Goal: Feedback & Contribution: Contribute content

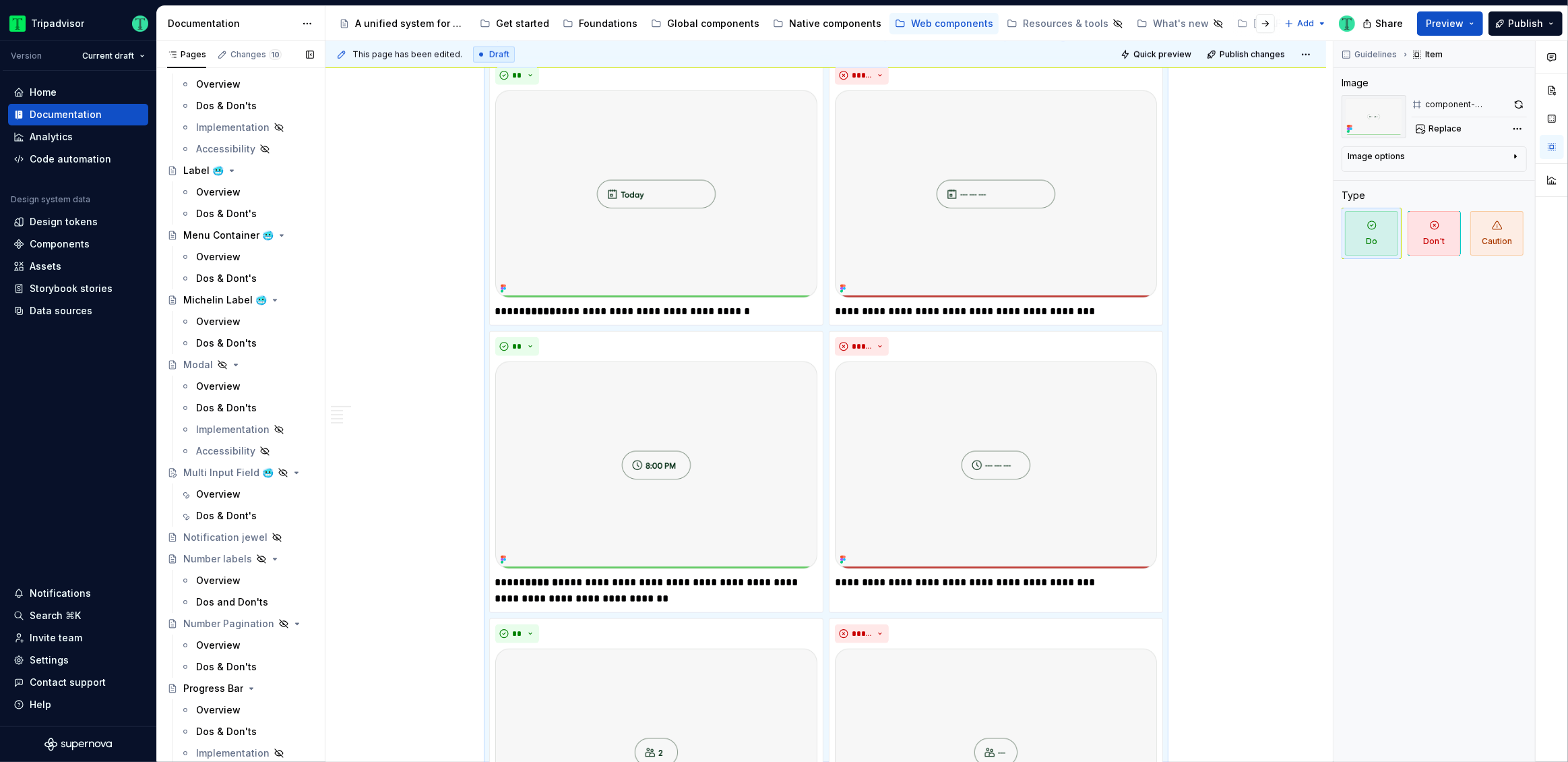
scroll to position [1592, 0]
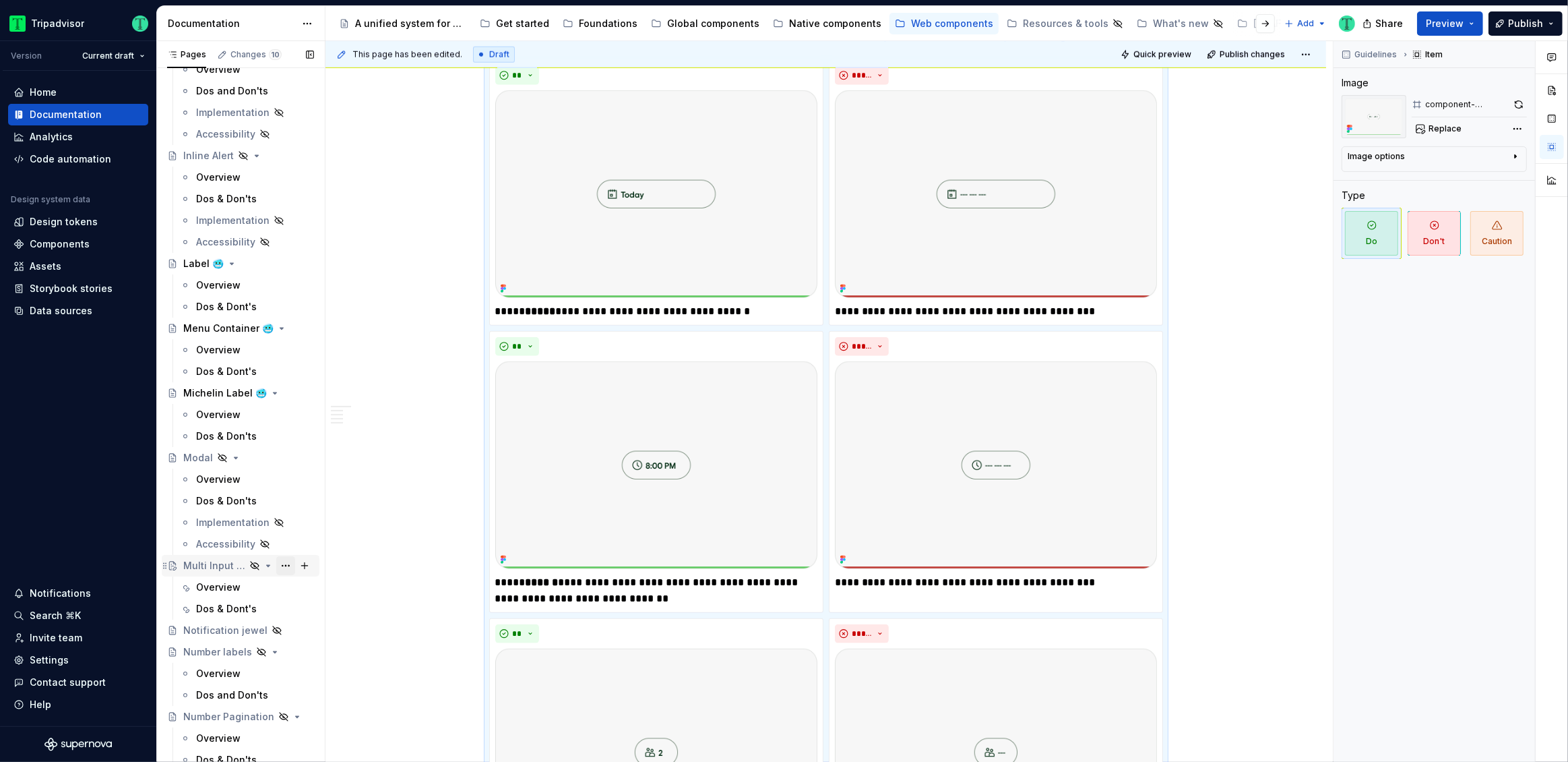
click at [276, 567] on button "Page tree" at bounding box center [286, 565] width 19 height 19
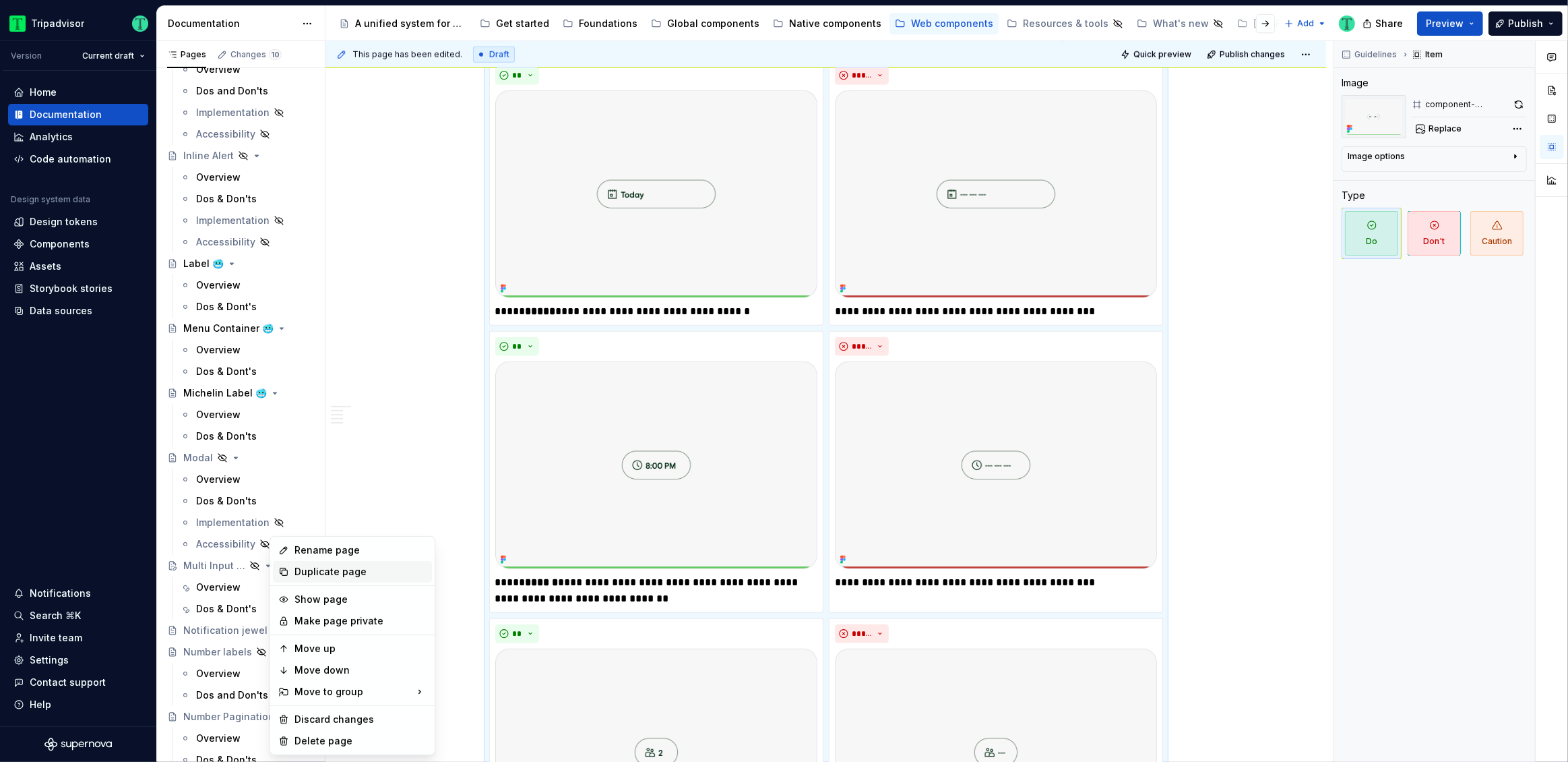
click at [308, 572] on div "Duplicate page" at bounding box center [360, 572] width 132 height 14
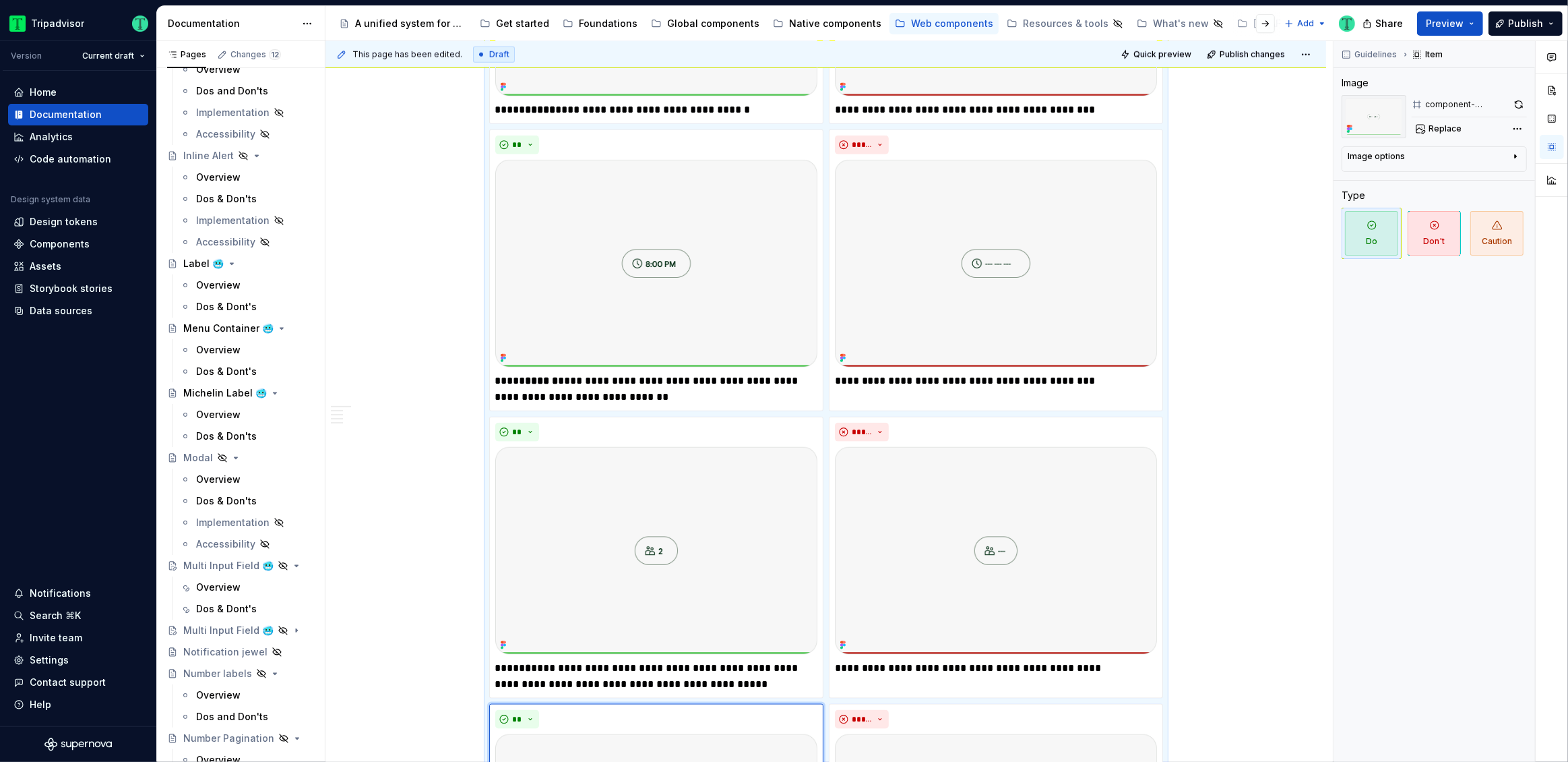
scroll to position [1796, 0]
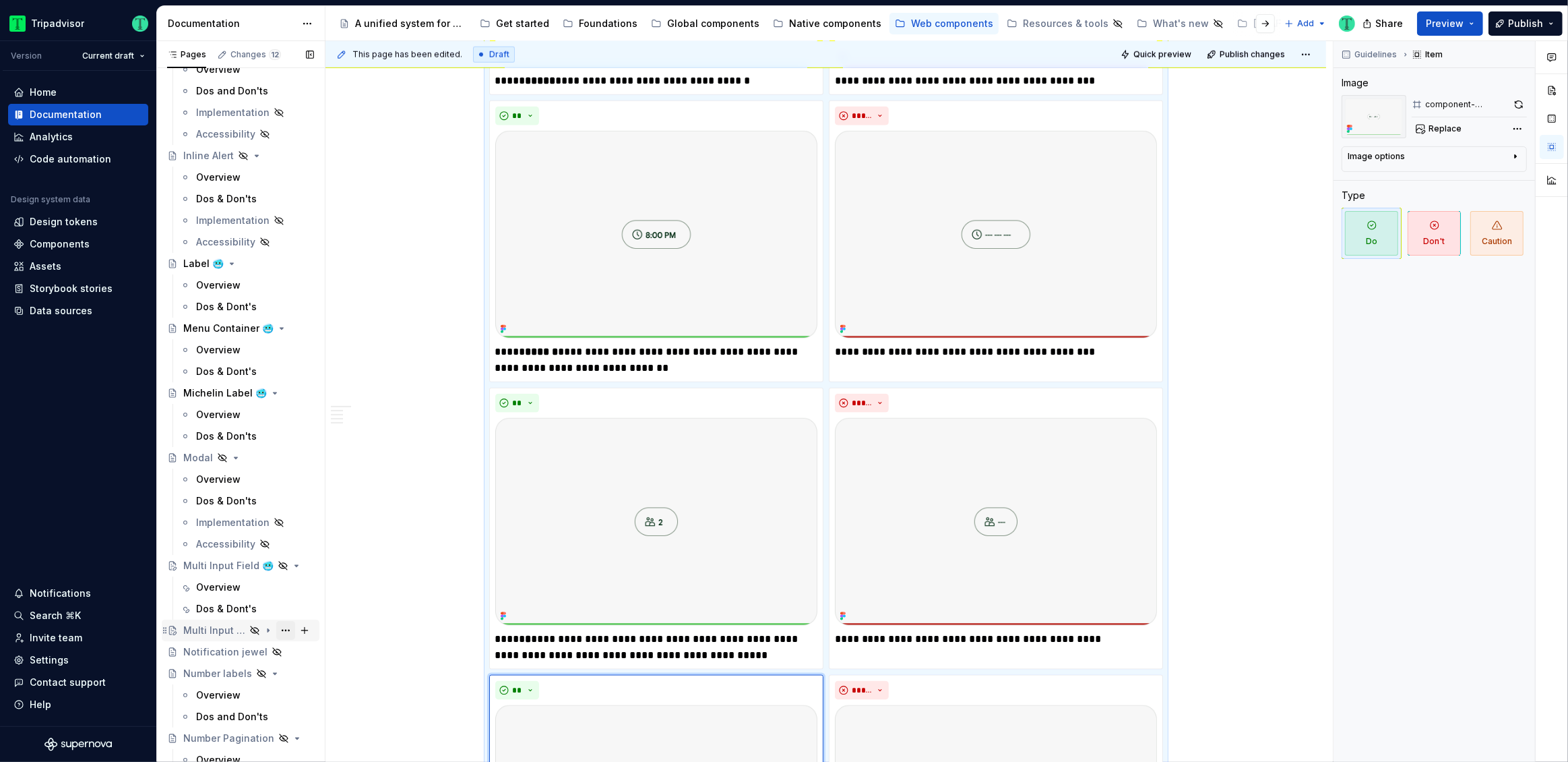
click at [278, 631] on button "Page tree" at bounding box center [286, 630] width 19 height 19
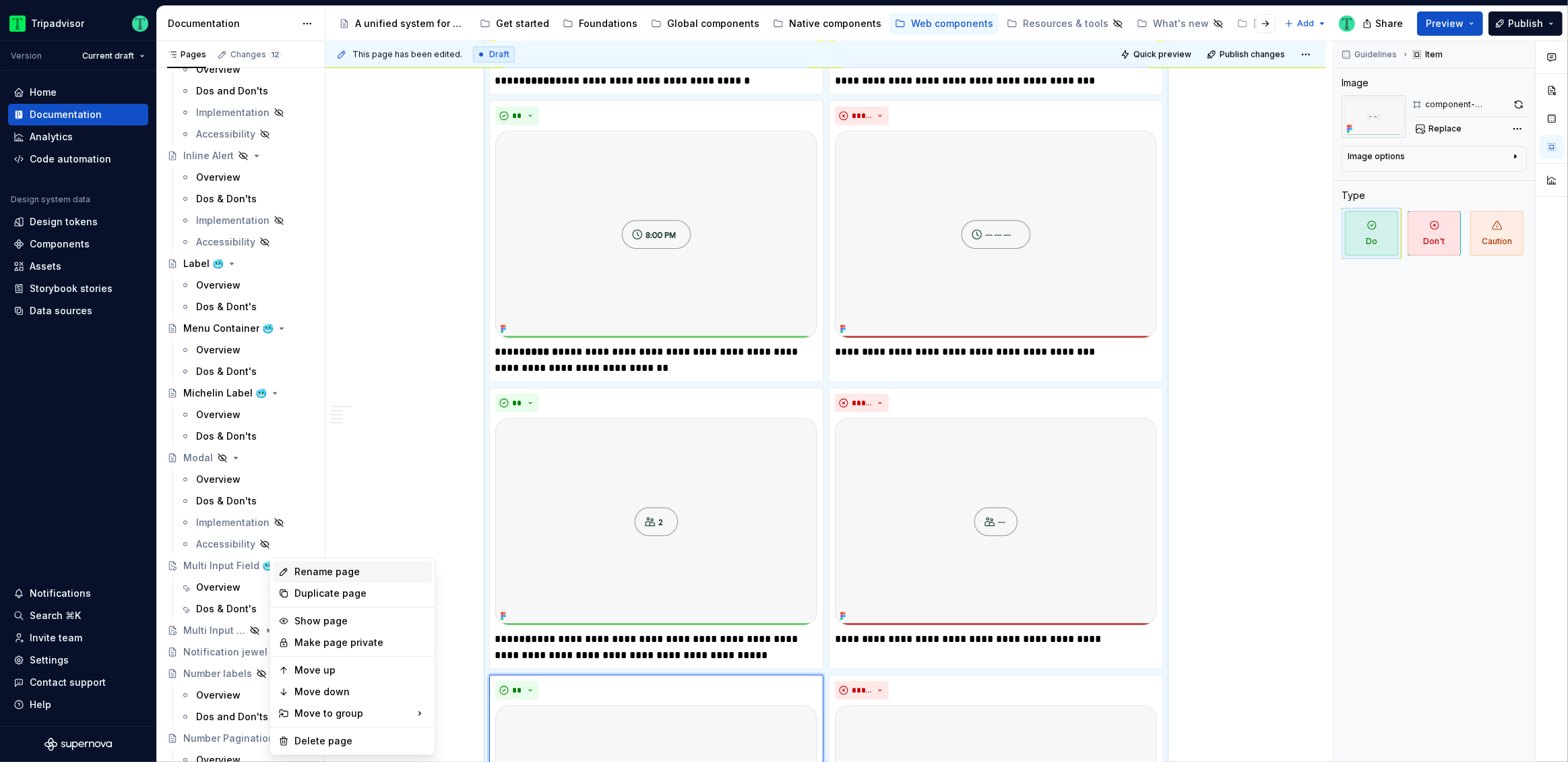
click at [343, 572] on div "Rename page" at bounding box center [360, 572] width 132 height 14
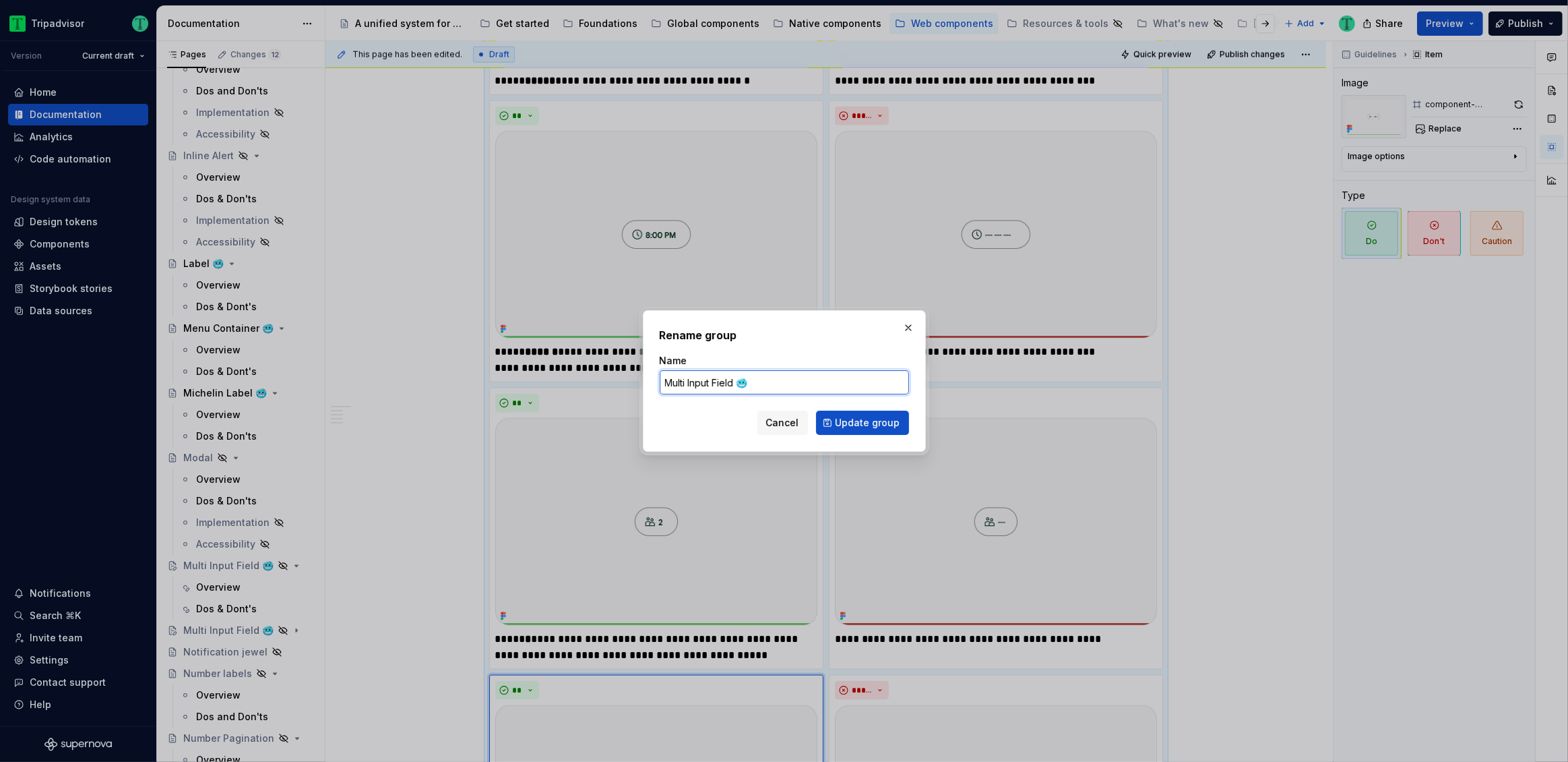
type textarea "*"
click at [678, 382] on input "Multi Input Field 🥶" at bounding box center [784, 382] width 249 height 24
click at [671, 382] on input "Multi Input Field 🥶" at bounding box center [784, 382] width 249 height 24
click at [671, 381] on input "Multi Input Field 🥶" at bounding box center [784, 382] width 249 height 24
type input "Dropdown Input Field 🥶"
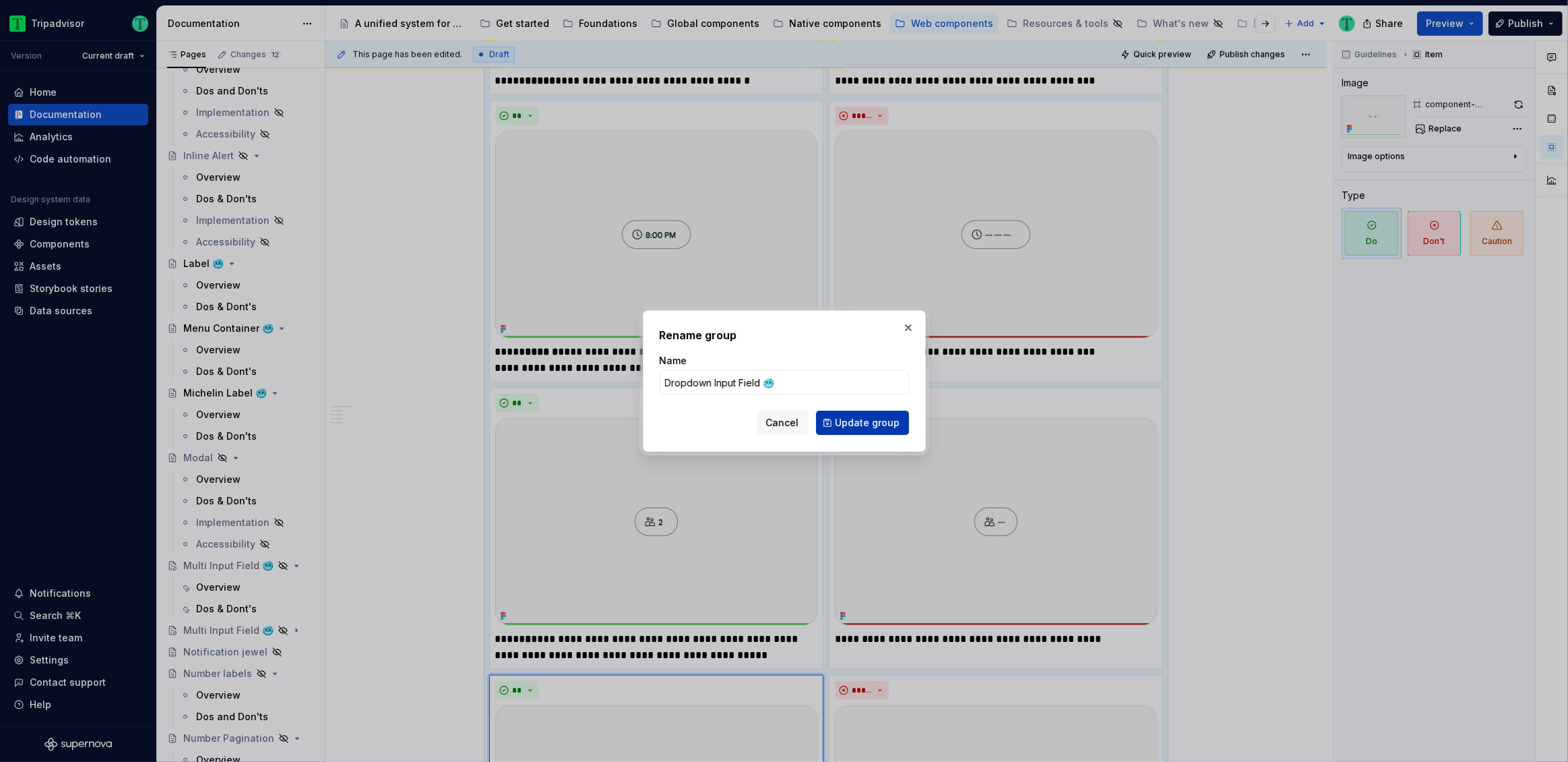
click at [886, 419] on span "Update group" at bounding box center [867, 422] width 65 height 14
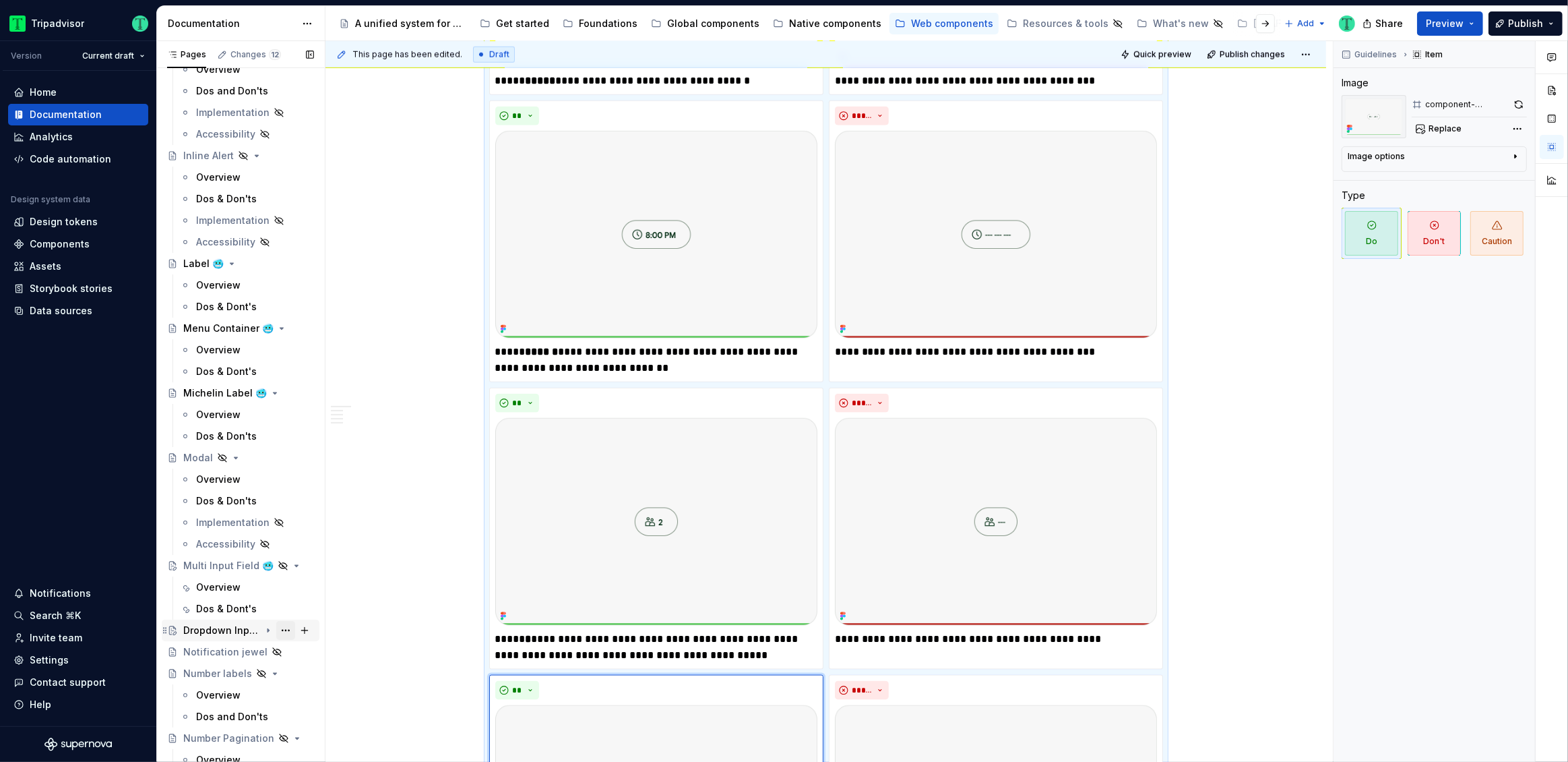
click at [281, 630] on button "Page tree" at bounding box center [286, 630] width 19 height 19
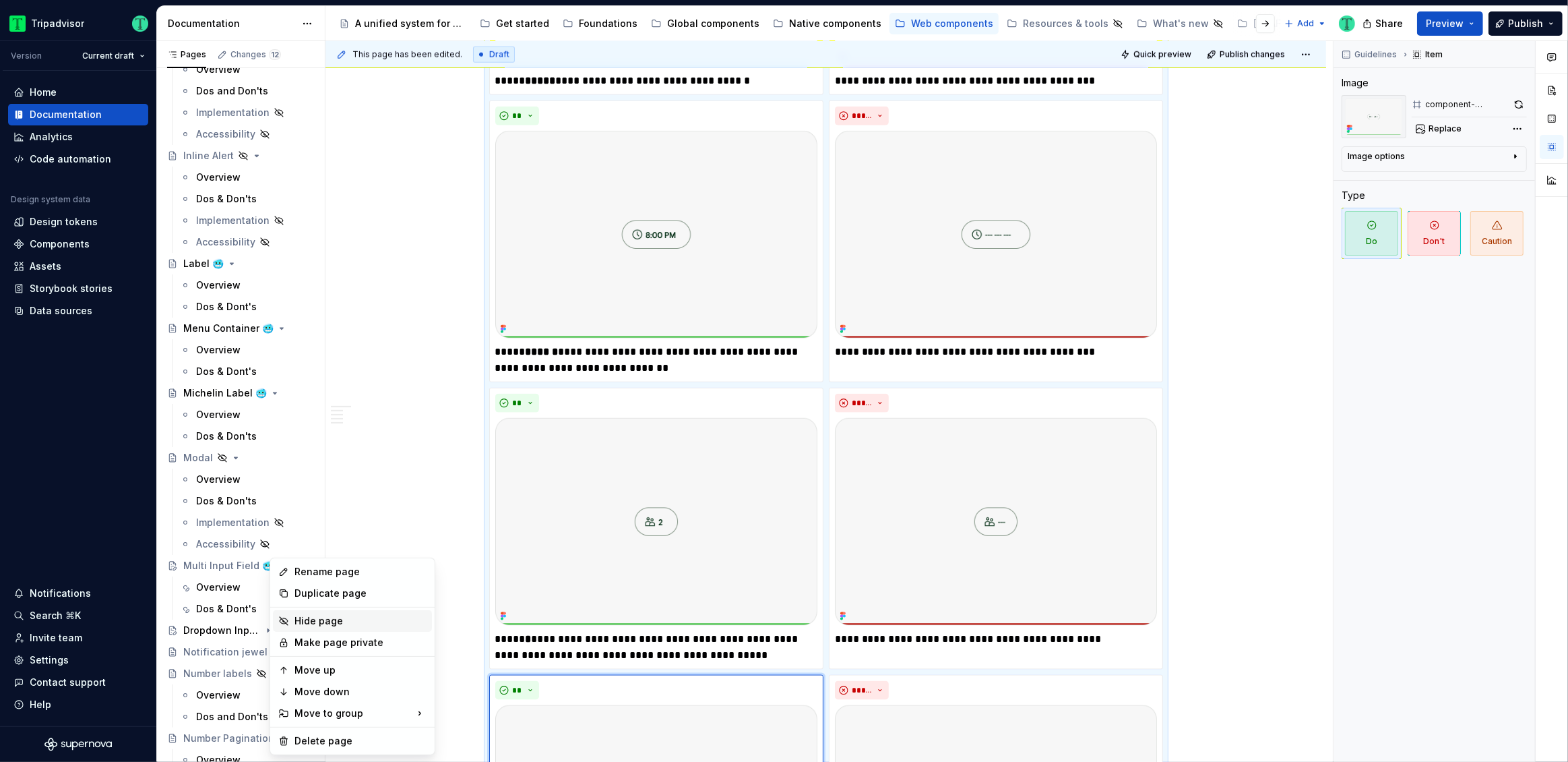
click at [322, 618] on div "Hide page" at bounding box center [360, 621] width 132 height 14
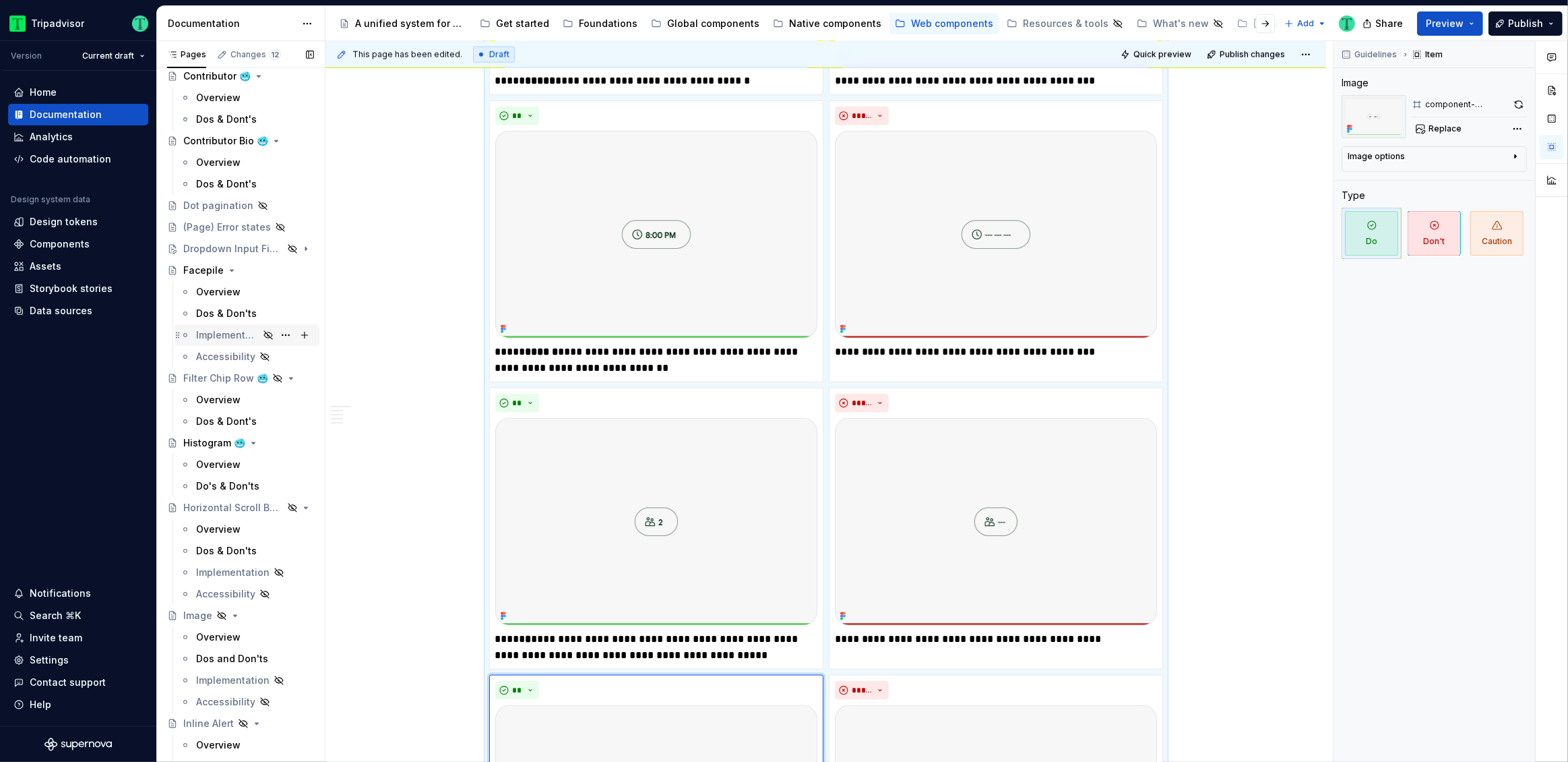
scroll to position [973, 0]
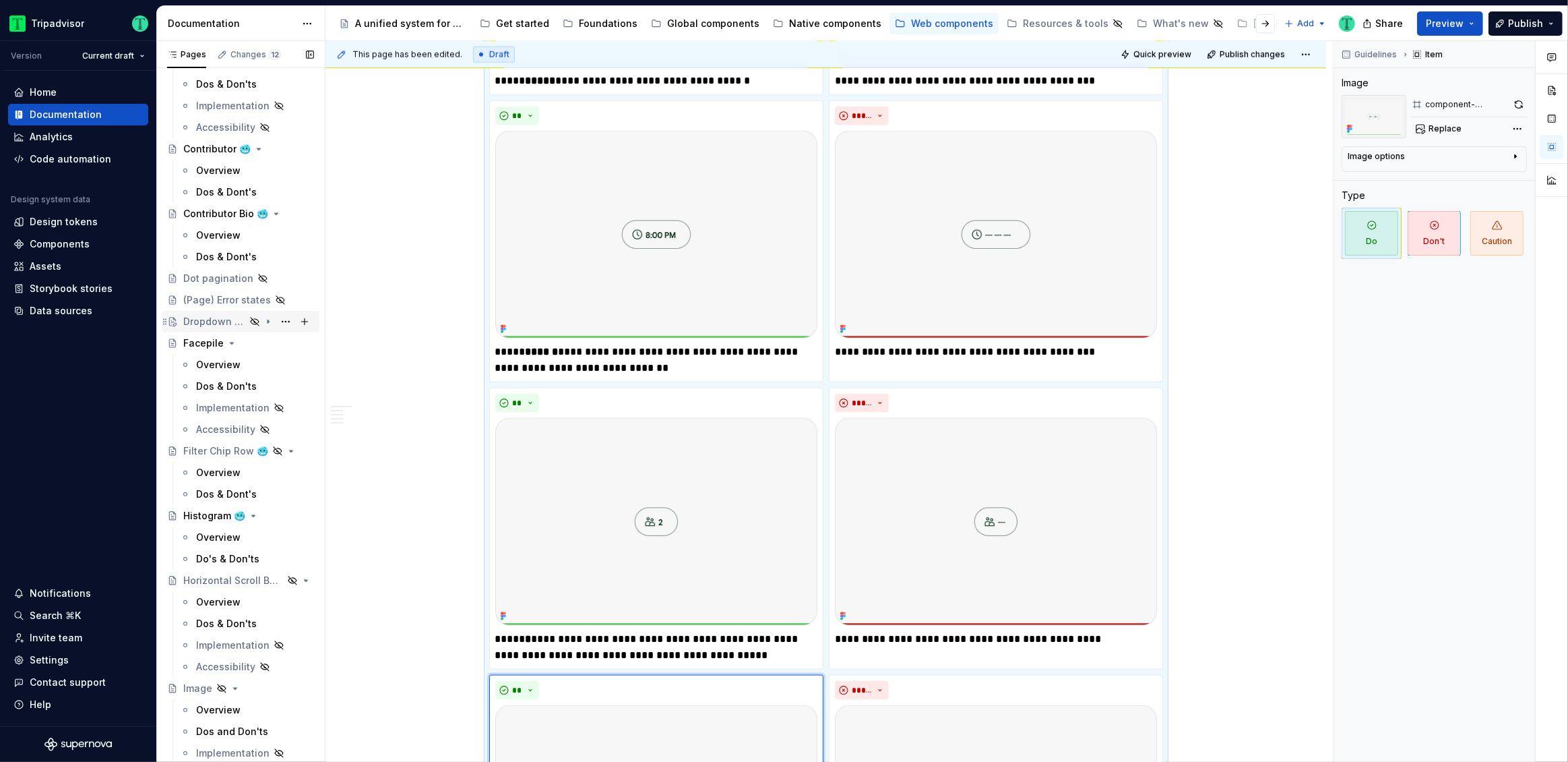
click at [211, 323] on div "Dropdown Input Field 🥶" at bounding box center [214, 321] width 62 height 14
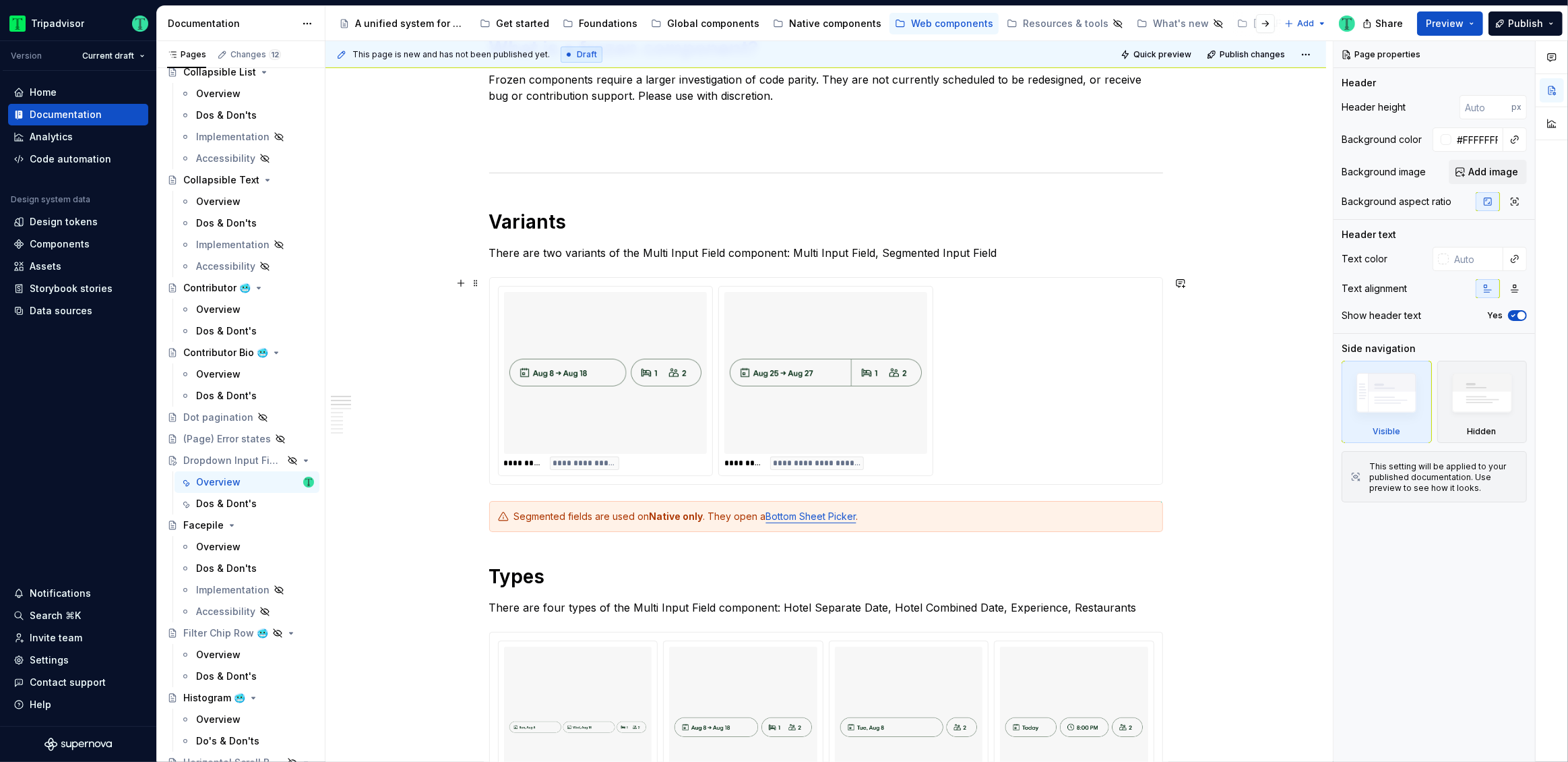
scroll to position [718, 0]
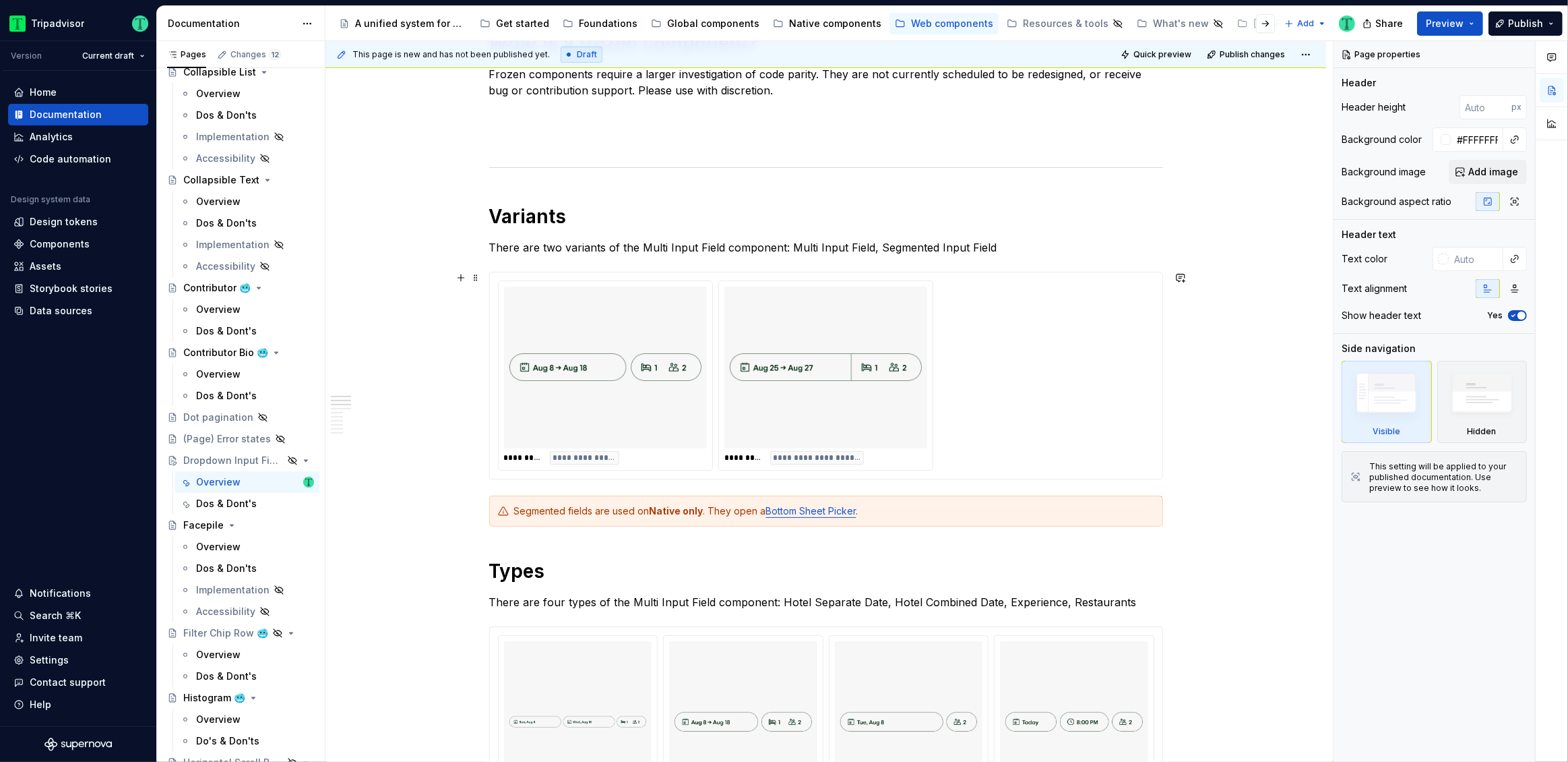
click at [659, 380] on img at bounding box center [605, 367] width 192 height 151
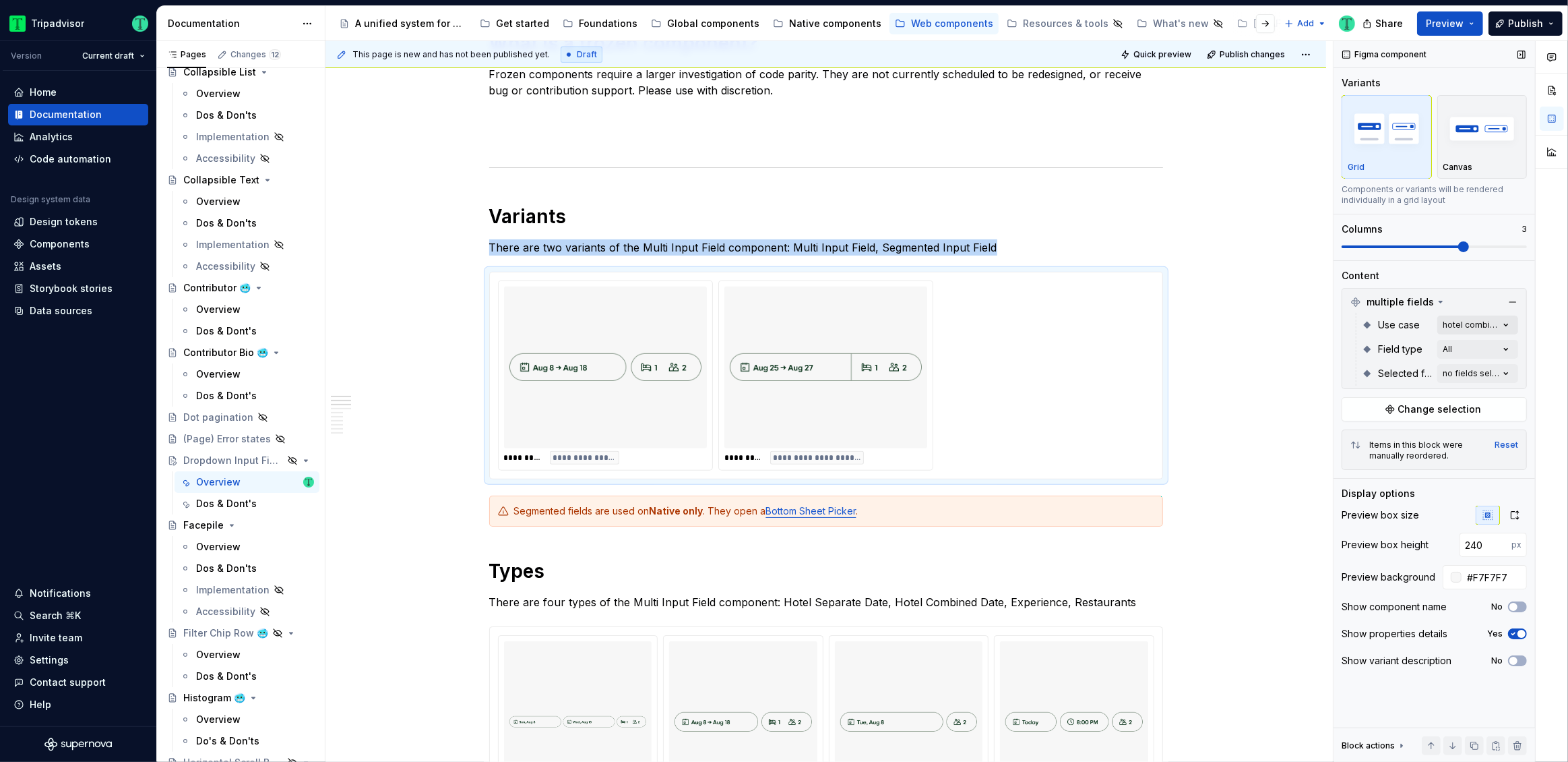
click at [1478, 323] on div "Comments Open comments No comments yet Select ‘Comment’ from the block context …" at bounding box center [1451, 402] width 234 height 721
click at [1480, 287] on div "Comments Open comments No comments yet Select ‘Comment’ from the block context …" at bounding box center [1451, 402] width 234 height 721
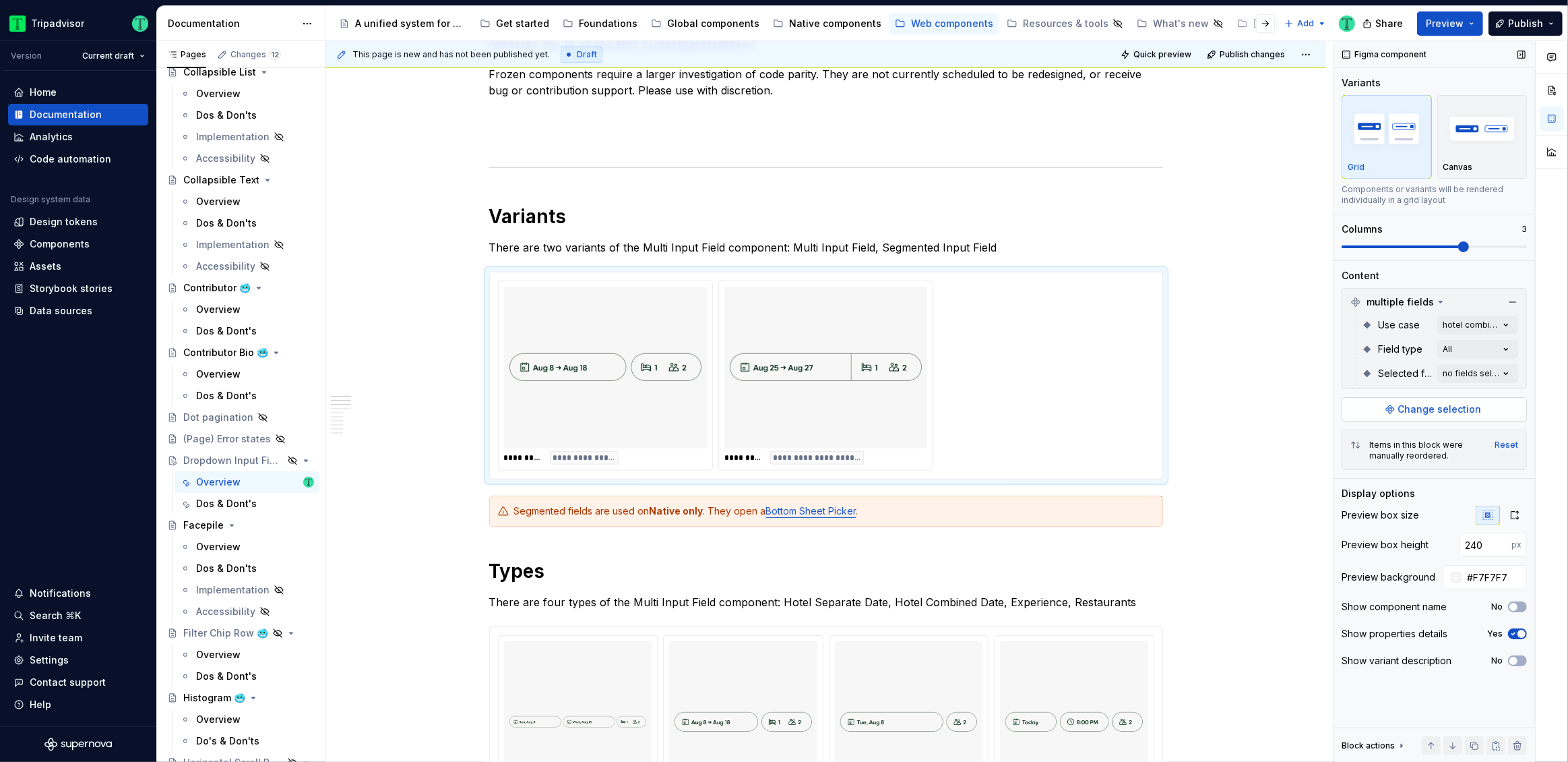
click at [1476, 409] on span "Change selection" at bounding box center [1440, 409] width 84 height 14
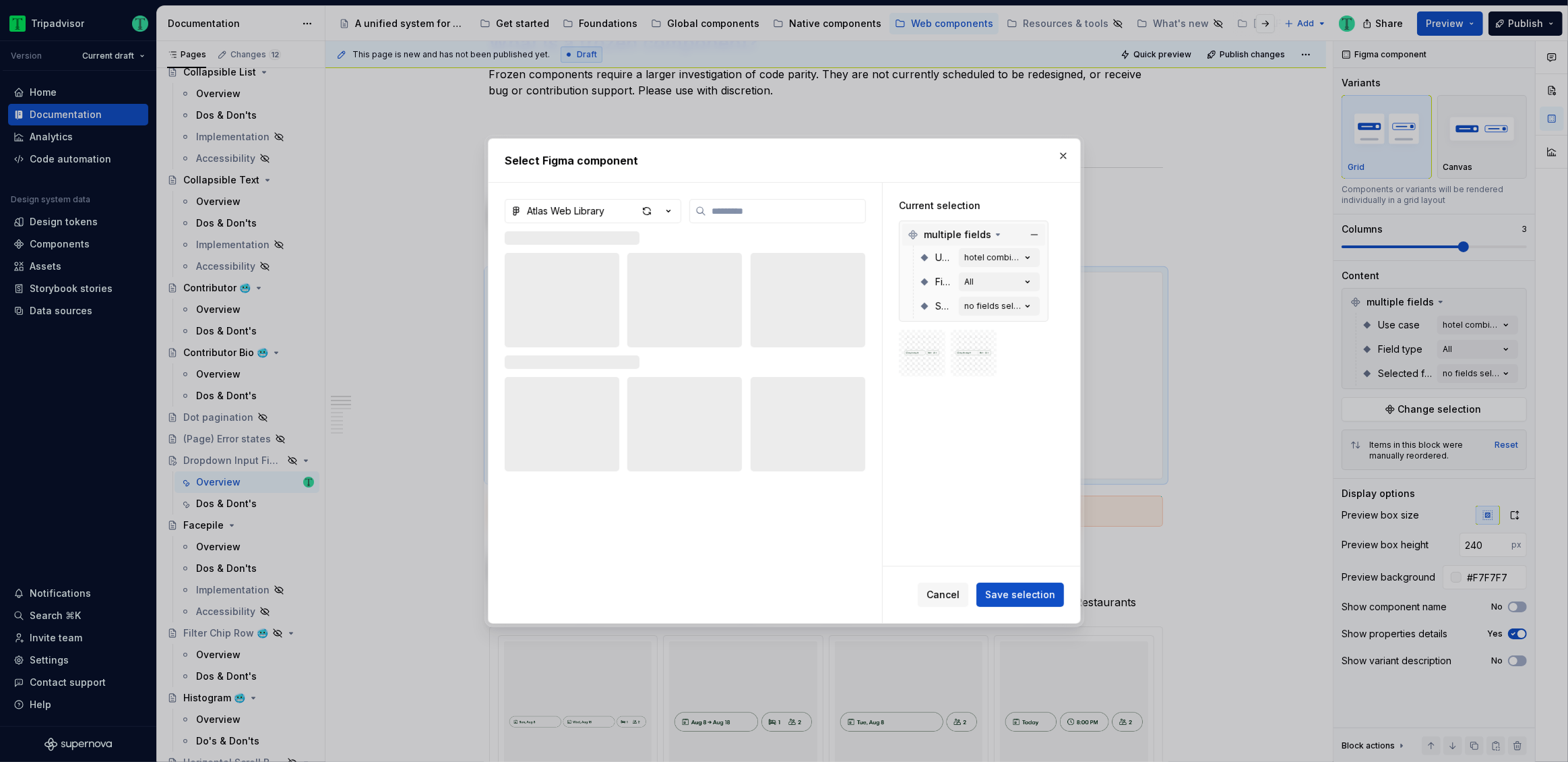
type textarea "*"
click at [1032, 232] on button "button" at bounding box center [1034, 235] width 19 height 19
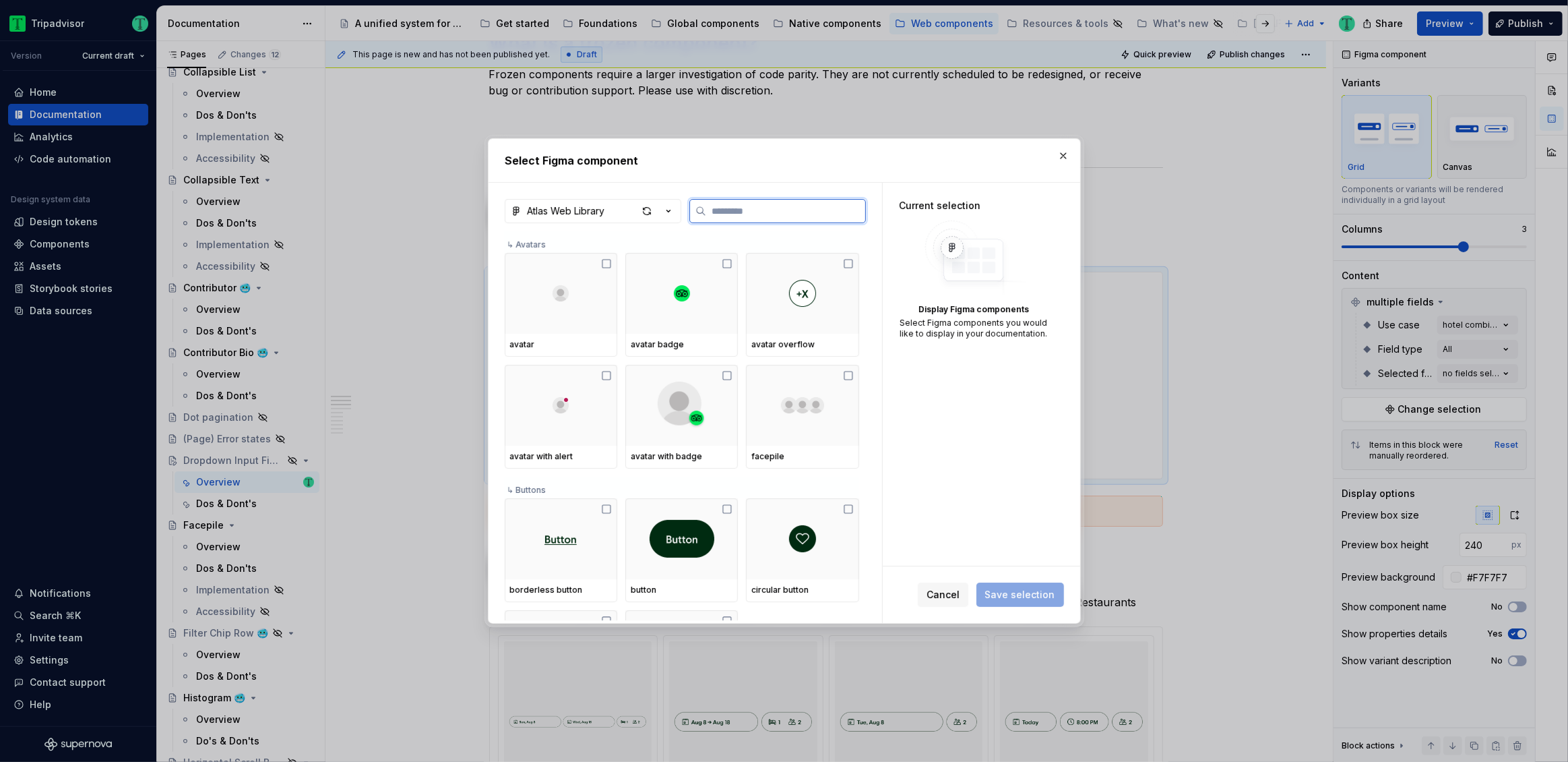
click at [769, 213] on input "search" at bounding box center [786, 210] width 159 height 14
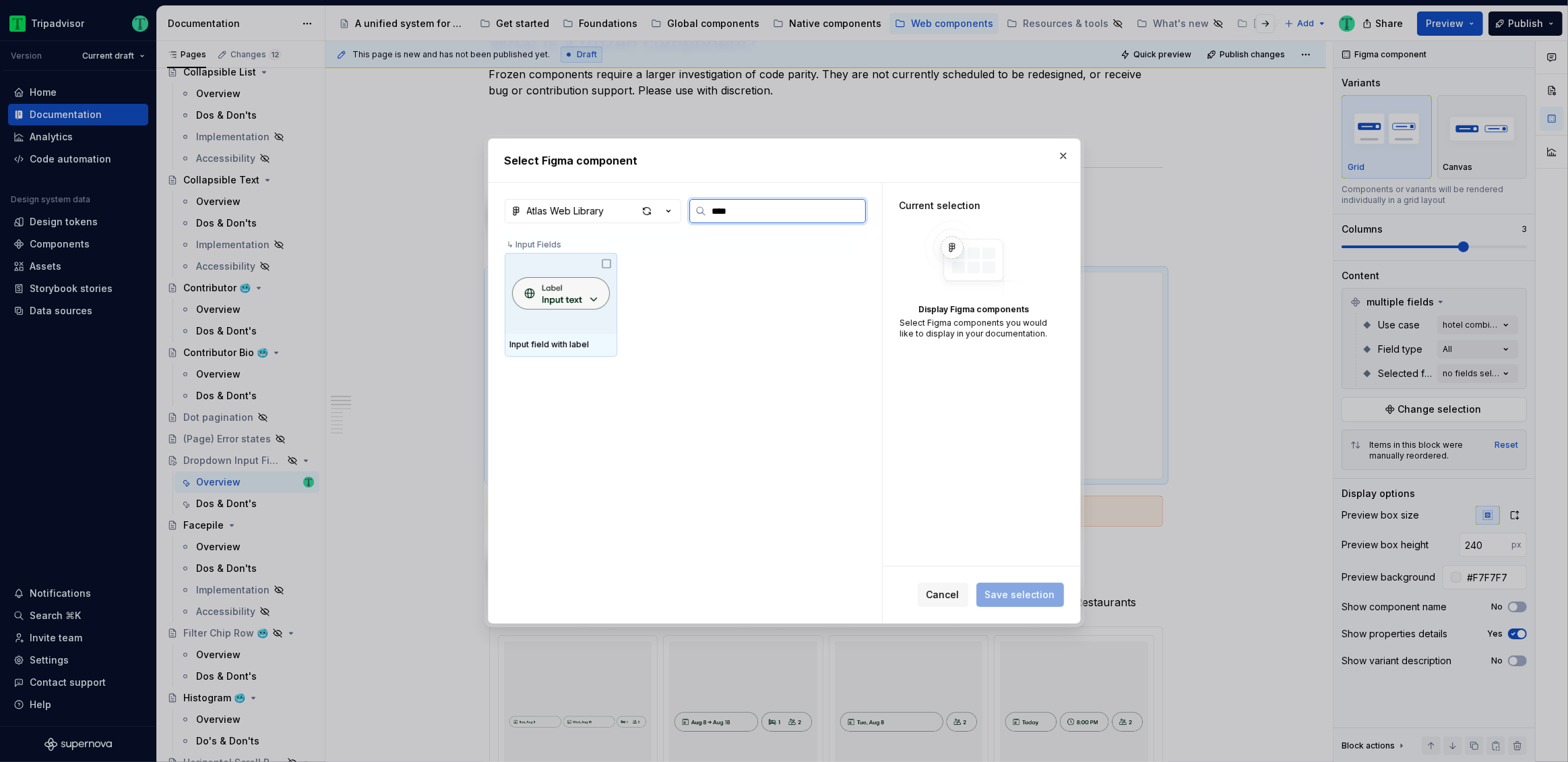
type input "*****"
click at [604, 326] on div at bounding box center [561, 294] width 112 height 81
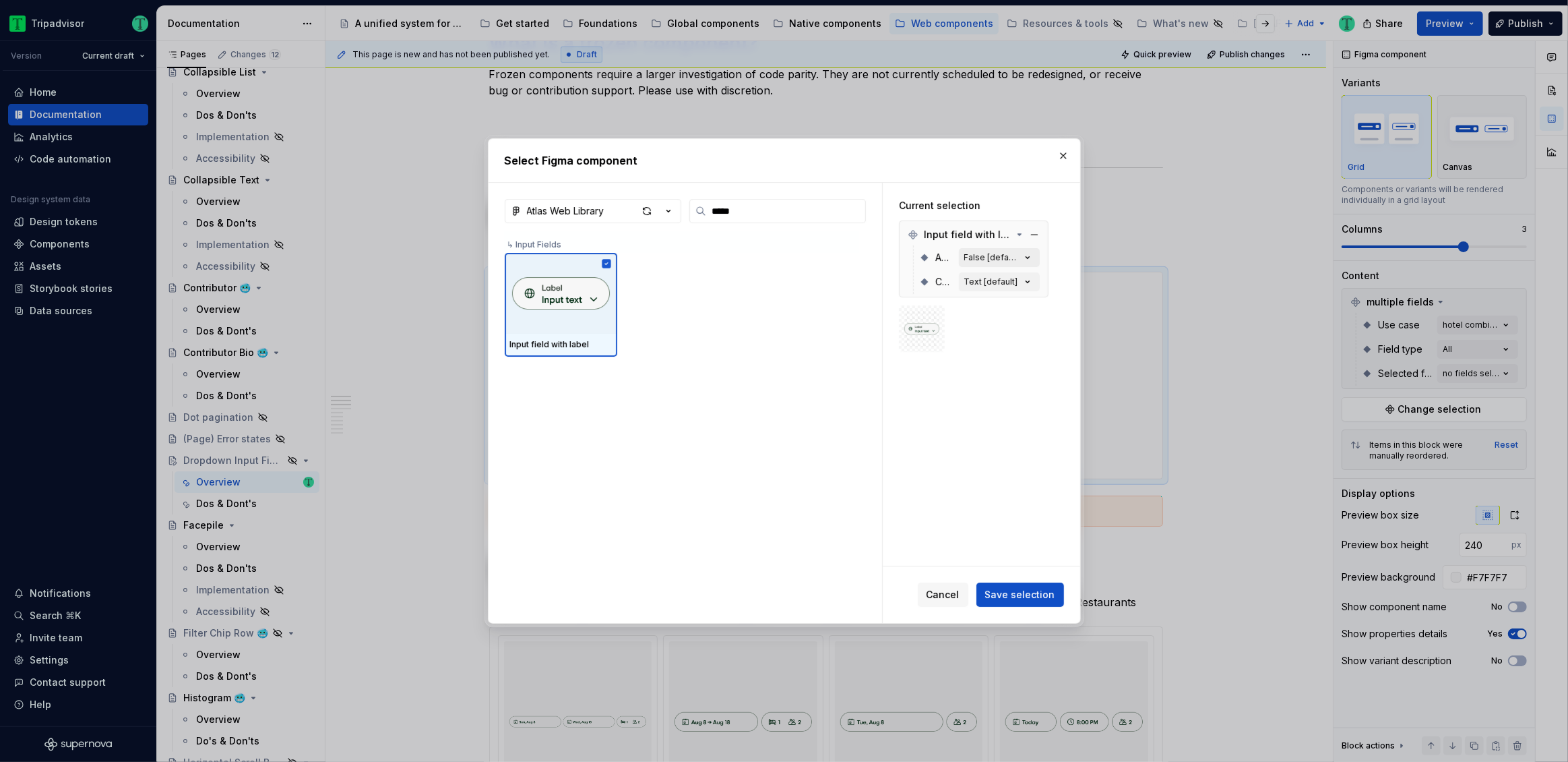
click at [1004, 259] on div "False [default]" at bounding box center [993, 257] width 57 height 11
click at [1004, 258] on div "False [default]" at bounding box center [993, 257] width 57 height 11
click at [1014, 261] on div "False [default]" at bounding box center [993, 257] width 57 height 11
click at [1032, 586] on button "Save selection" at bounding box center [1020, 594] width 87 height 24
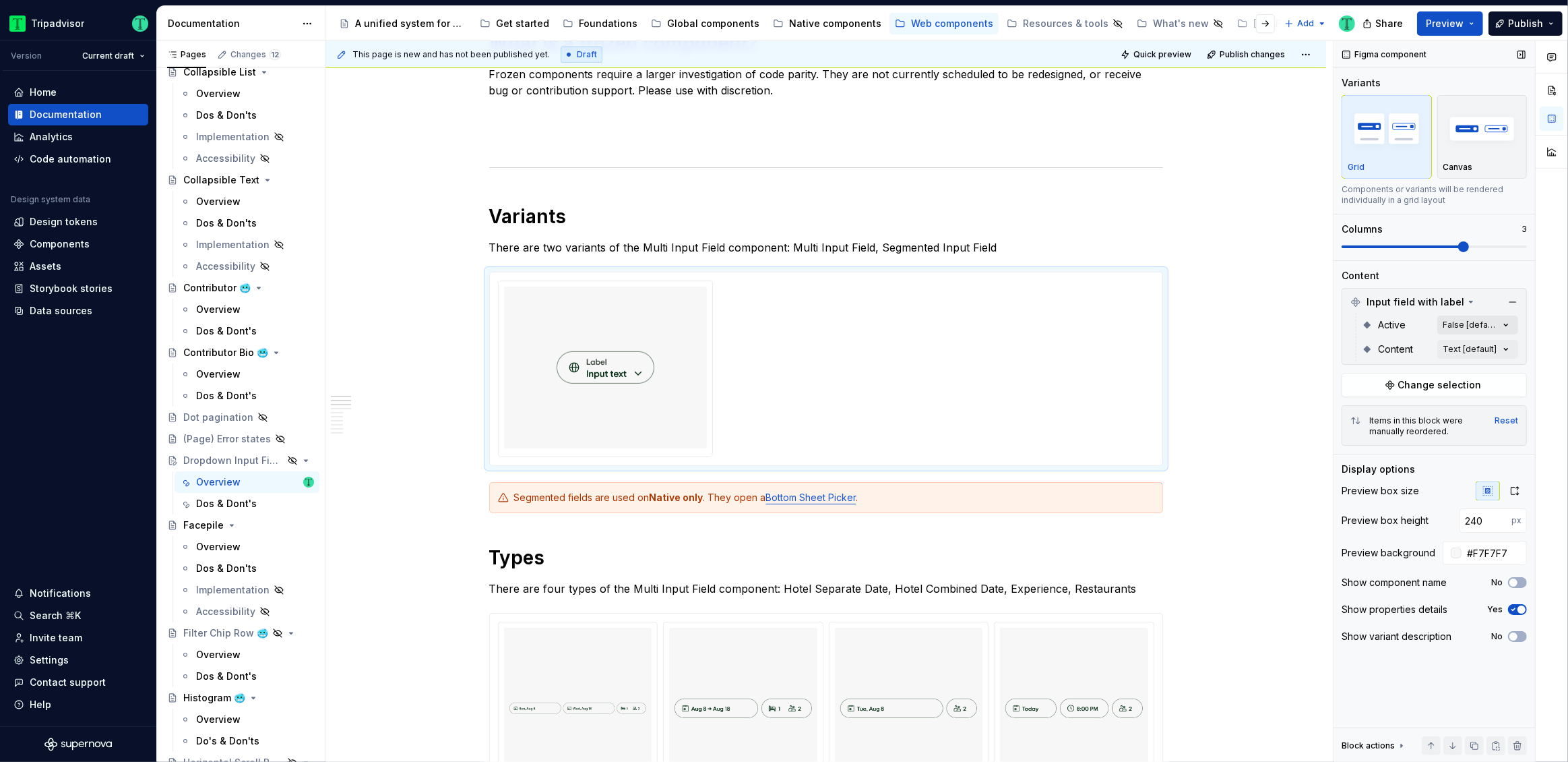
click at [1486, 327] on div "Comments Open comments No comments yet Select ‘Comment’ from the block context …" at bounding box center [1451, 402] width 234 height 721
click at [1486, 321] on div "Comments Open comments No comments yet Select ‘Comment’ from the block context …" at bounding box center [1451, 402] width 234 height 721
click at [1482, 346] on div "Comments Open comments No comments yet Select ‘Comment’ from the block context …" at bounding box center [1451, 402] width 234 height 721
click at [1508, 377] on div at bounding box center [1501, 372] width 19 height 11
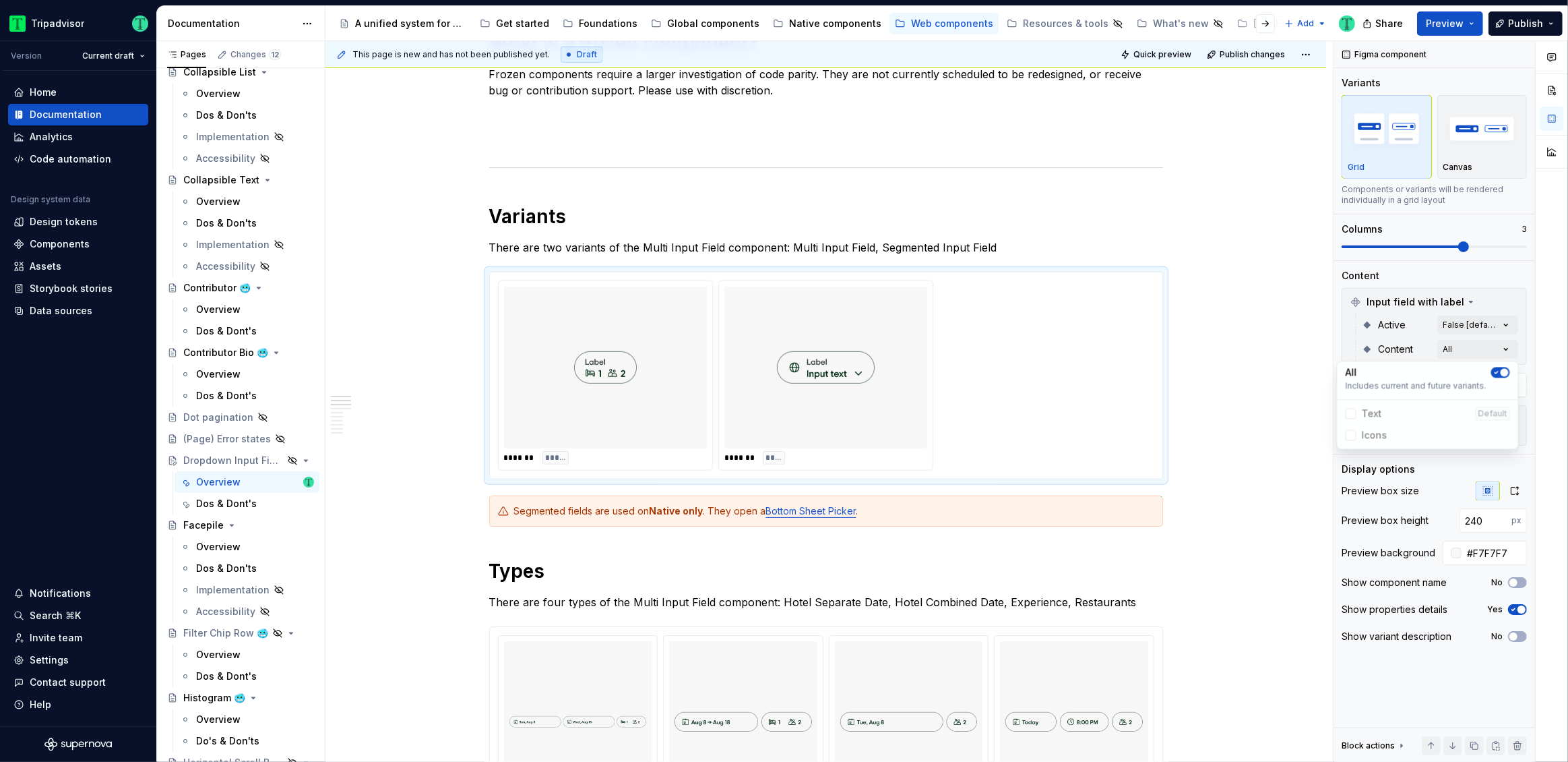
click at [1270, 304] on html "Tripadvisor Version Current draft Home Documentation Analytics Code automation …" at bounding box center [784, 381] width 1568 height 762
click at [1422, 380] on span "Change selection" at bounding box center [1440, 385] width 84 height 14
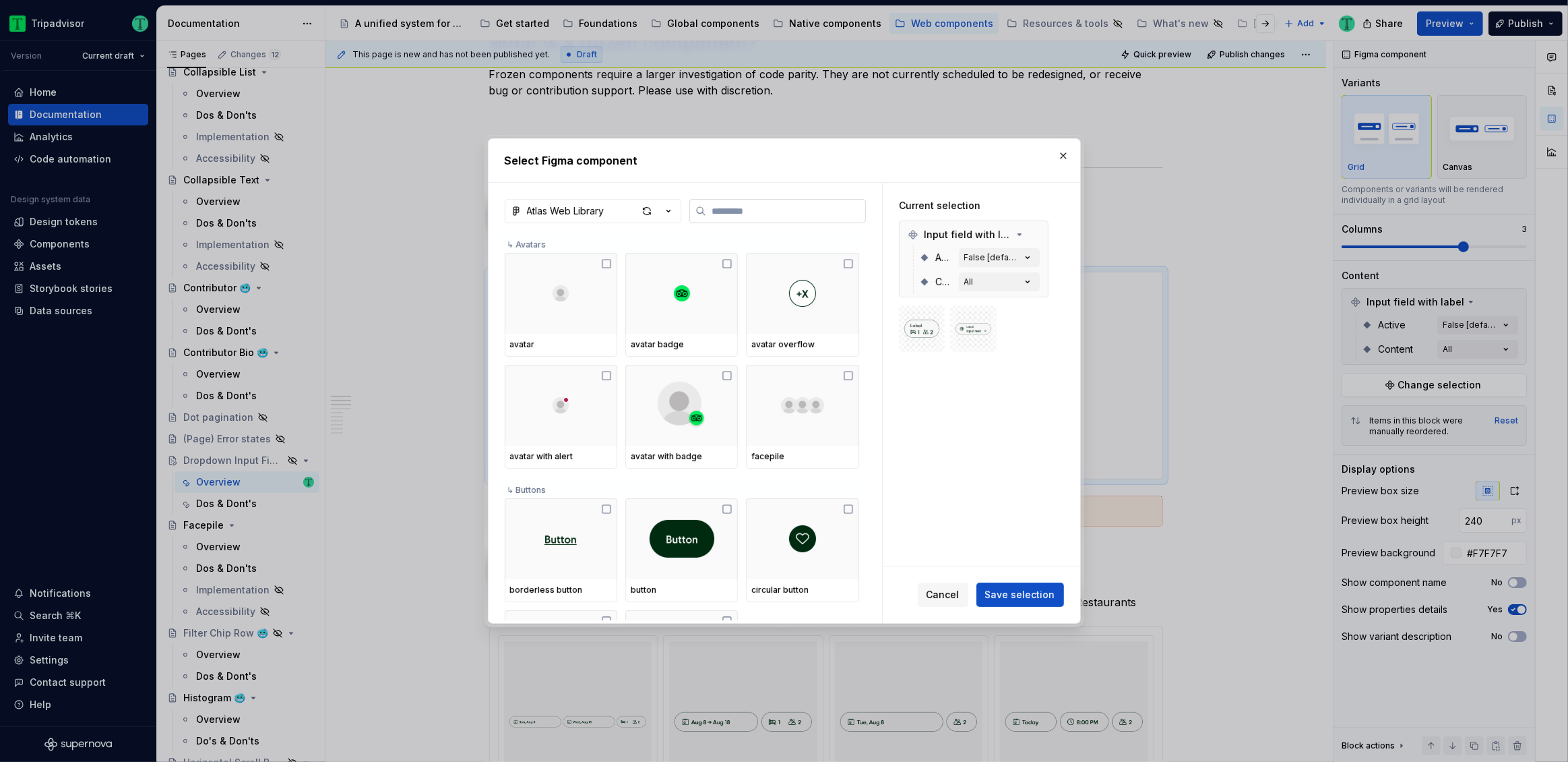
click at [713, 216] on input "search" at bounding box center [786, 210] width 159 height 14
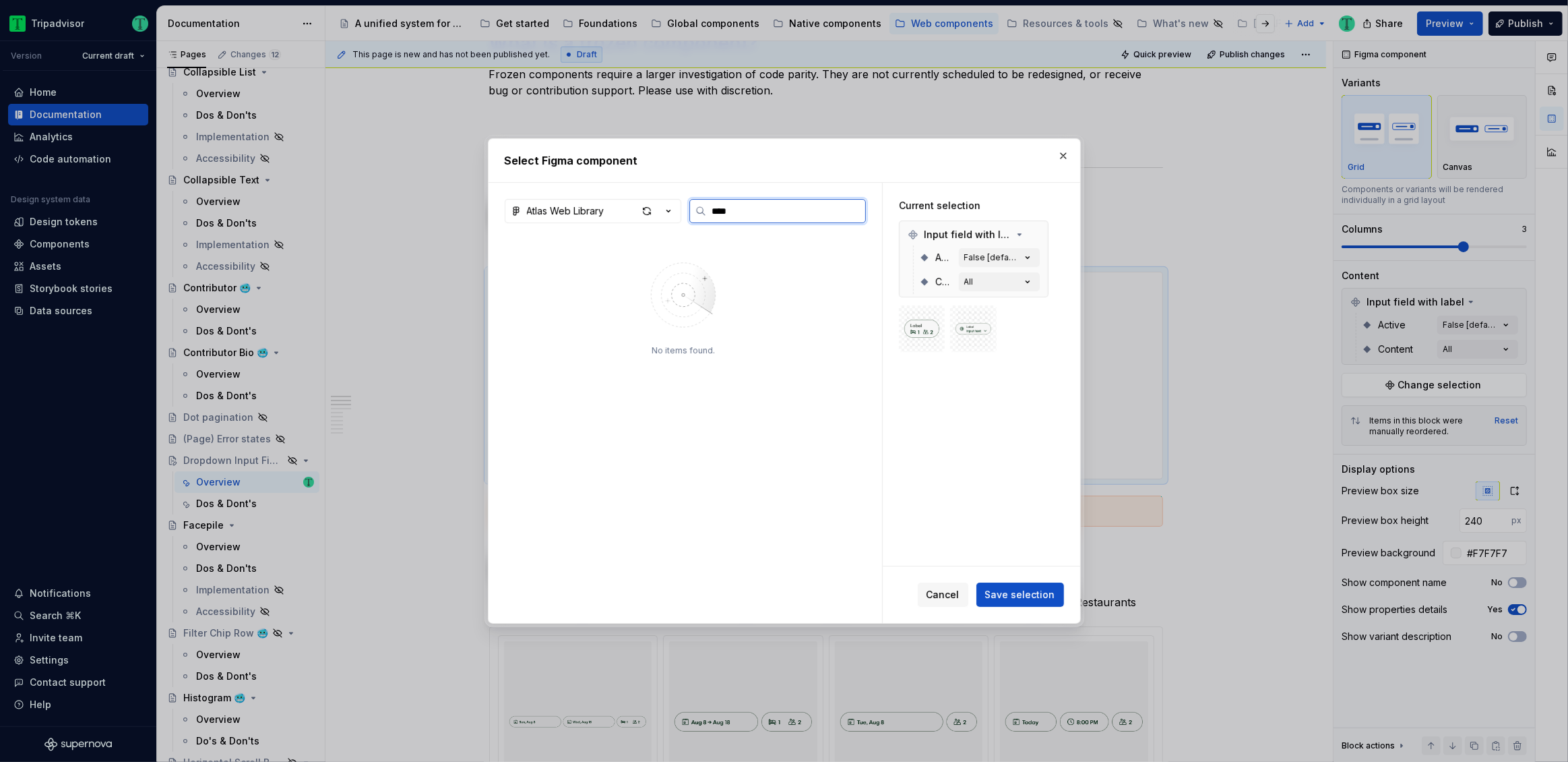
type input "****"
click at [568, 299] on img at bounding box center [561, 294] width 102 height 33
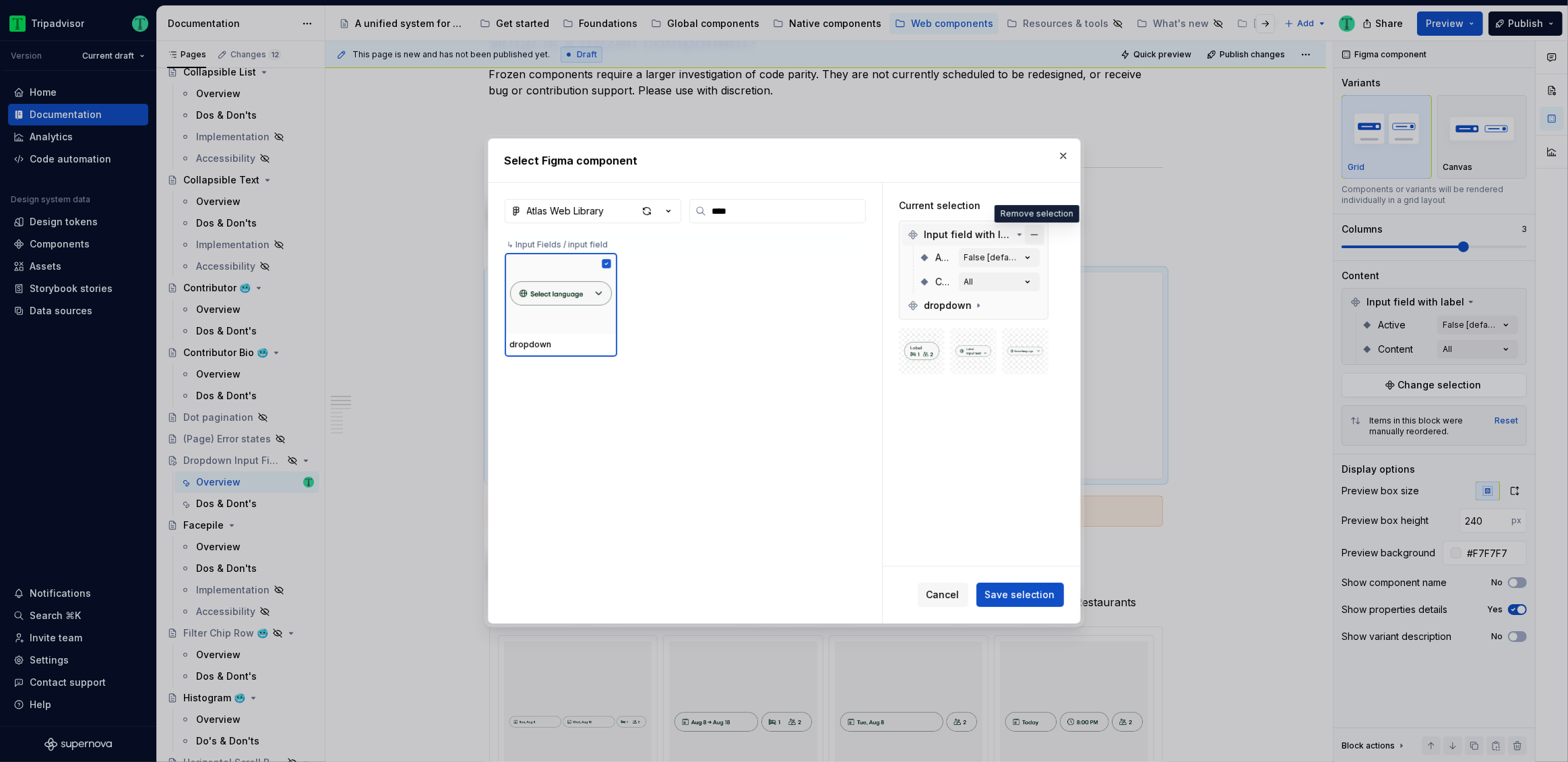
click at [1036, 230] on button "button" at bounding box center [1034, 235] width 19 height 19
click at [1028, 594] on span "Save selection" at bounding box center [1020, 594] width 70 height 14
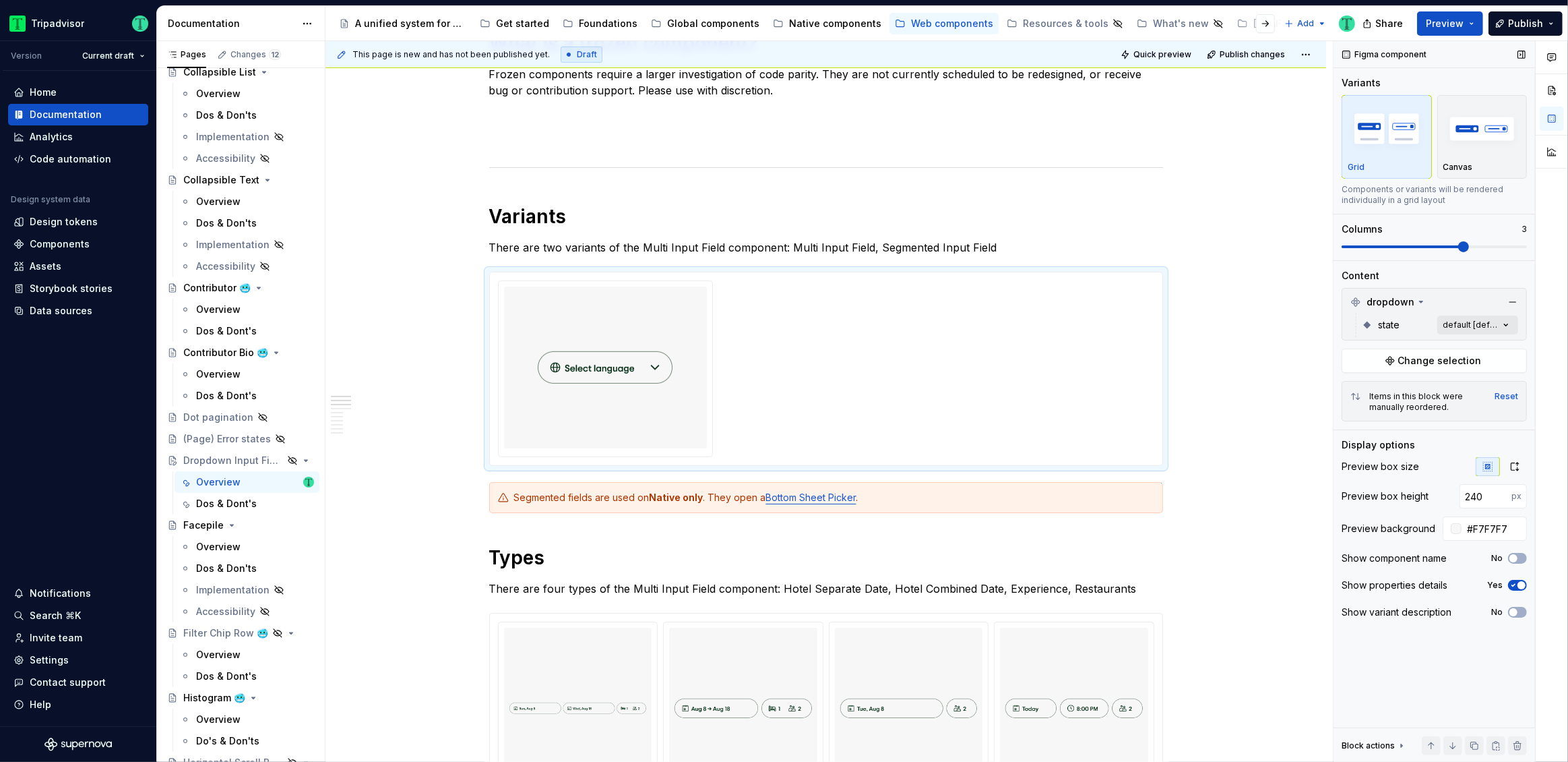
click at [1458, 327] on div "Comments Open comments No comments yet Select ‘Comment’ from the block context …" at bounding box center [1451, 402] width 234 height 721
click at [1499, 347] on span "button" at bounding box center [1496, 348] width 8 height 8
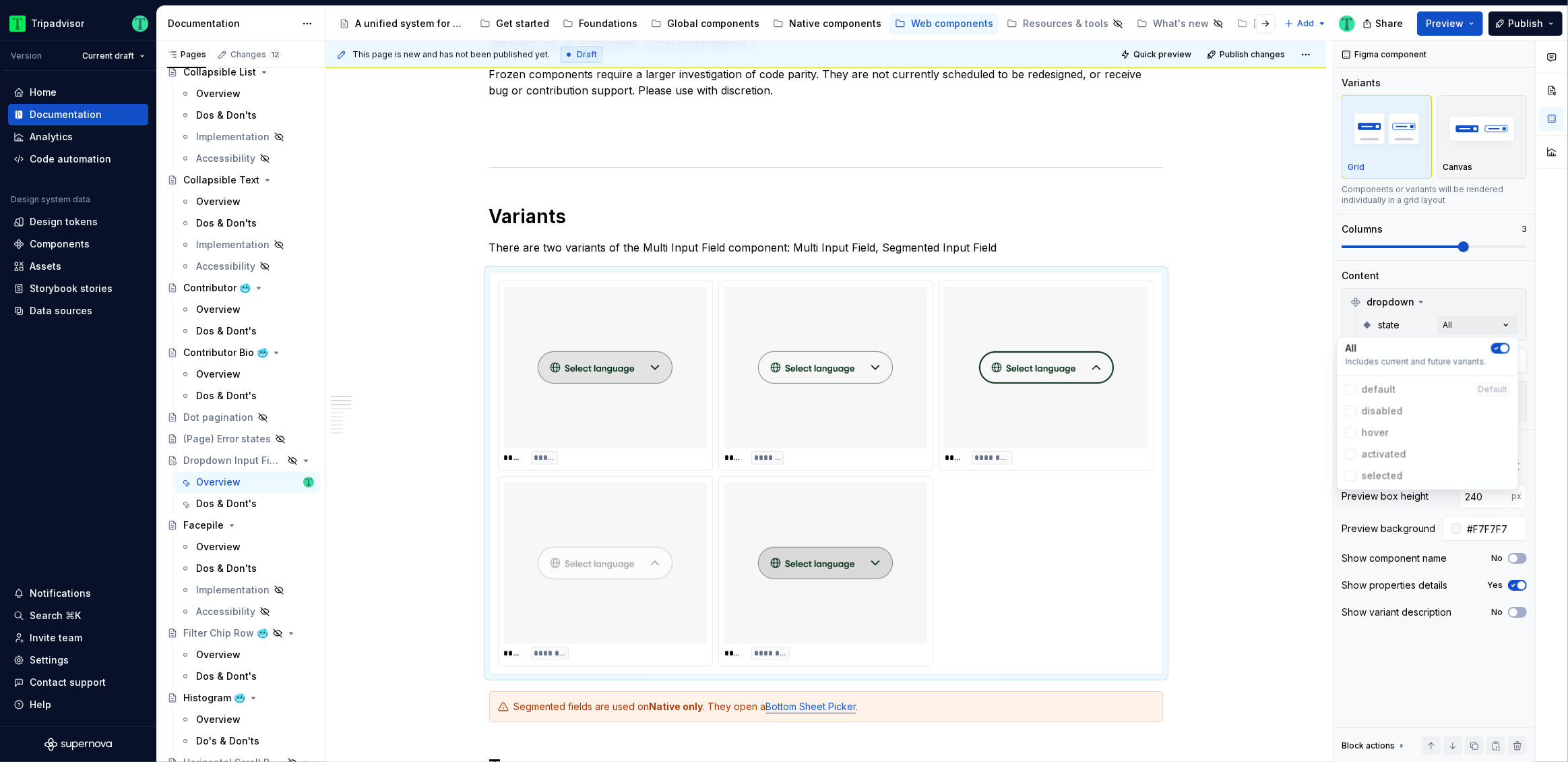
click at [478, 706] on html "Tripadvisor Version Current draft Home Documentation Analytics Code automation …" at bounding box center [784, 381] width 1568 height 762
click at [476, 704] on span at bounding box center [475, 706] width 11 height 19
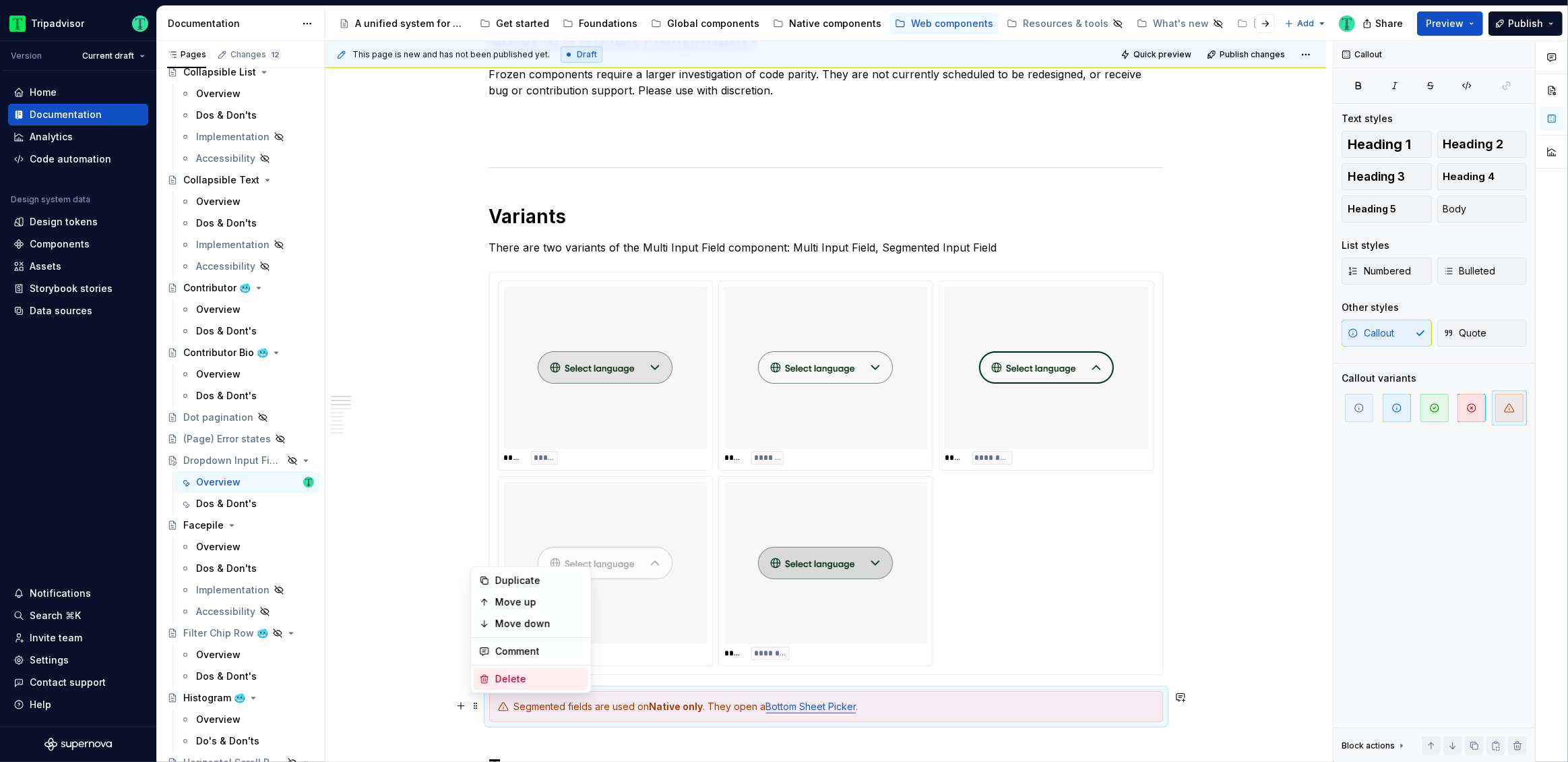
click at [497, 678] on div "Delete" at bounding box center [539, 679] width 87 height 14
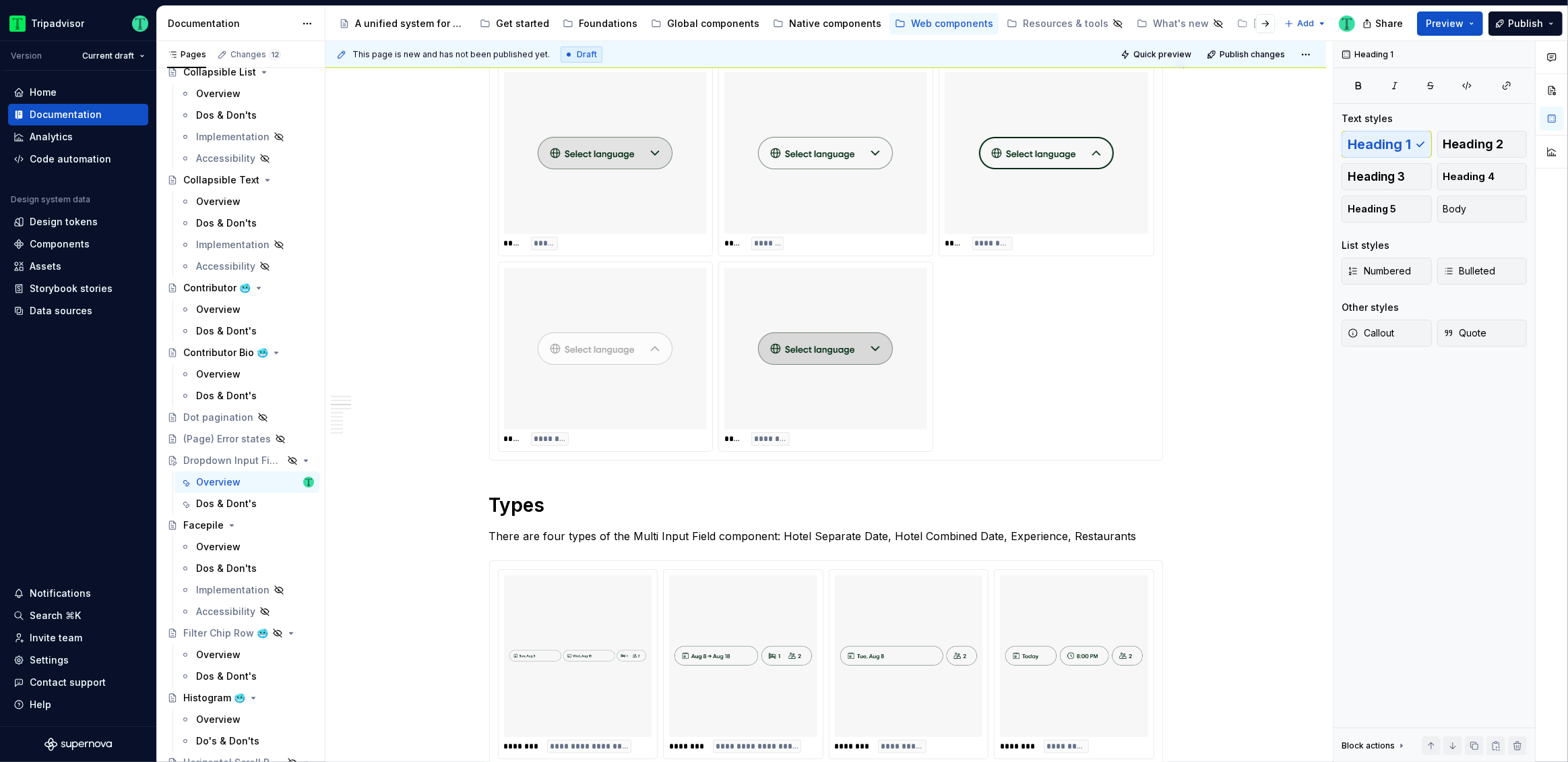
scroll to position [935, 0]
click at [1080, 350] on div "***** ***** ***** ******* ***** ********* ***** ******** ***** ********" at bounding box center [826, 256] width 656 height 385
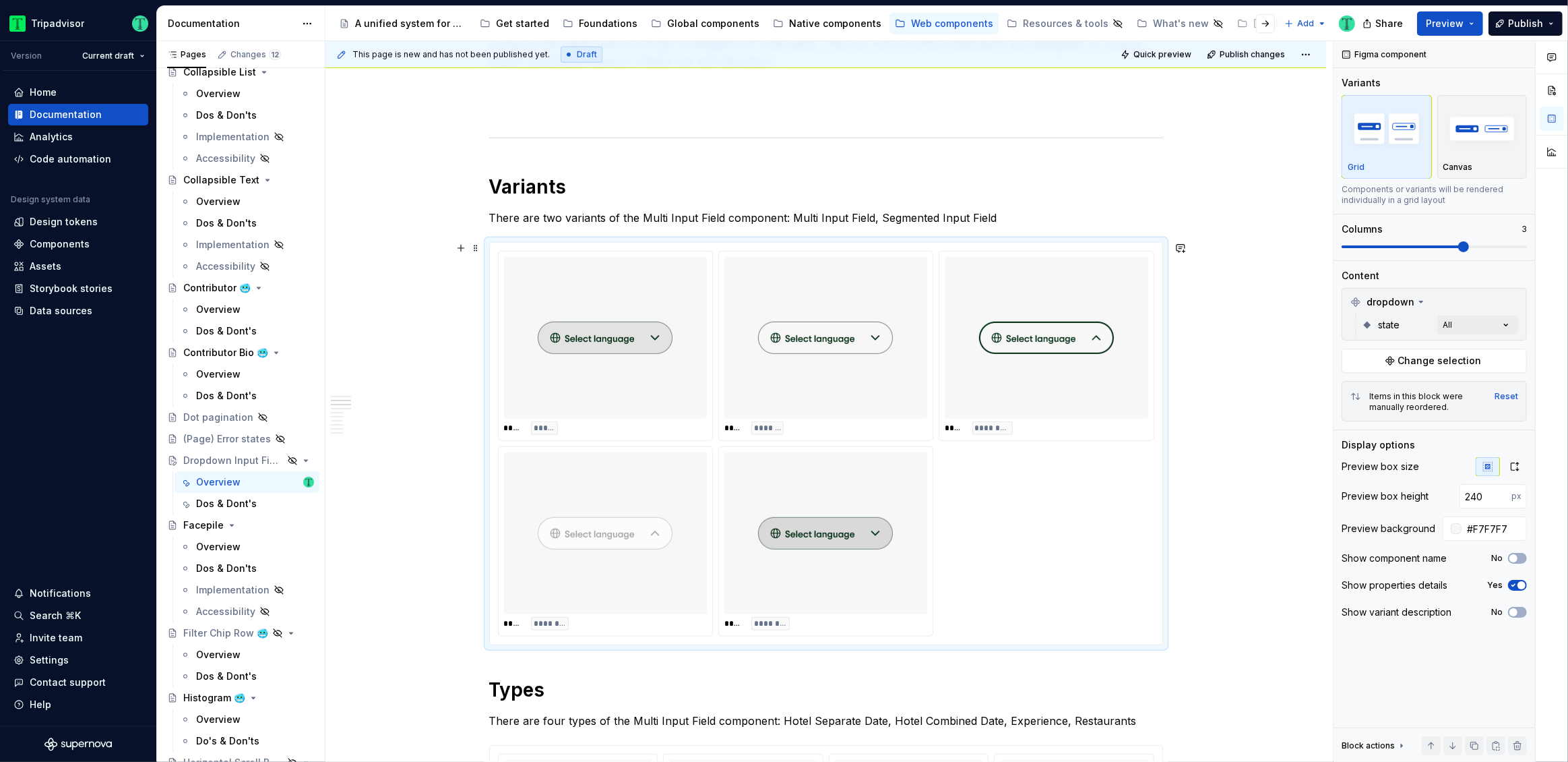
scroll to position [742, 0]
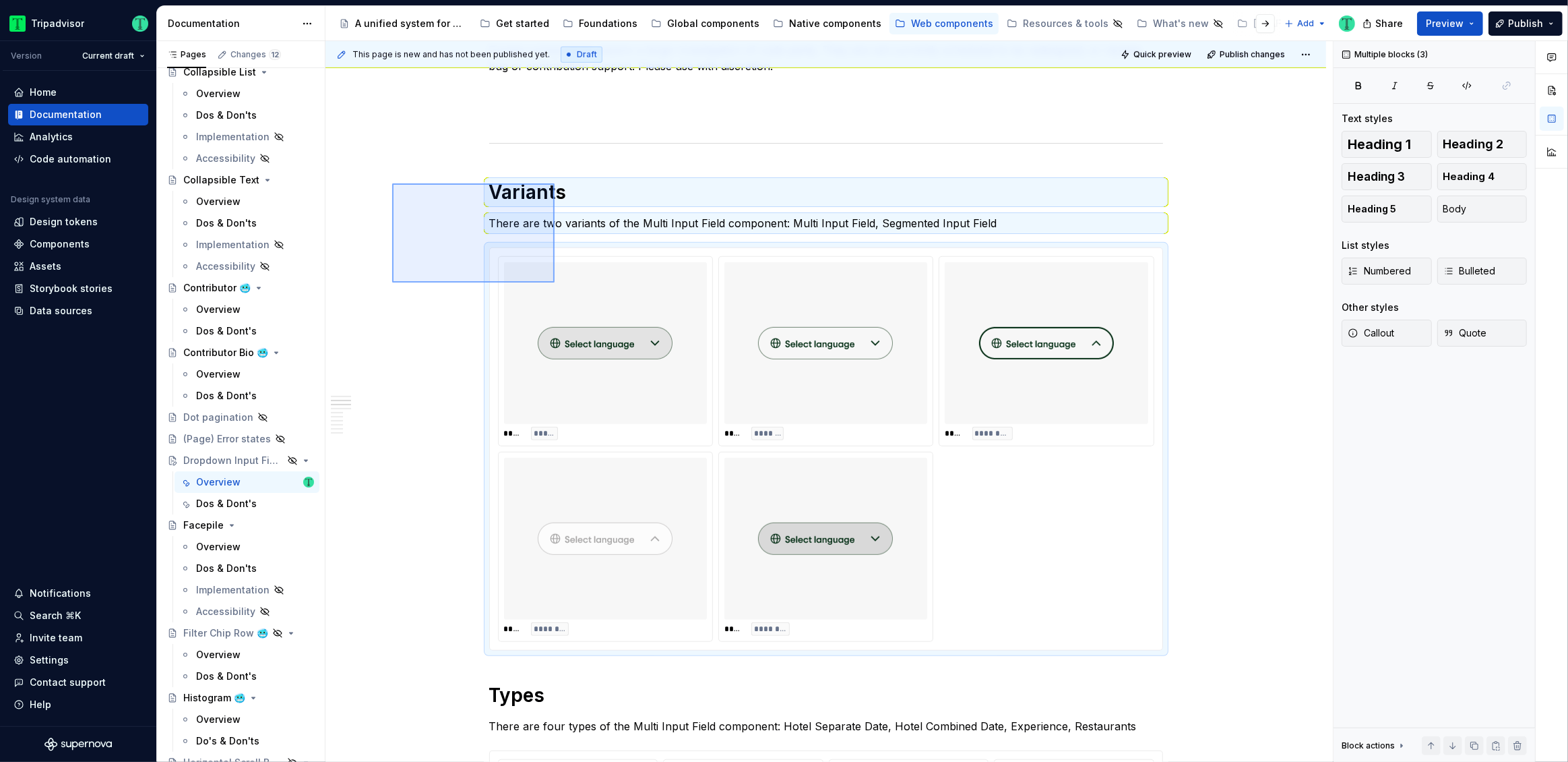
drag, startPoint x: 392, startPoint y: 183, endPoint x: 556, endPoint y: 311, distance: 208.0
click at [556, 311] on div "**********" at bounding box center [829, 402] width 1007 height 721
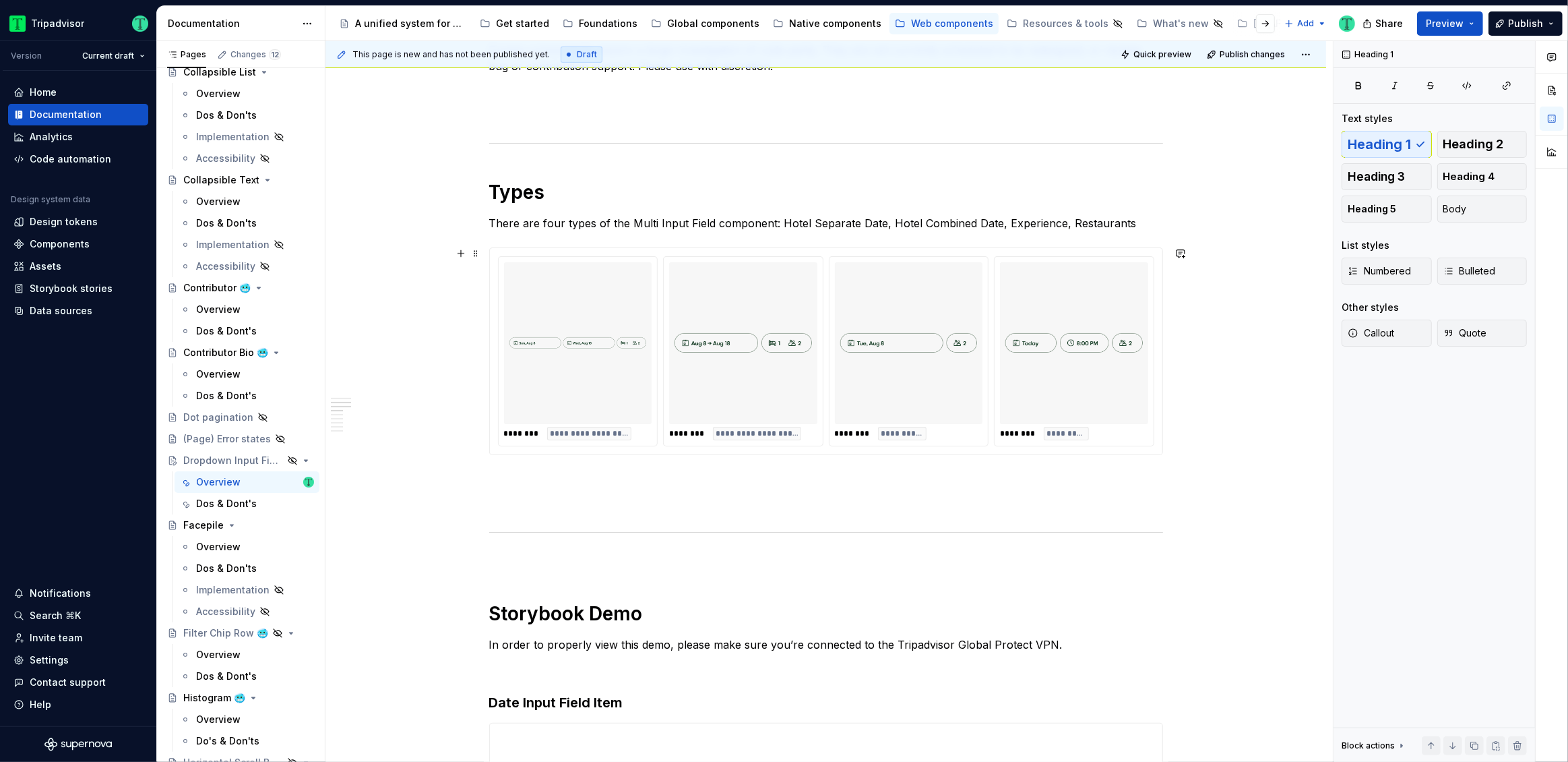
click at [679, 377] on img at bounding box center [742, 343] width 137 height 151
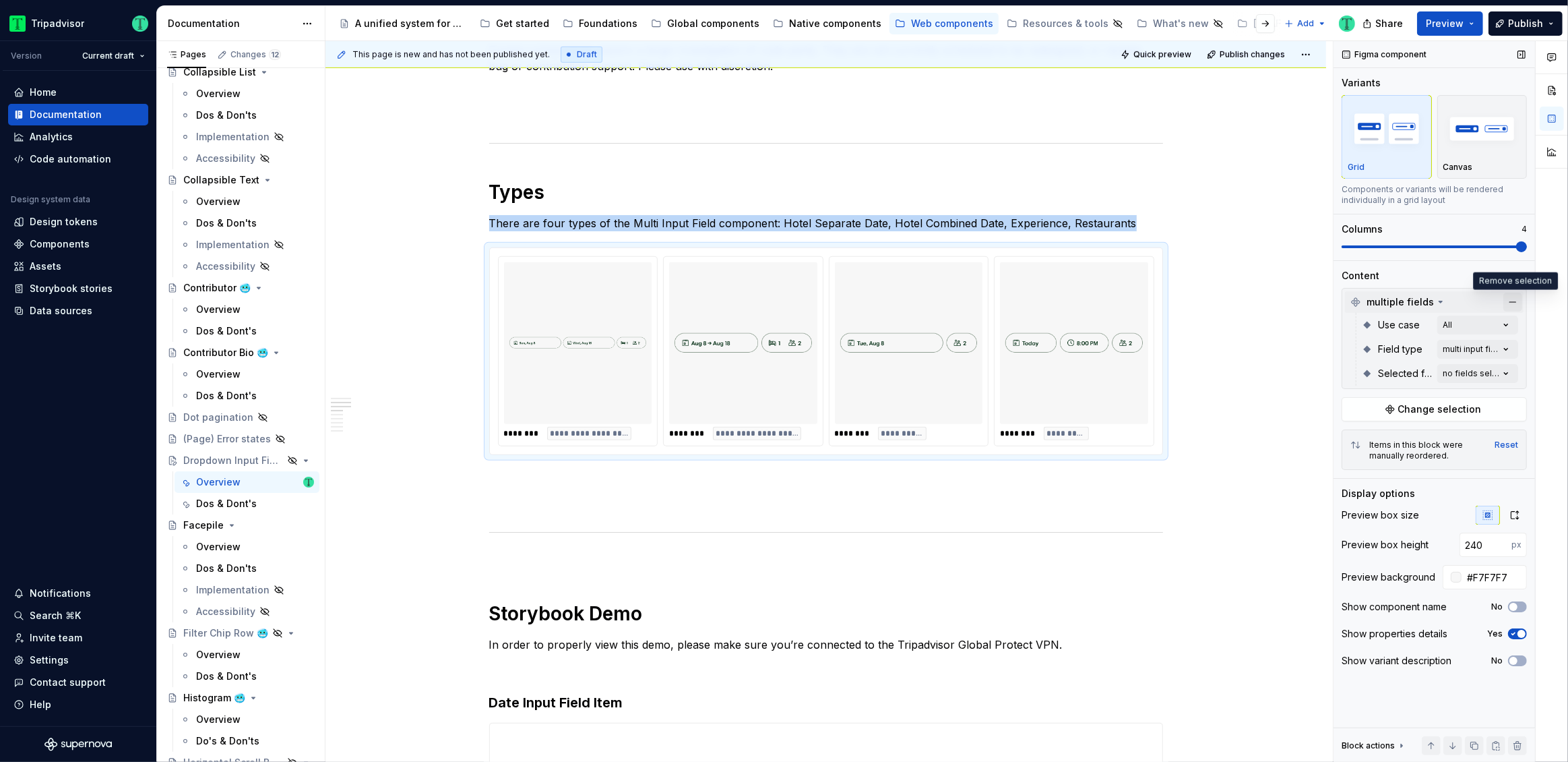
click at [1515, 303] on button "button" at bounding box center [1513, 302] width 19 height 19
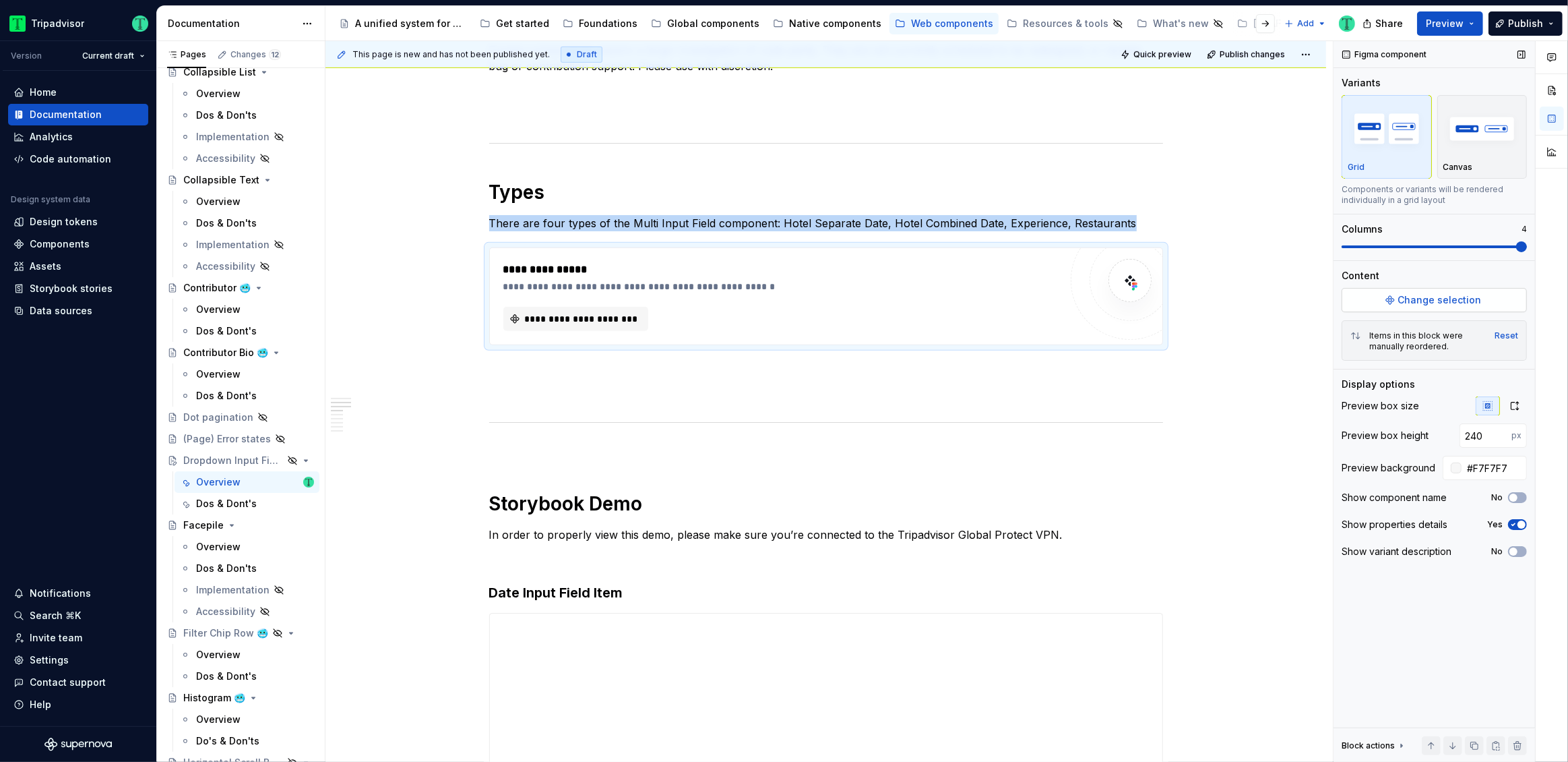
click at [1484, 299] on button "Change selection" at bounding box center [1434, 300] width 185 height 24
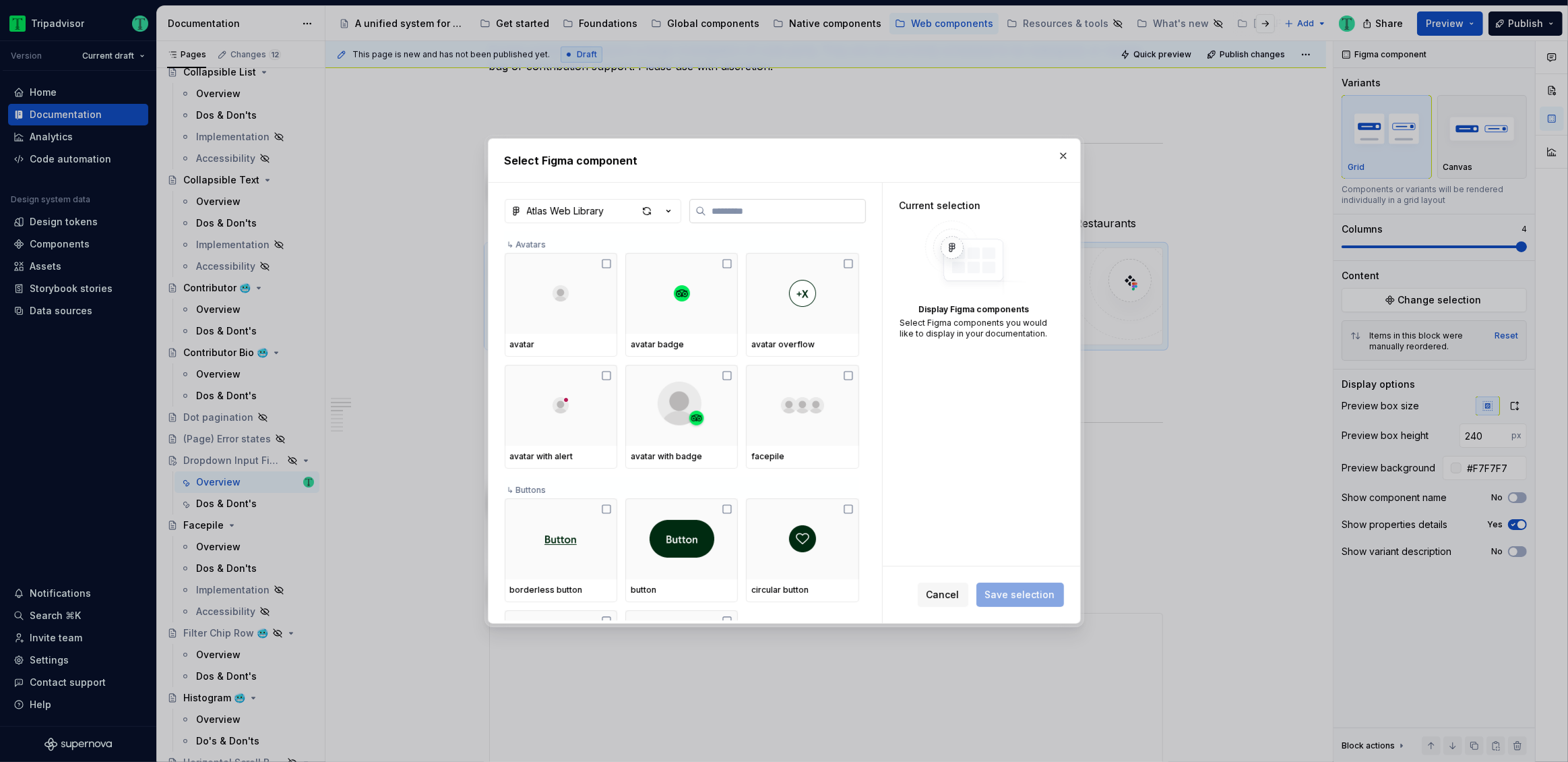
type textarea "*"
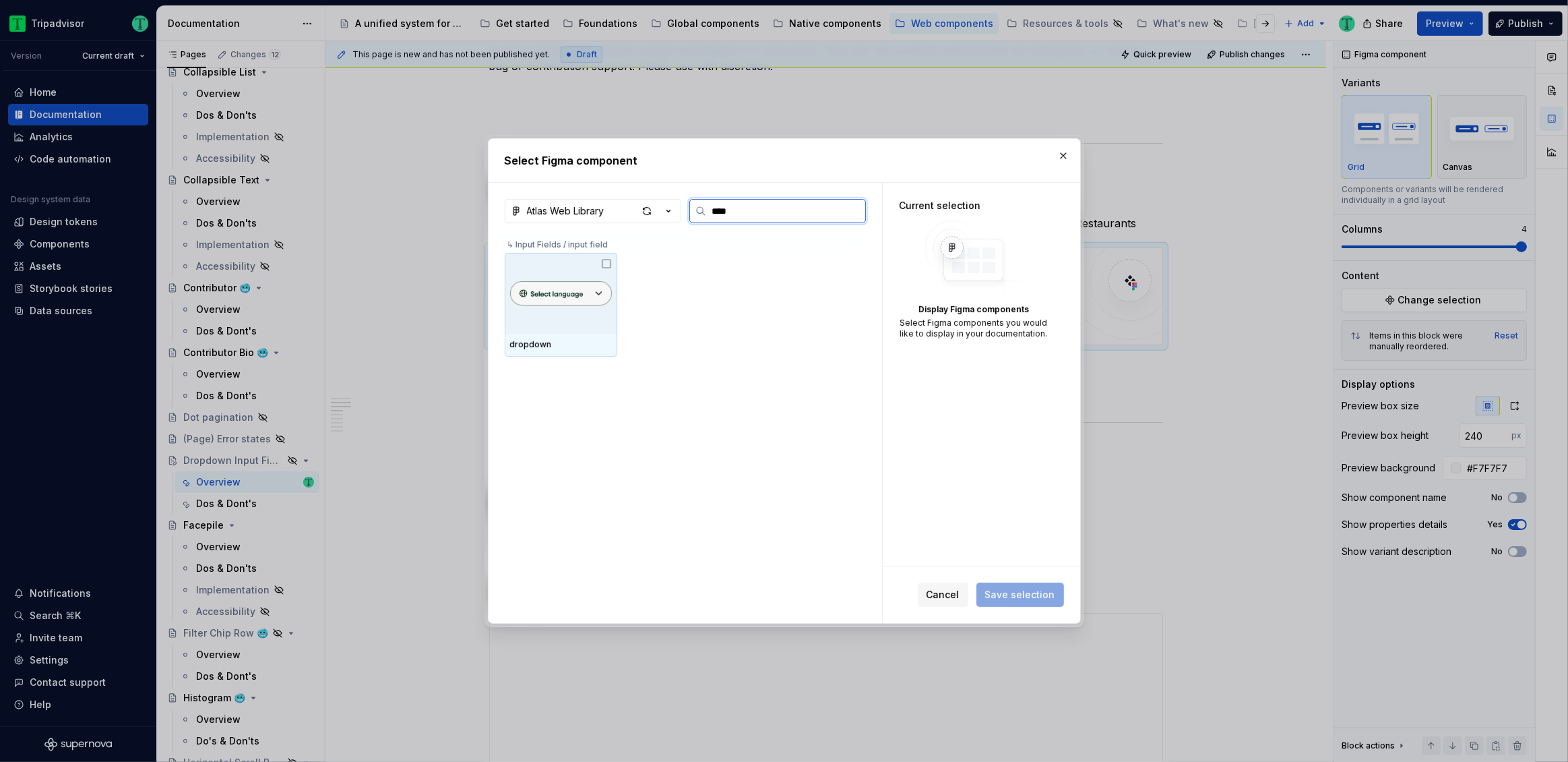
type input "*****"
type textarea "*"
type input "****"
click at [549, 281] on img at bounding box center [561, 294] width 102 height 33
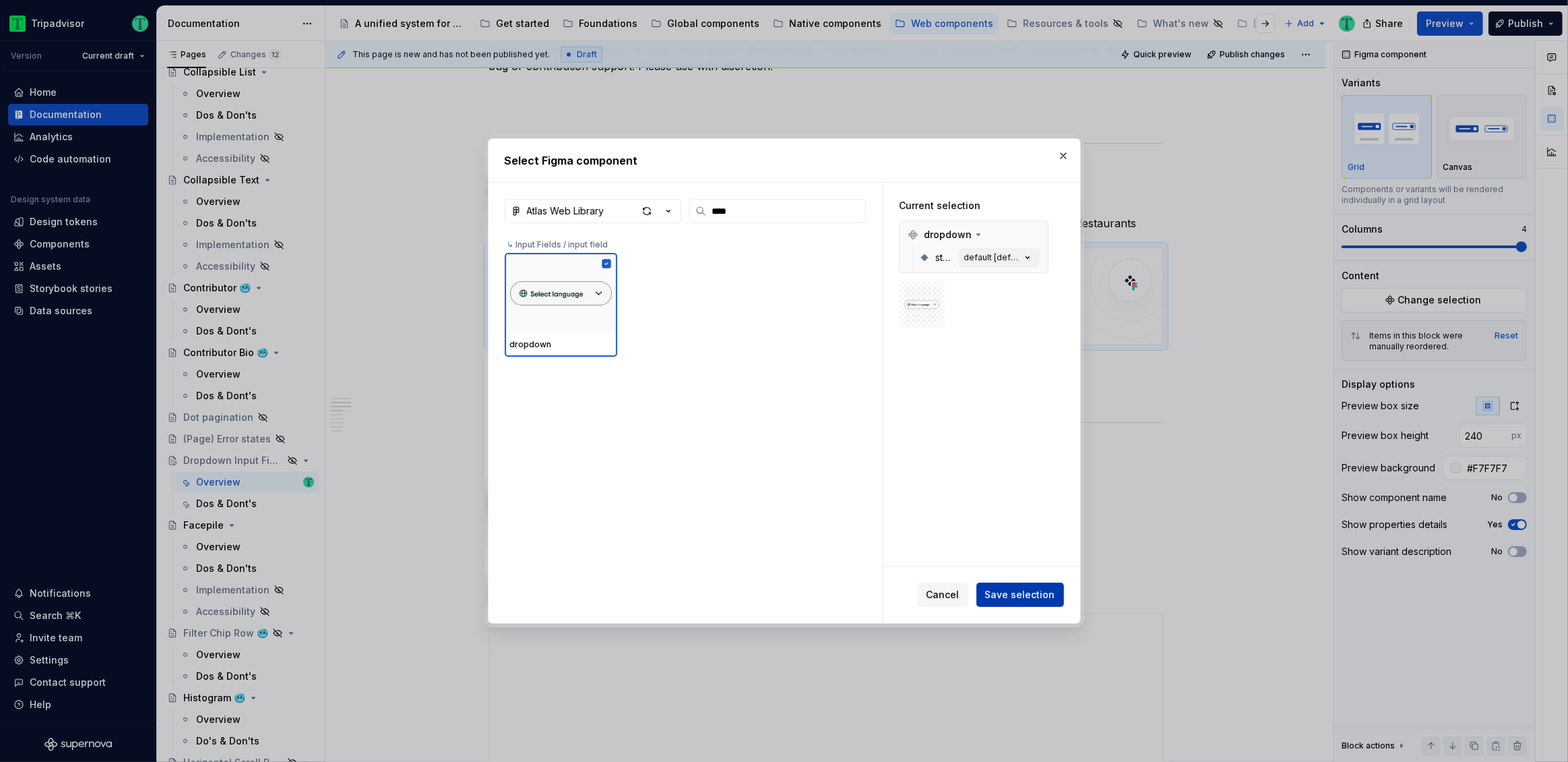
click at [1042, 588] on span "Save selection" at bounding box center [1020, 594] width 70 height 14
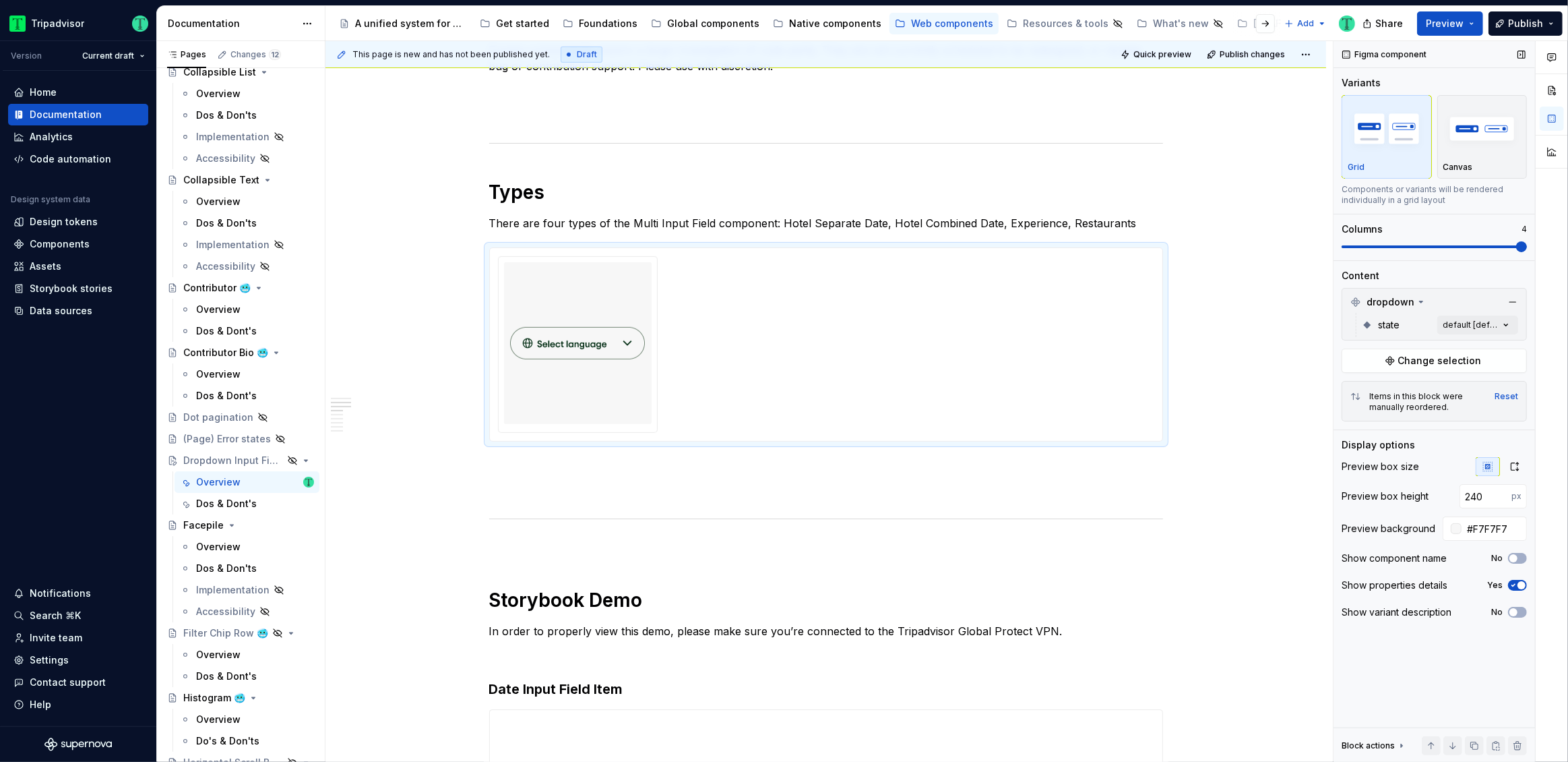
click at [1385, 242] on span at bounding box center [1434, 247] width 185 height 11
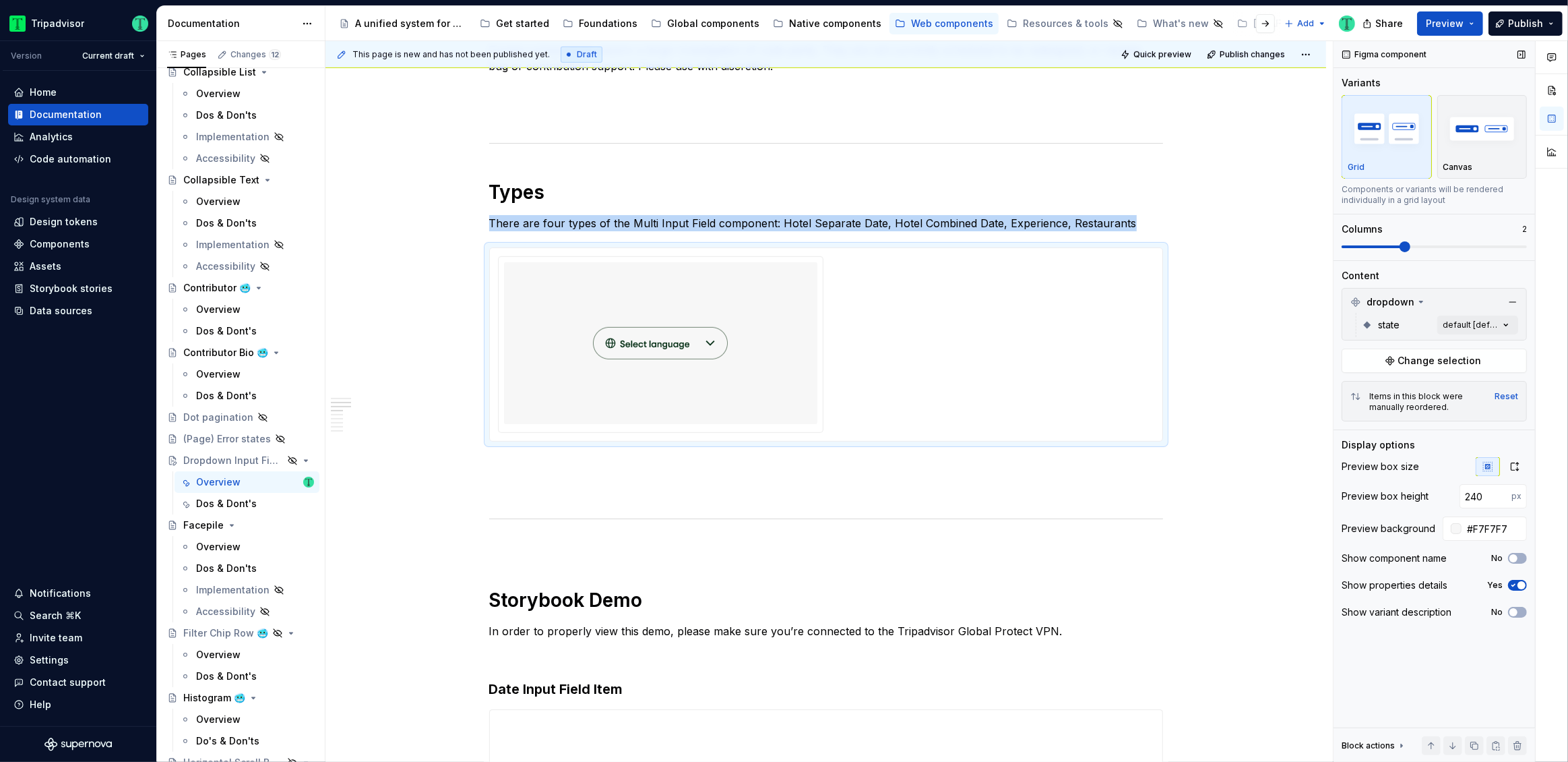
click at [1355, 245] on span at bounding box center [1372, 247] width 62 height 3
click at [1461, 326] on div "Comments Open comments No comments yet Select ‘Comment’ from the block context …" at bounding box center [1451, 402] width 234 height 721
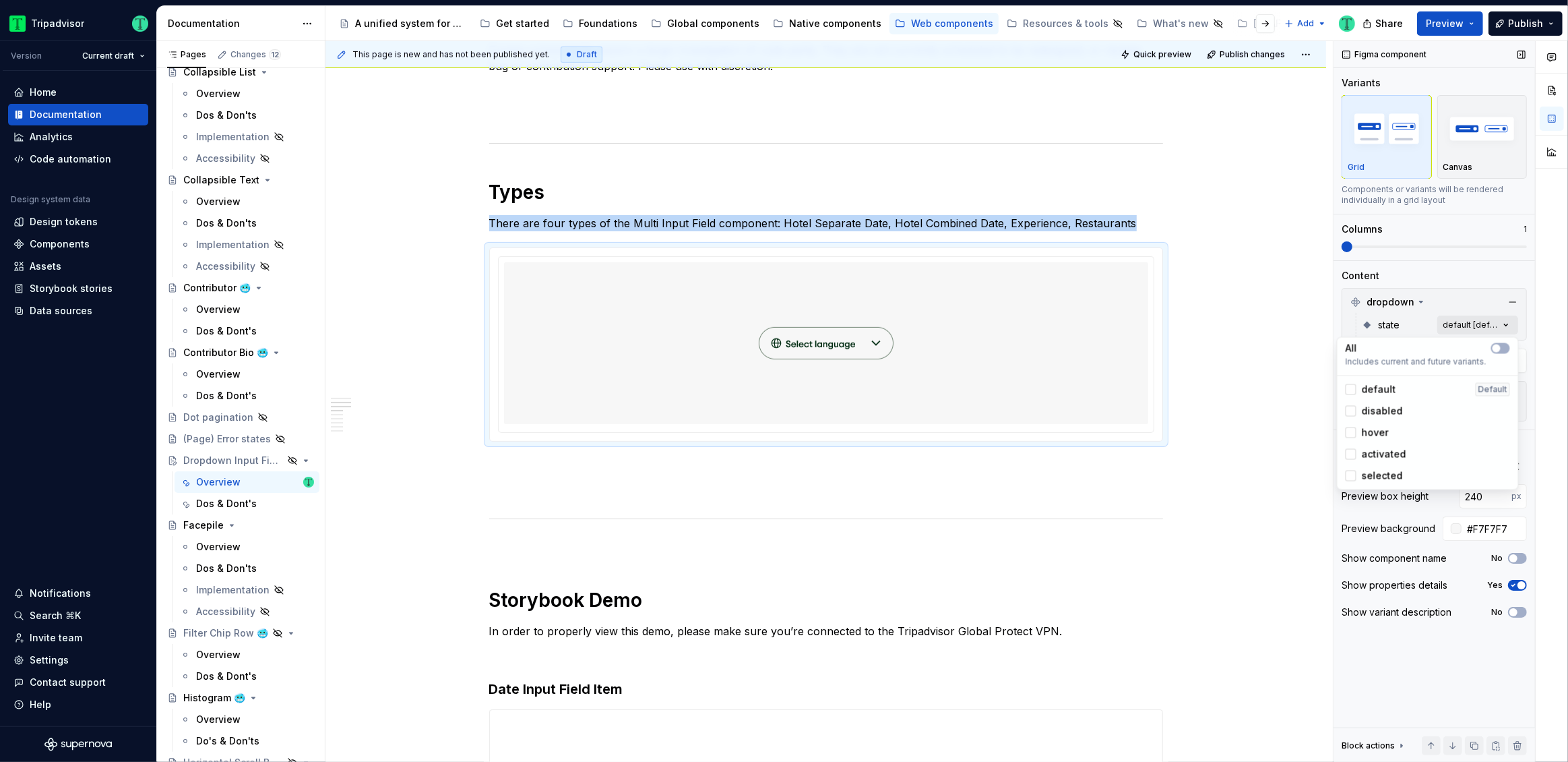
click at [1461, 326] on div "Comments Open comments No comments yet Select ‘Comment’ from the block context …" at bounding box center [1451, 402] width 234 height 721
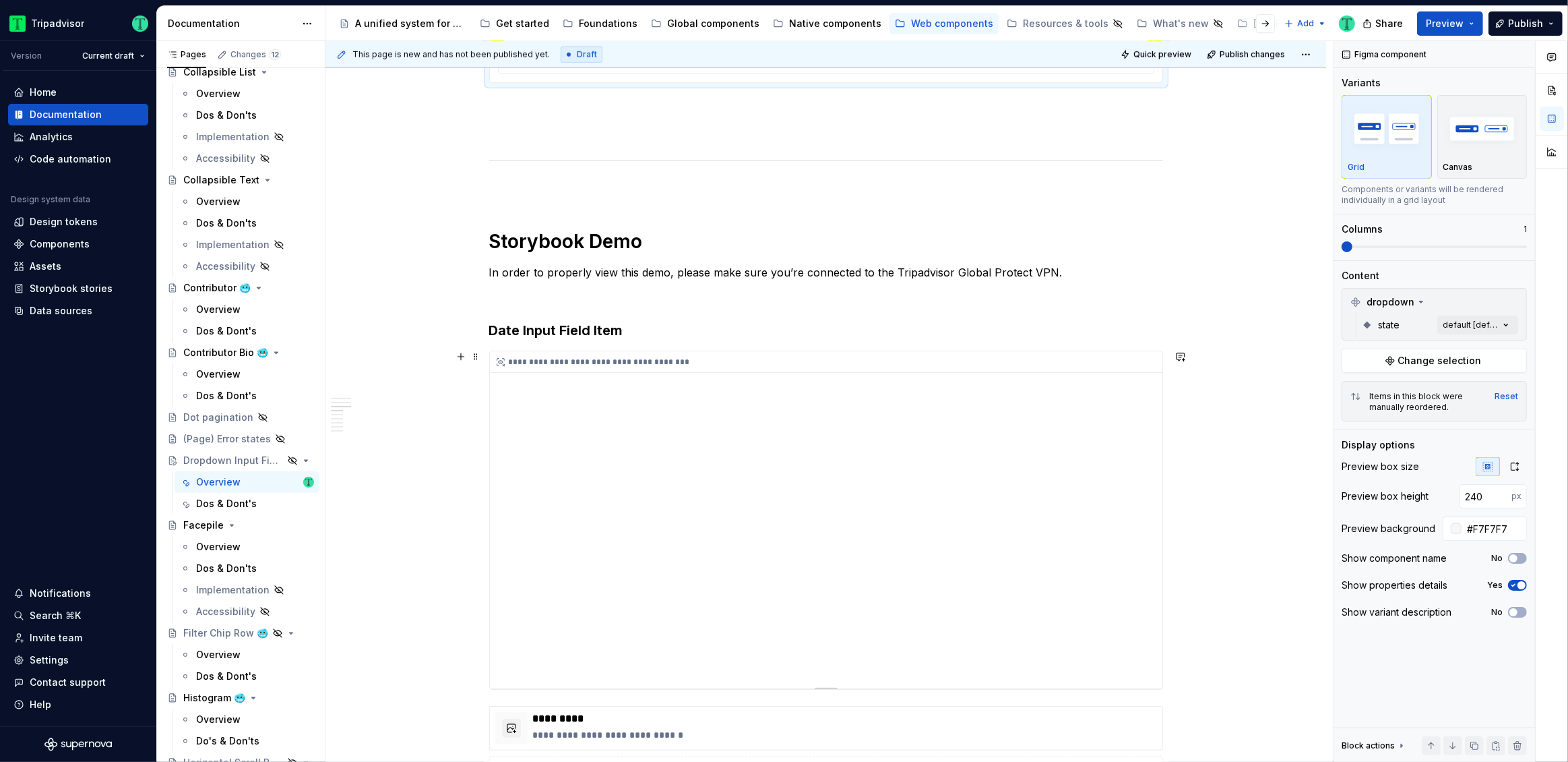
scroll to position [1138, 0]
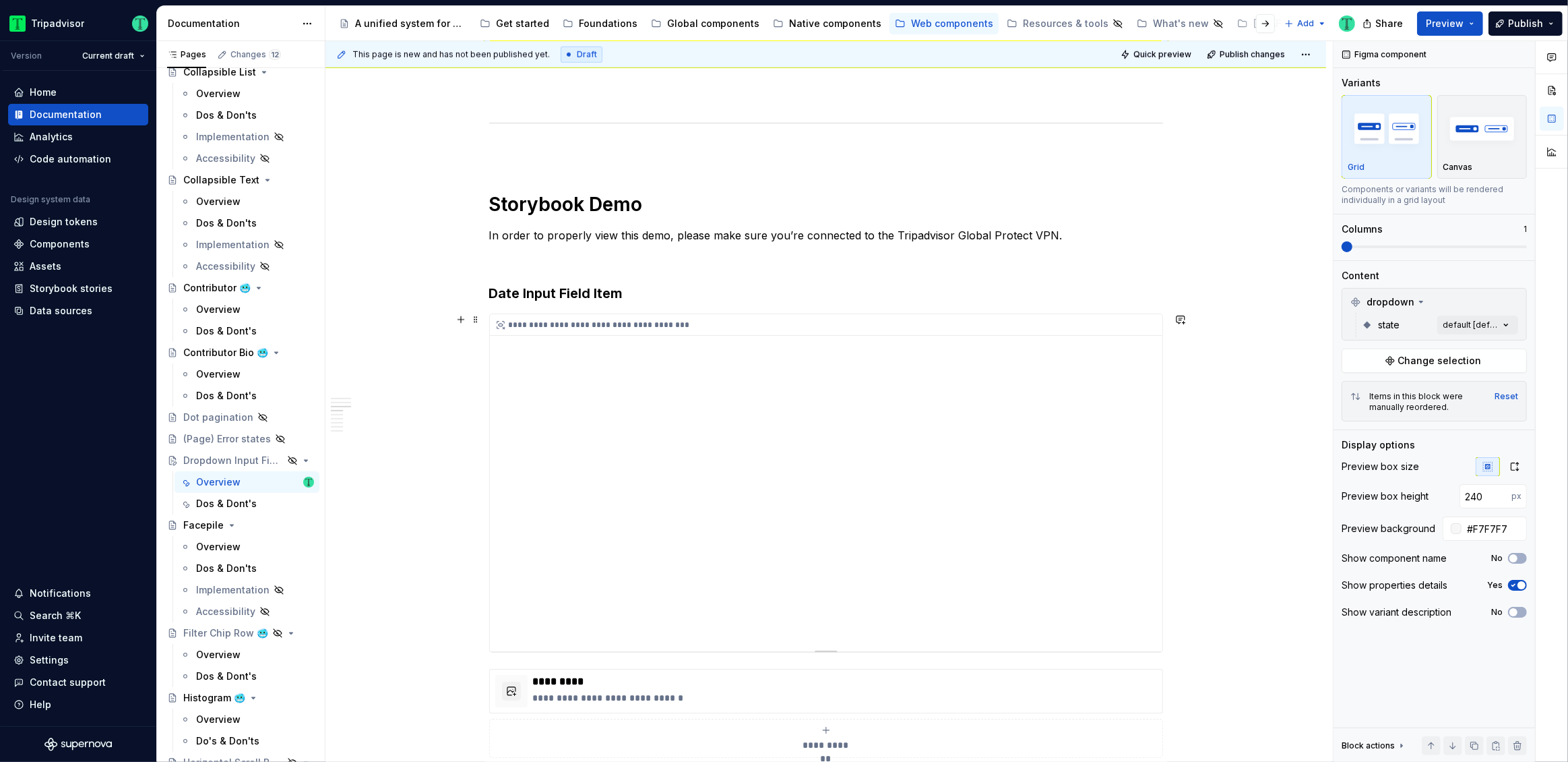
click at [873, 431] on div "**********" at bounding box center [826, 483] width 672 height 337
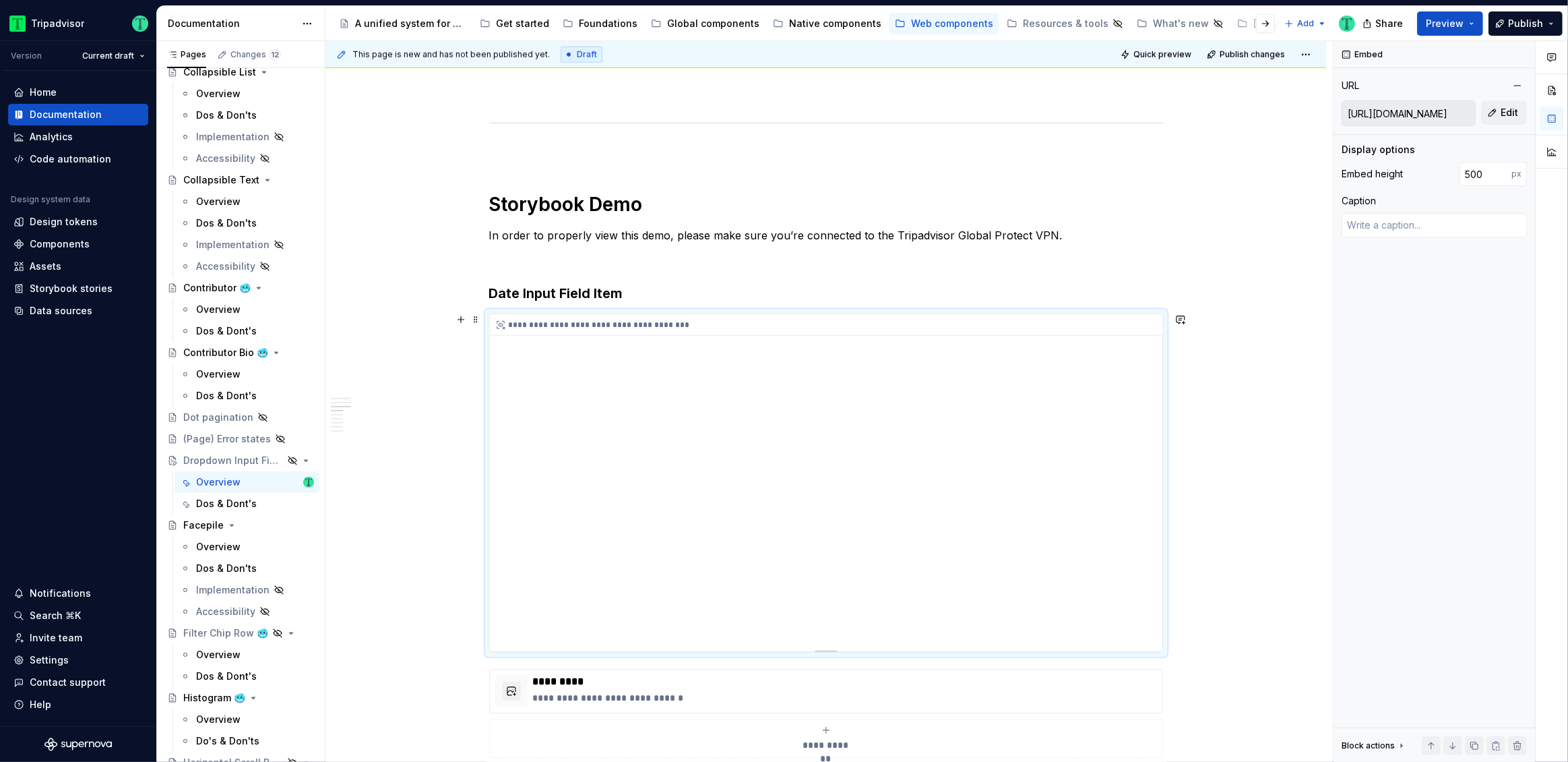
click at [907, 485] on div "**********" at bounding box center [826, 483] width 672 height 337
click at [1505, 114] on span "Edit" at bounding box center [1509, 112] width 18 height 14
type textarea "*"
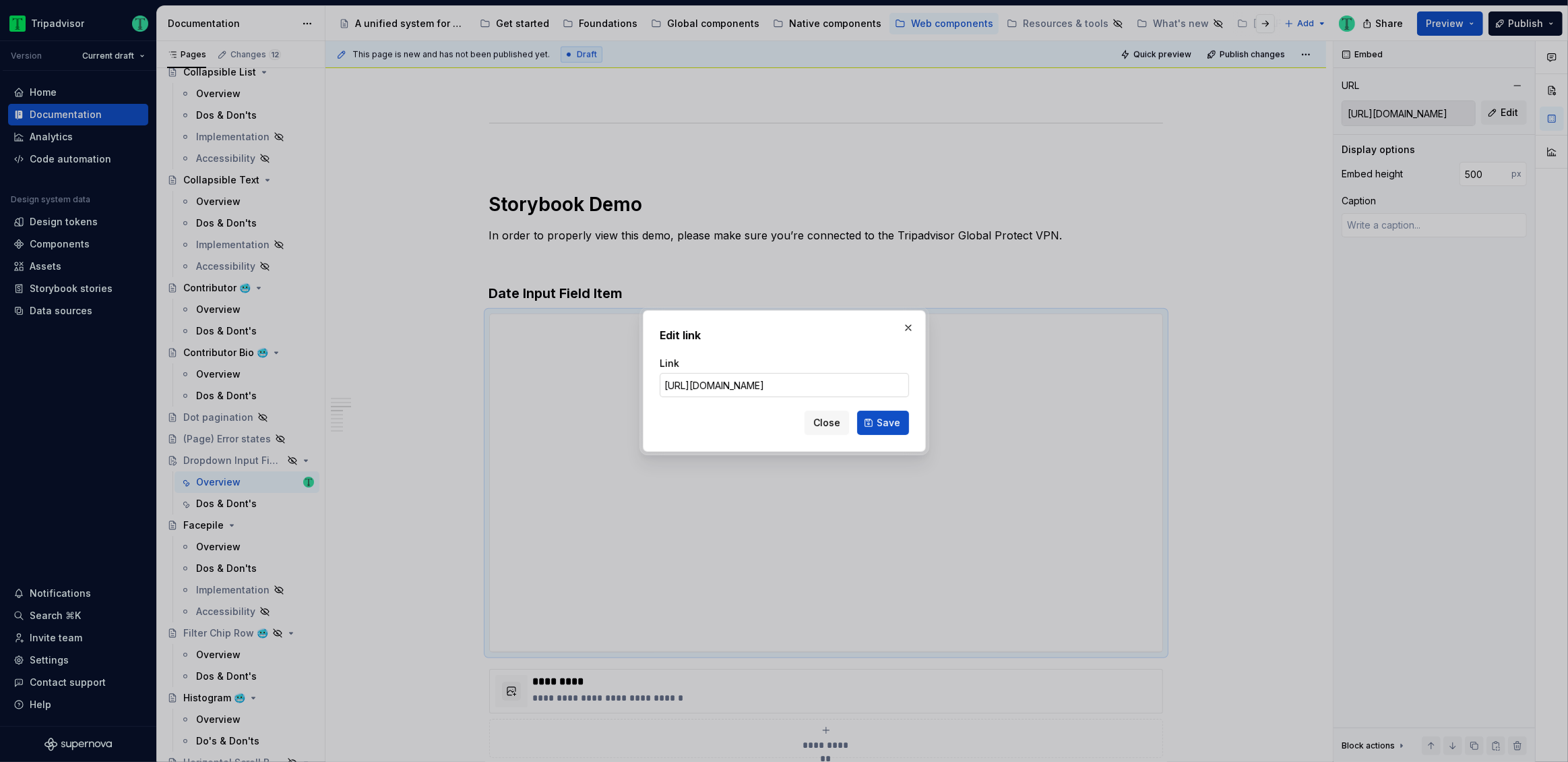
scroll to position [0, 479]
type input "[URL][DOMAIN_NAME]"
click at [882, 424] on span "Save" at bounding box center [888, 422] width 23 height 14
type textarea "*"
type input "[URL][DOMAIN_NAME]"
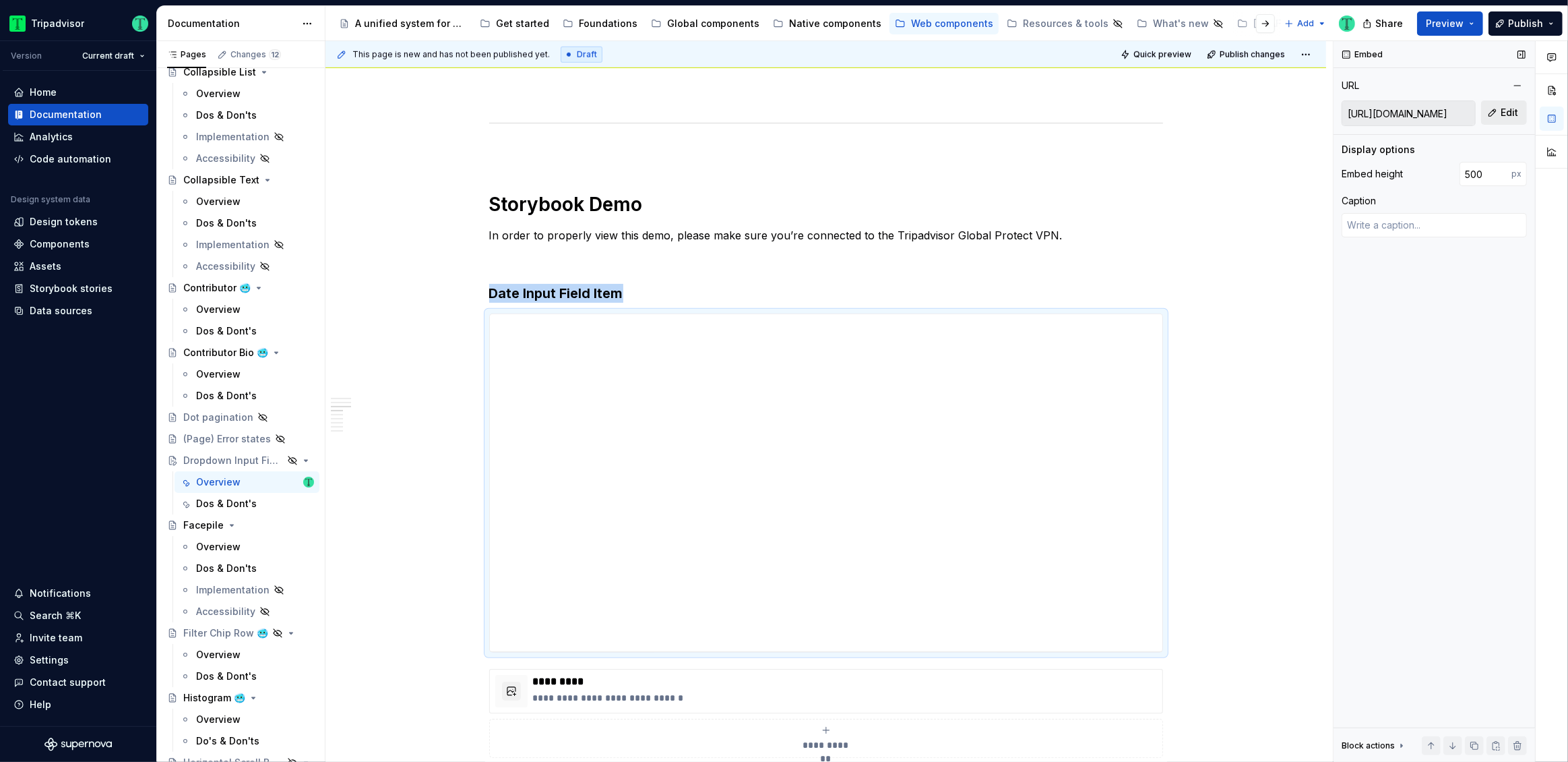
click at [1493, 112] on button "Edit" at bounding box center [1504, 112] width 45 height 24
type textarea "*"
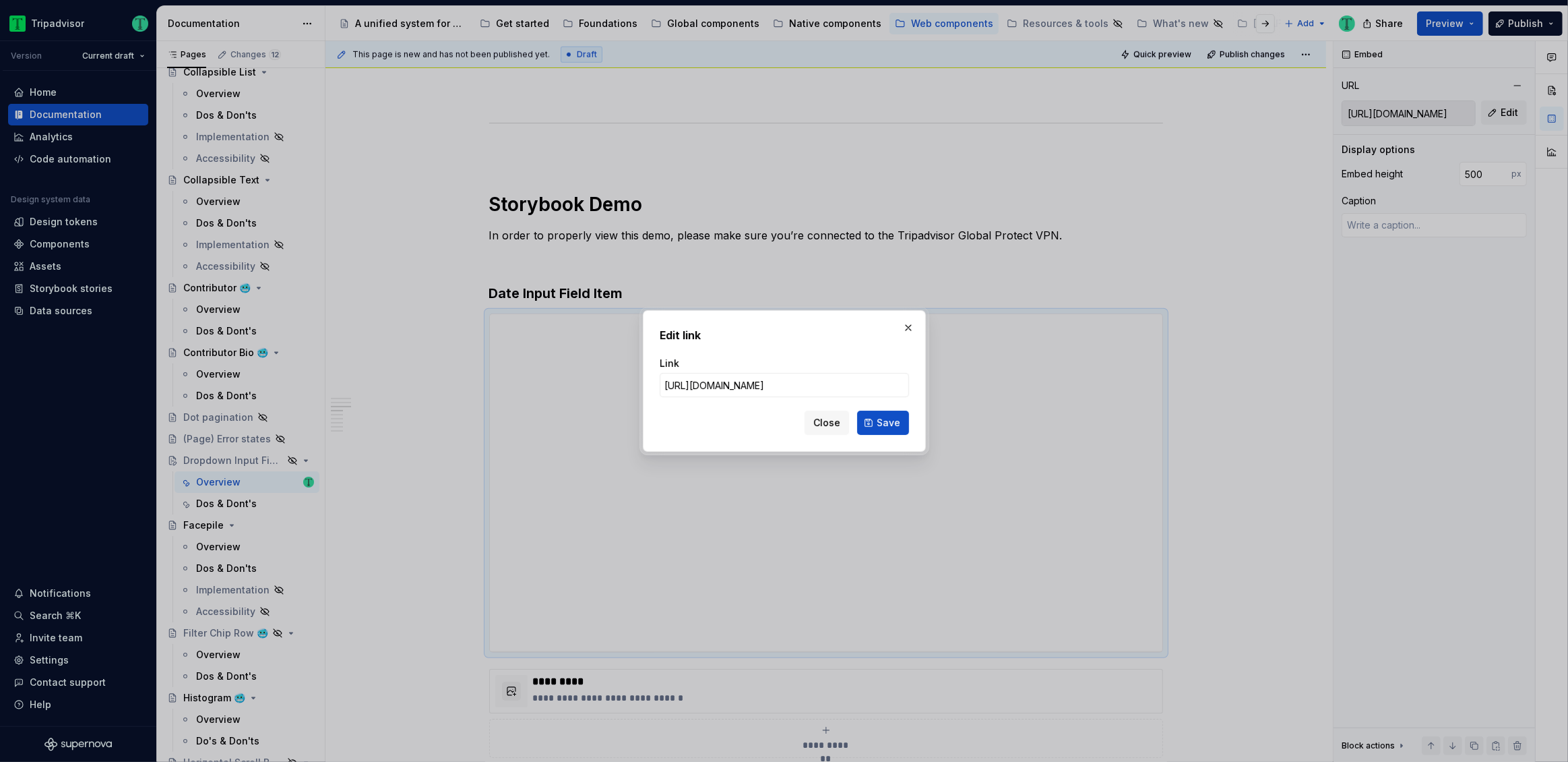
type input "[URL][DOMAIN_NAME]"
click button "Save" at bounding box center [882, 423] width 52 height 24
type textarea "*"
type input "[URL][DOMAIN_NAME]"
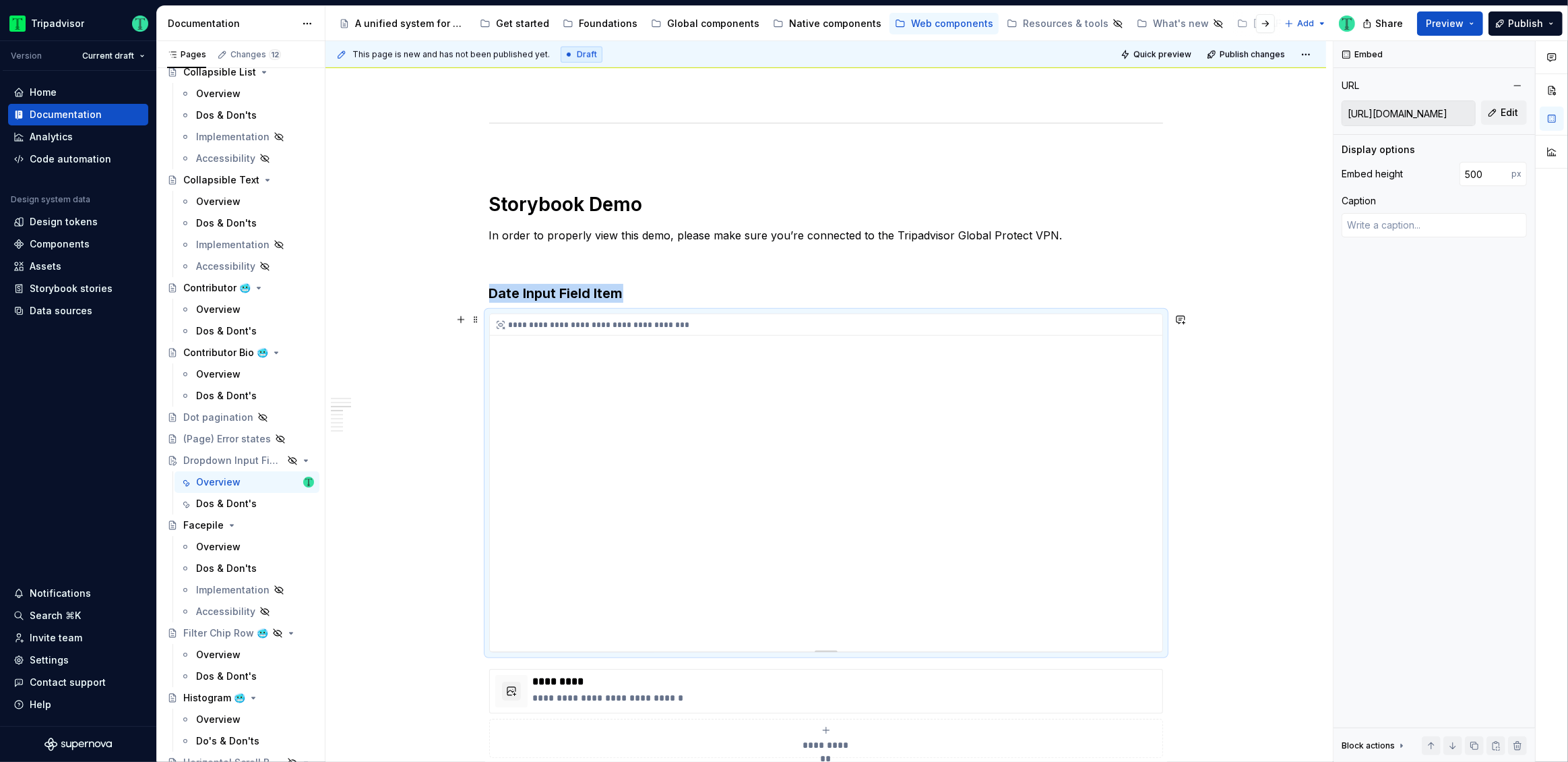
scroll to position [1292, 0]
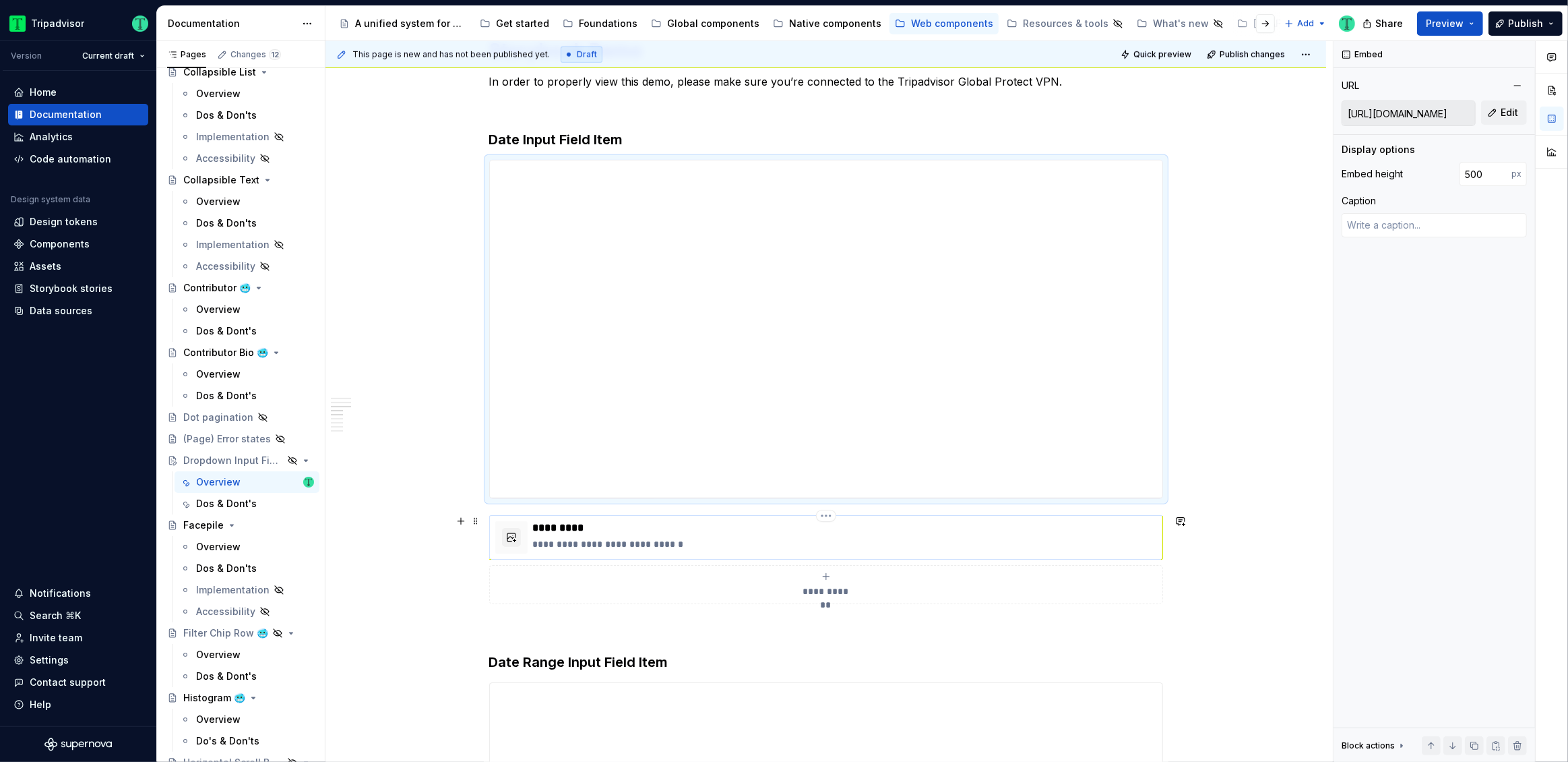
click at [758, 549] on p "**********" at bounding box center [845, 544] width 624 height 14
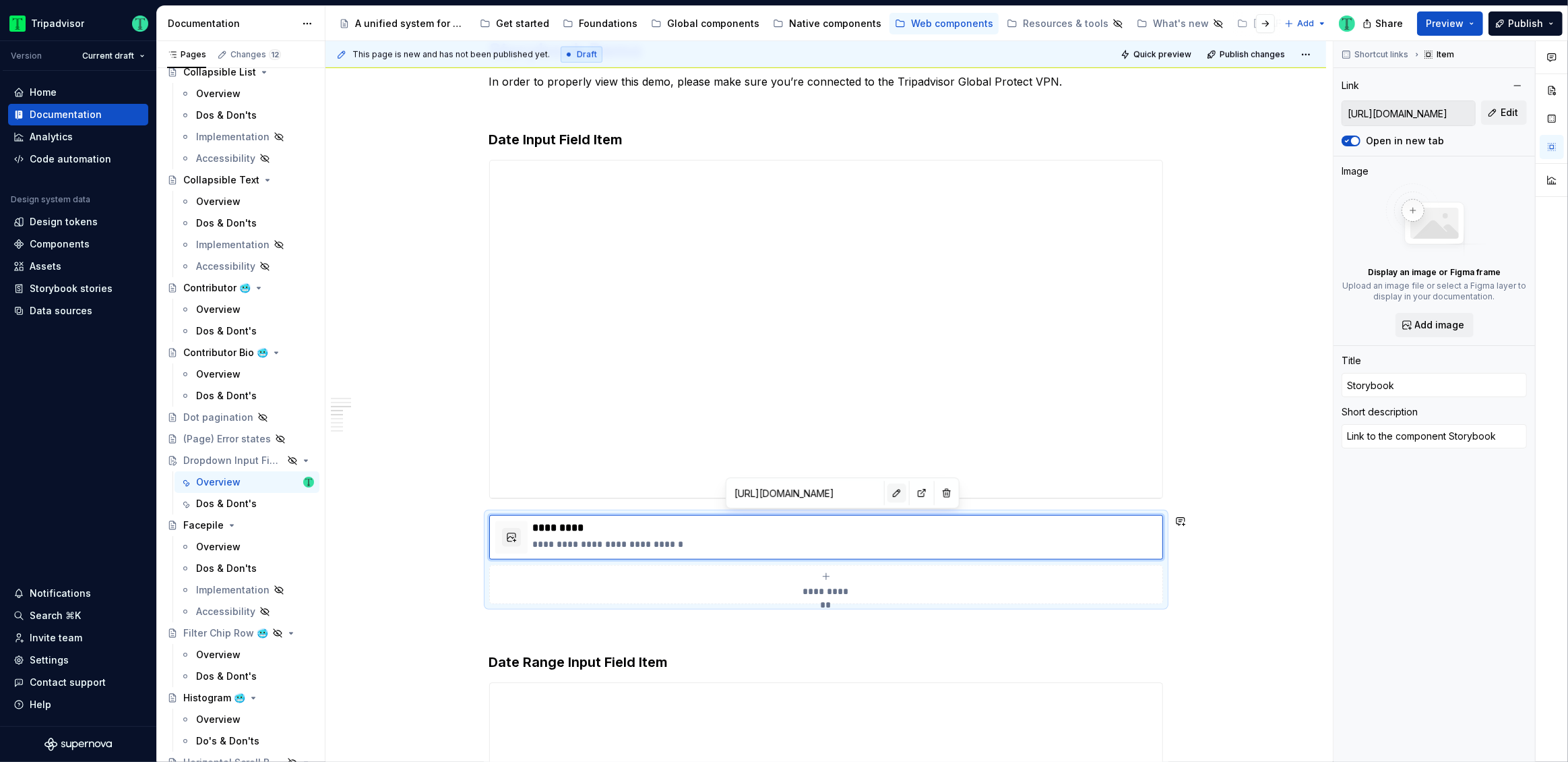
click at [887, 490] on button "button" at bounding box center [897, 493] width 19 height 19
type textarea "*"
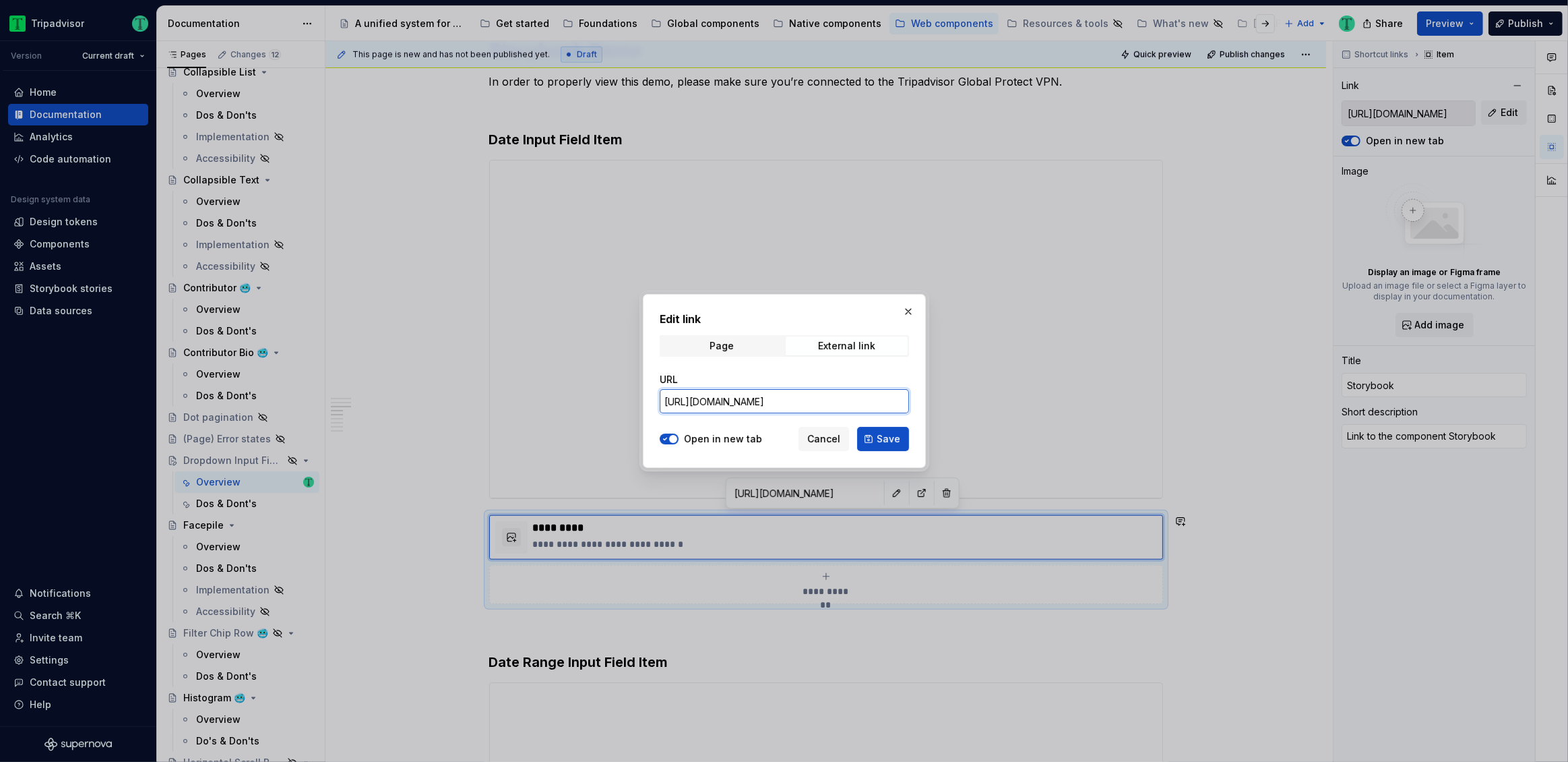
click at [791, 406] on input "[URL][DOMAIN_NAME]" at bounding box center [784, 401] width 249 height 24
paste input "ropdown"
type input "[URL][DOMAIN_NAME]"
click at [873, 444] on button "Save" at bounding box center [882, 439] width 52 height 24
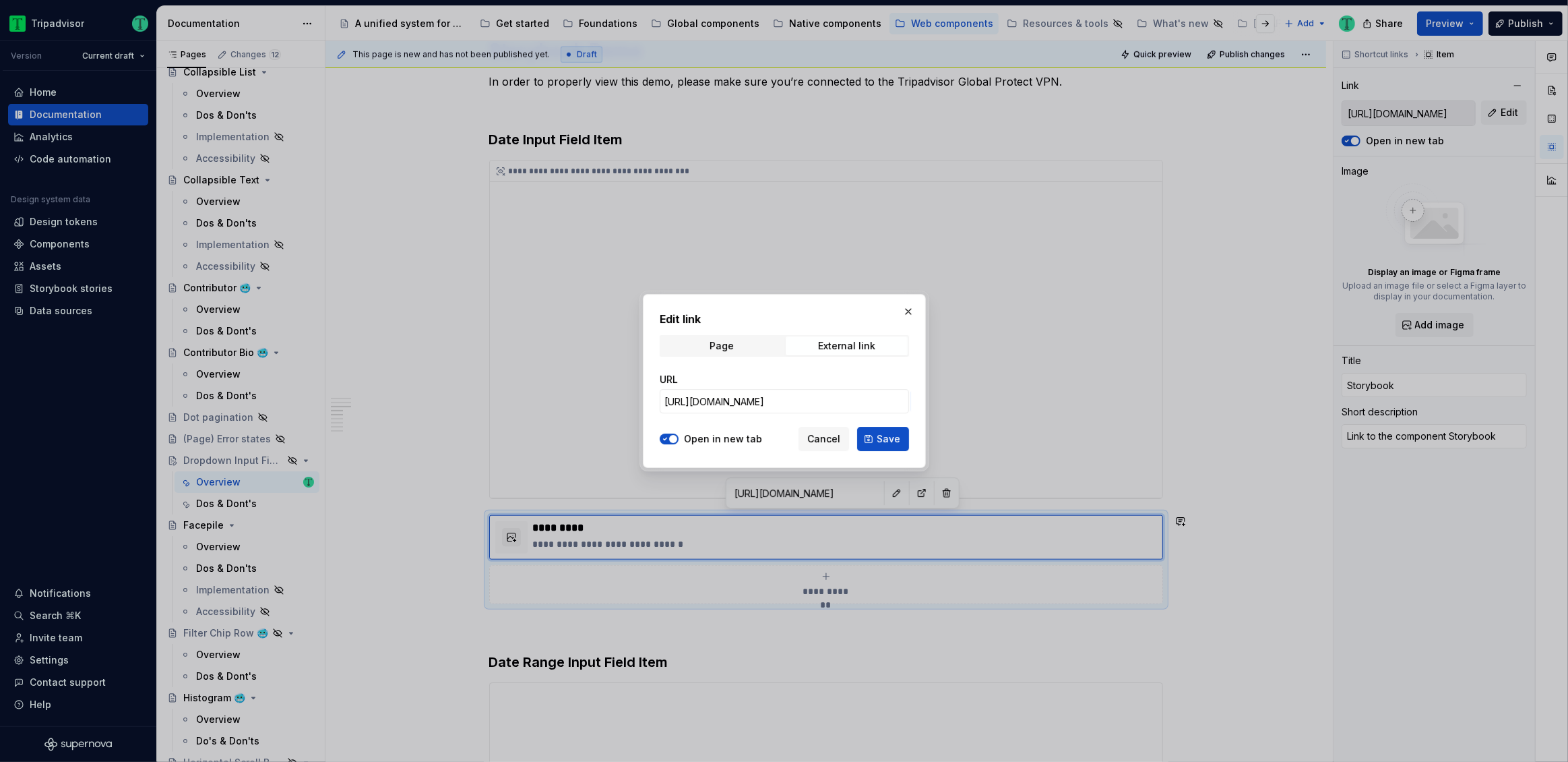
type textarea "*"
type input "[URL][DOMAIN_NAME]"
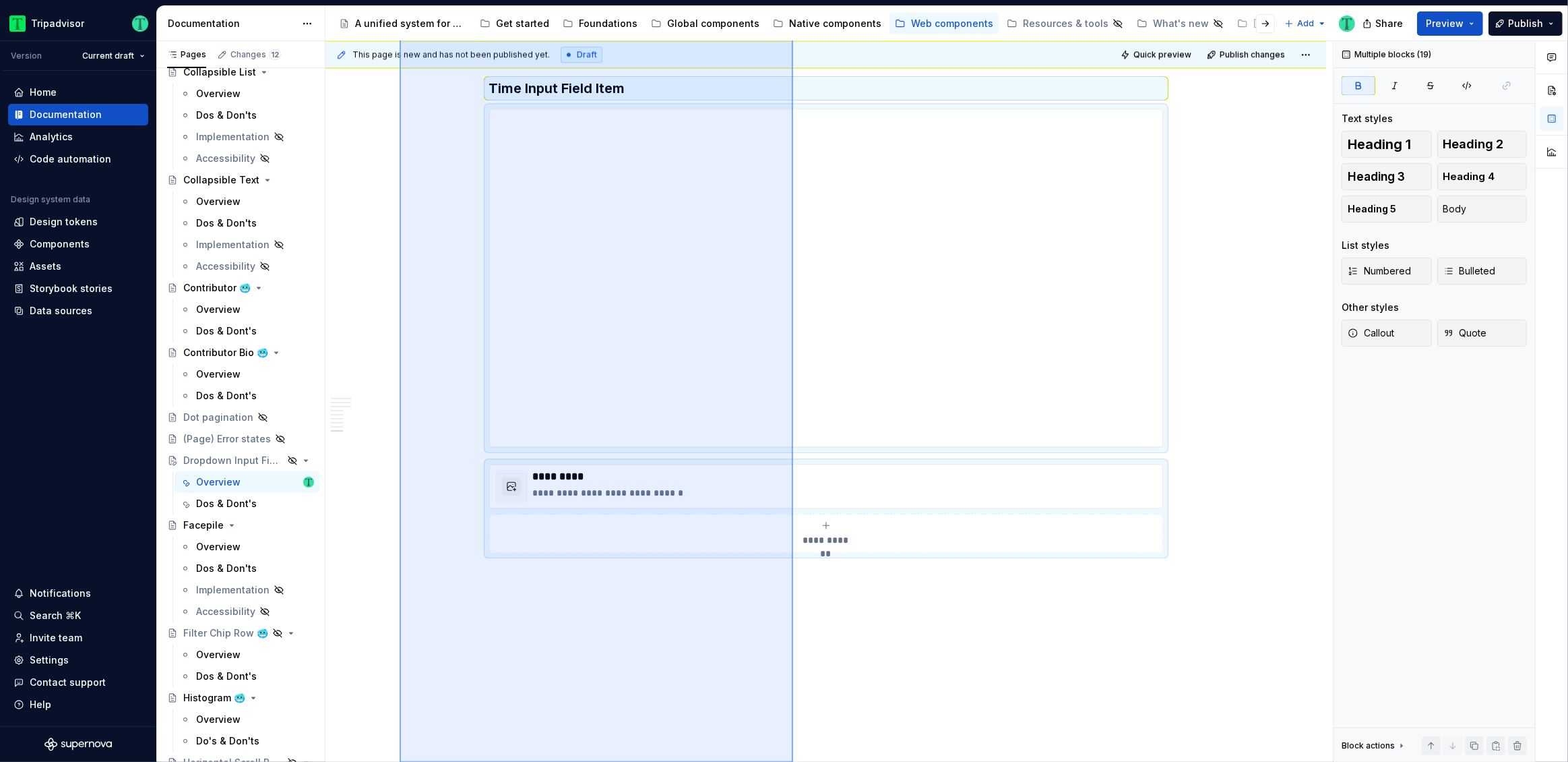
scroll to position [3986, 0]
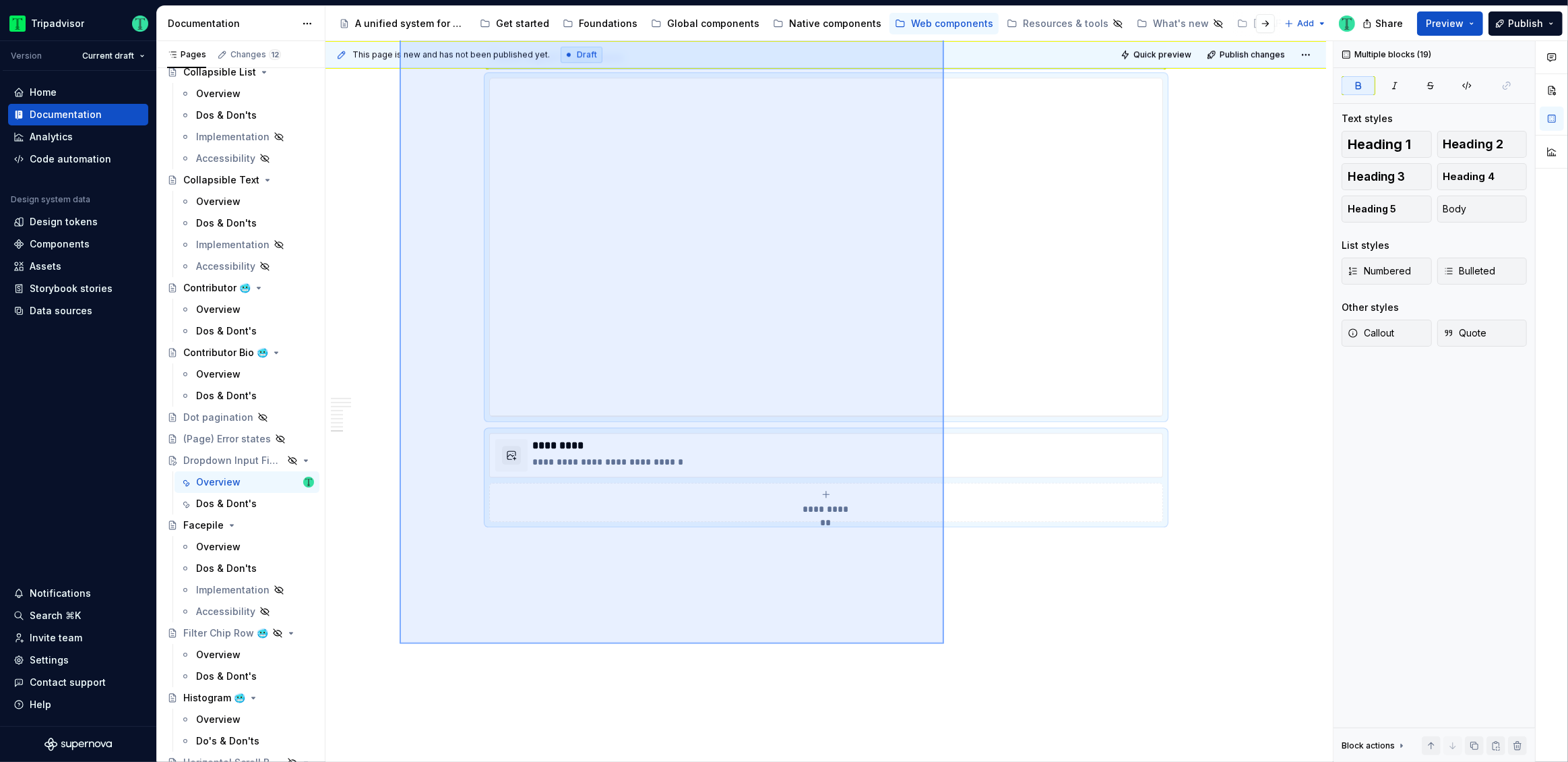
drag, startPoint x: 399, startPoint y: 326, endPoint x: 945, endPoint y: 640, distance: 629.9
click at [945, 640] on div "This page is new and has not been published yet. Draft Quick preview Publish ch…" at bounding box center [829, 402] width 1007 height 721
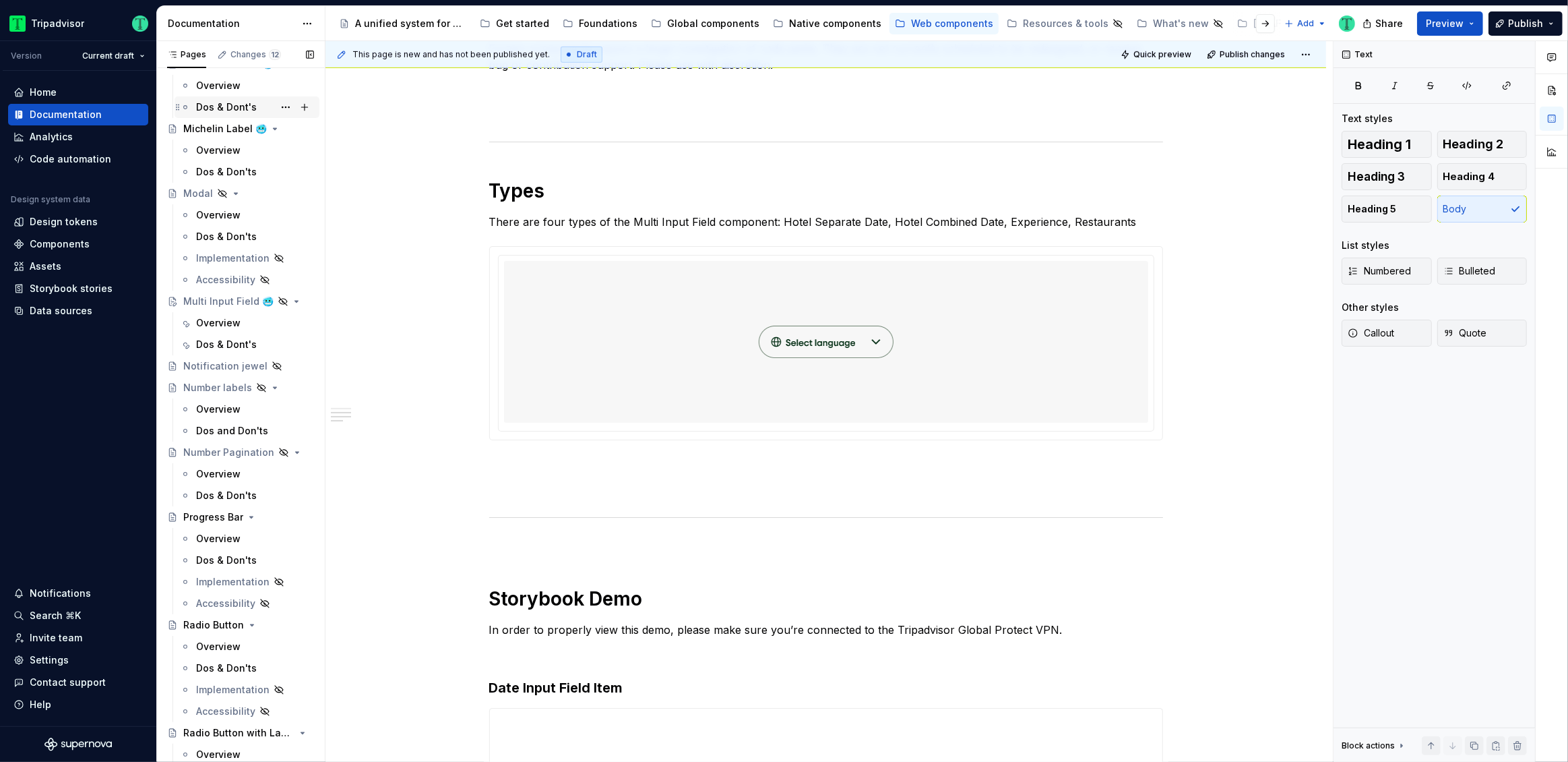
scroll to position [1919, 0]
click at [204, 321] on div "Overview" at bounding box center [218, 326] width 45 height 14
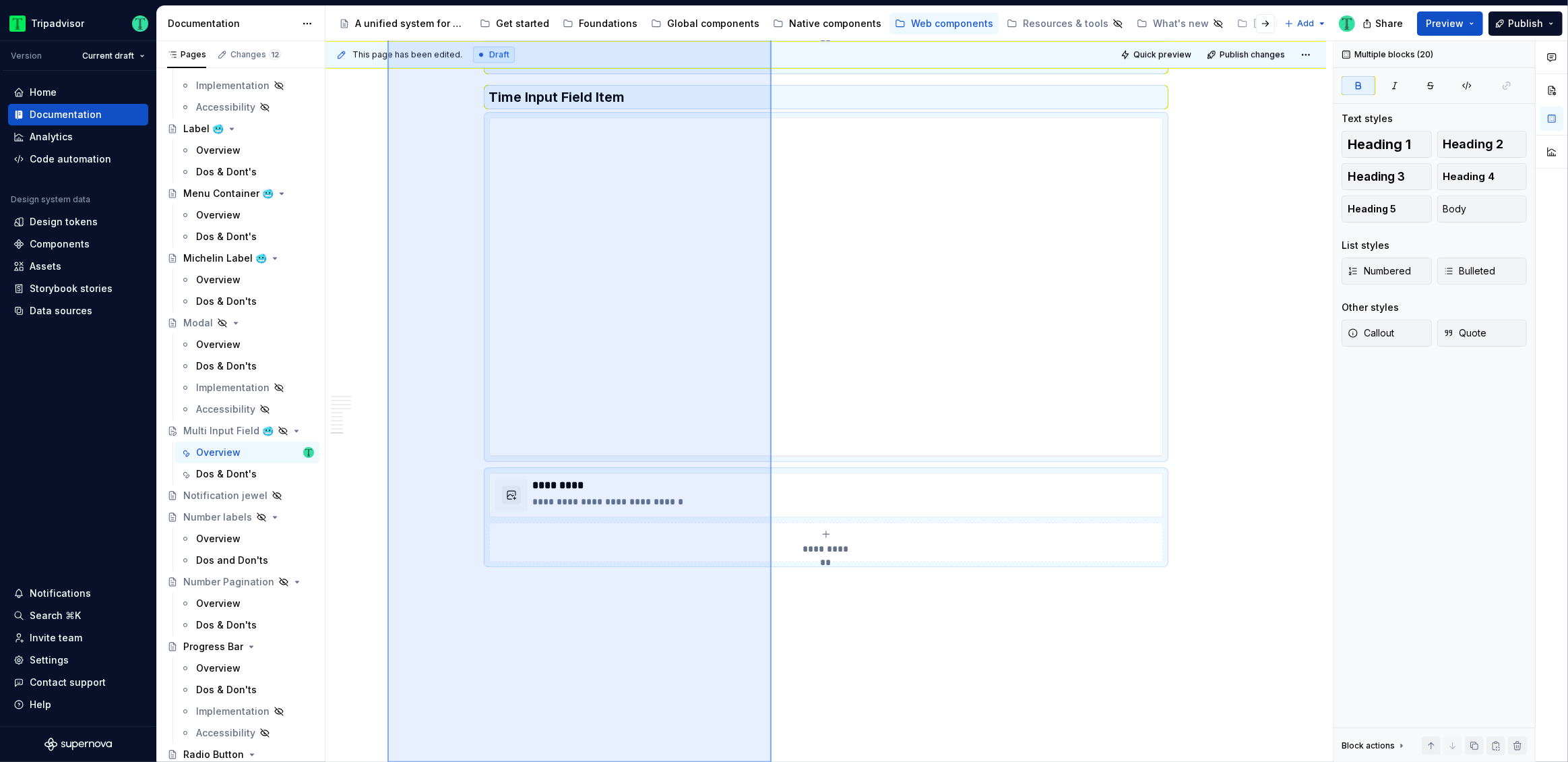
scroll to position [4354, 0]
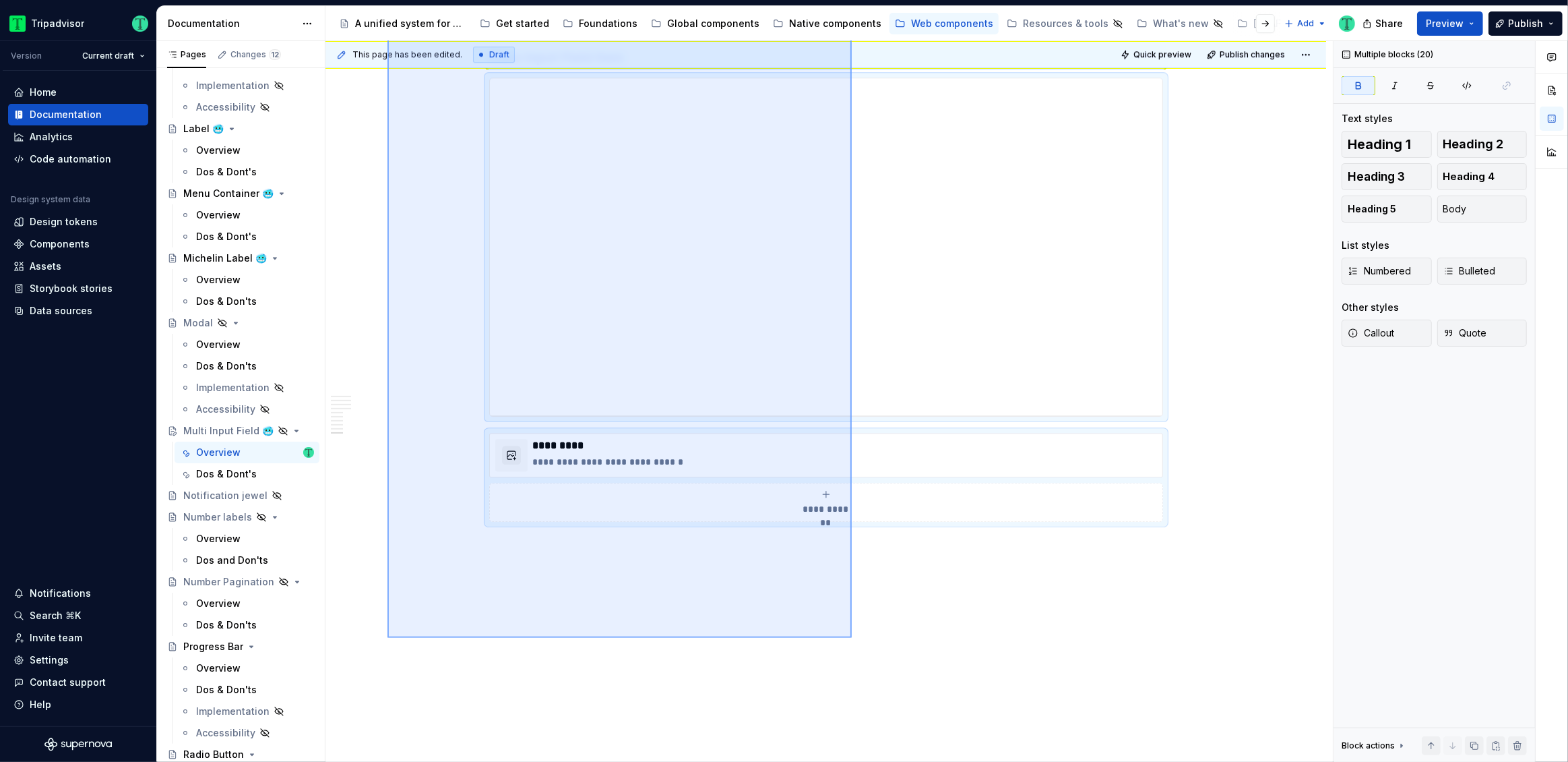
drag, startPoint x: 387, startPoint y: 513, endPoint x: 852, endPoint y: 638, distance: 481.5
click at [852, 638] on div "**********" at bounding box center [829, 402] width 1007 height 721
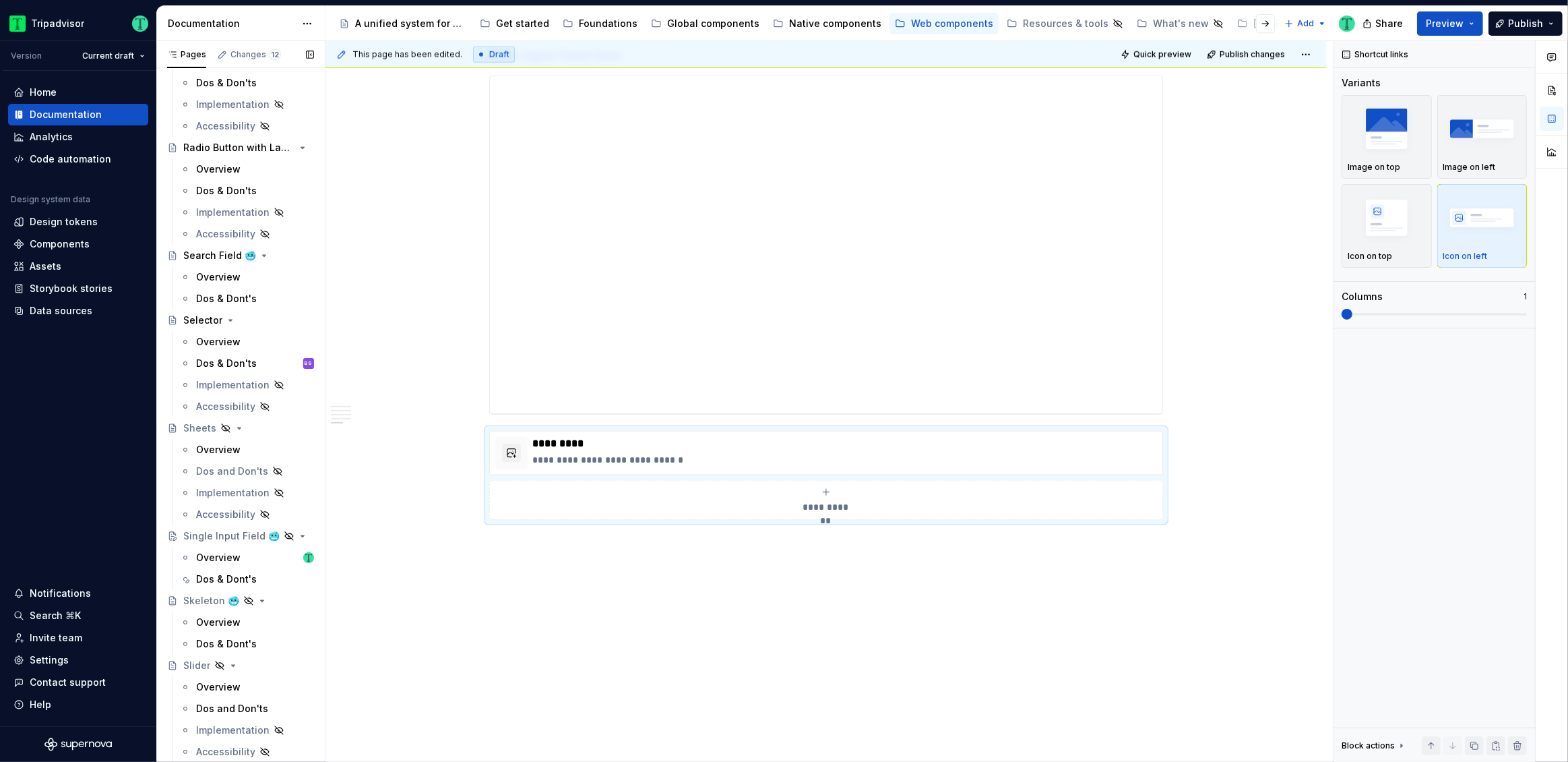
scroll to position [2563, 0]
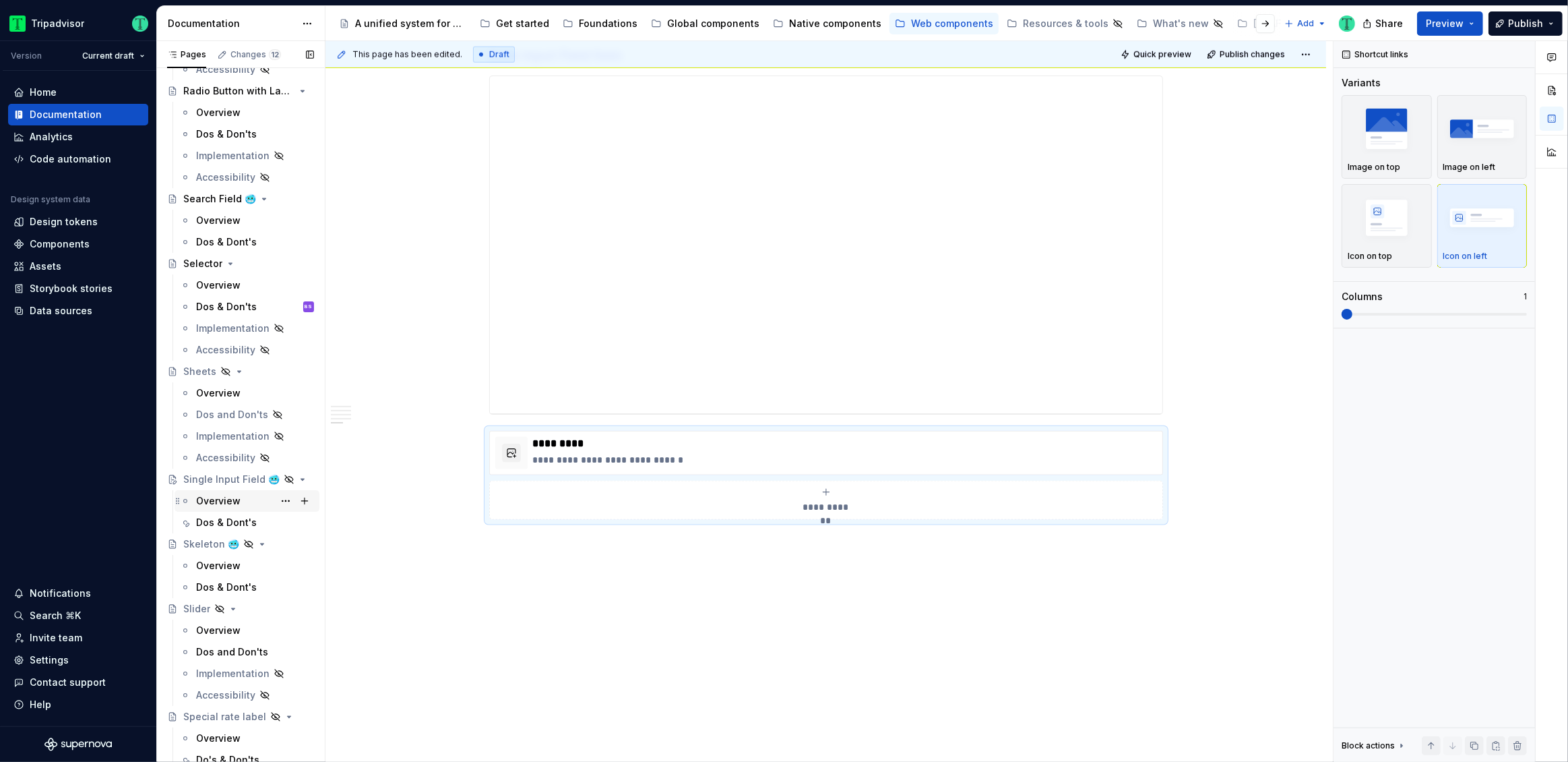
click at [221, 503] on div "Overview" at bounding box center [218, 500] width 45 height 14
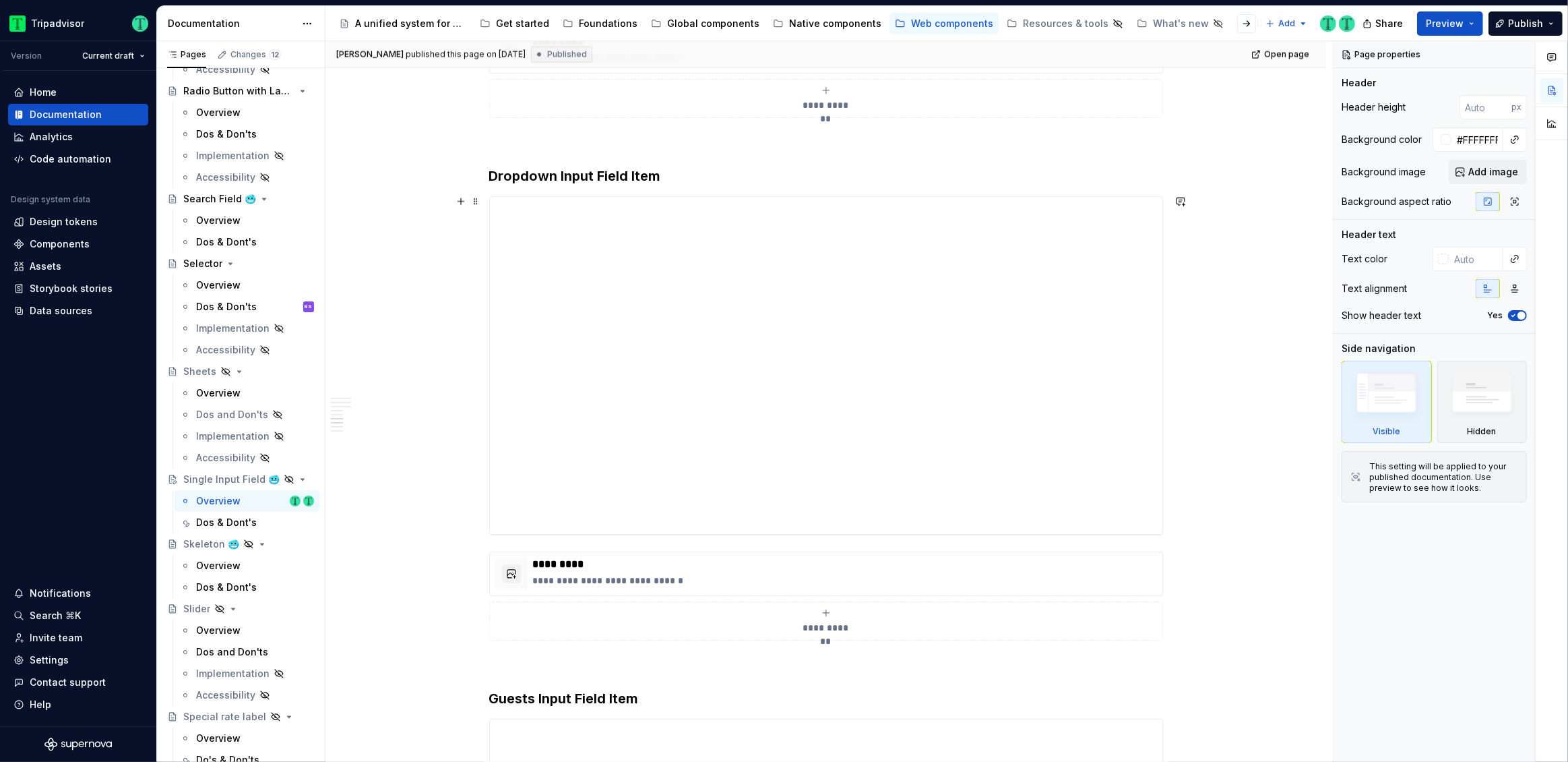
scroll to position [2326, 0]
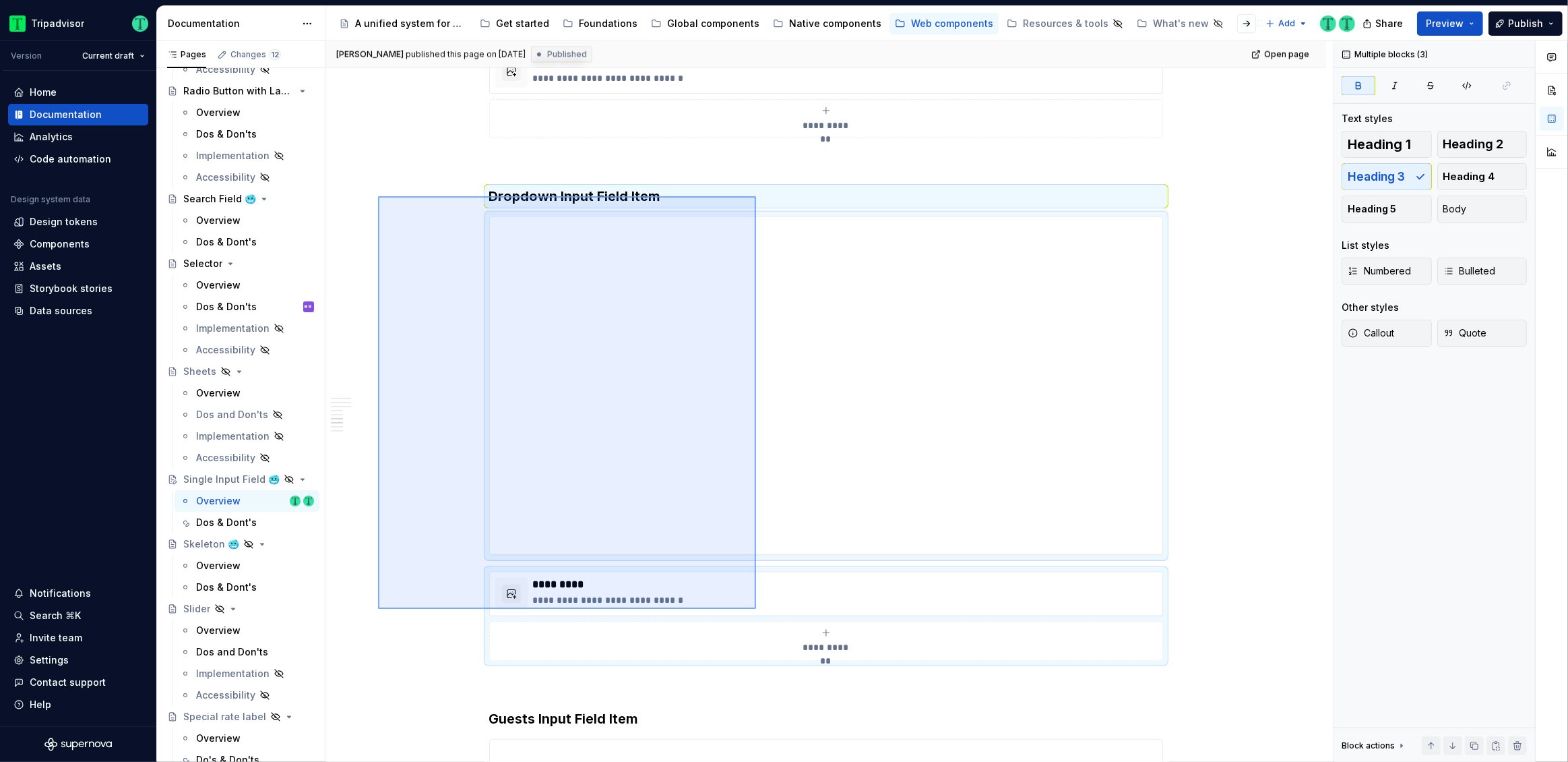
drag, startPoint x: 378, startPoint y: 196, endPoint x: 756, endPoint y: 608, distance: 559.1
click at [756, 608] on div "[PERSON_NAME] published this page on [DATE] Published Open page Hidden page Sin…" at bounding box center [829, 402] width 1007 height 721
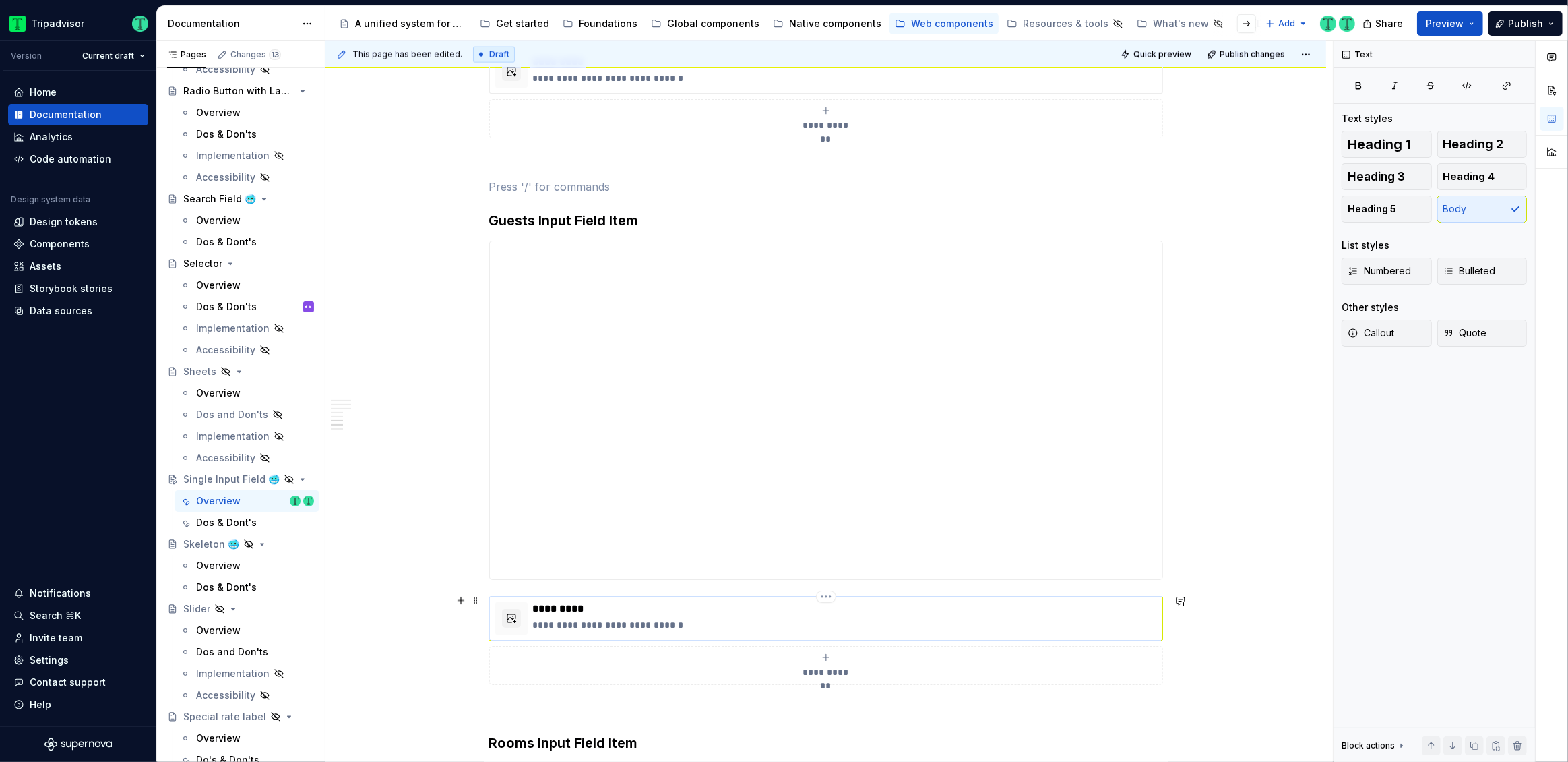
scroll to position [2232, 0]
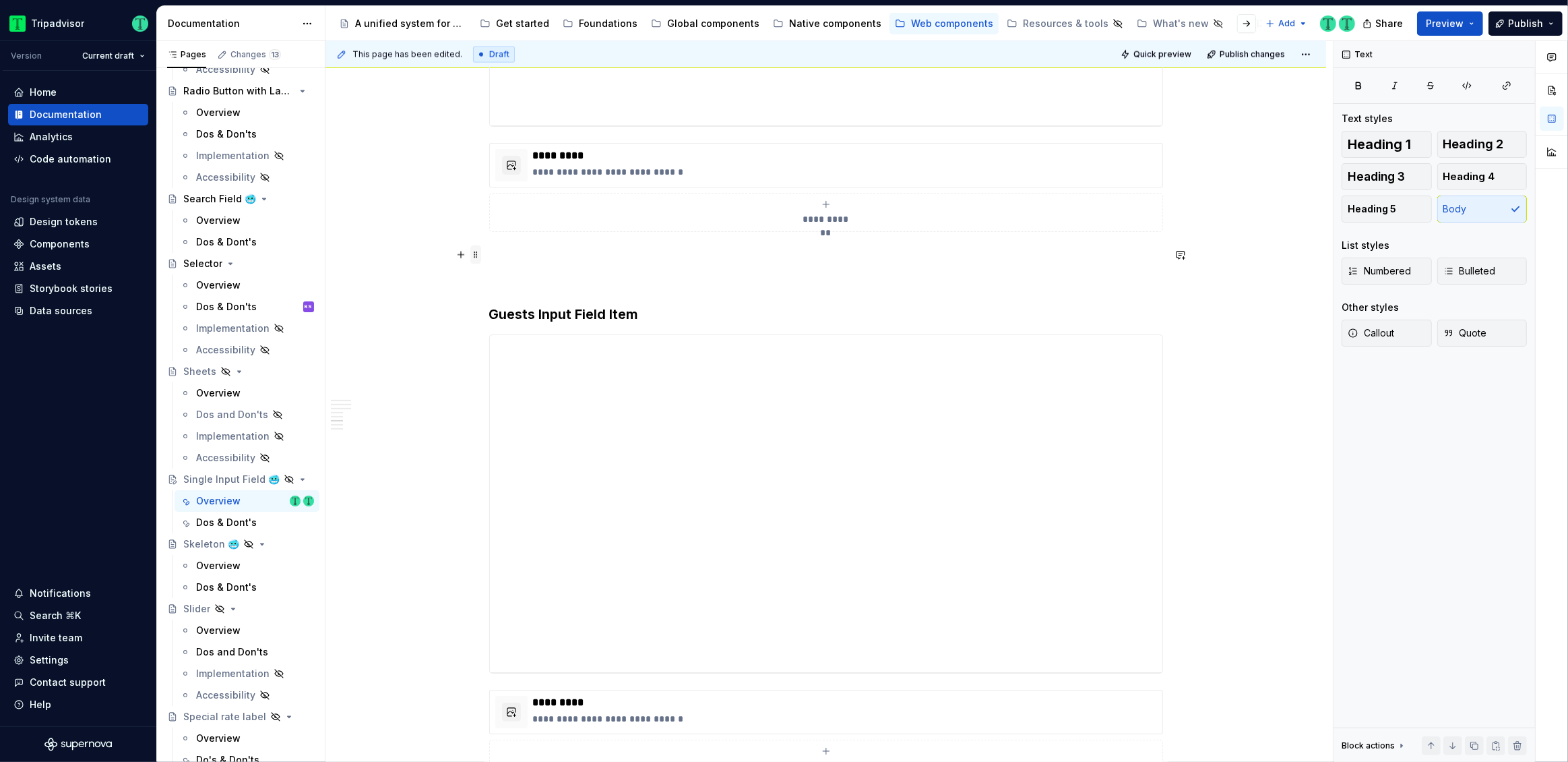
click at [475, 255] on span at bounding box center [475, 254] width 11 height 19
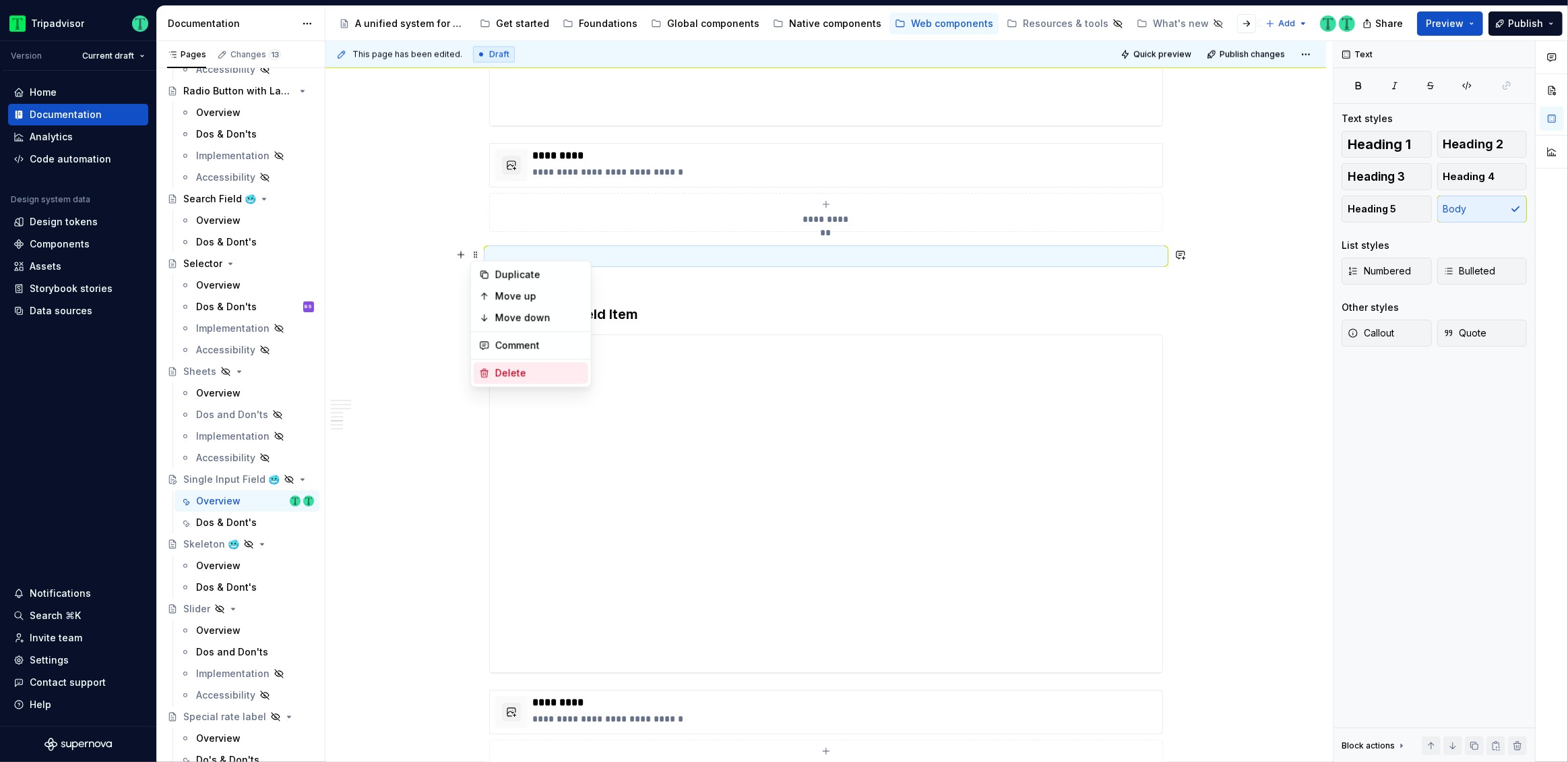
click at [487, 366] on div "Delete" at bounding box center [531, 372] width 114 height 21
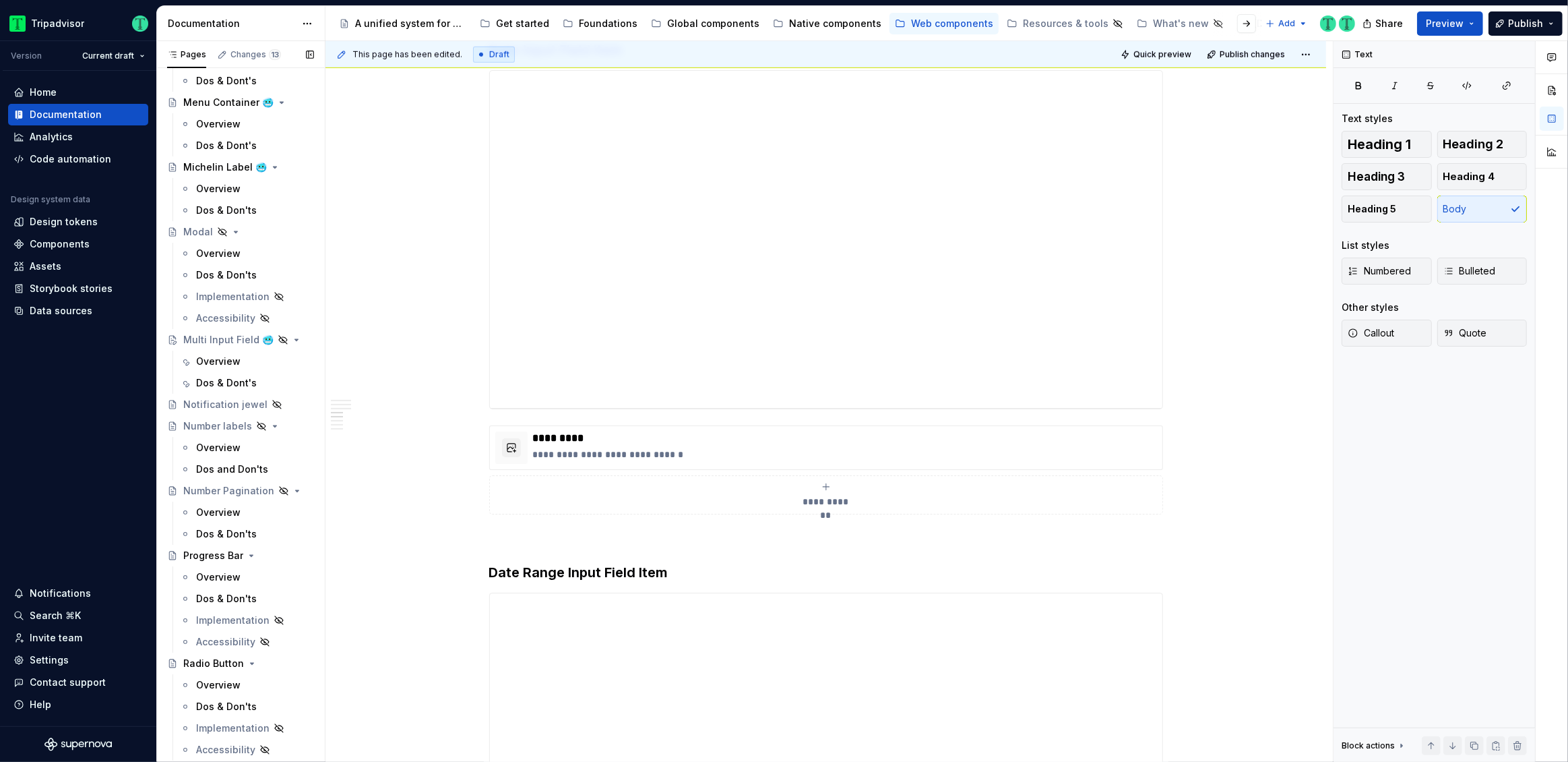
scroll to position [1885, 0]
click at [229, 355] on div "Overview" at bounding box center [218, 359] width 45 height 14
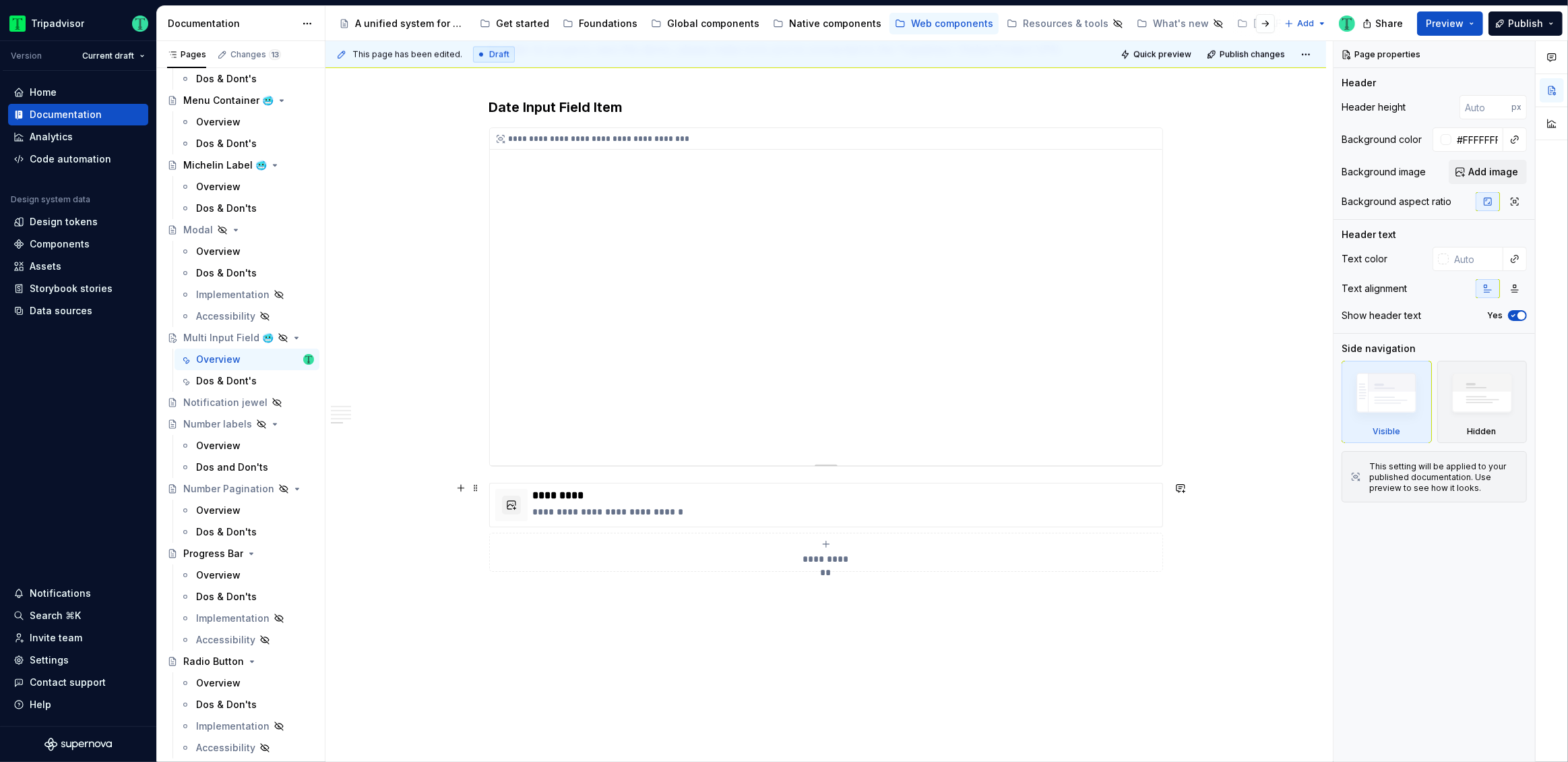
scroll to position [1700, 0]
click at [691, 291] on div "**********" at bounding box center [826, 289] width 672 height 337
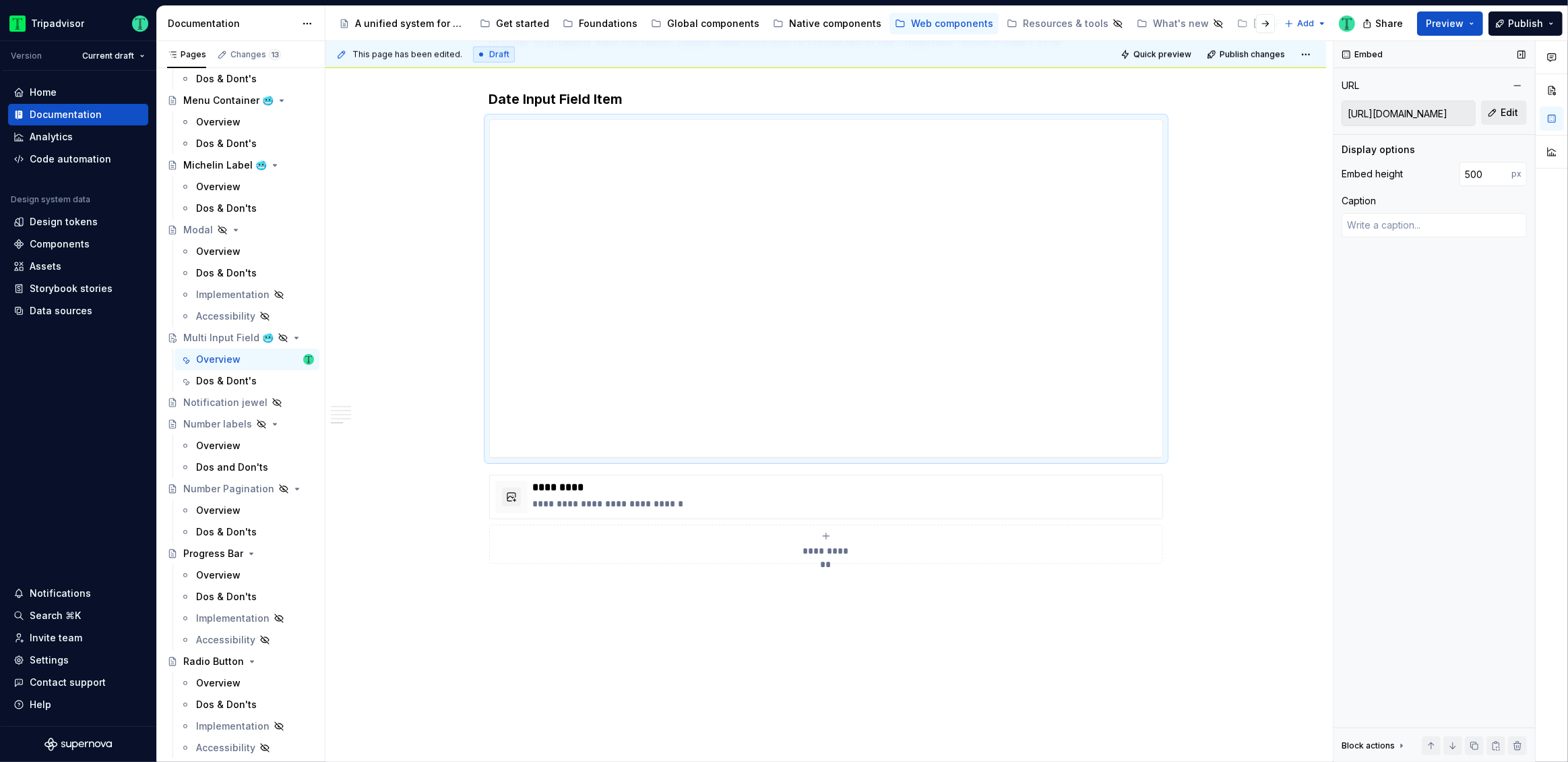
click at [1503, 104] on button "Edit" at bounding box center [1504, 112] width 45 height 24
type textarea "*"
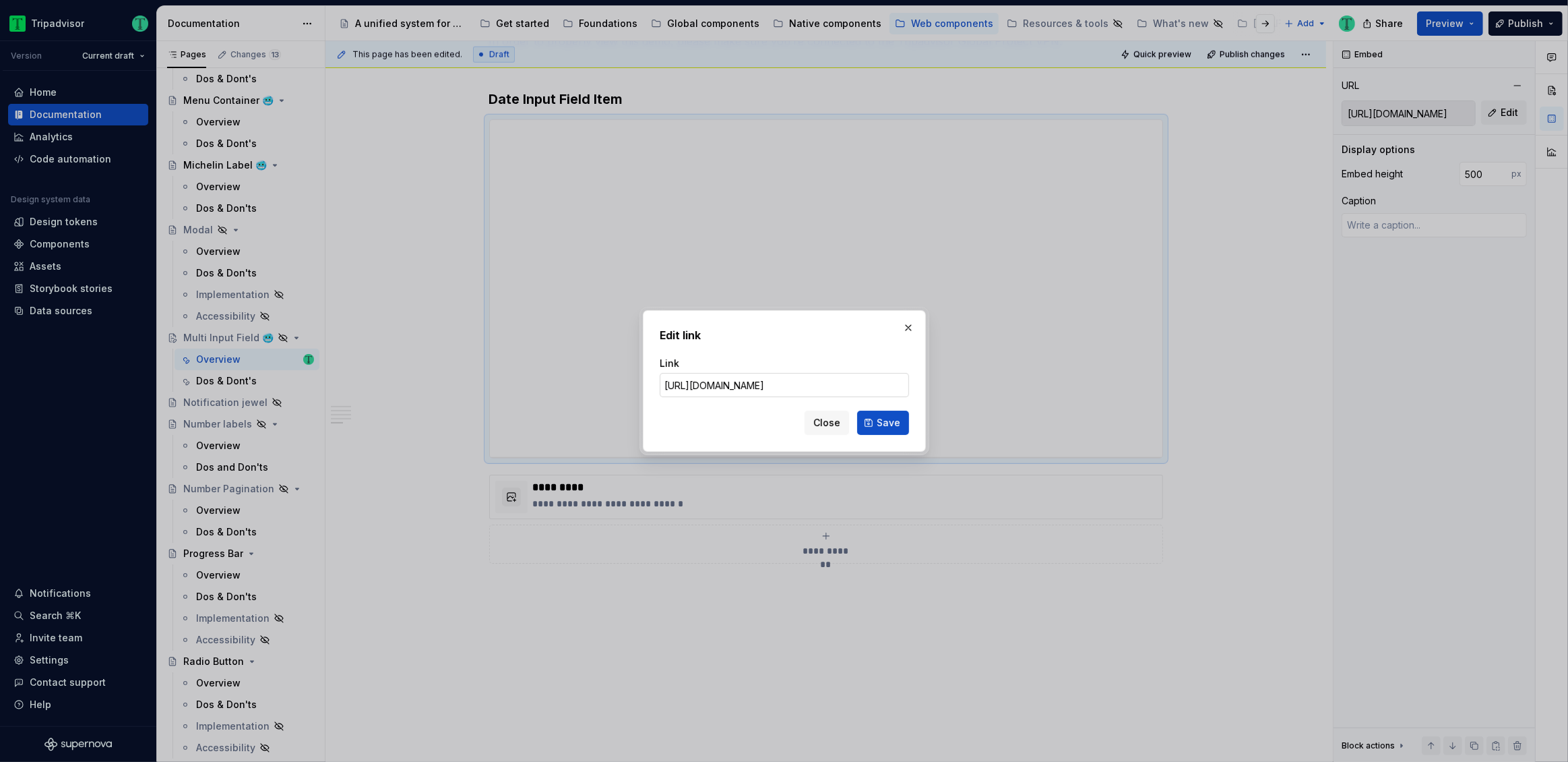
scroll to position [0, 0]
type input "[URL][DOMAIN_NAME]"
click button "Save" at bounding box center [882, 423] width 52 height 24
type textarea "*"
type input "[URL][DOMAIN_NAME]"
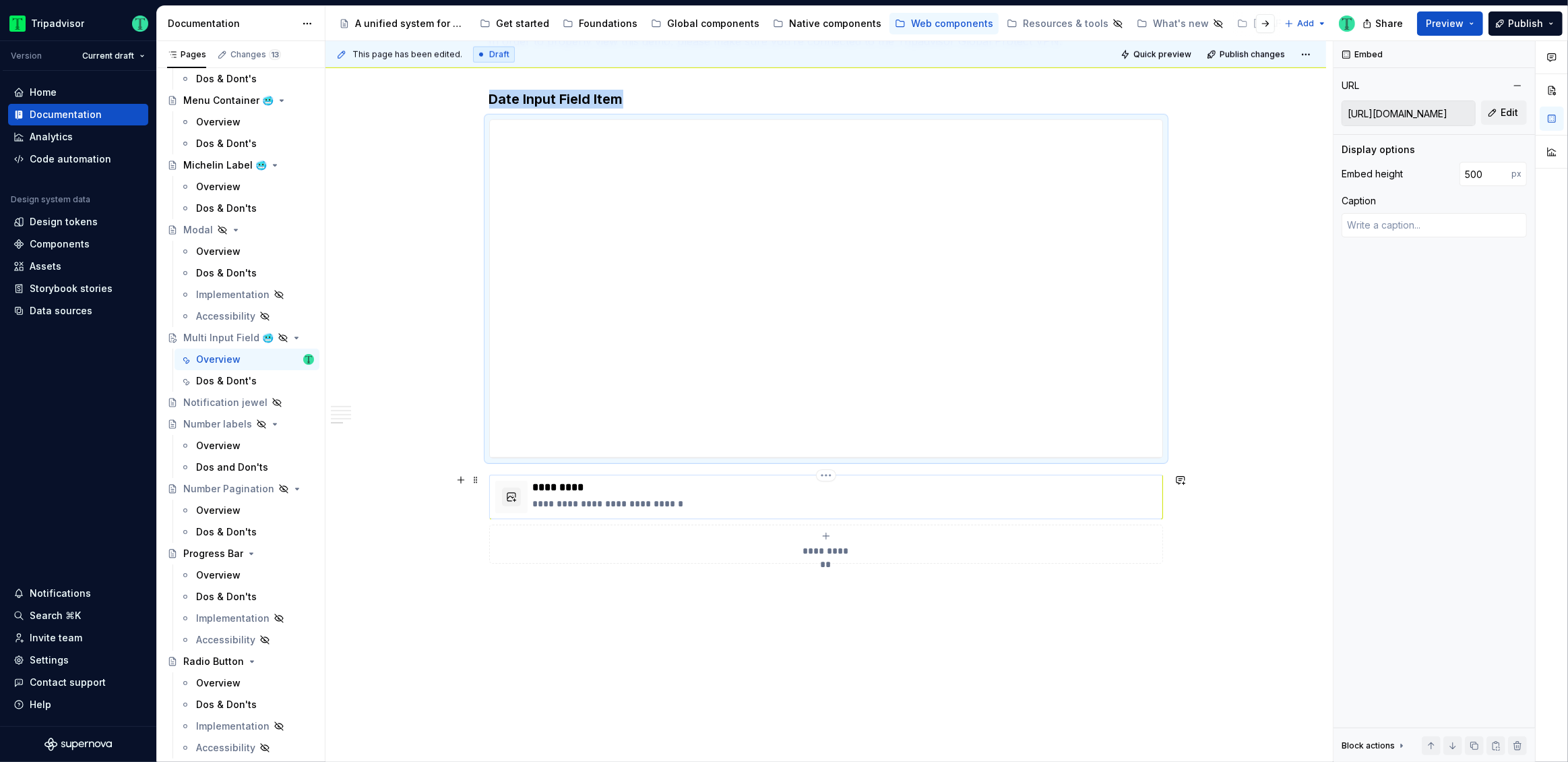
click at [730, 481] on p "*********" at bounding box center [845, 487] width 624 height 14
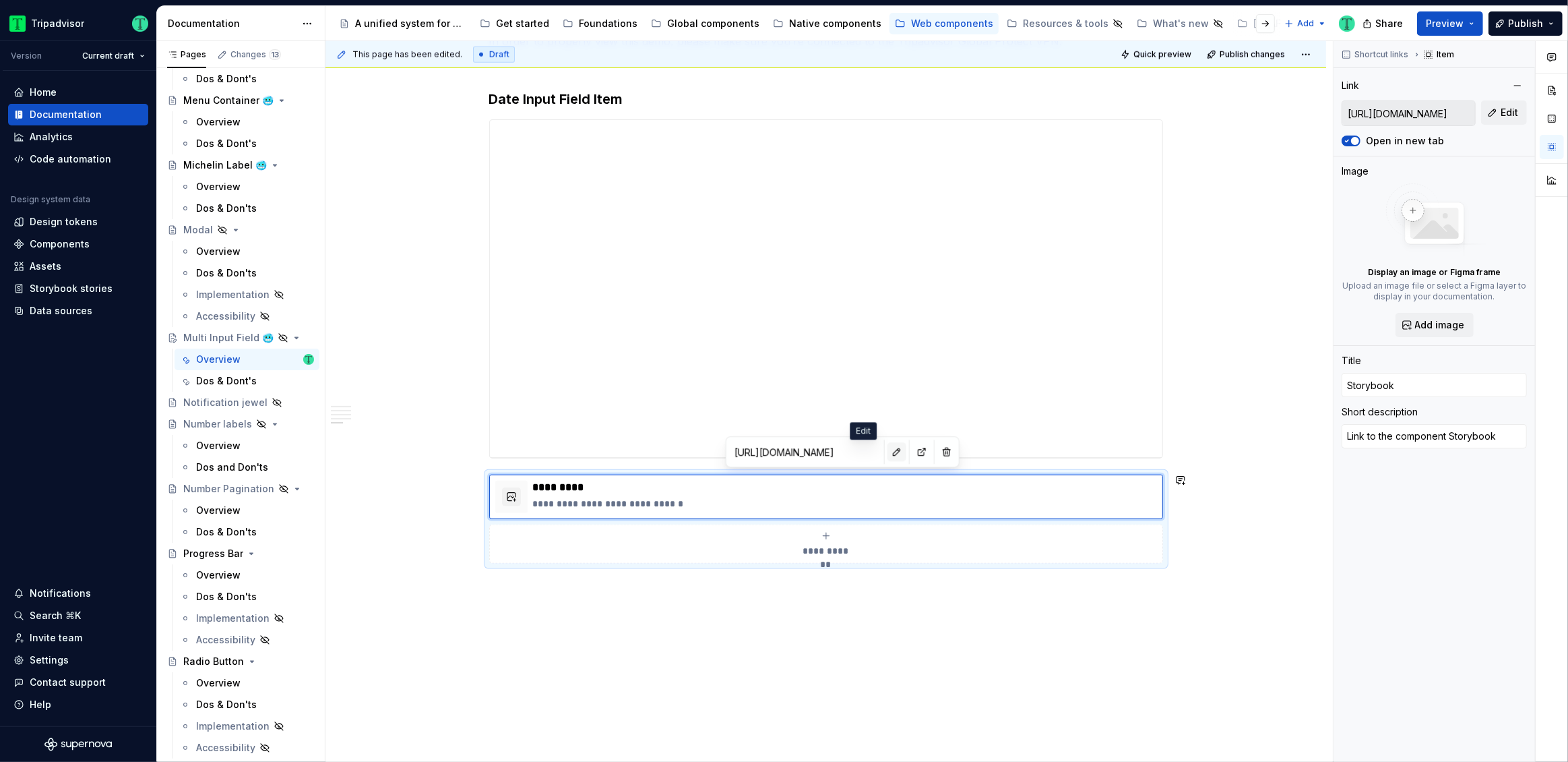
click at [887, 446] on button "button" at bounding box center [897, 451] width 19 height 19
type textarea "*"
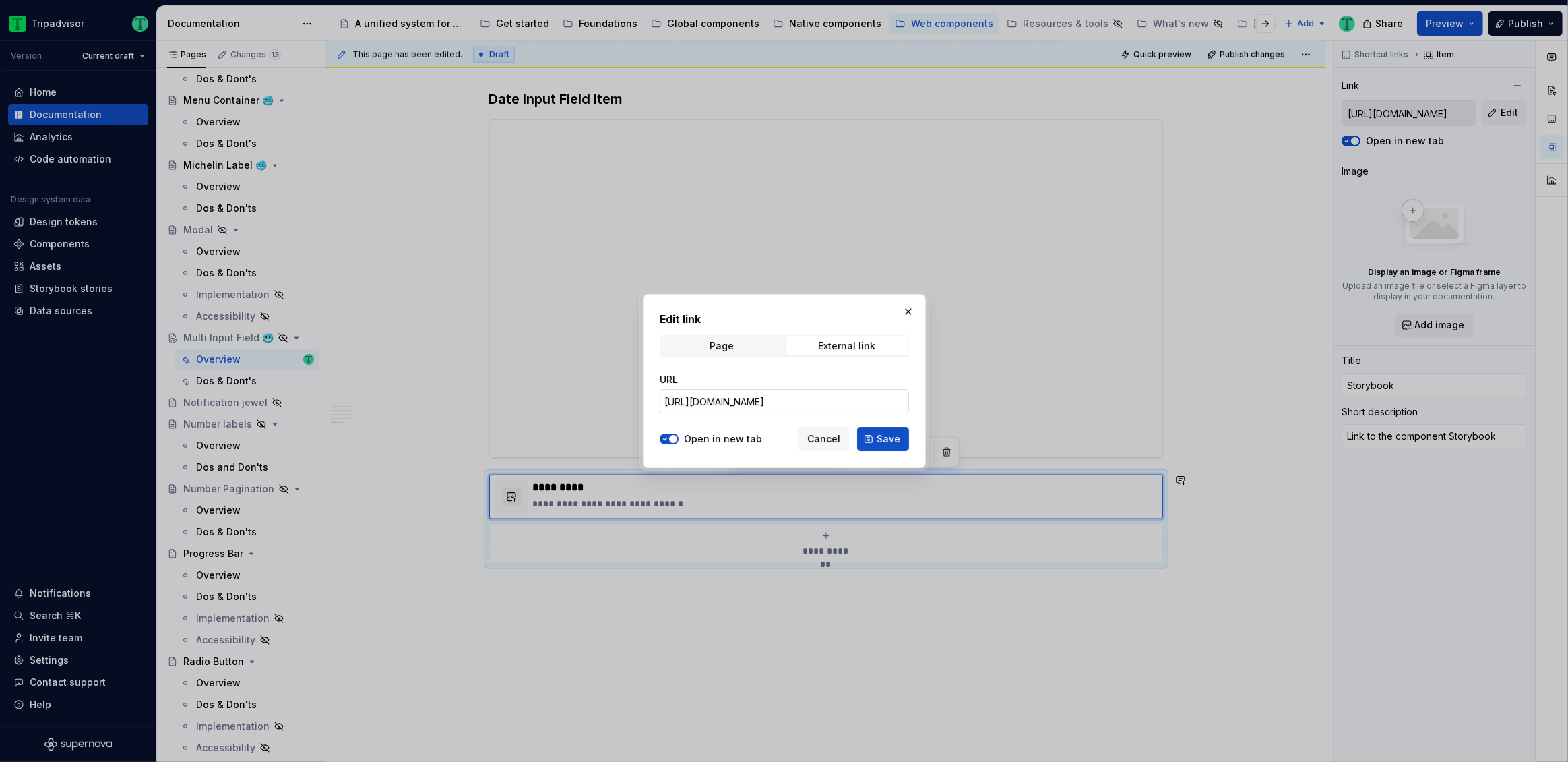
click at [734, 402] on input "[URL][DOMAIN_NAME]" at bounding box center [784, 401] width 249 height 24
paste input "InputField"
type input "[URL][DOMAIN_NAME]"
drag, startPoint x: 885, startPoint y: 437, endPoint x: 875, endPoint y: 445, distance: 12.8
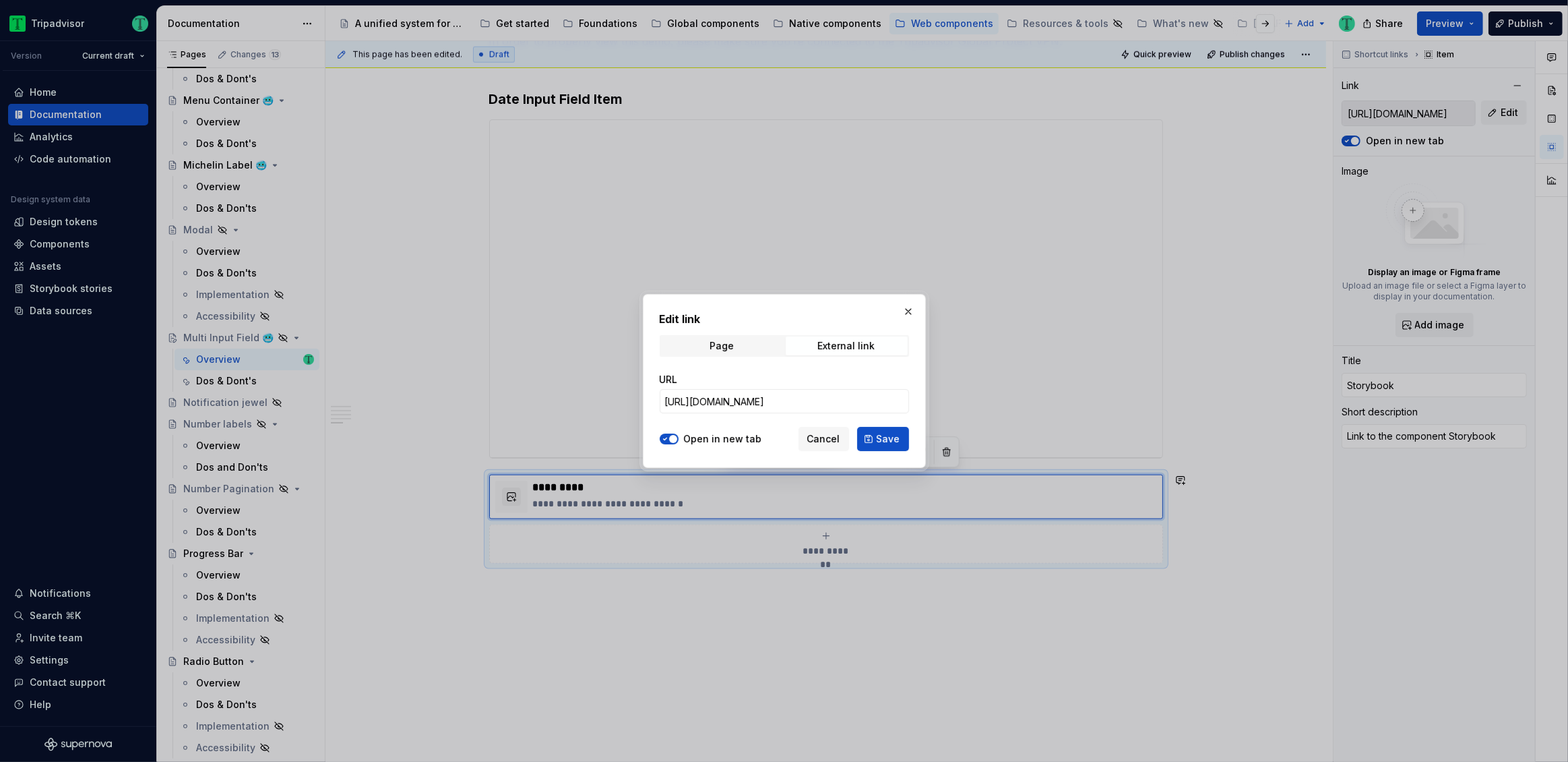
click at [885, 436] on span "Save" at bounding box center [888, 439] width 23 height 14
type textarea "*"
type input "[URL][DOMAIN_NAME]"
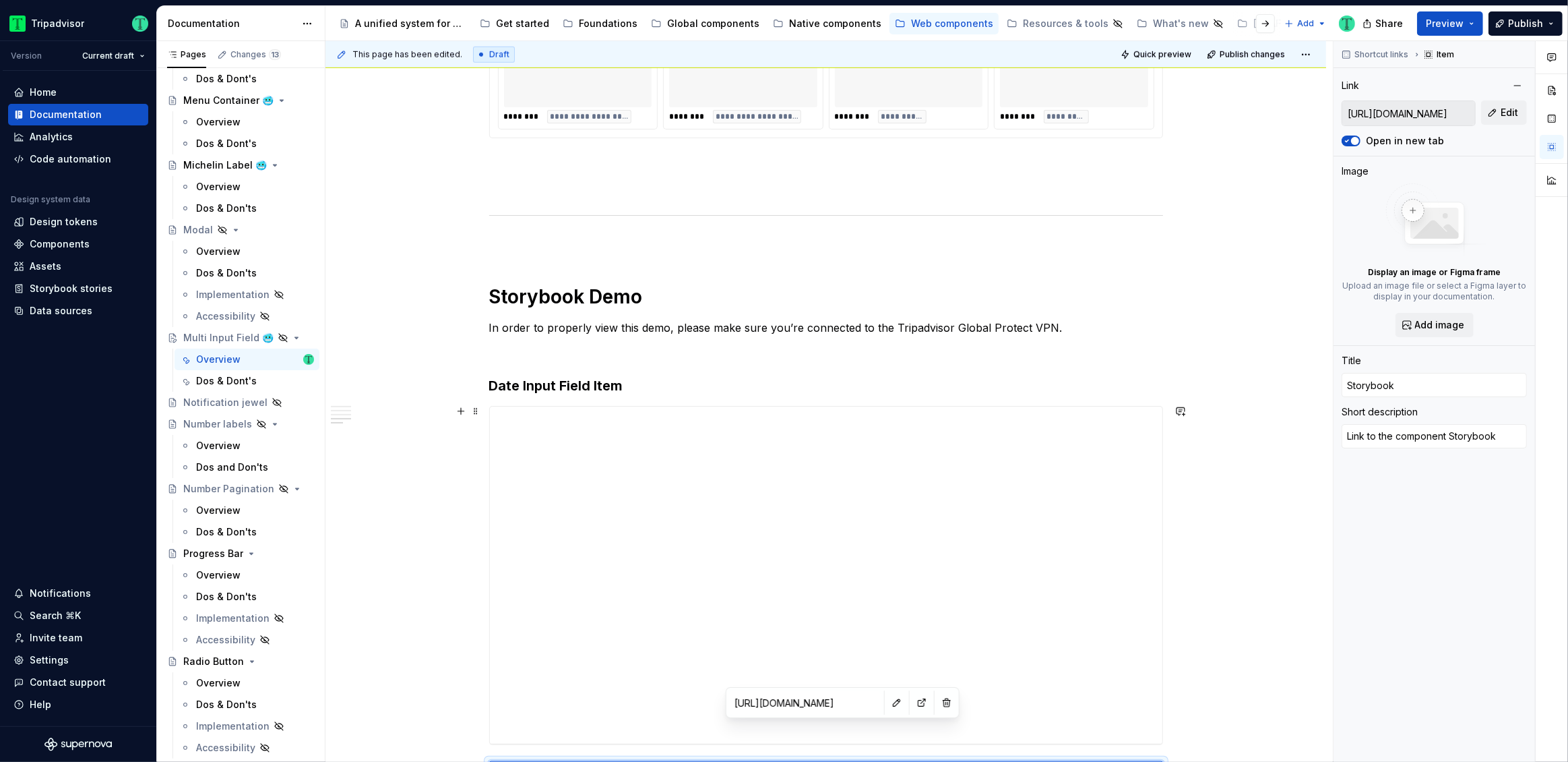
scroll to position [1449, 0]
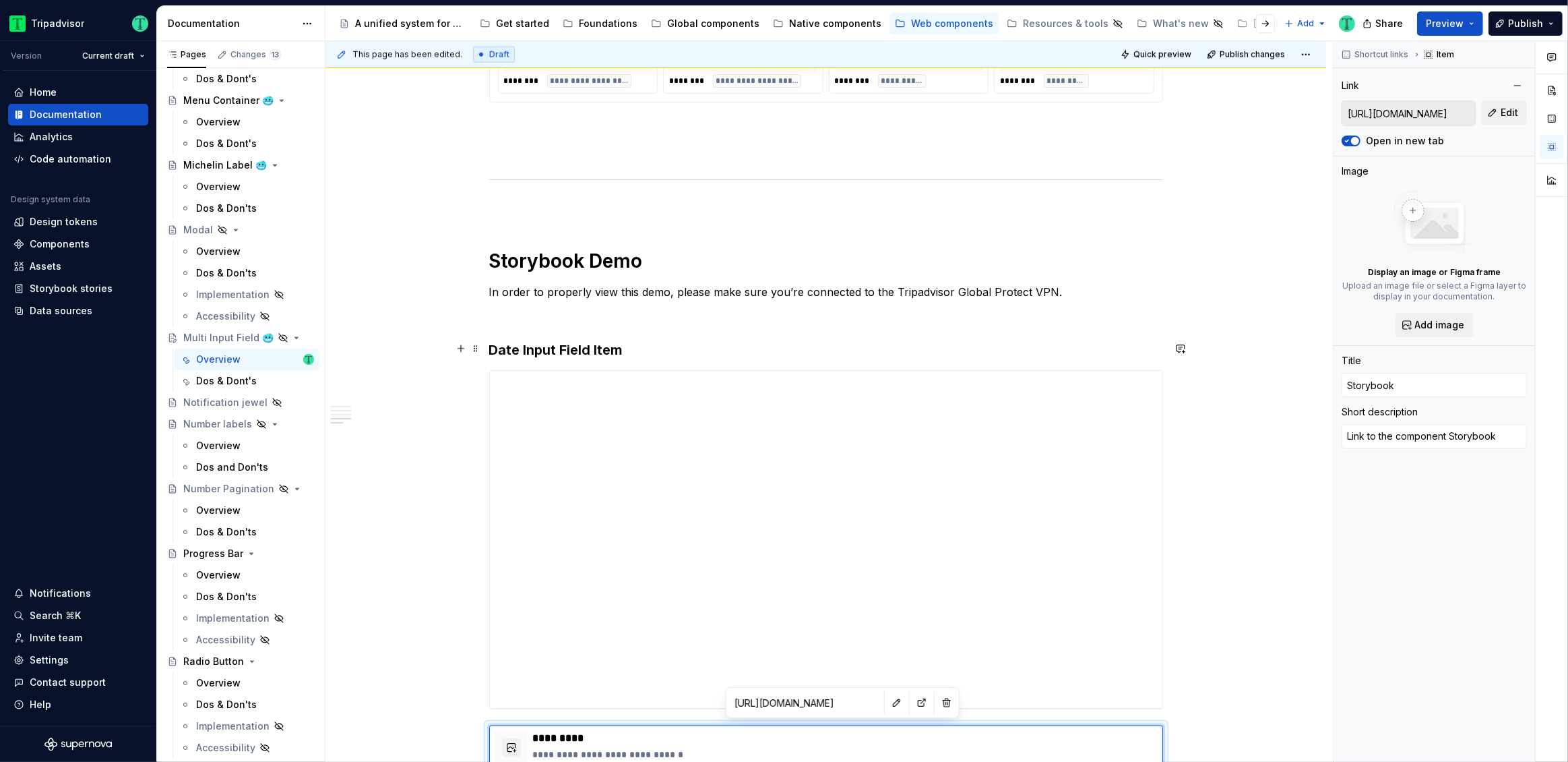
click at [551, 350] on strong "Date Input Field Item" at bounding box center [556, 350] width 134 height 16
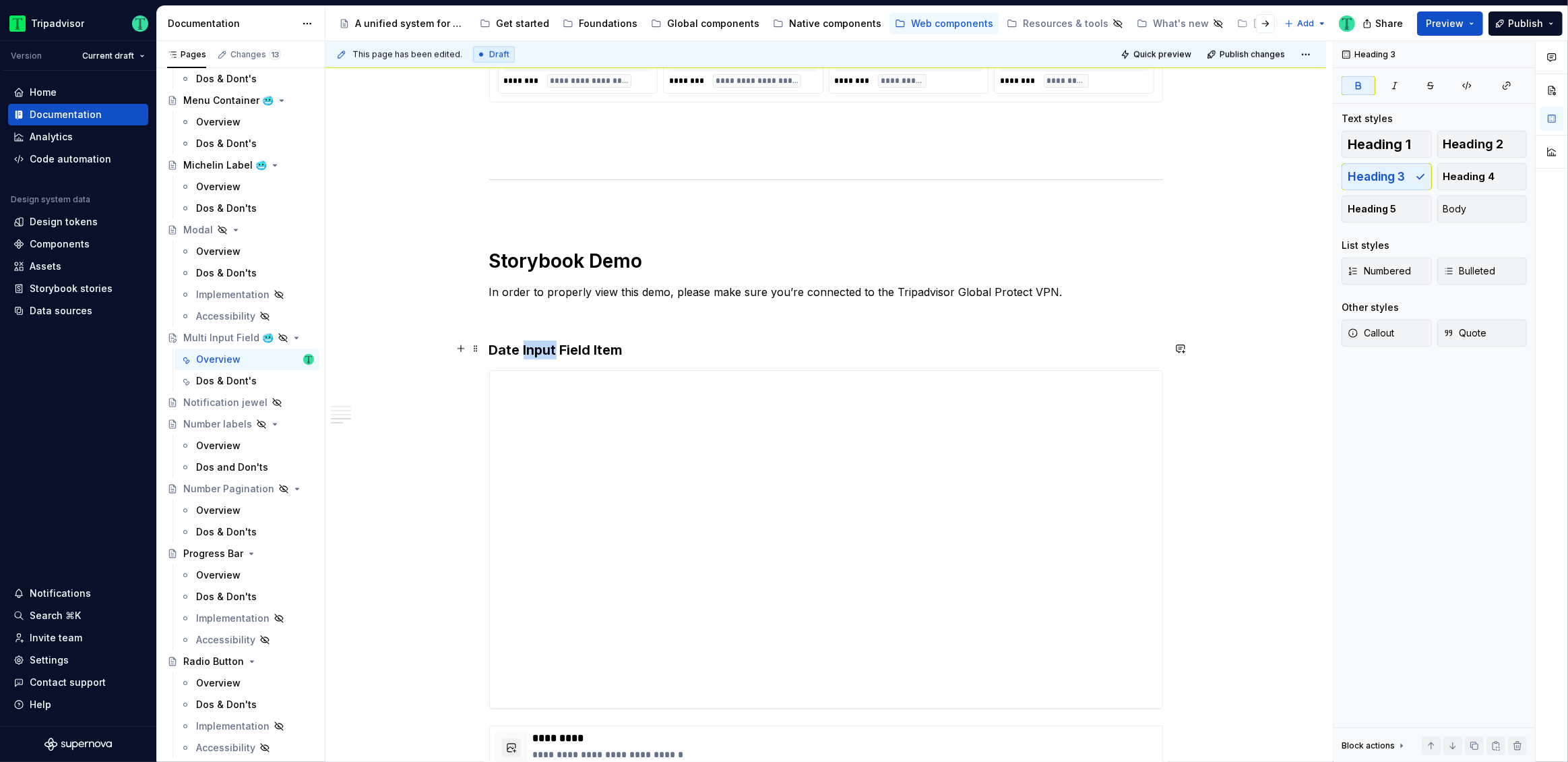
click at [551, 350] on strong "Date Input Field Item" at bounding box center [556, 350] width 134 height 16
paste div
type textarea "*"
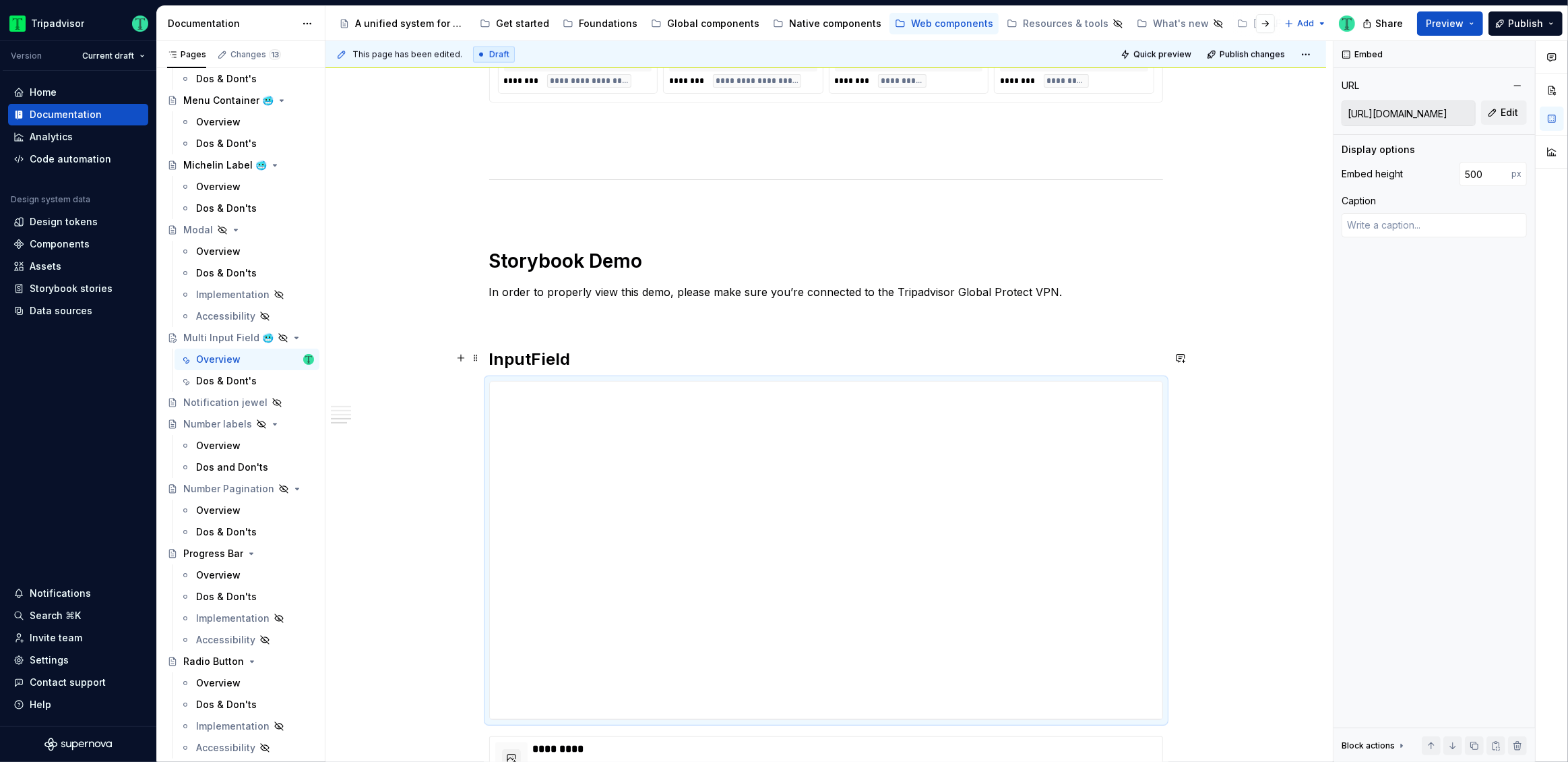
click at [530, 358] on strong "InputField" at bounding box center [530, 359] width 82 height 20
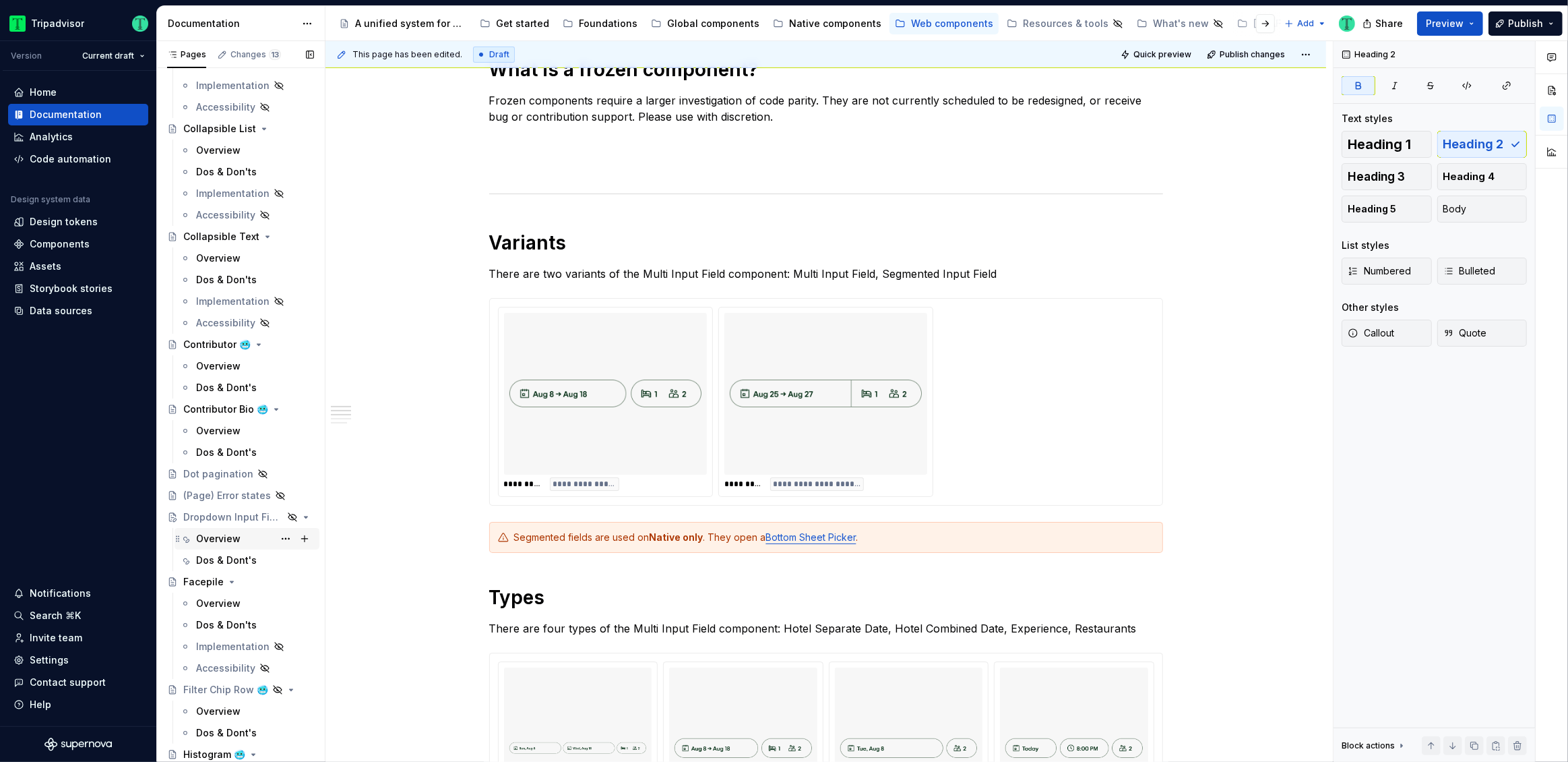
scroll to position [850, 0]
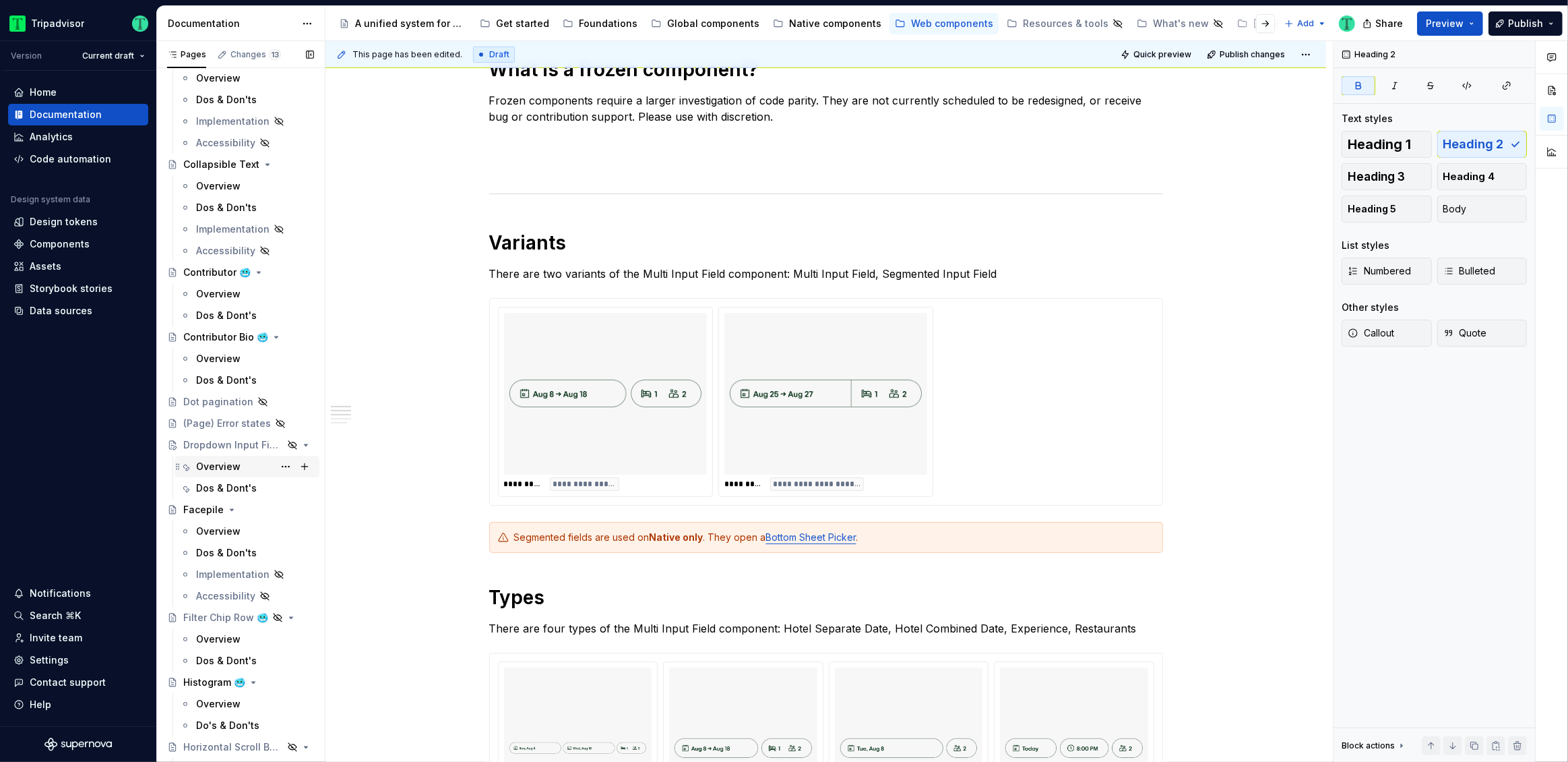
click at [225, 463] on div "Overview" at bounding box center [218, 466] width 45 height 14
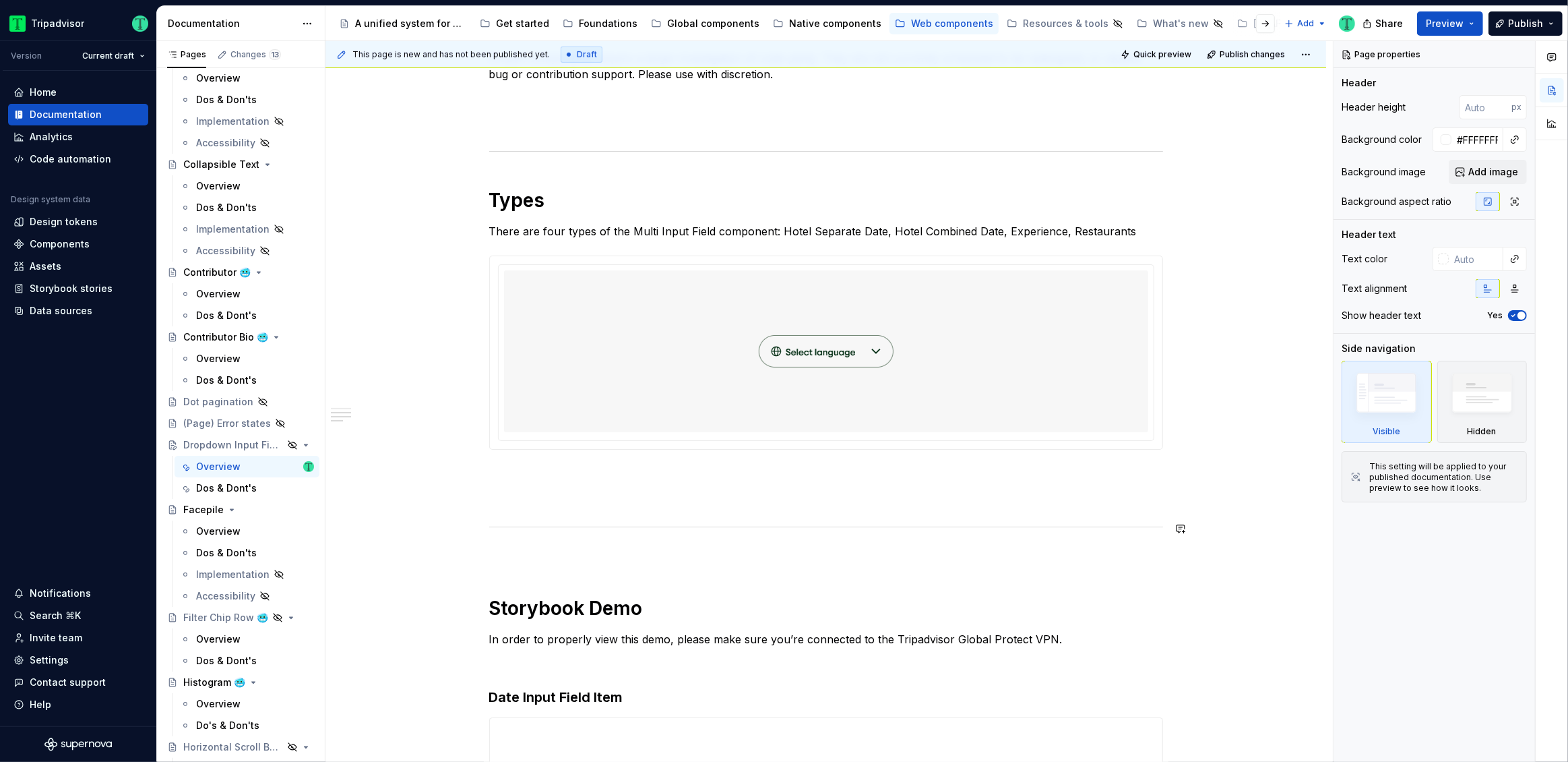
scroll to position [735, 0]
click at [547, 232] on p "There are four types of the Multi Input Field component: Hotel Separate Date, H…" at bounding box center [826, 230] width 674 height 16
type textarea "*"
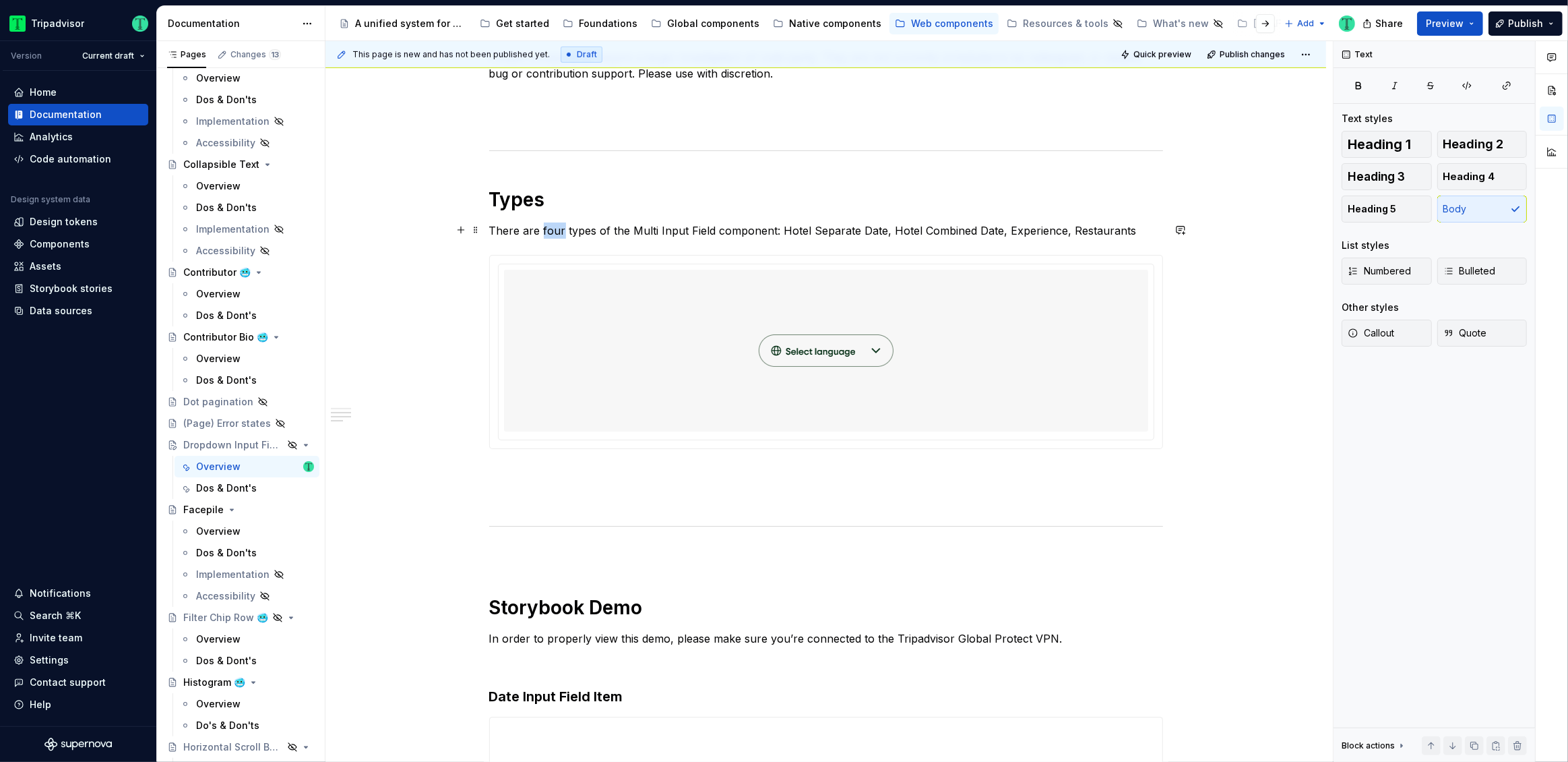
click at [547, 232] on p "There are four types of the Multi Input Field component: Hotel Separate Date, H…" at bounding box center [826, 230] width 674 height 16
click at [840, 350] on img at bounding box center [826, 350] width 135 height 151
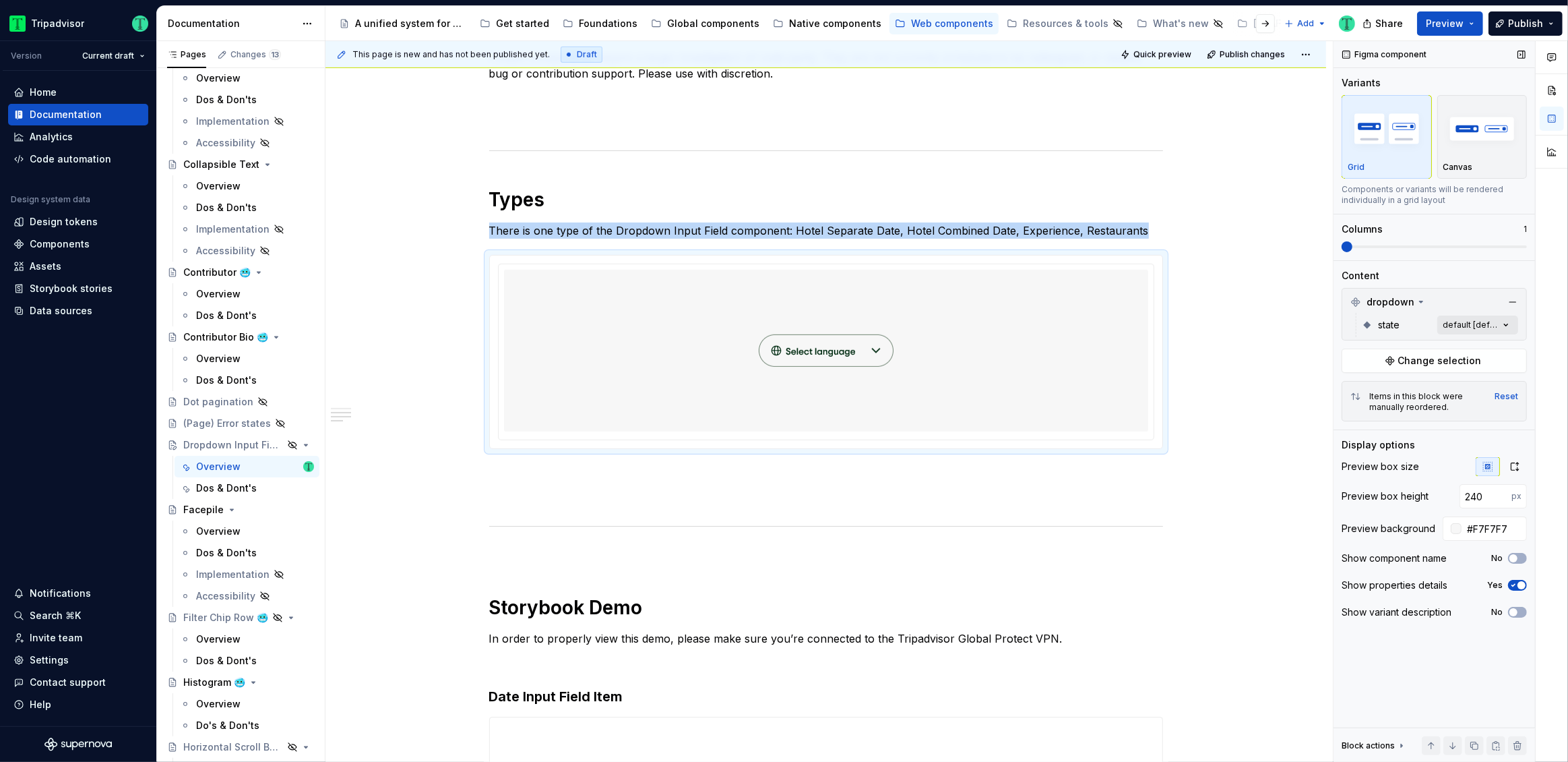
click at [1488, 327] on div "Comments Open comments No comments yet Select ‘Comment’ from the block context …" at bounding box center [1451, 402] width 234 height 721
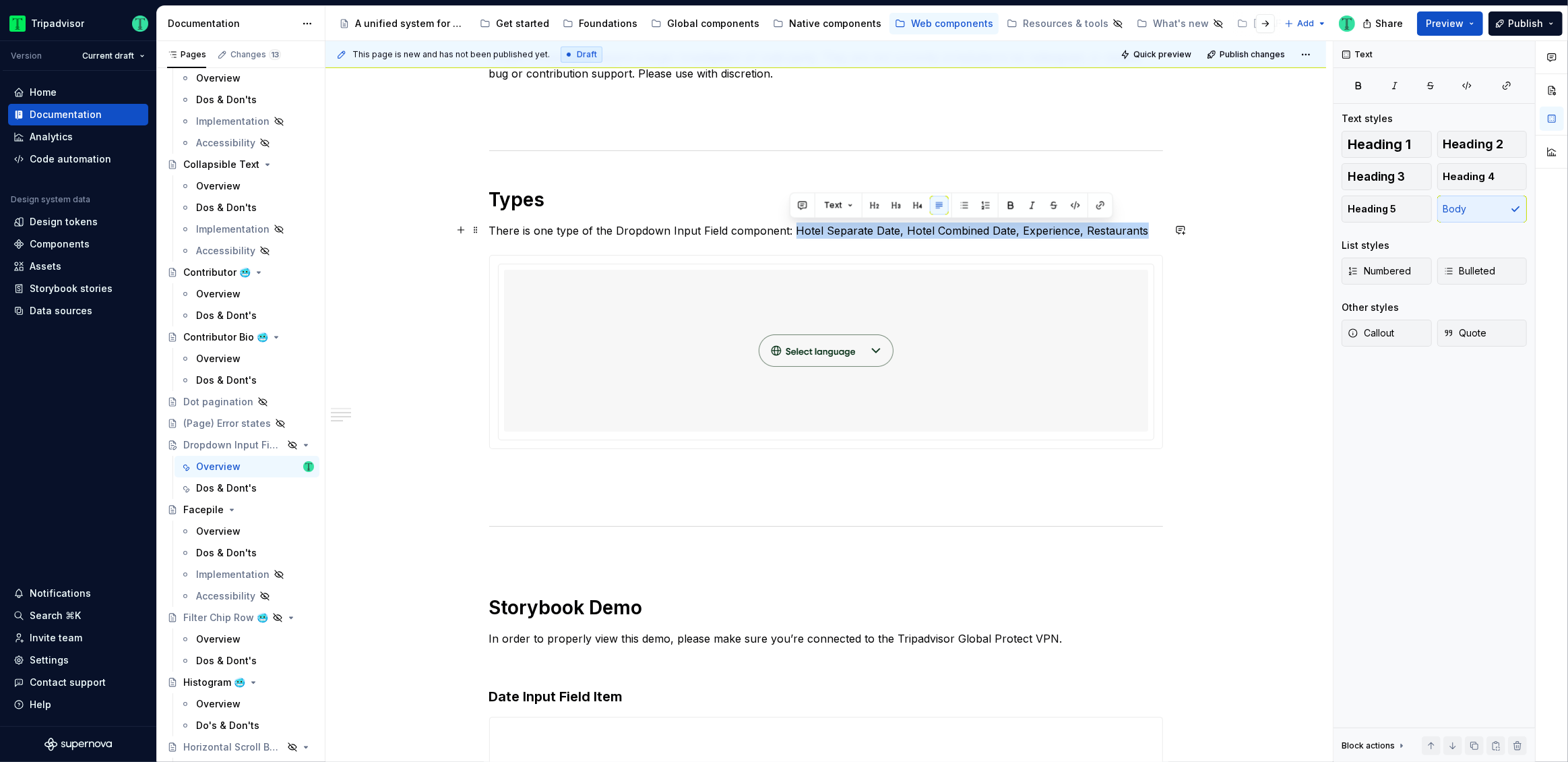
drag, startPoint x: 789, startPoint y: 230, endPoint x: 1135, endPoint y: 237, distance: 346.1
click at [1135, 237] on p "There is one type of the Dropdown Input Field component: Hotel Separate Date, H…" at bounding box center [826, 230] width 674 height 16
click at [579, 229] on p "There is one type of the Dropdown Input Field component: Dropdown" at bounding box center [826, 230] width 674 height 16
click at [1035, 356] on div at bounding box center [826, 350] width 644 height 162
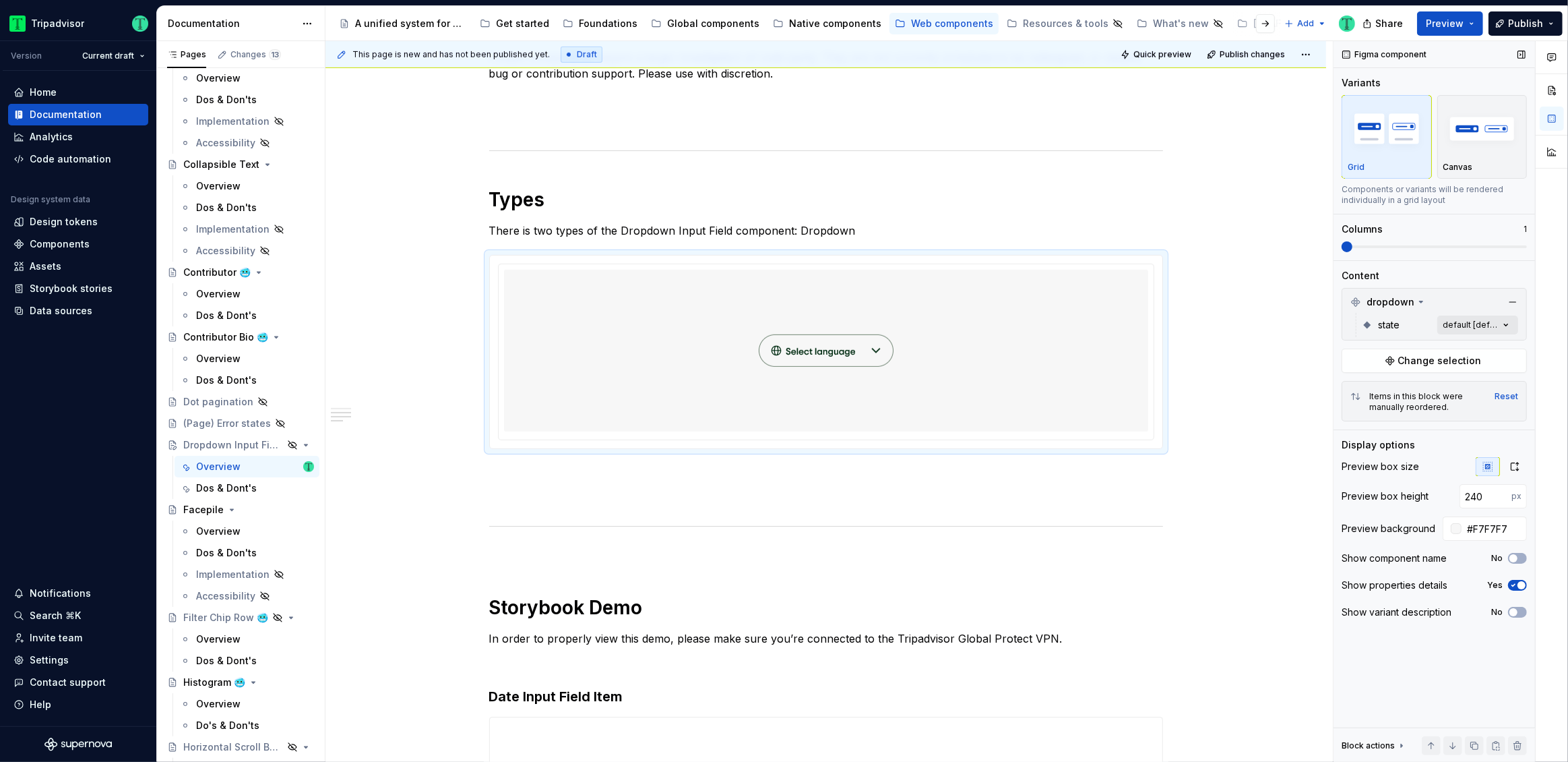
click at [1477, 327] on div "Comments Open comments No comments yet Select ‘Comment’ from the block context …" at bounding box center [1451, 402] width 234 height 721
click at [1476, 327] on div "Comments Open comments No comments yet Select ‘Comment’ from the block context …" at bounding box center [1451, 402] width 234 height 721
click at [1188, 374] on div "**********" at bounding box center [826, 493] width 1000 height 1890
click at [774, 372] on img at bounding box center [826, 350] width 135 height 151
click at [1511, 298] on button "button" at bounding box center [1513, 302] width 19 height 19
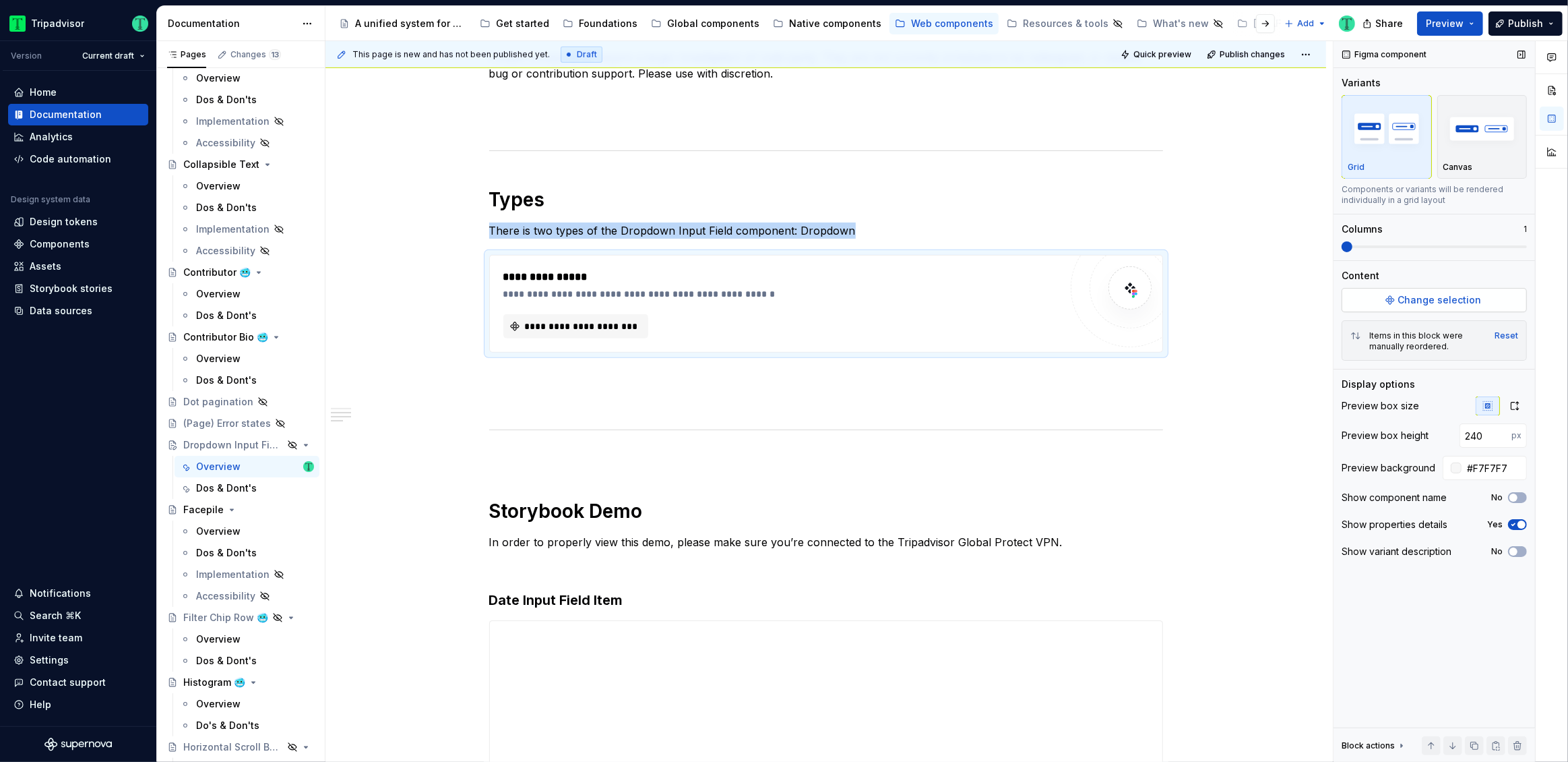
click at [1432, 304] on span "Change selection" at bounding box center [1440, 300] width 84 height 14
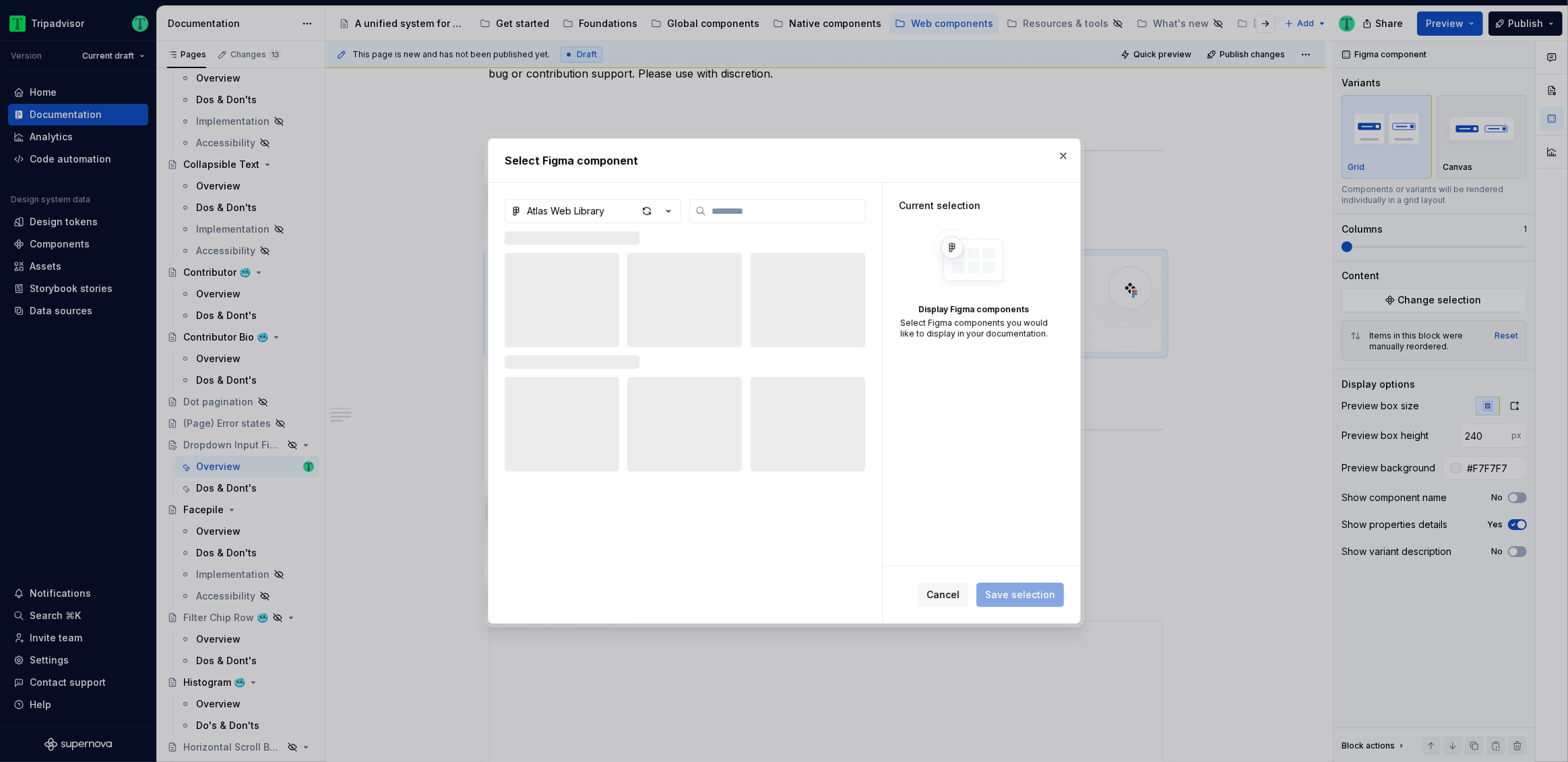
type textarea "*"
click at [665, 213] on icon "button" at bounding box center [668, 210] width 13 height 14
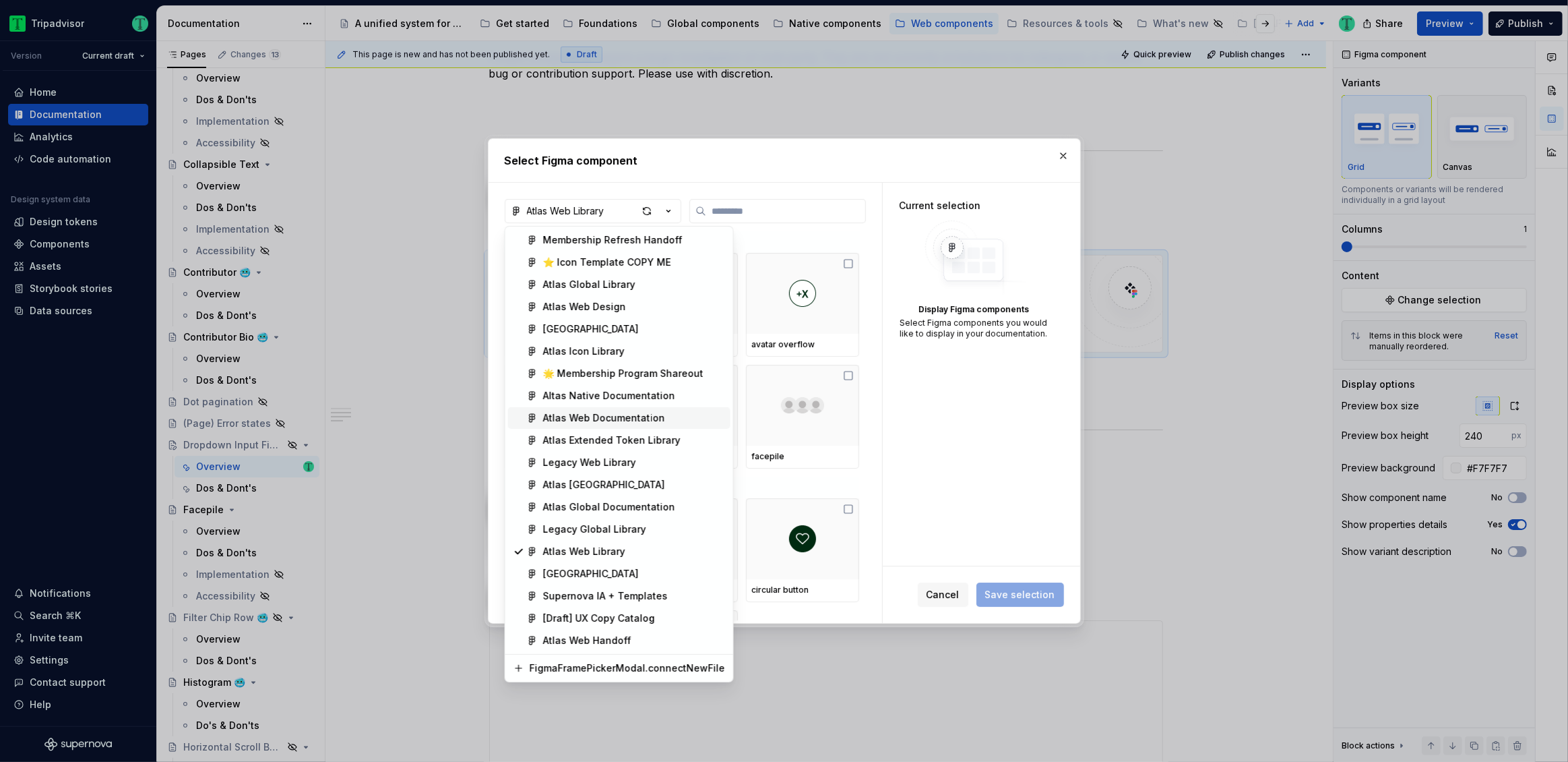
click at [641, 419] on div "Atlas Web Documentation" at bounding box center [604, 418] width 122 height 14
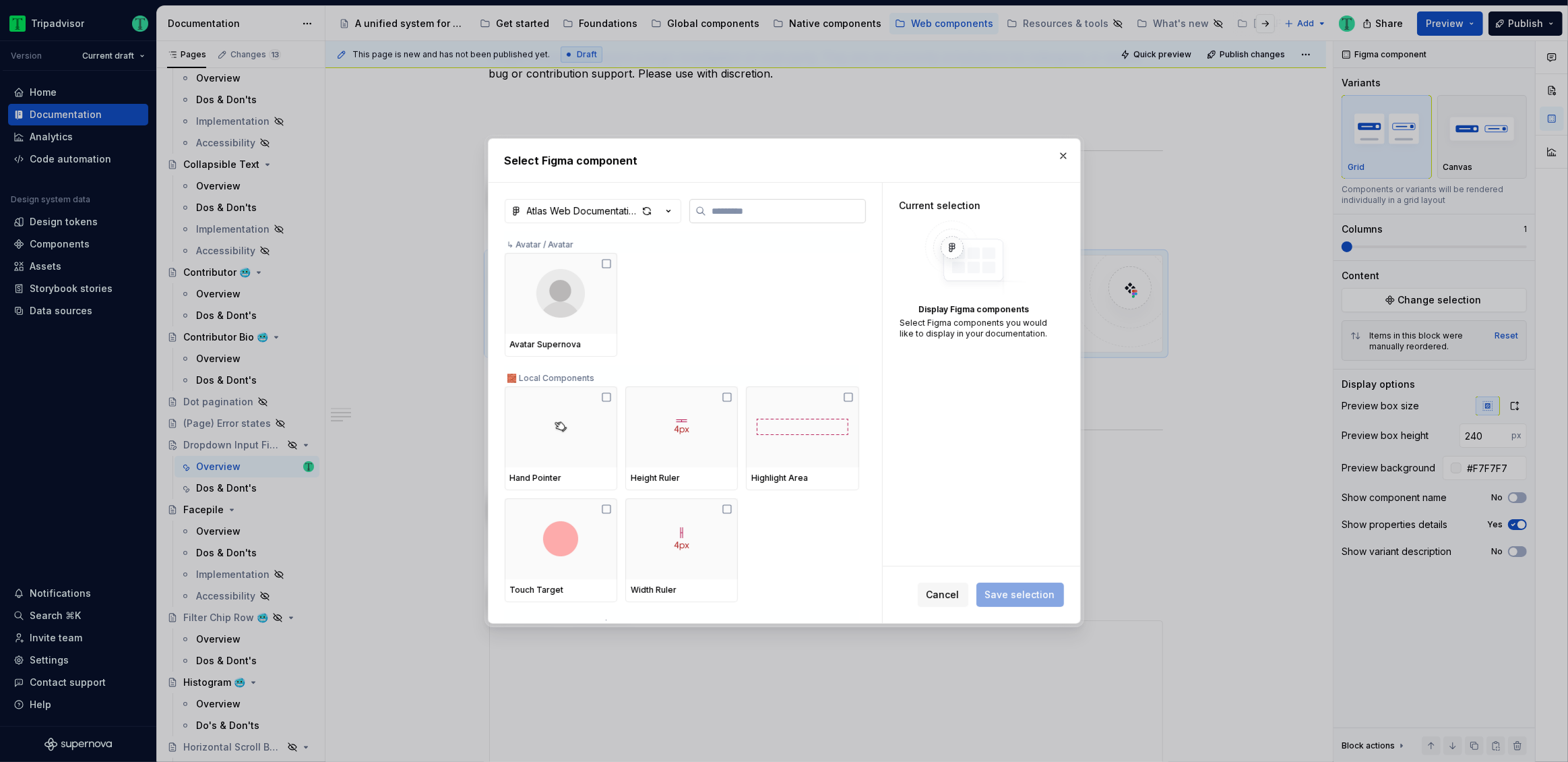
click at [764, 214] on input "search" at bounding box center [786, 210] width 159 height 14
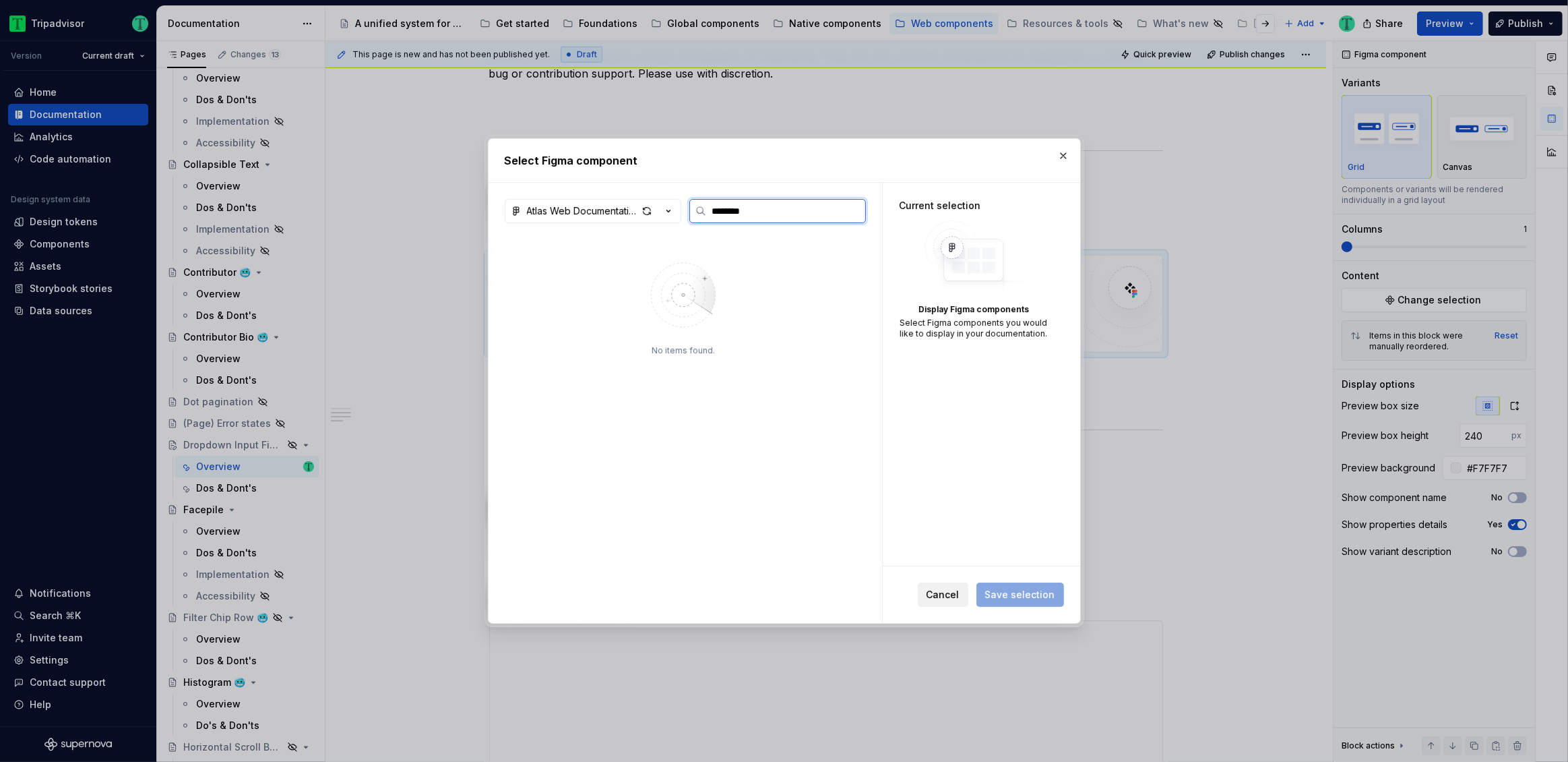
type input "********"
click at [941, 599] on span "Cancel" at bounding box center [943, 594] width 33 height 14
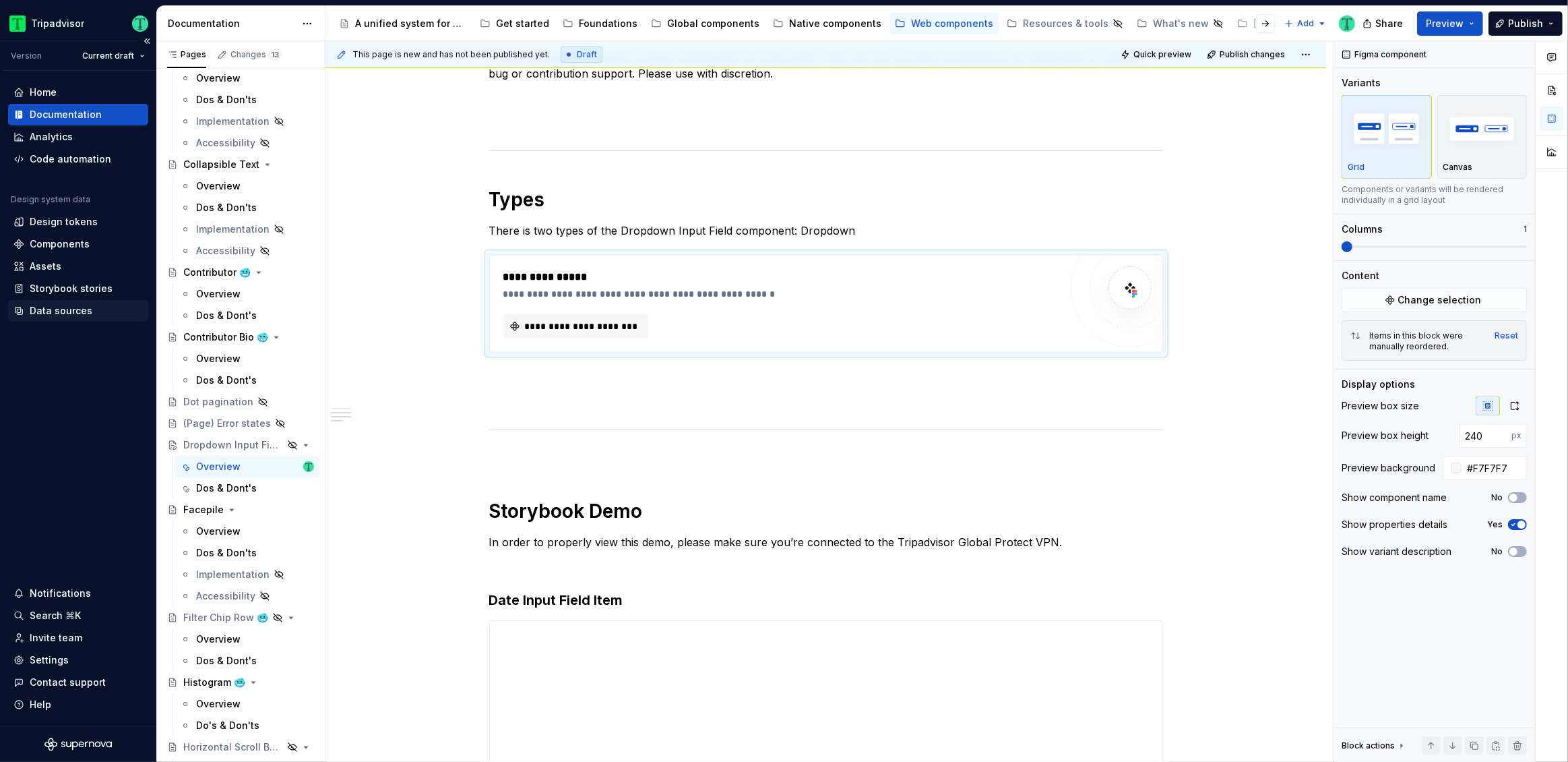
click at [60, 312] on div "Data sources" at bounding box center [61, 311] width 63 height 14
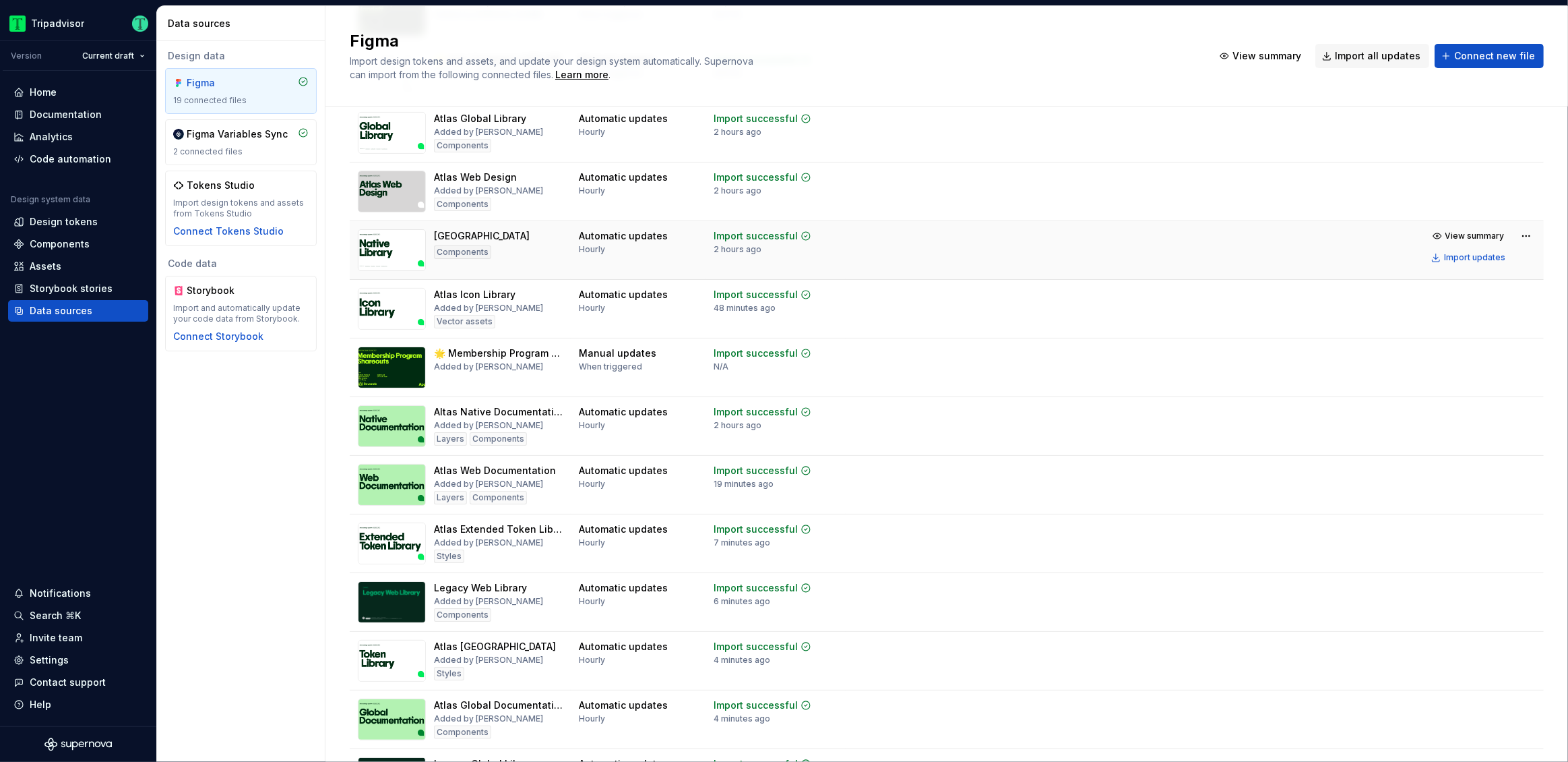
scroll to position [165, 0]
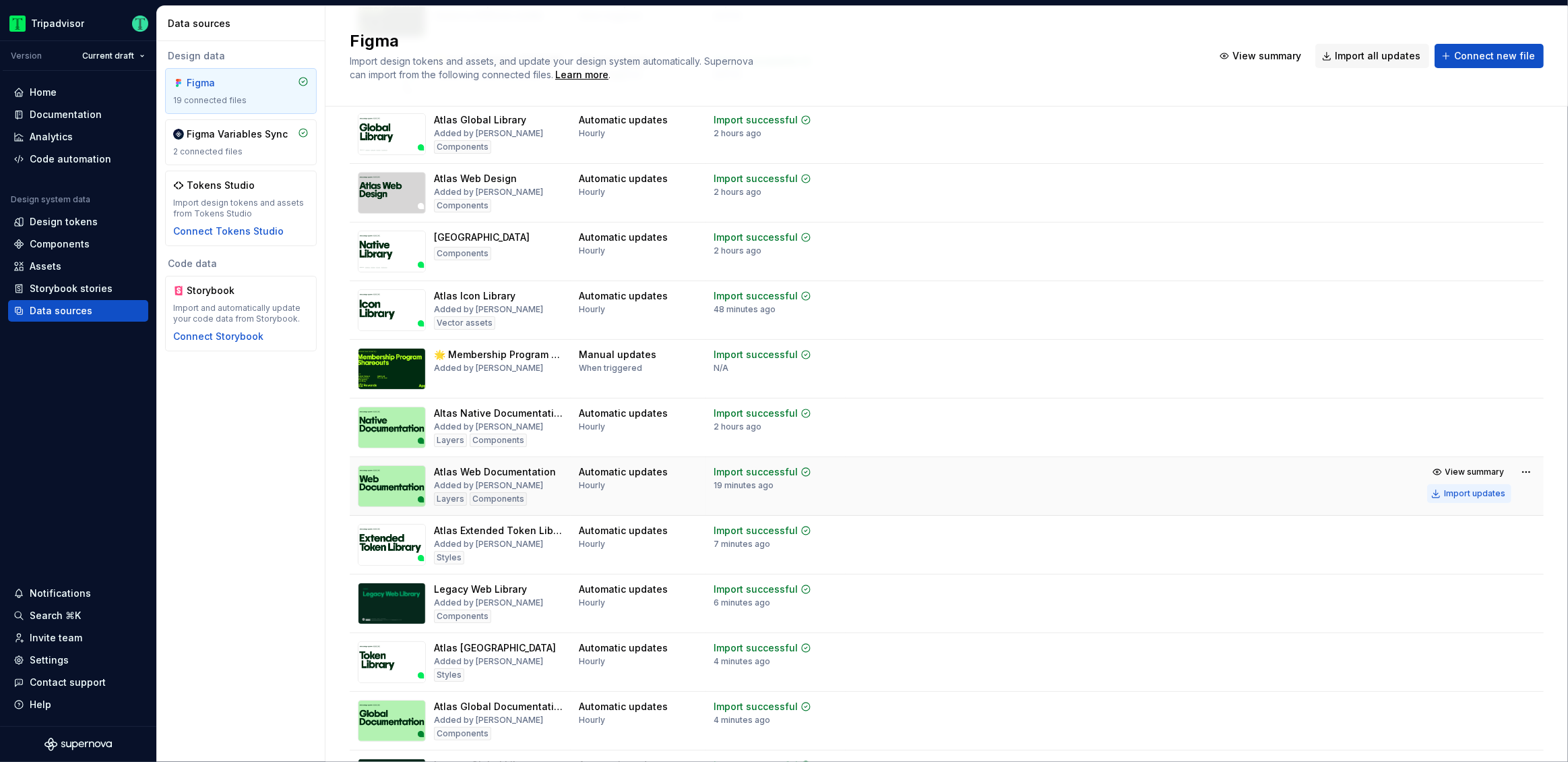
click at [1474, 493] on div "Import updates" at bounding box center [1474, 493] width 61 height 11
click at [63, 117] on div "Documentation" at bounding box center [65, 114] width 72 height 14
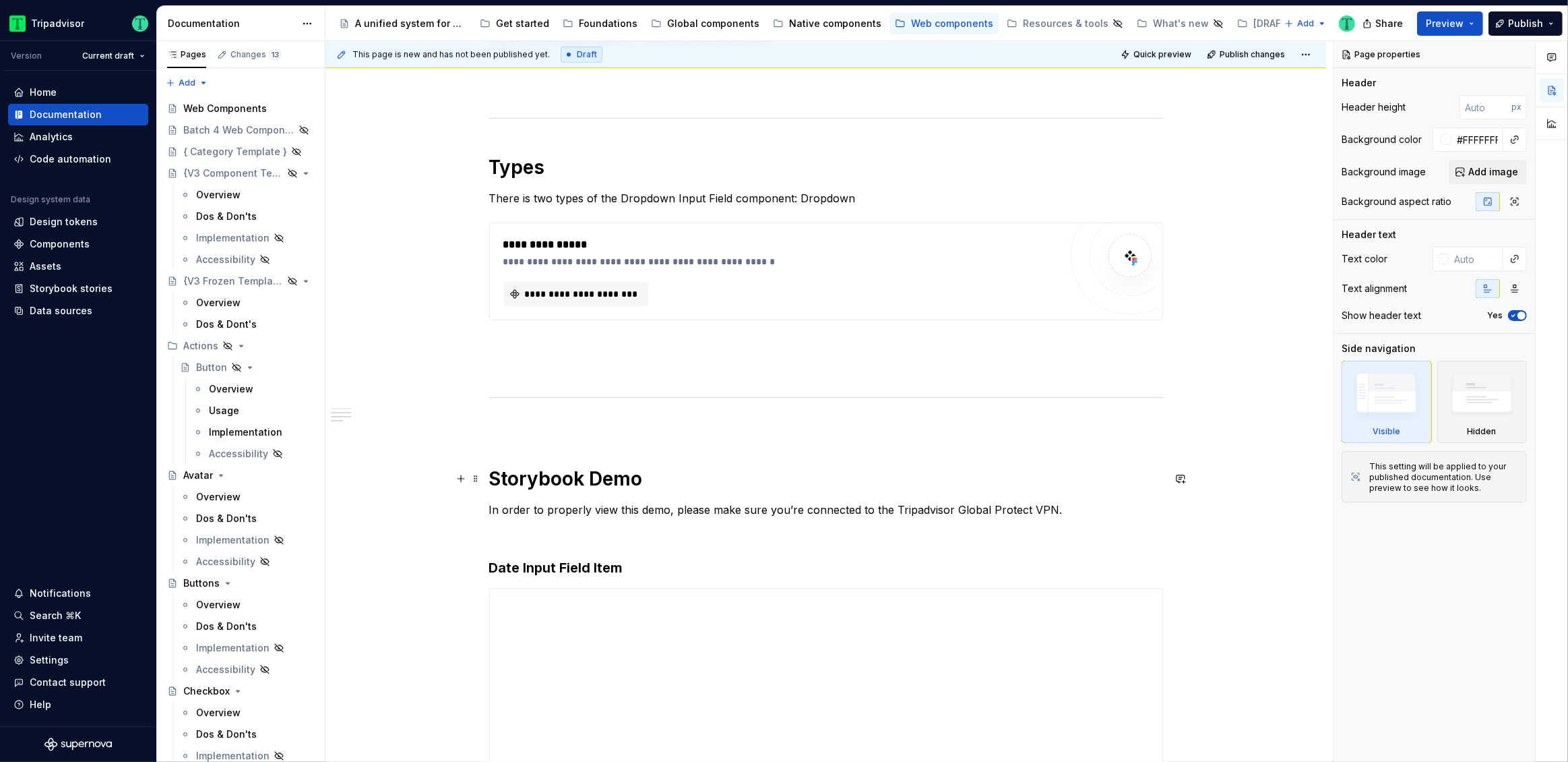
scroll to position [788, 0]
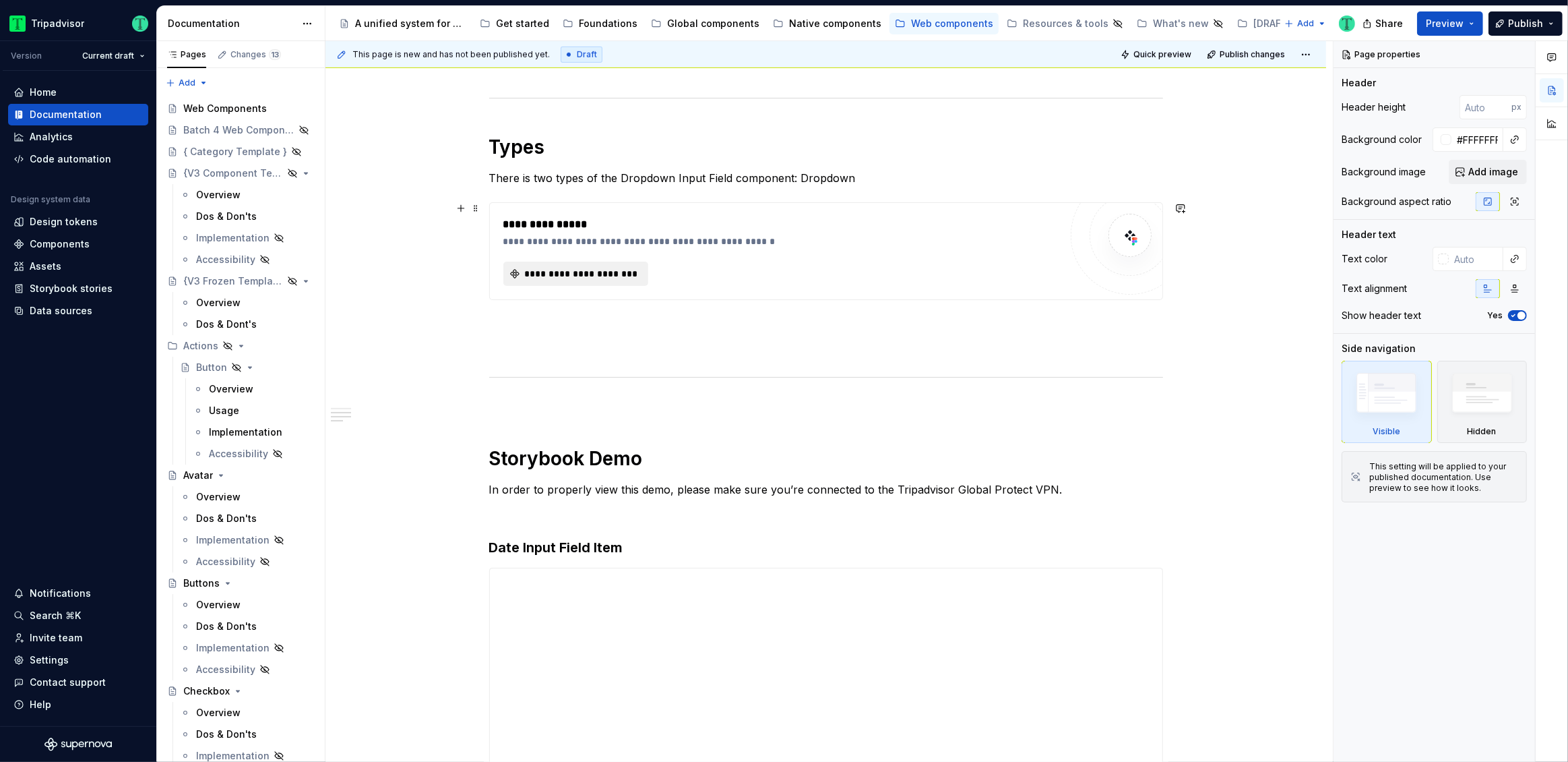
click at [590, 281] on button "**********" at bounding box center [575, 274] width 145 height 24
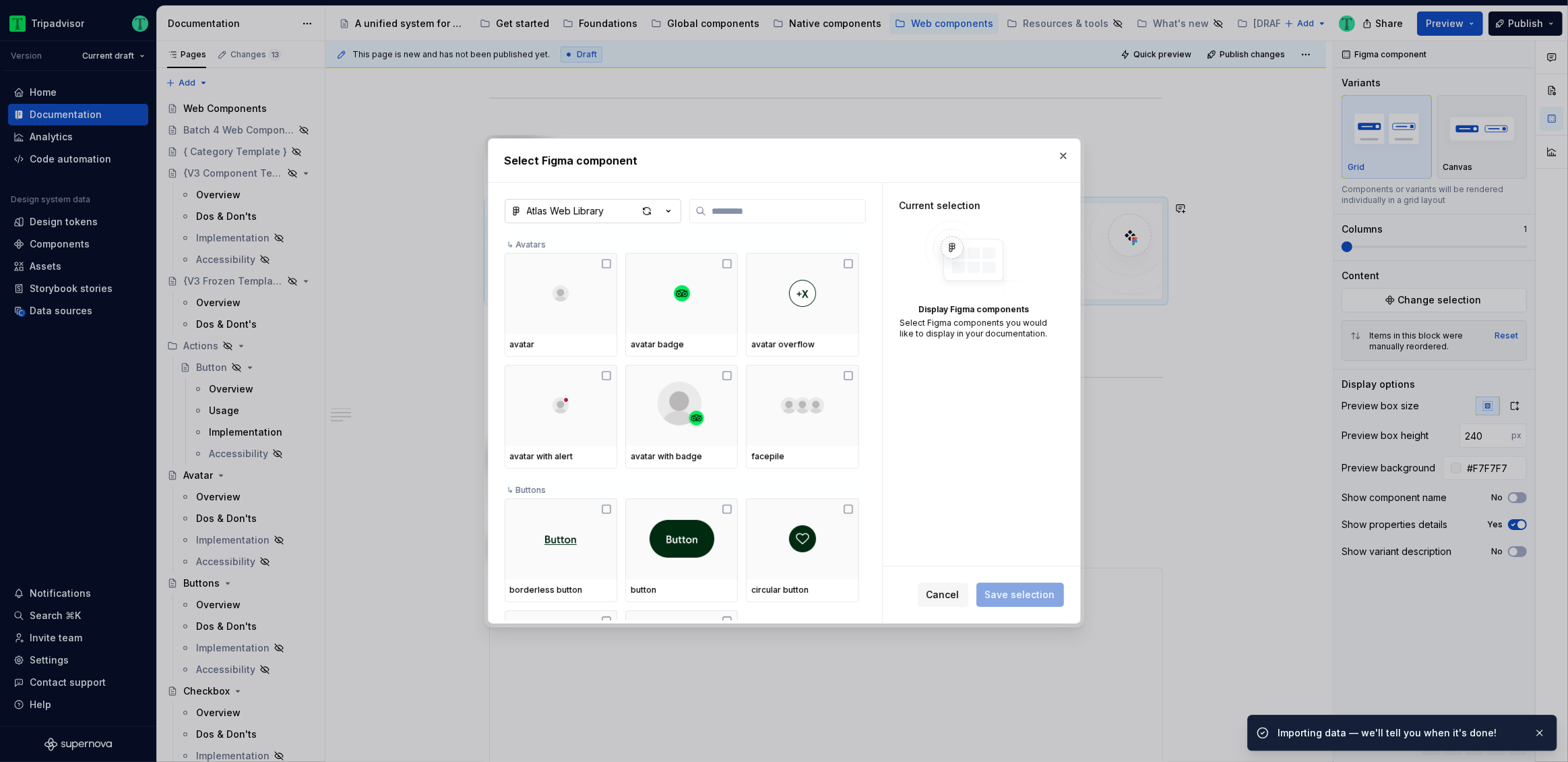
click at [664, 219] on div "button" at bounding box center [656, 211] width 38 height 19
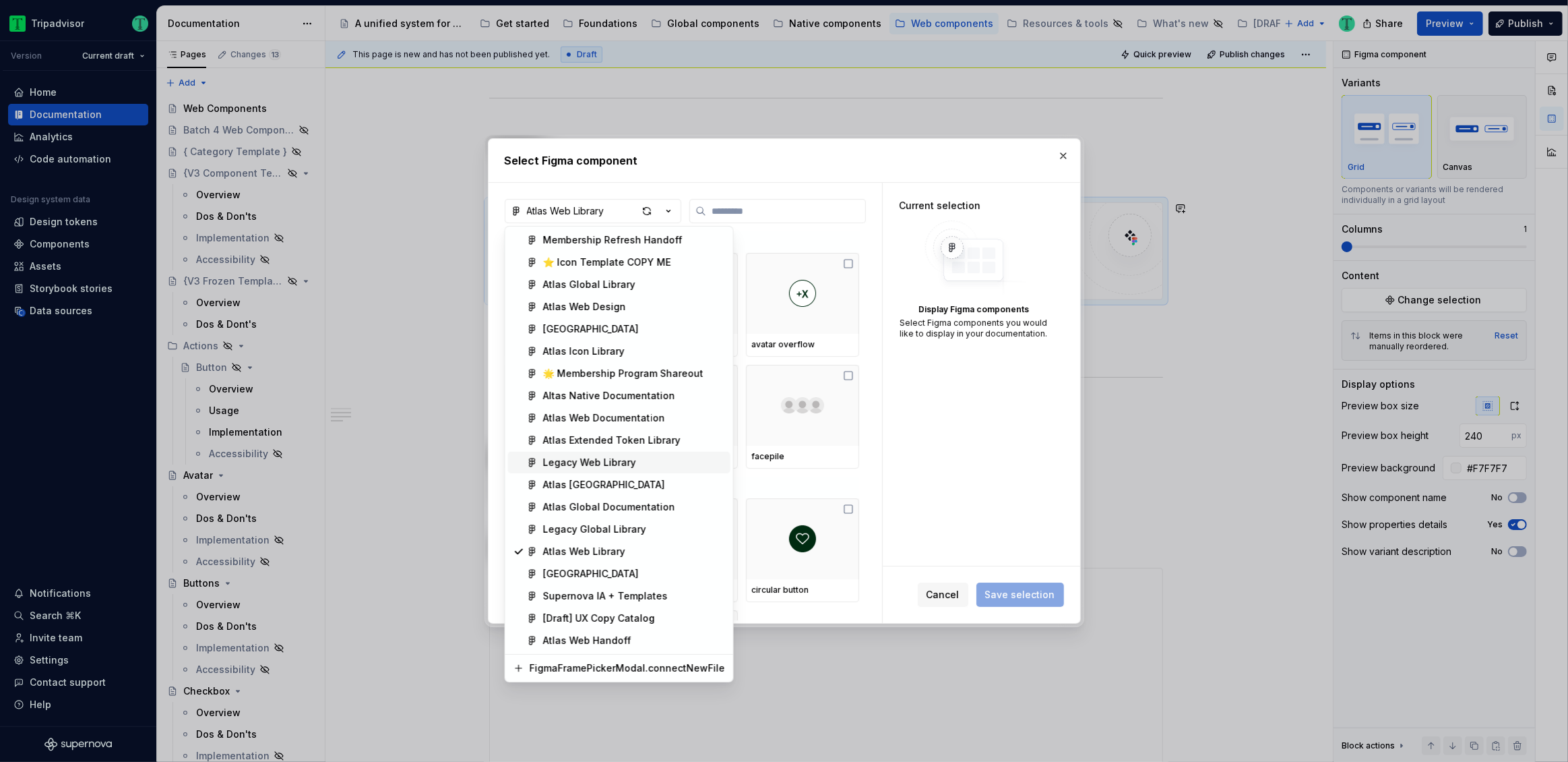
type textarea "*"
click at [639, 419] on div "Atlas Web Documentation" at bounding box center [604, 418] width 122 height 14
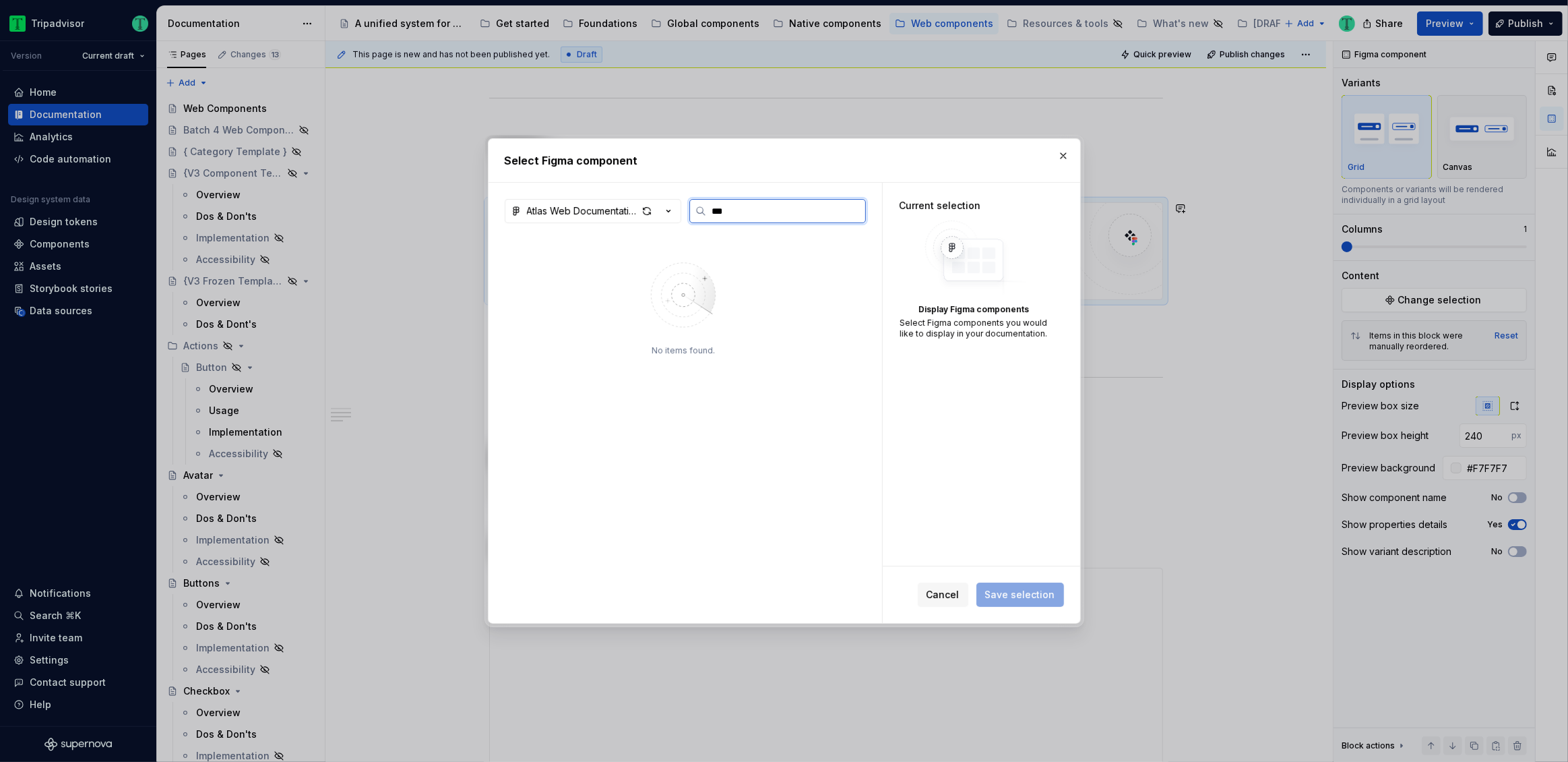
type input "****"
type textarea "*"
type input "****"
click at [649, 212] on div "button" at bounding box center [647, 211] width 19 height 19
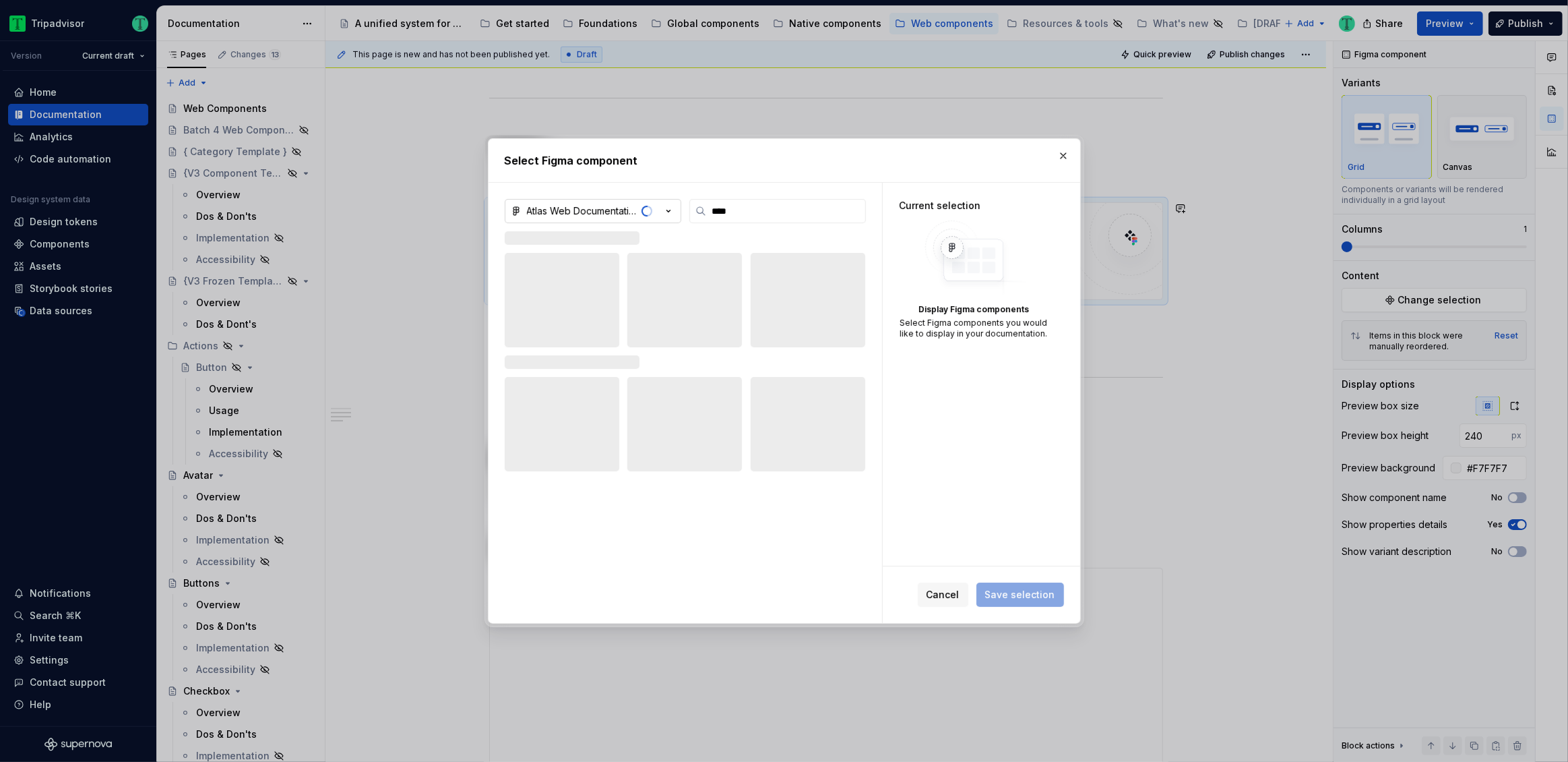
type textarea "*"
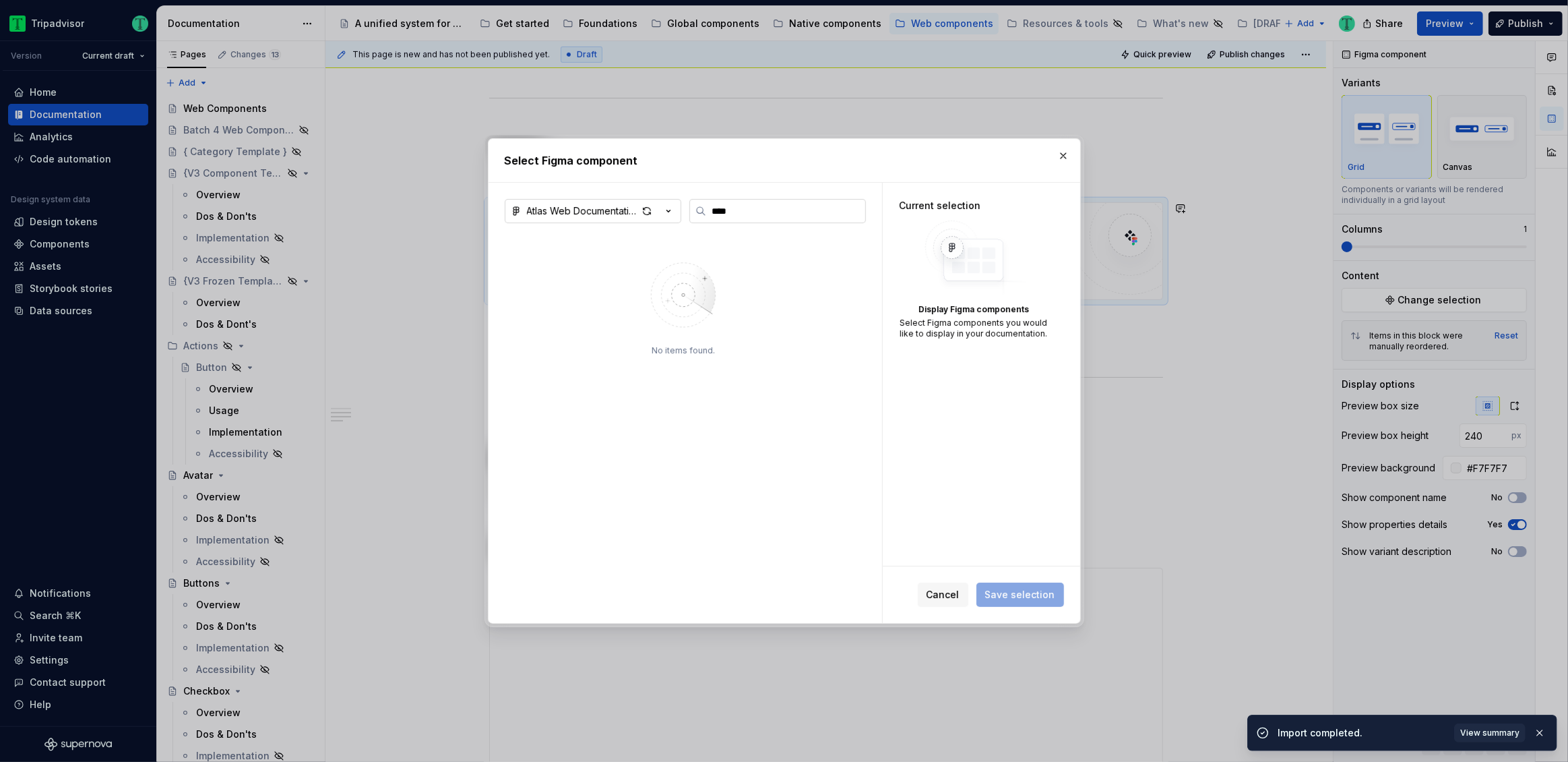
click at [766, 219] on label "****" at bounding box center [777, 211] width 176 height 24
click at [766, 218] on input "****" at bounding box center [786, 210] width 159 height 14
click at [765, 219] on label "****" at bounding box center [777, 211] width 176 height 24
click at [765, 218] on input "****" at bounding box center [786, 210] width 159 height 14
click at [854, 211] on input "****" at bounding box center [786, 210] width 159 height 14
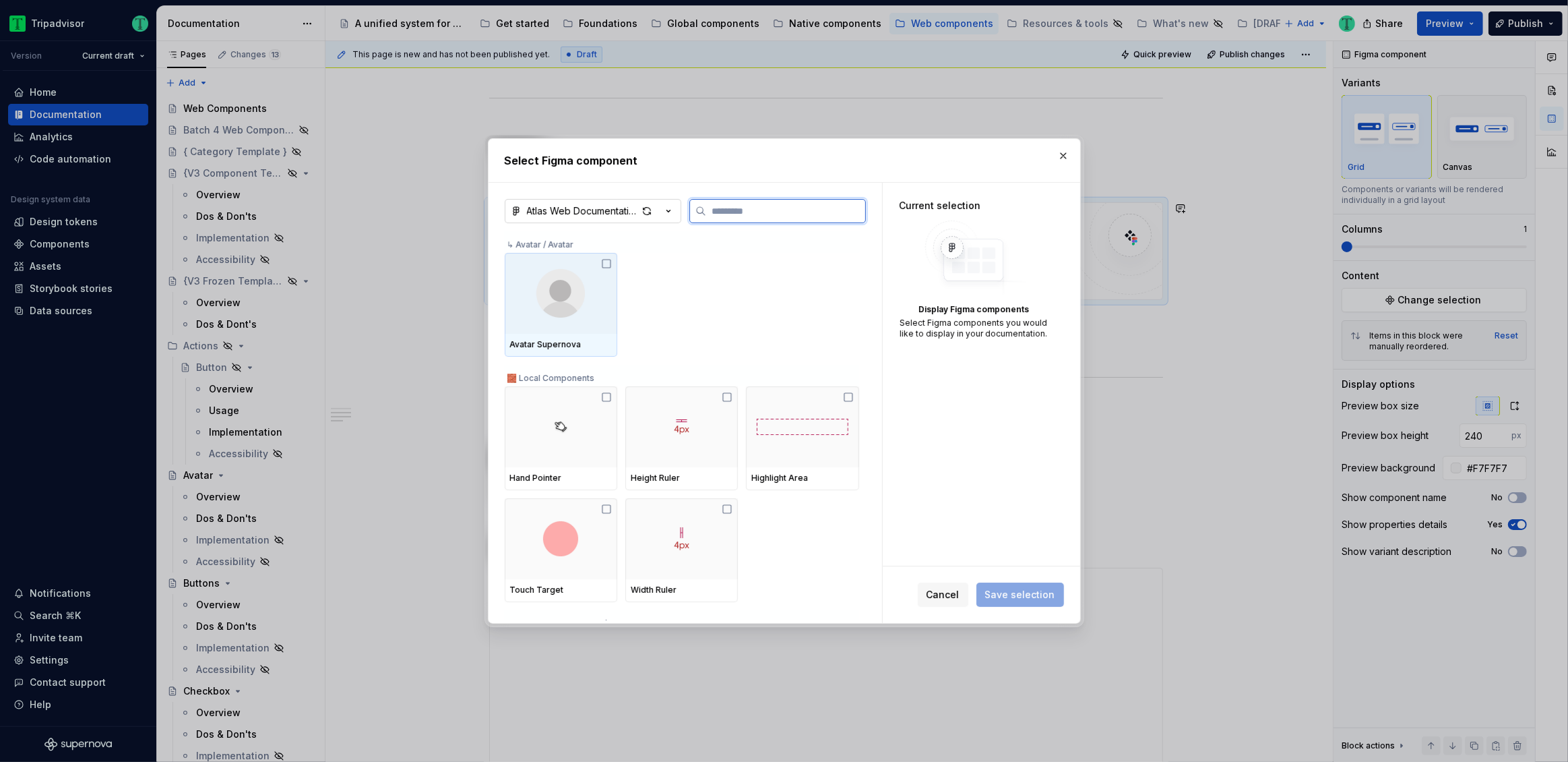
click at [774, 217] on input "search" at bounding box center [786, 210] width 159 height 14
click at [926, 589] on button "Cancel" at bounding box center [943, 594] width 50 height 24
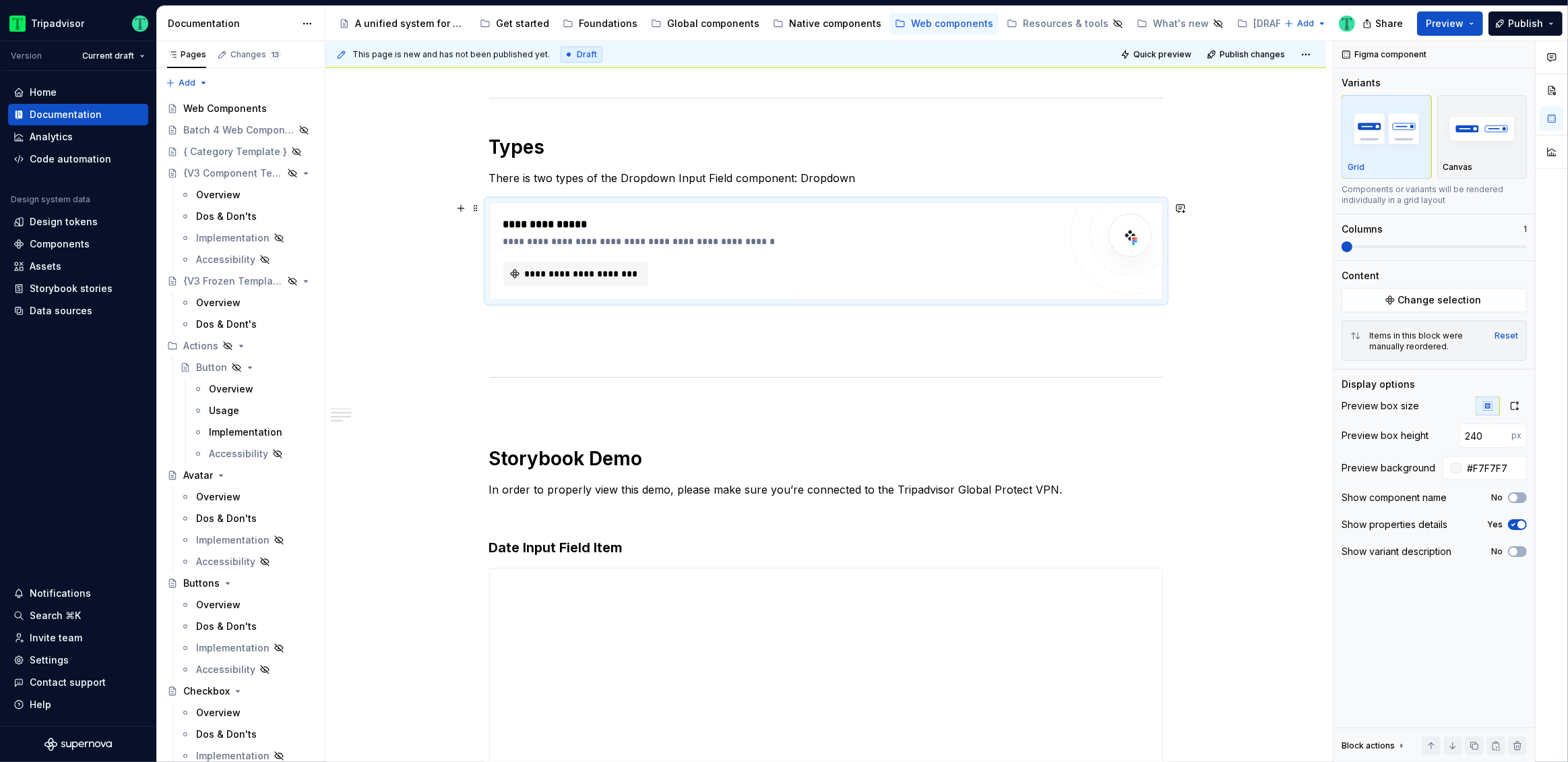
click at [568, 259] on div "**********" at bounding box center [781, 251] width 556 height 70
click at [569, 276] on span "**********" at bounding box center [581, 274] width 117 height 14
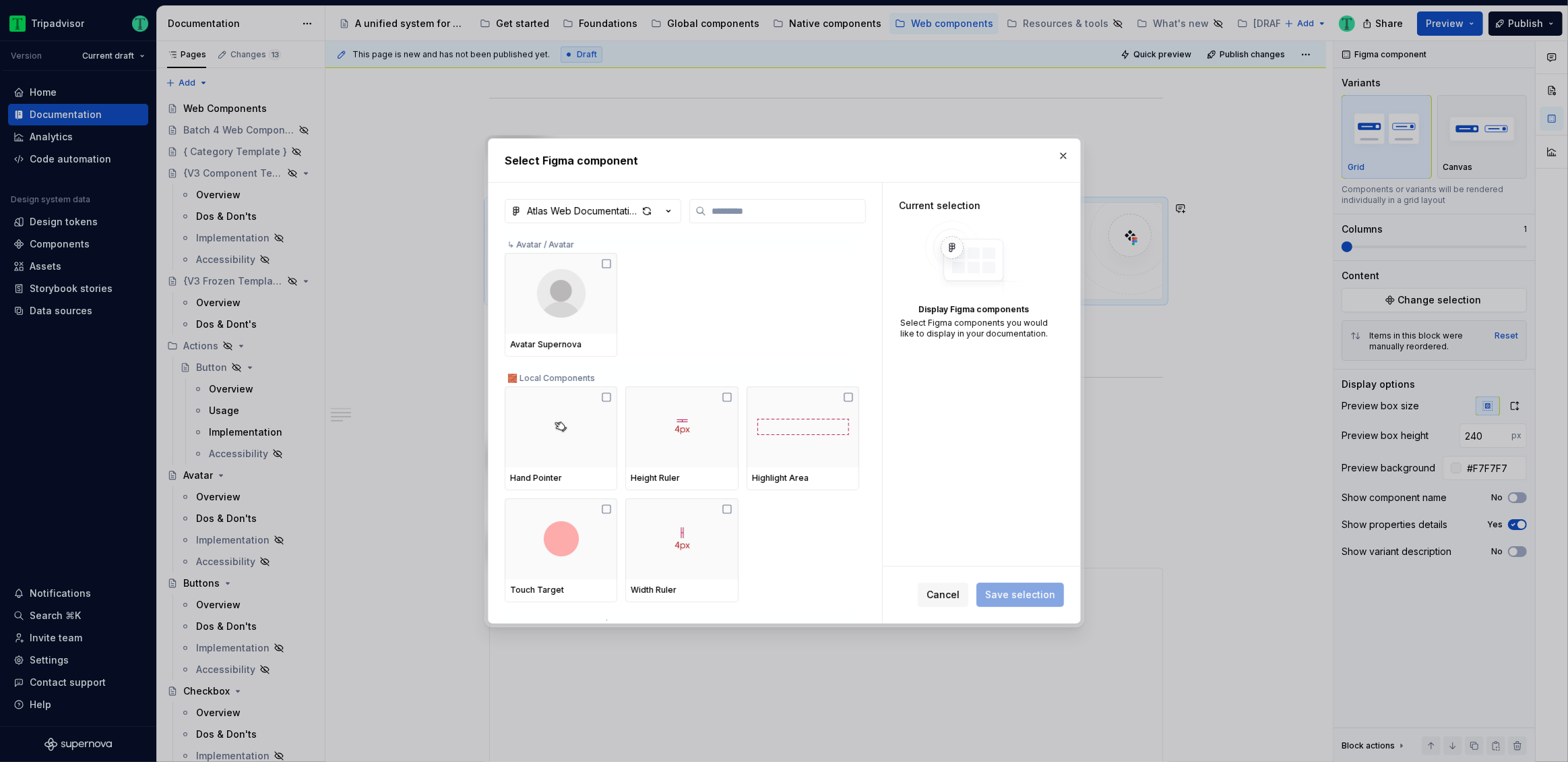
type textarea "*"
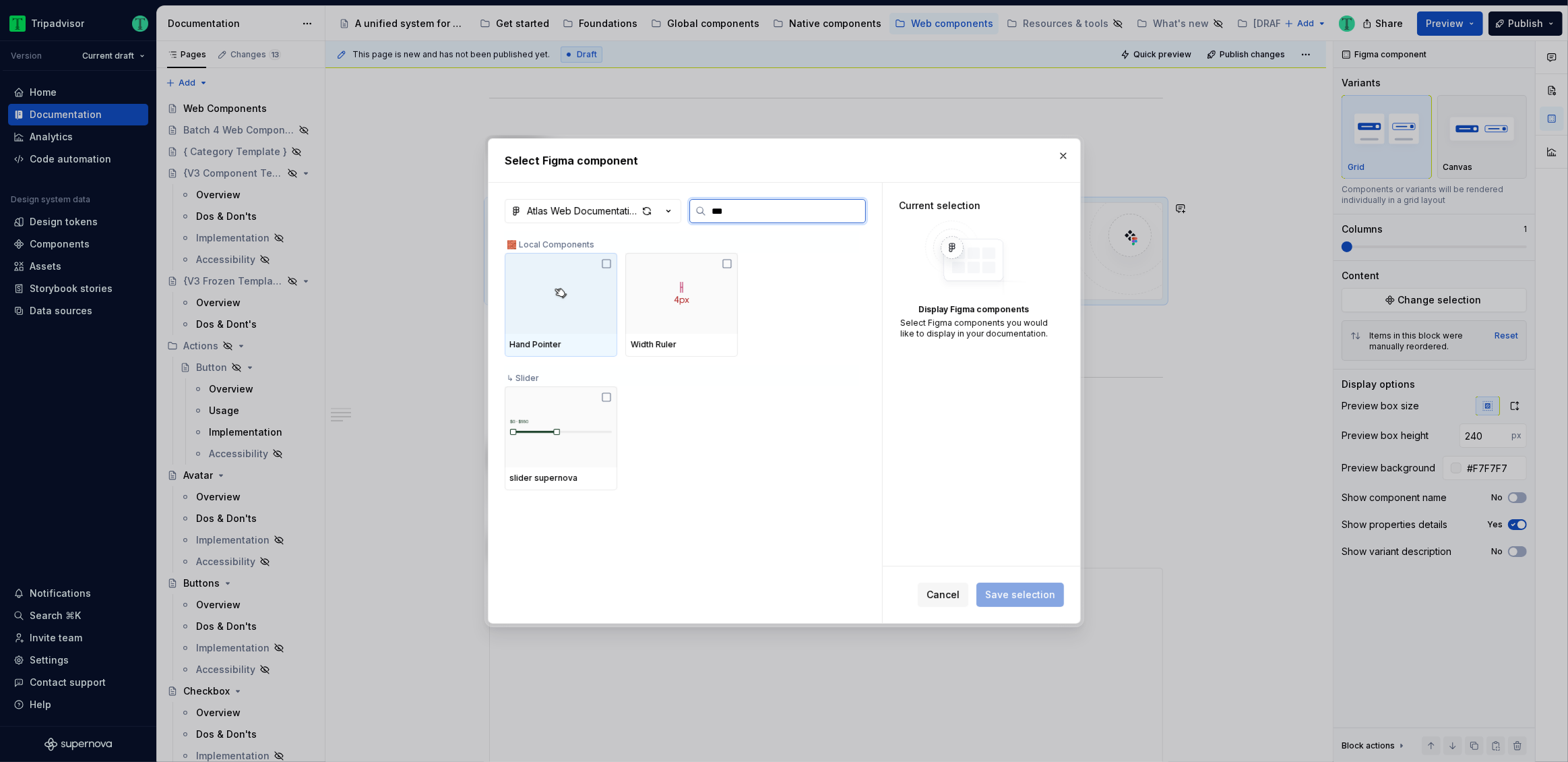
type input "****"
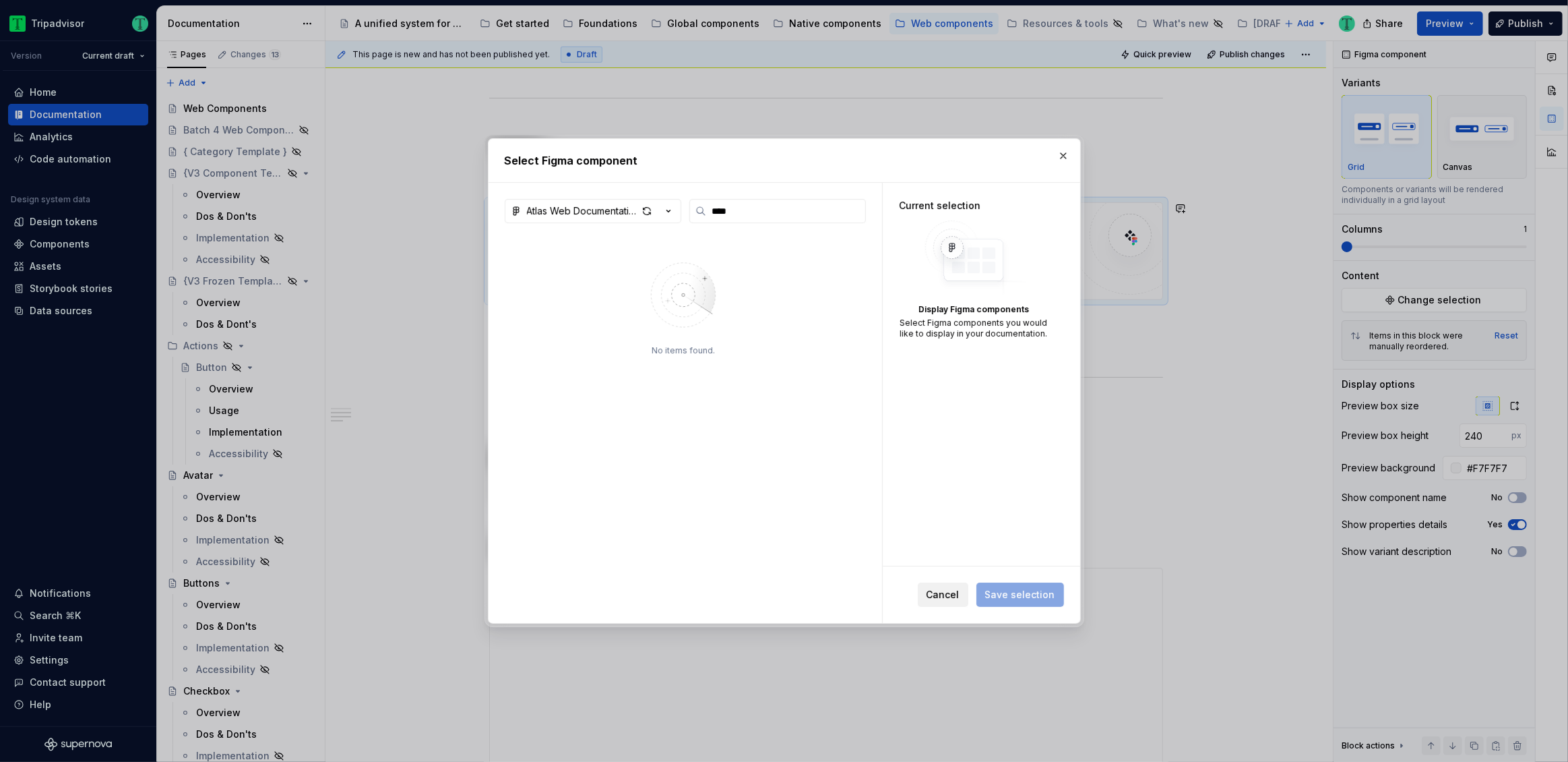
click at [936, 599] on span "Cancel" at bounding box center [943, 594] width 33 height 14
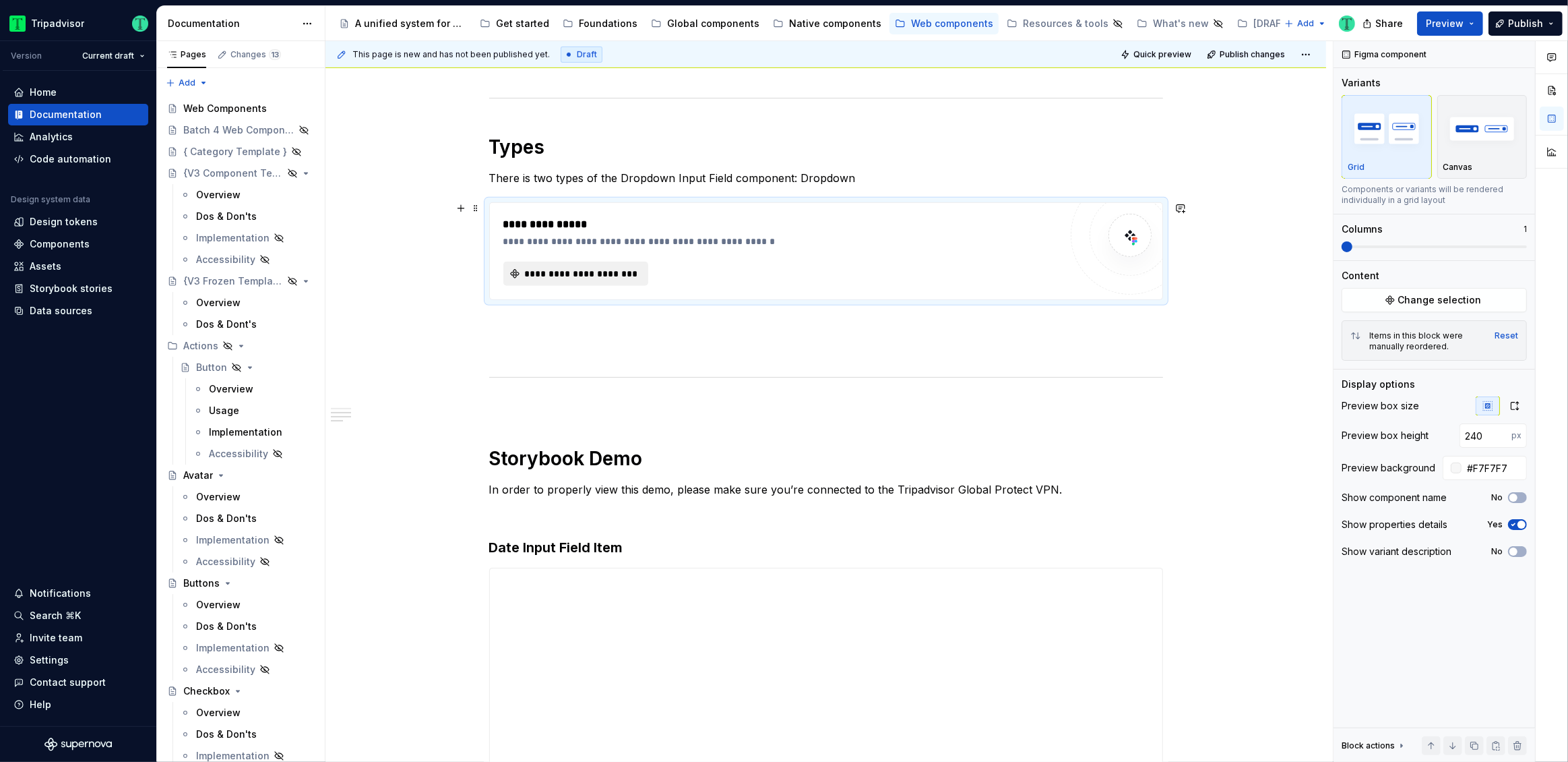
click at [593, 269] on span "**********" at bounding box center [581, 274] width 117 height 14
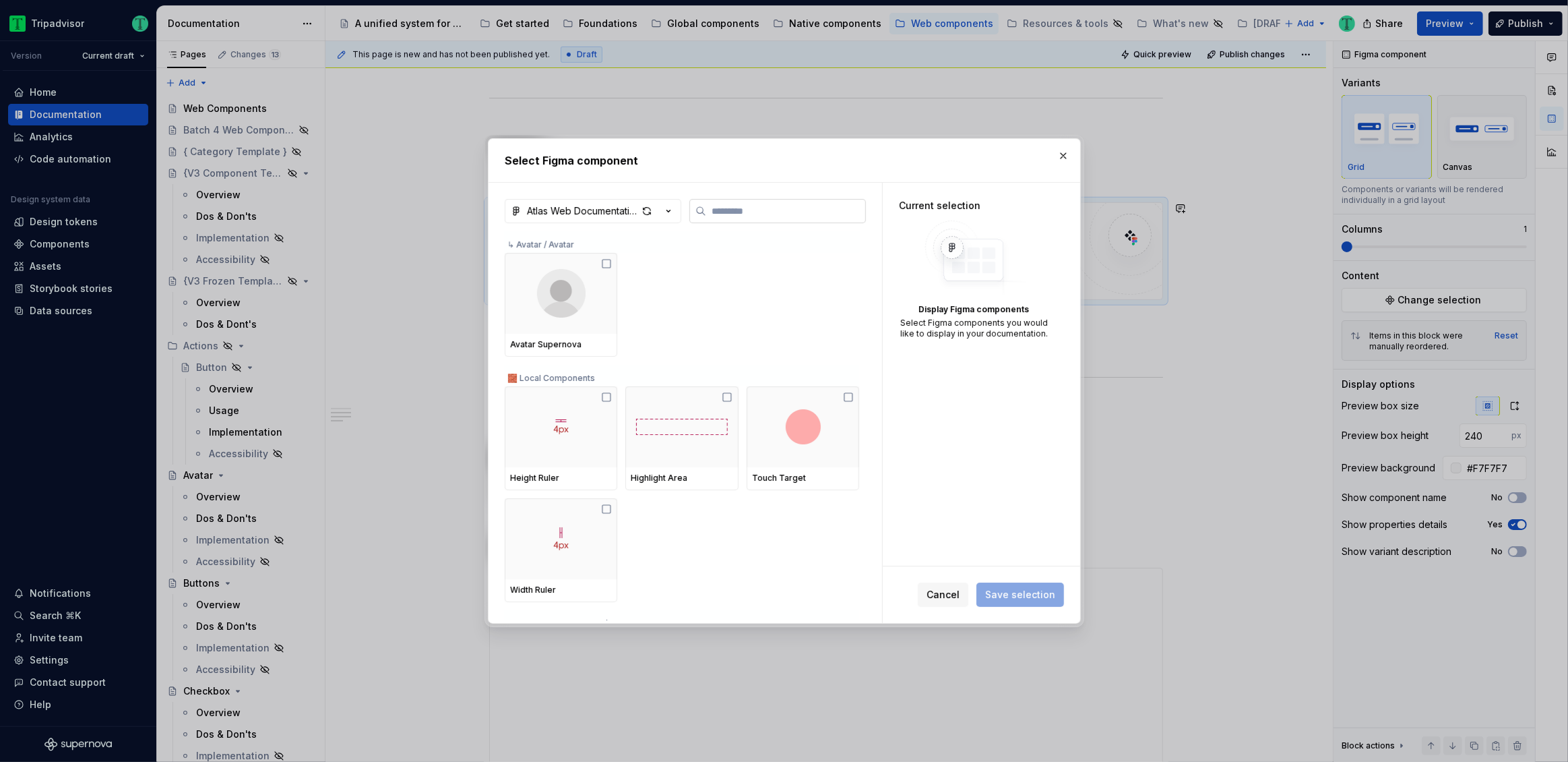
type textarea "*"
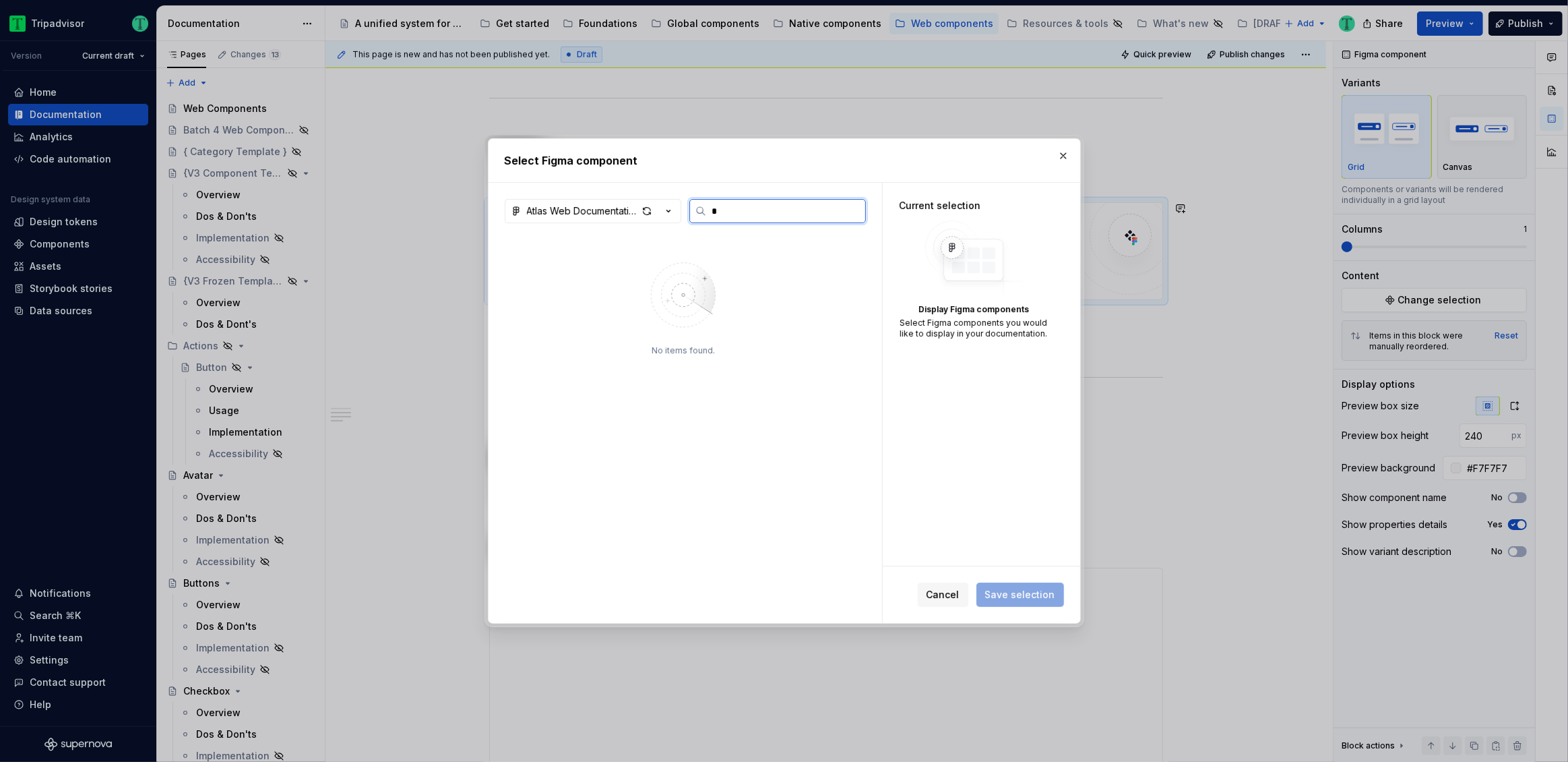
type input "*"
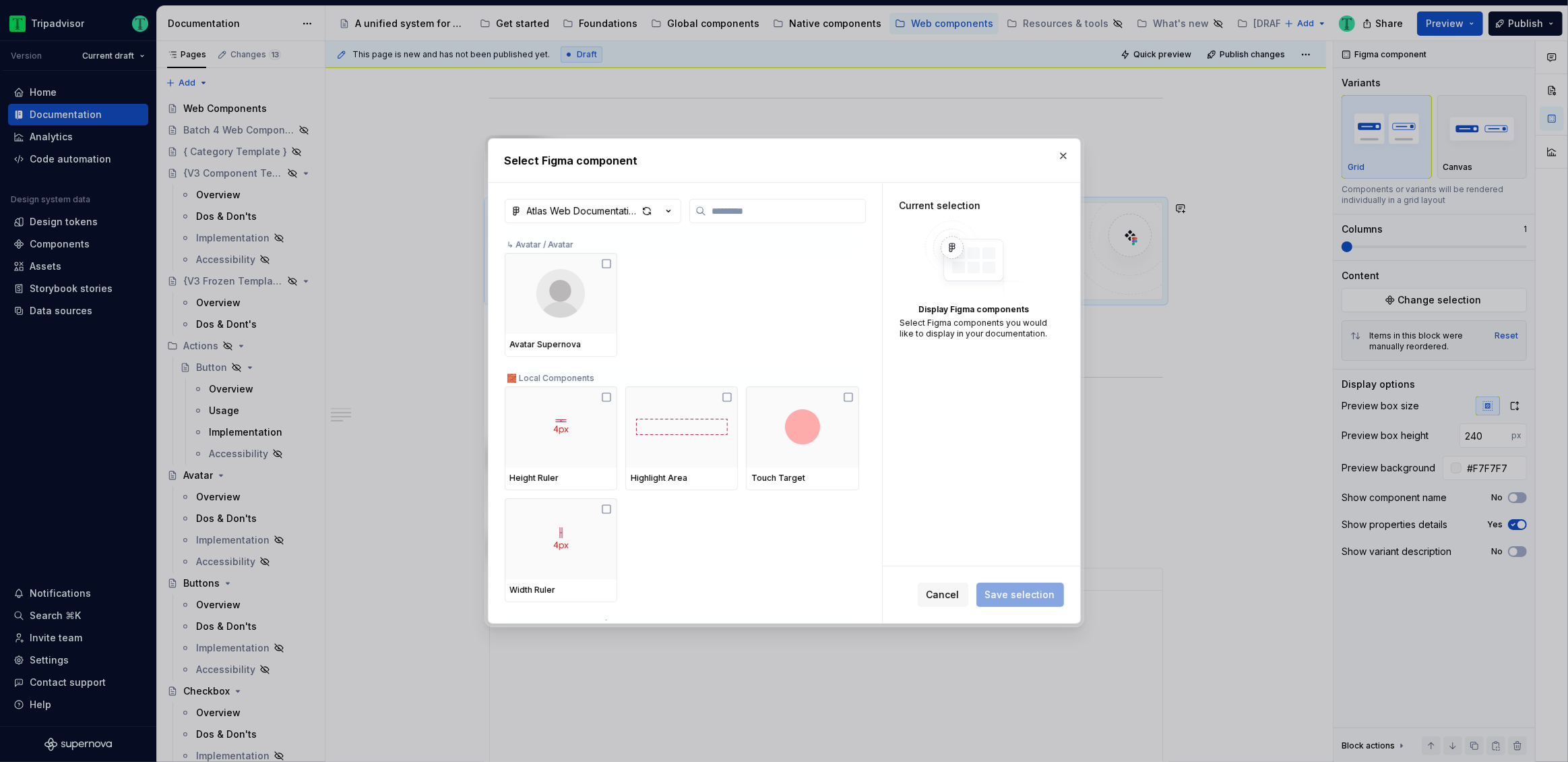
click at [943, 597] on span "Cancel" at bounding box center [943, 594] width 33 height 14
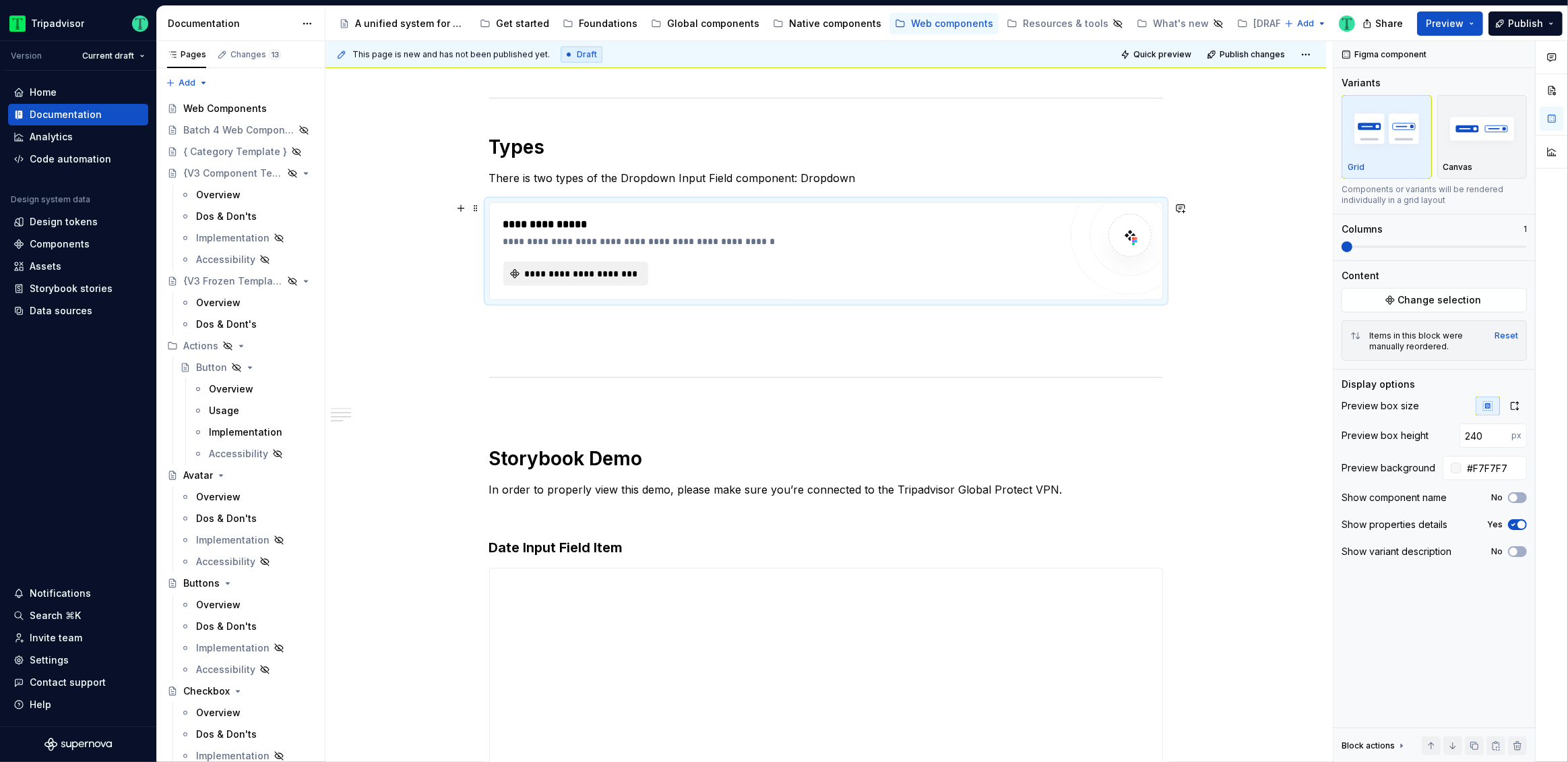
click at [603, 274] on span "**********" at bounding box center [581, 274] width 117 height 14
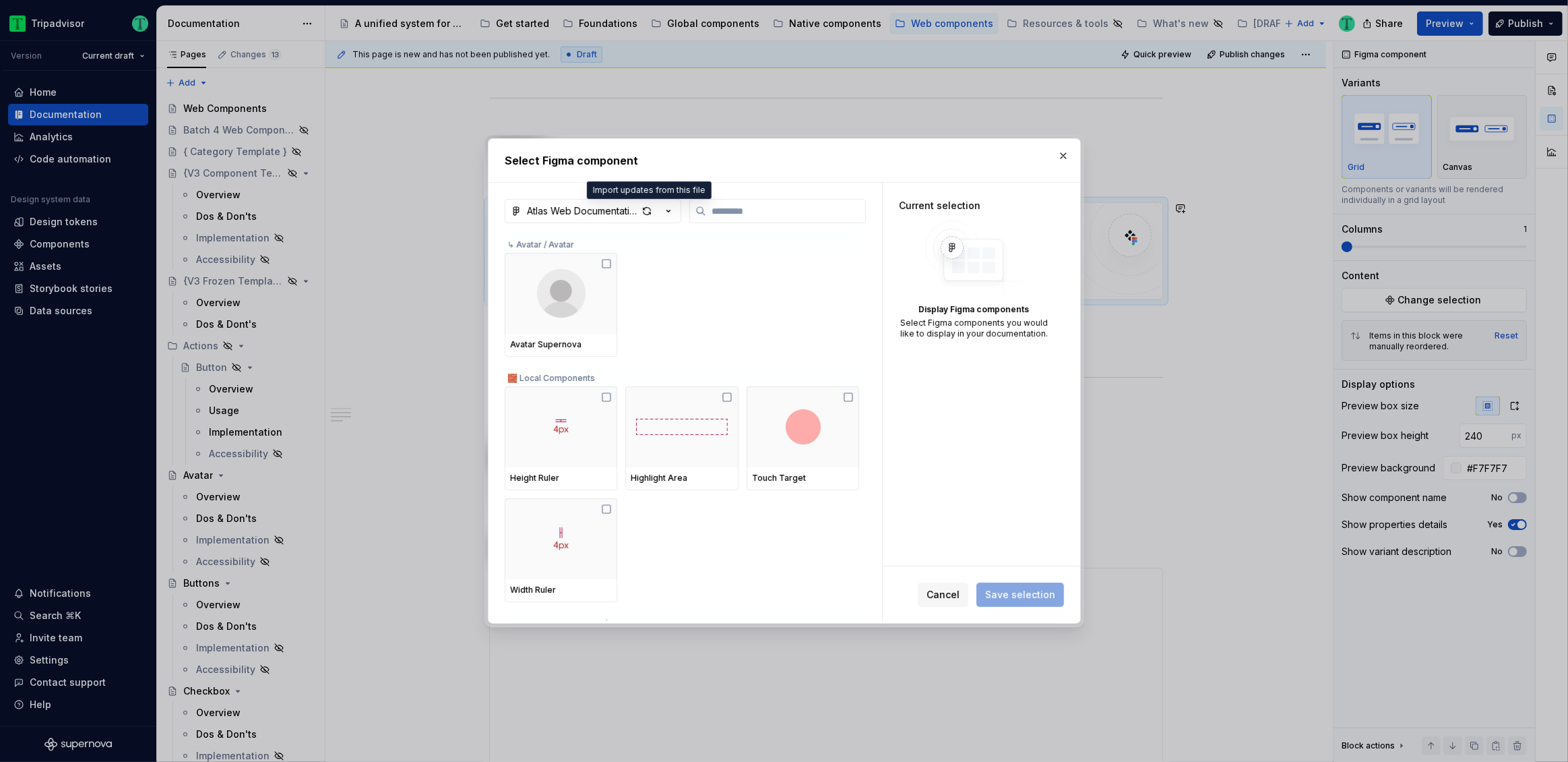
drag, startPoint x: 647, startPoint y: 214, endPoint x: 643, endPoint y: 227, distance: 13.6
click at [647, 215] on div "button" at bounding box center [647, 211] width 19 height 19
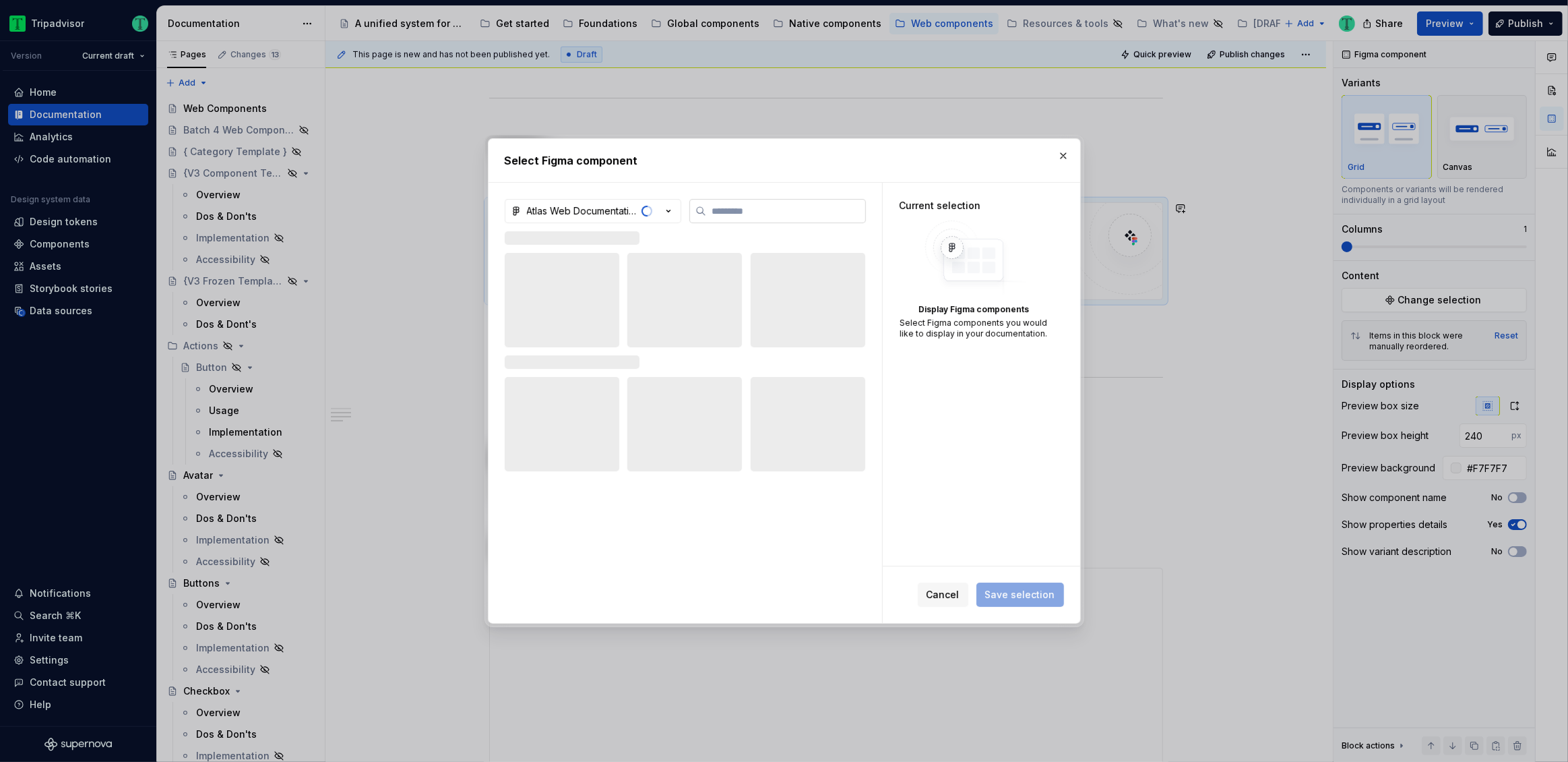
click at [746, 218] on label at bounding box center [777, 211] width 176 height 24
click at [746, 218] on input "search" at bounding box center [786, 210] width 159 height 14
click at [947, 602] on button "Cancel" at bounding box center [943, 594] width 50 height 24
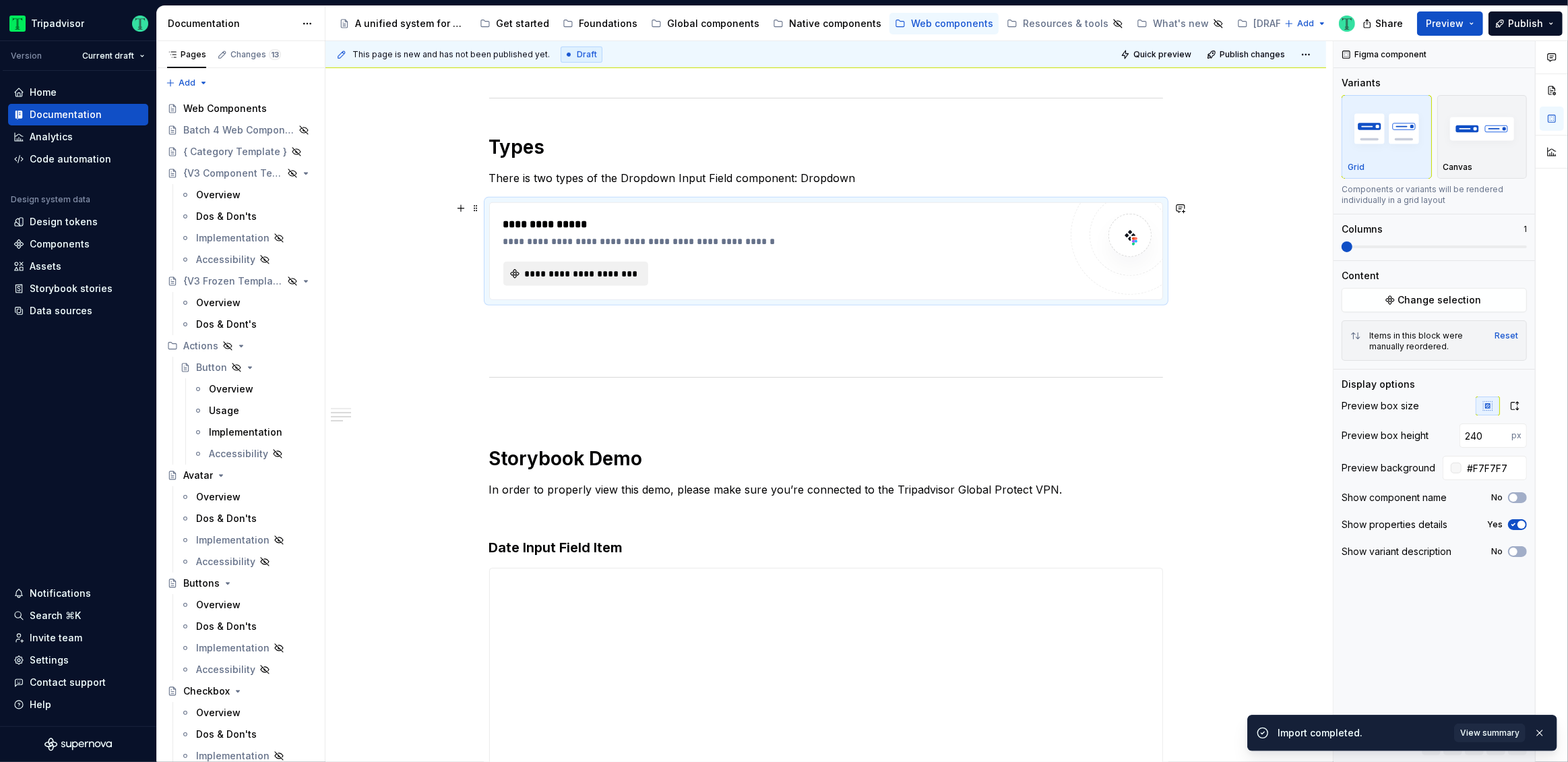
click at [598, 281] on button "**********" at bounding box center [575, 274] width 145 height 24
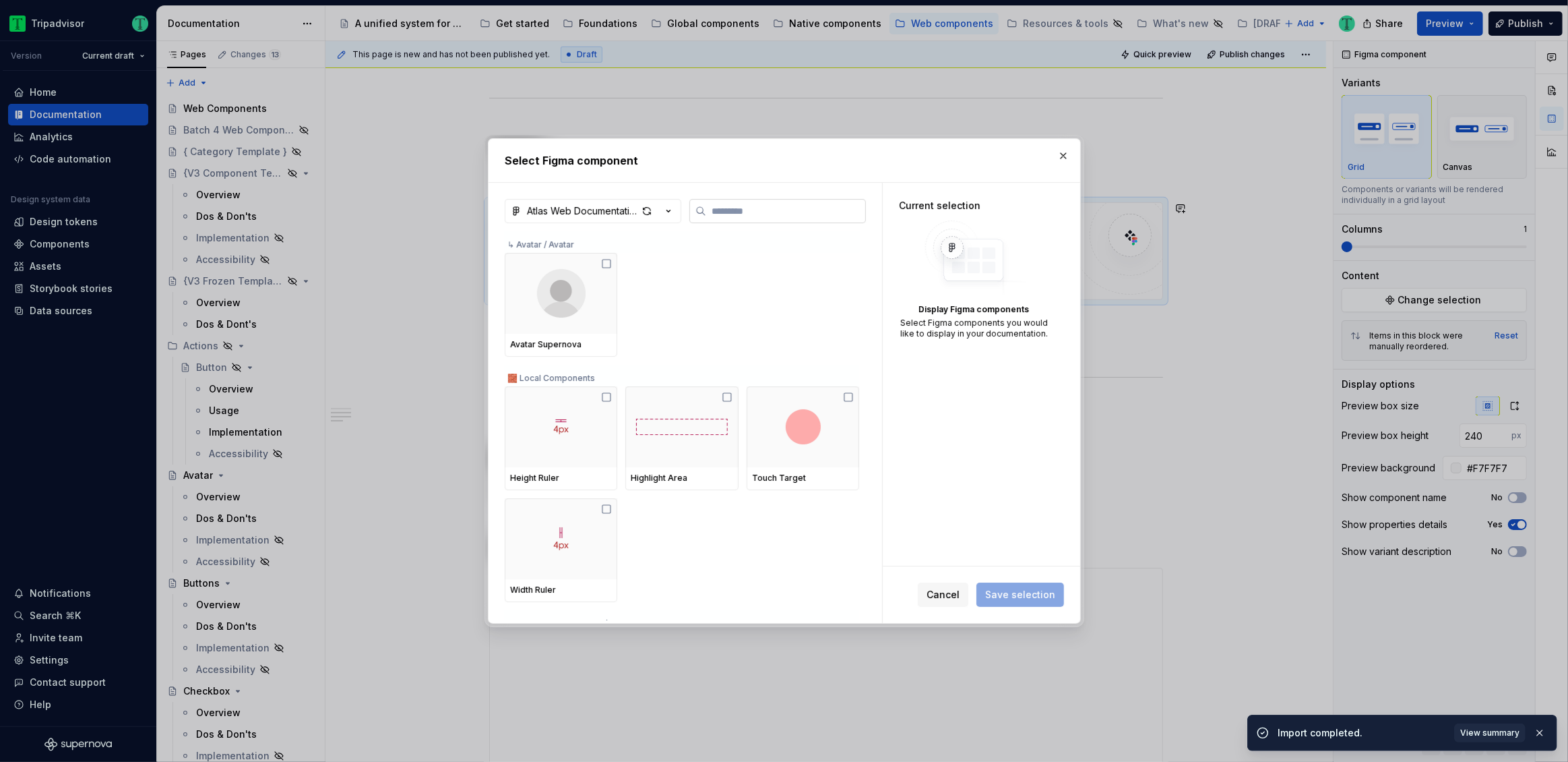
click at [767, 204] on input "search" at bounding box center [786, 210] width 159 height 14
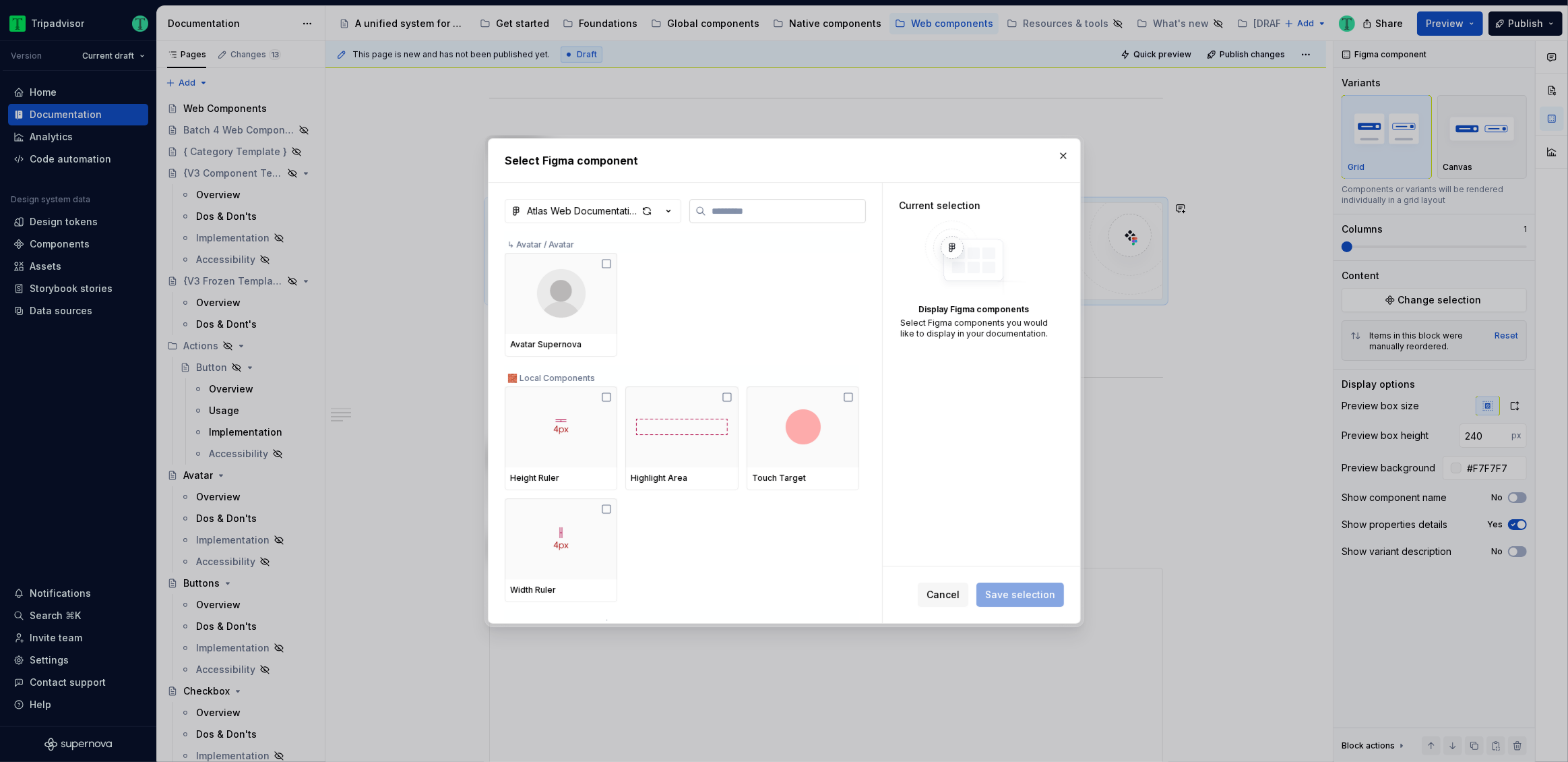
type textarea "*"
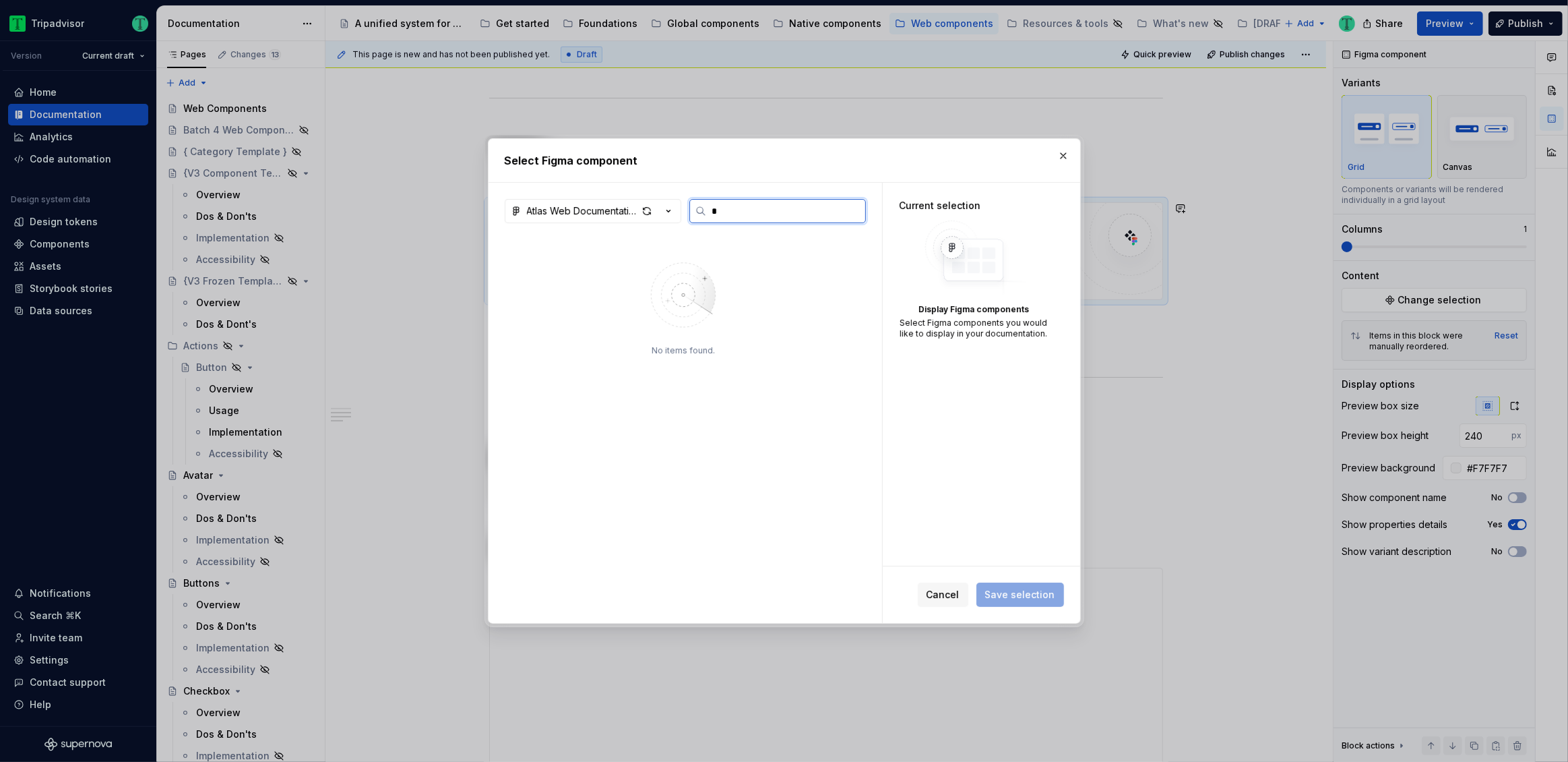
type input "*"
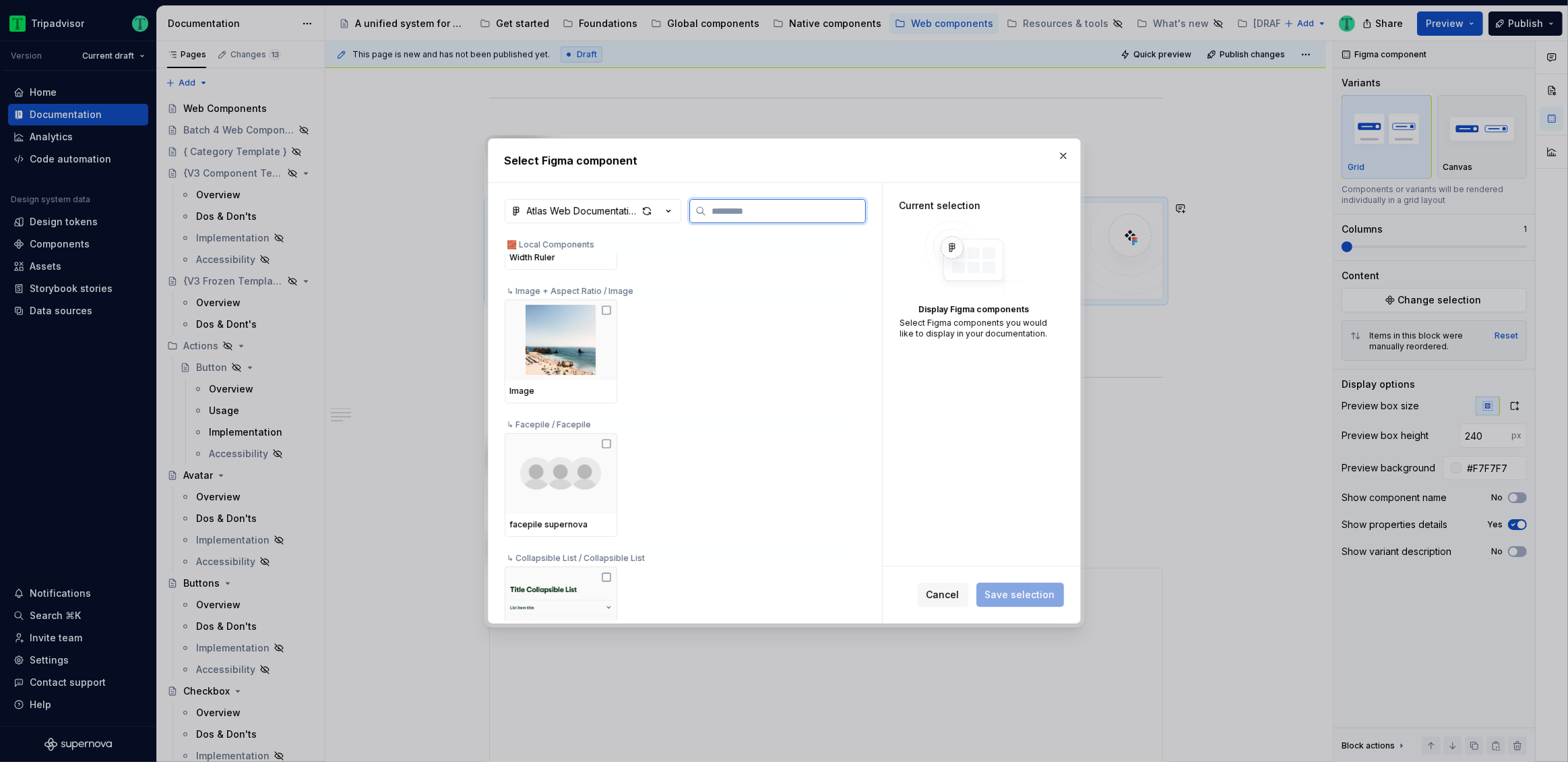
scroll to position [326, 0]
click at [651, 211] on div "button" at bounding box center [647, 211] width 19 height 19
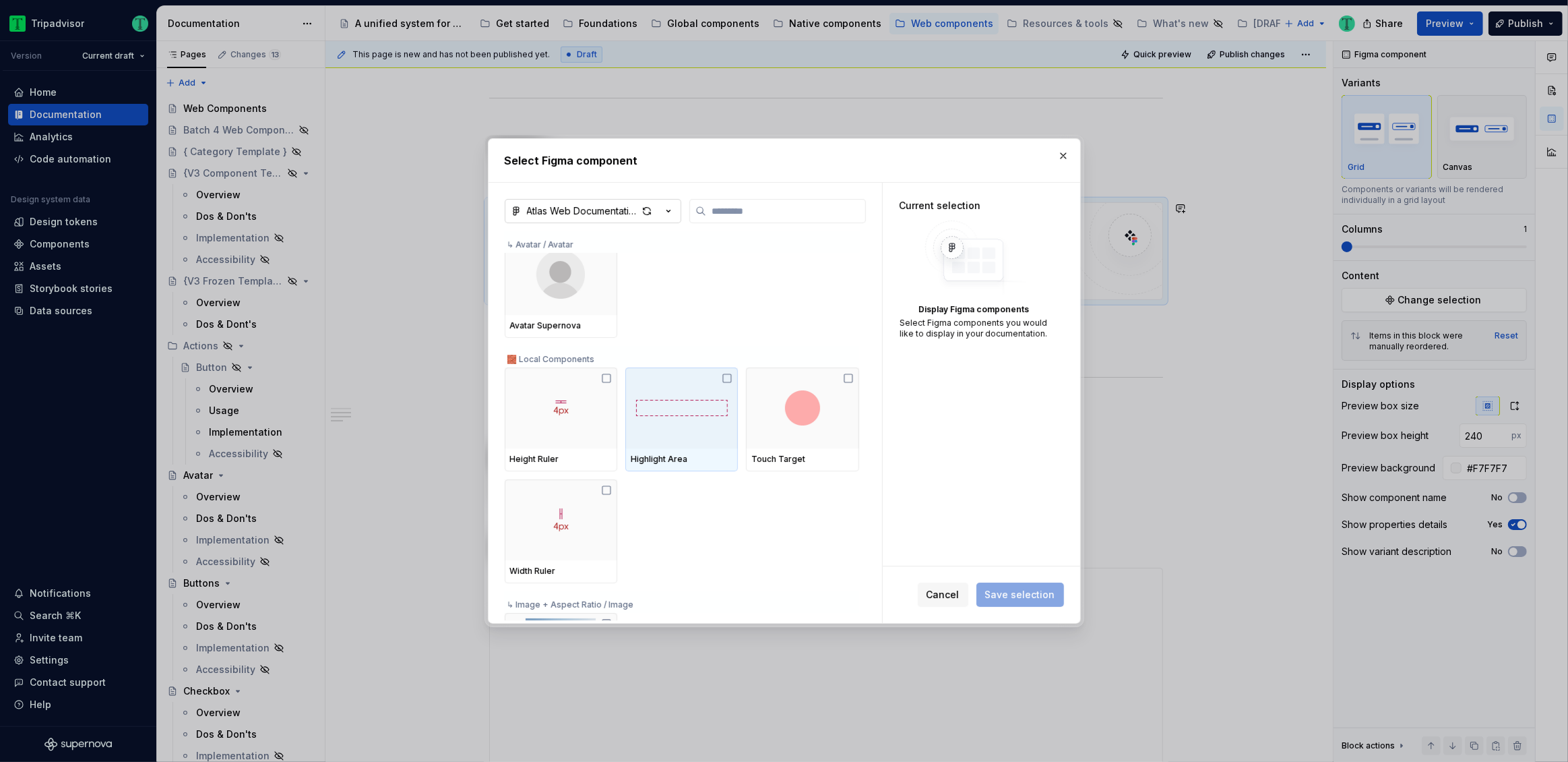
scroll to position [0, 0]
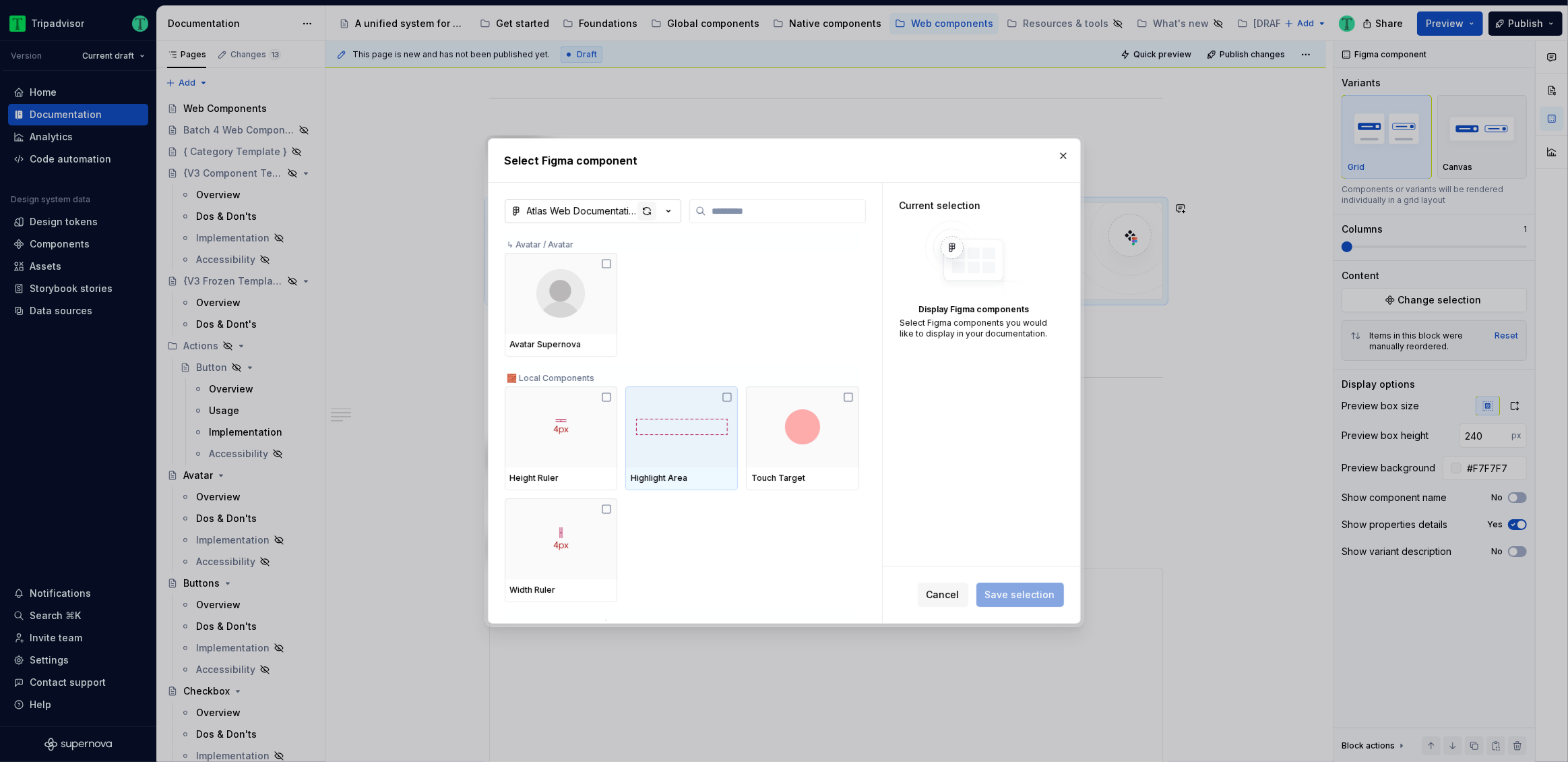
click at [647, 213] on div "button" at bounding box center [647, 211] width 19 height 19
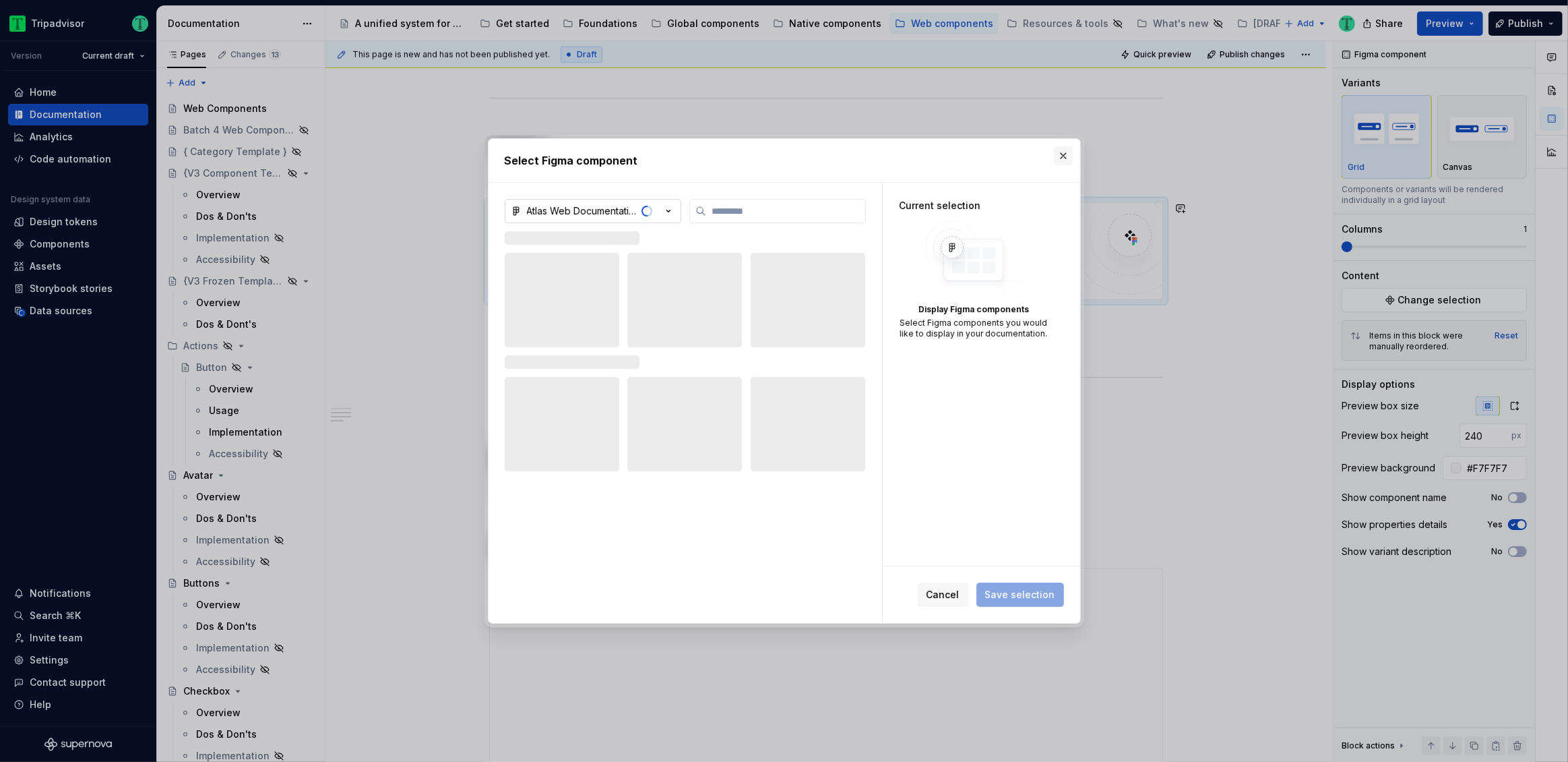
click at [1059, 155] on button "button" at bounding box center [1063, 156] width 19 height 19
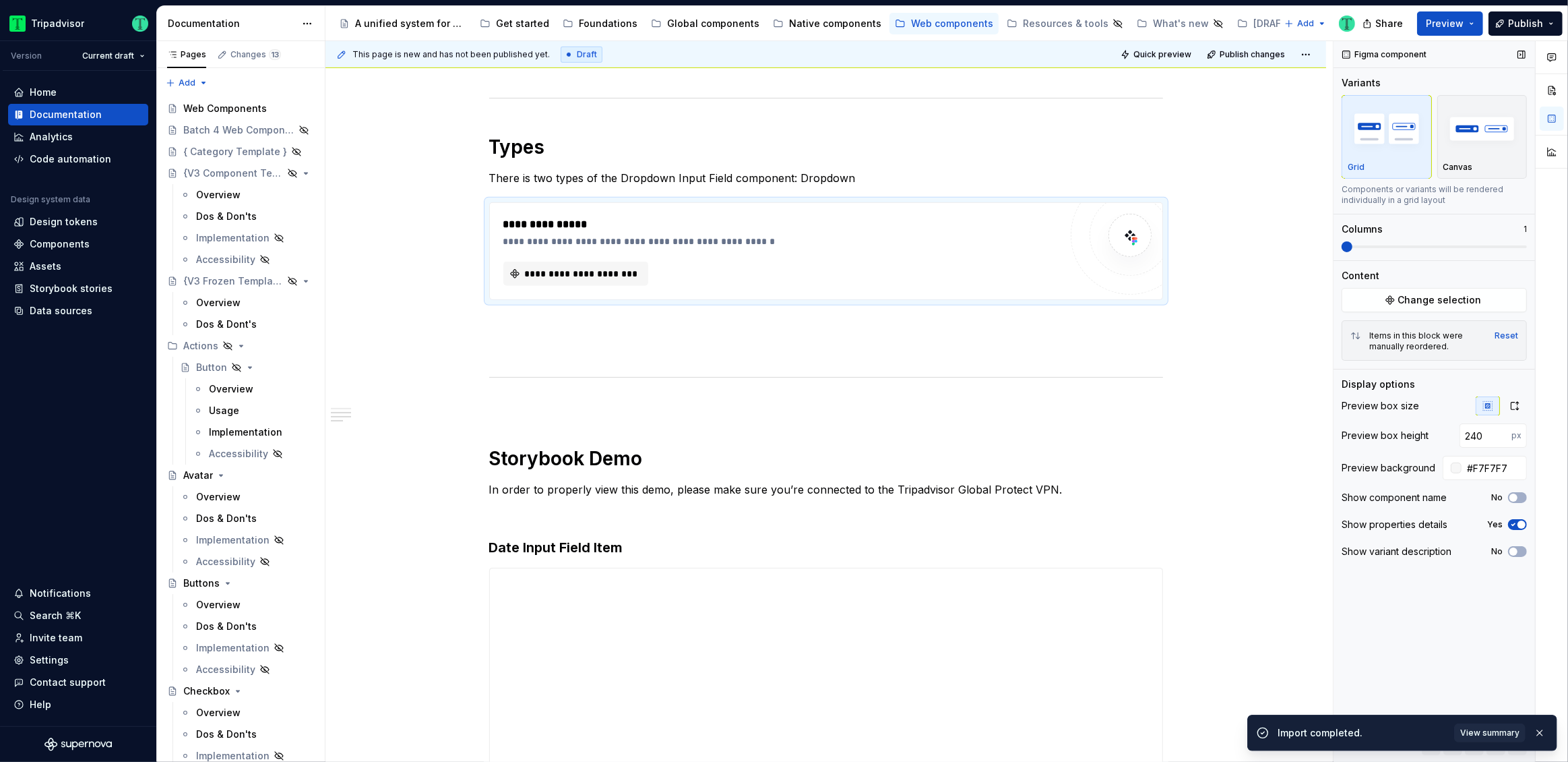
click at [1378, 245] on span at bounding box center [1434, 247] width 185 height 3
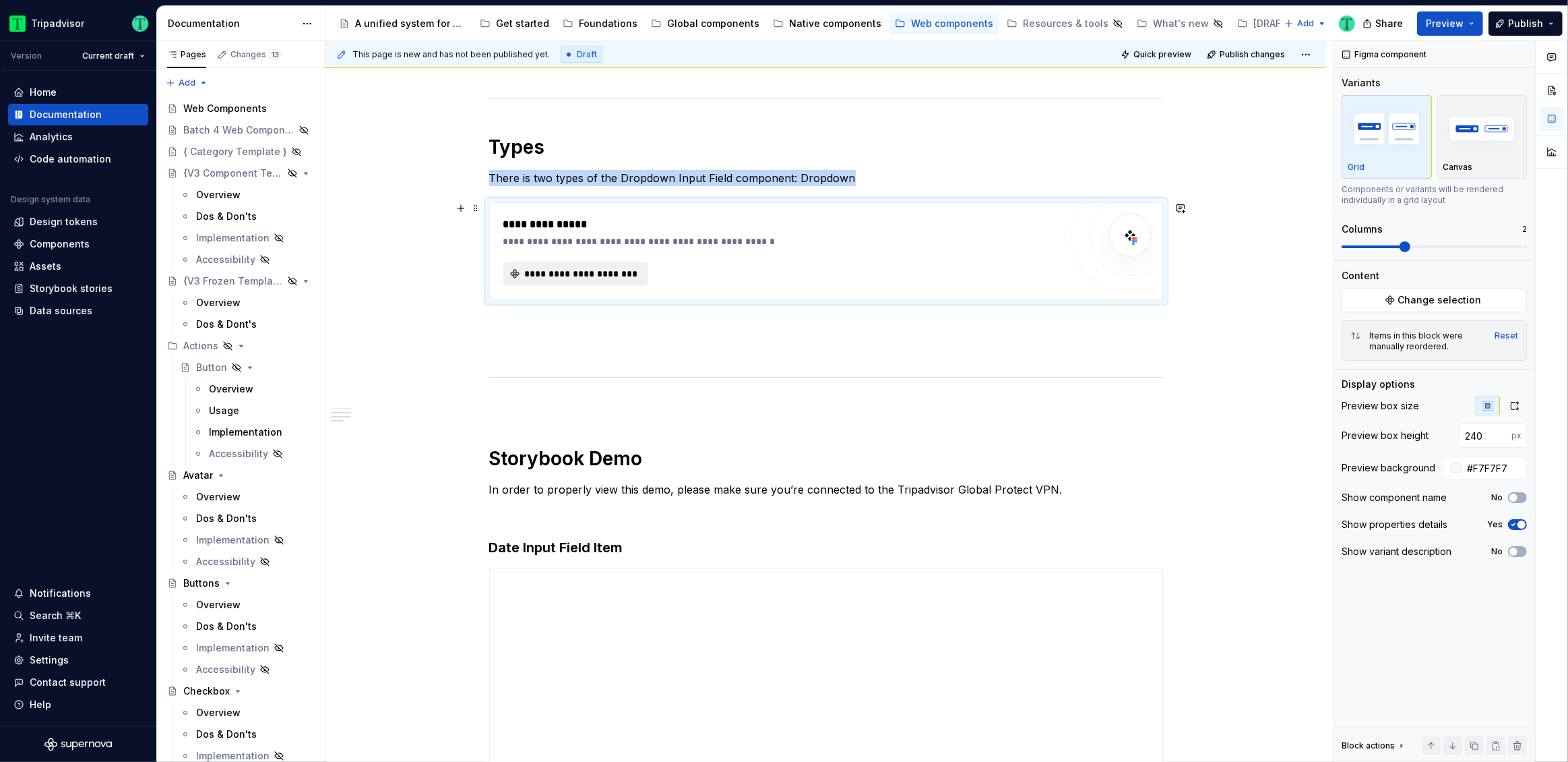
click at [605, 274] on span "**********" at bounding box center [581, 274] width 117 height 14
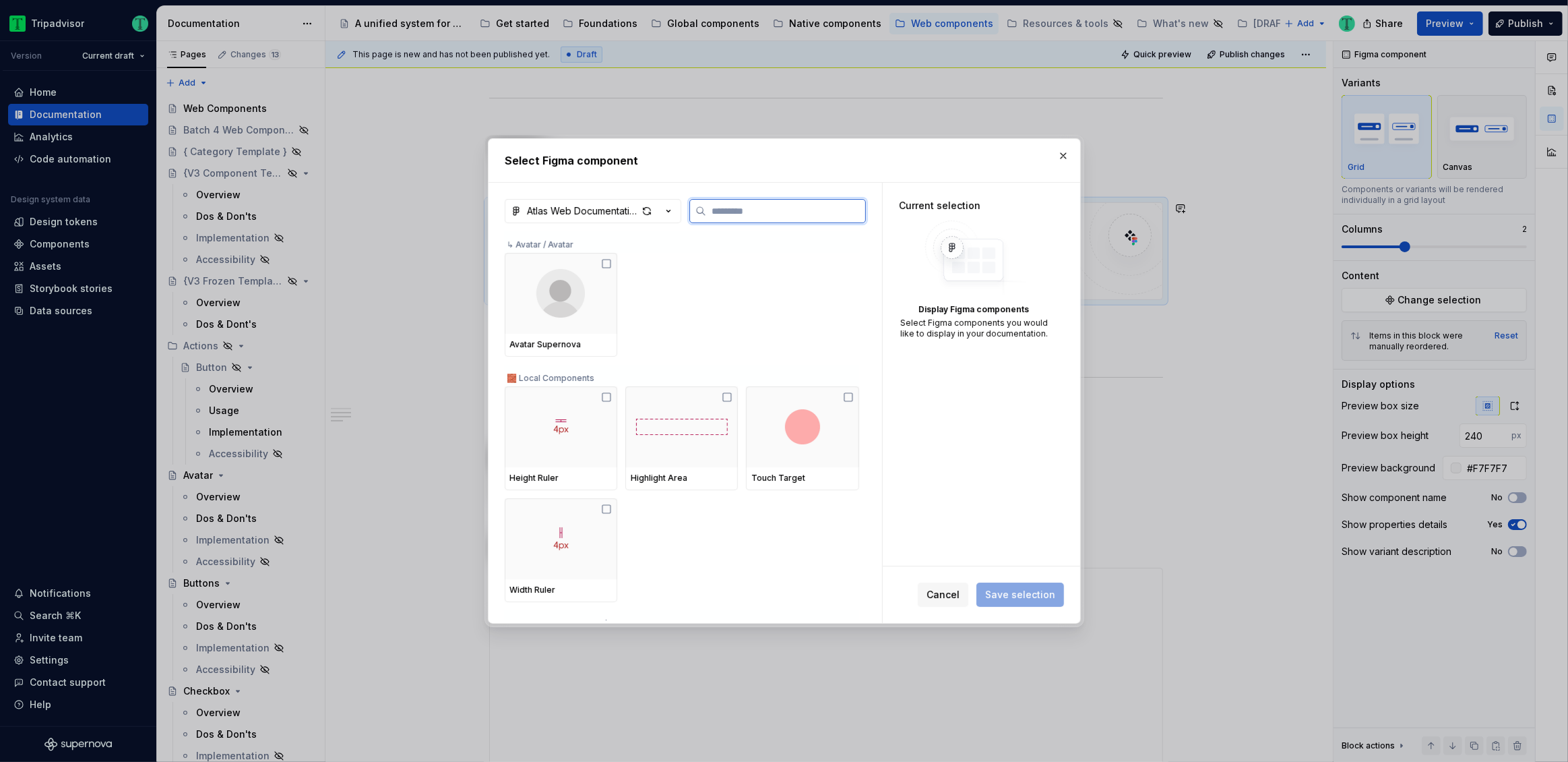
type textarea "*"
type input "**"
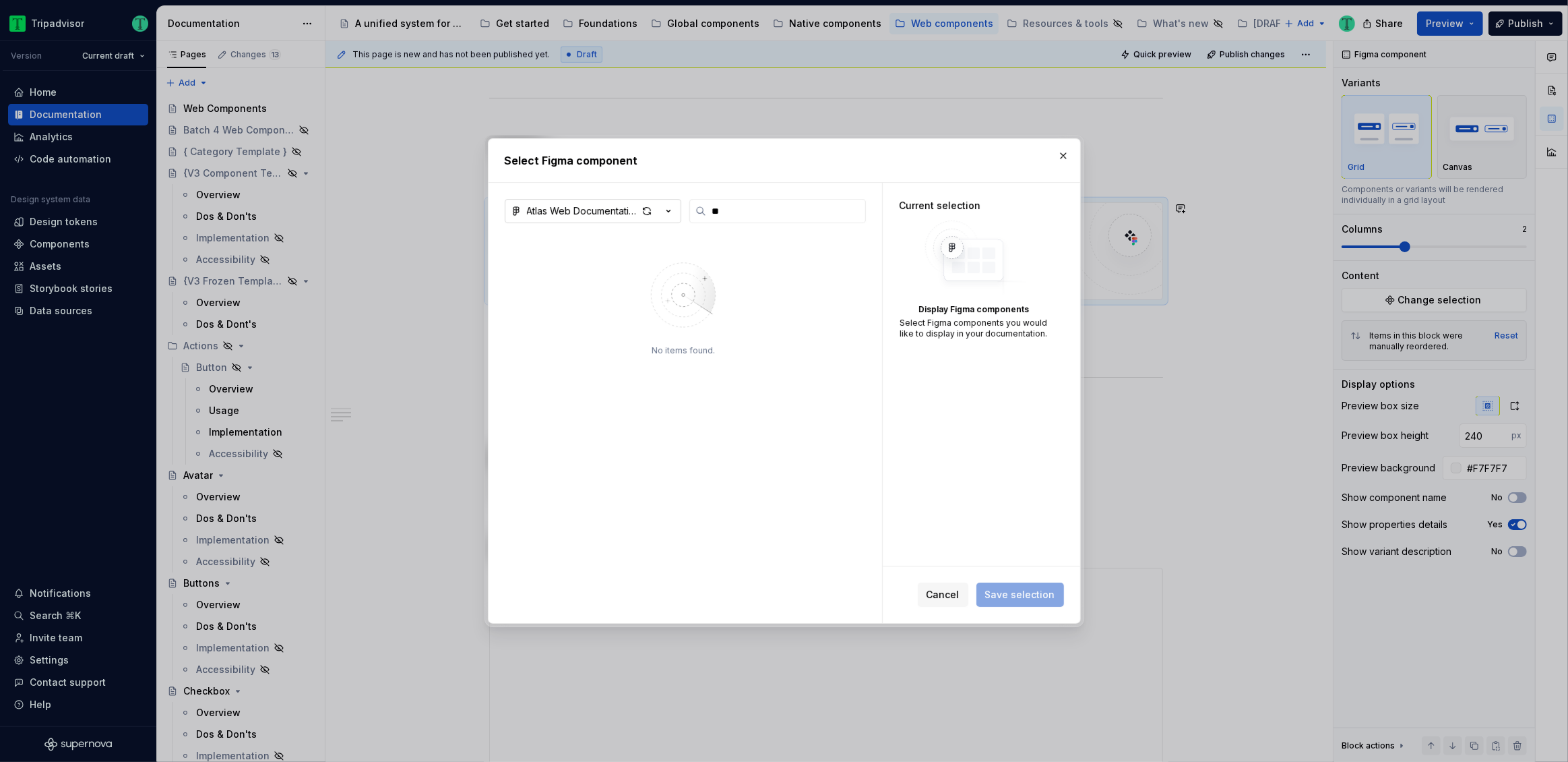
click at [671, 214] on icon "button" at bounding box center [668, 210] width 13 height 14
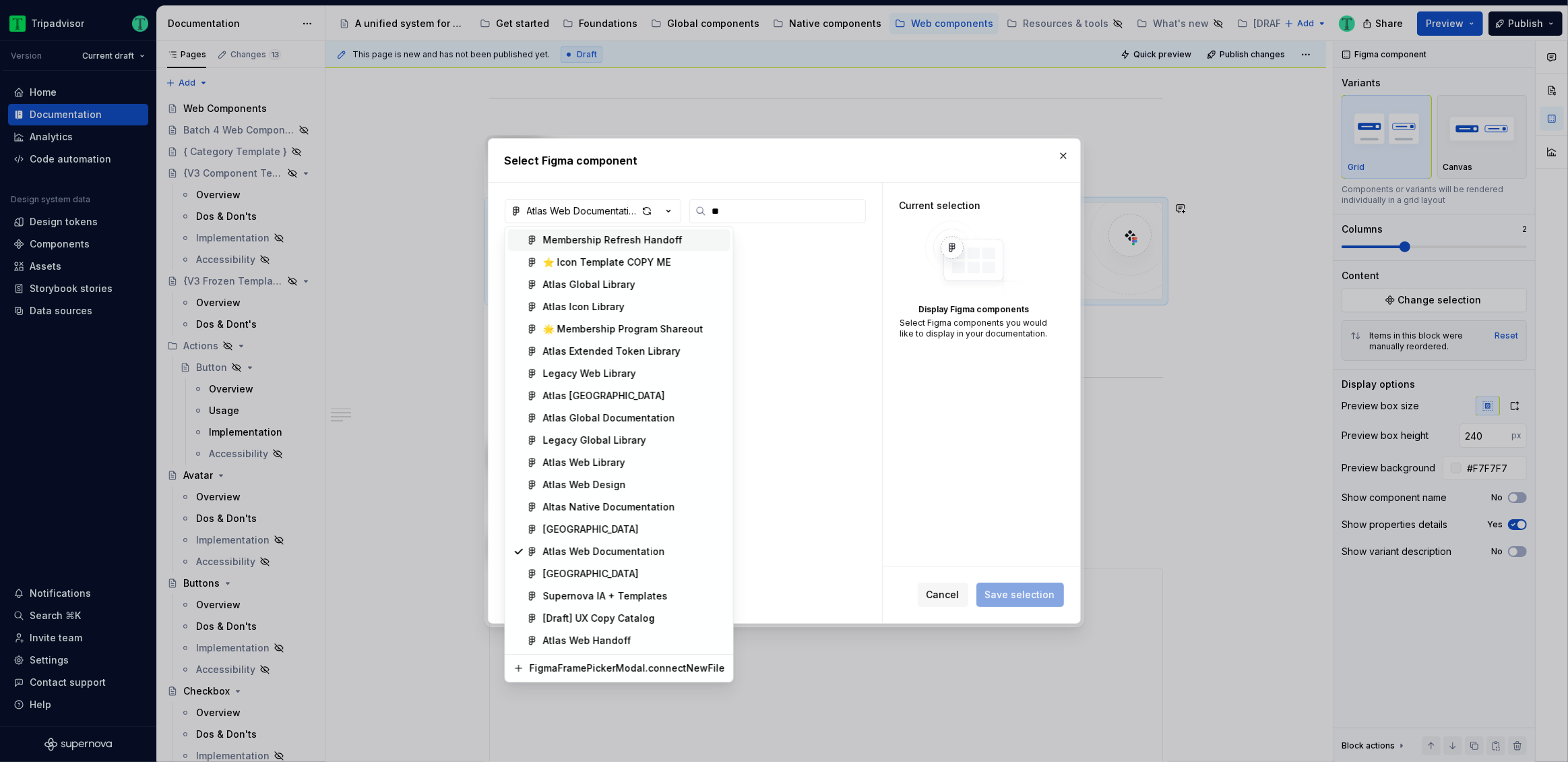
click at [877, 429] on div "Select Figma component Atlas Web Documentation ** No items found. Current selec…" at bounding box center [784, 381] width 1568 height 762
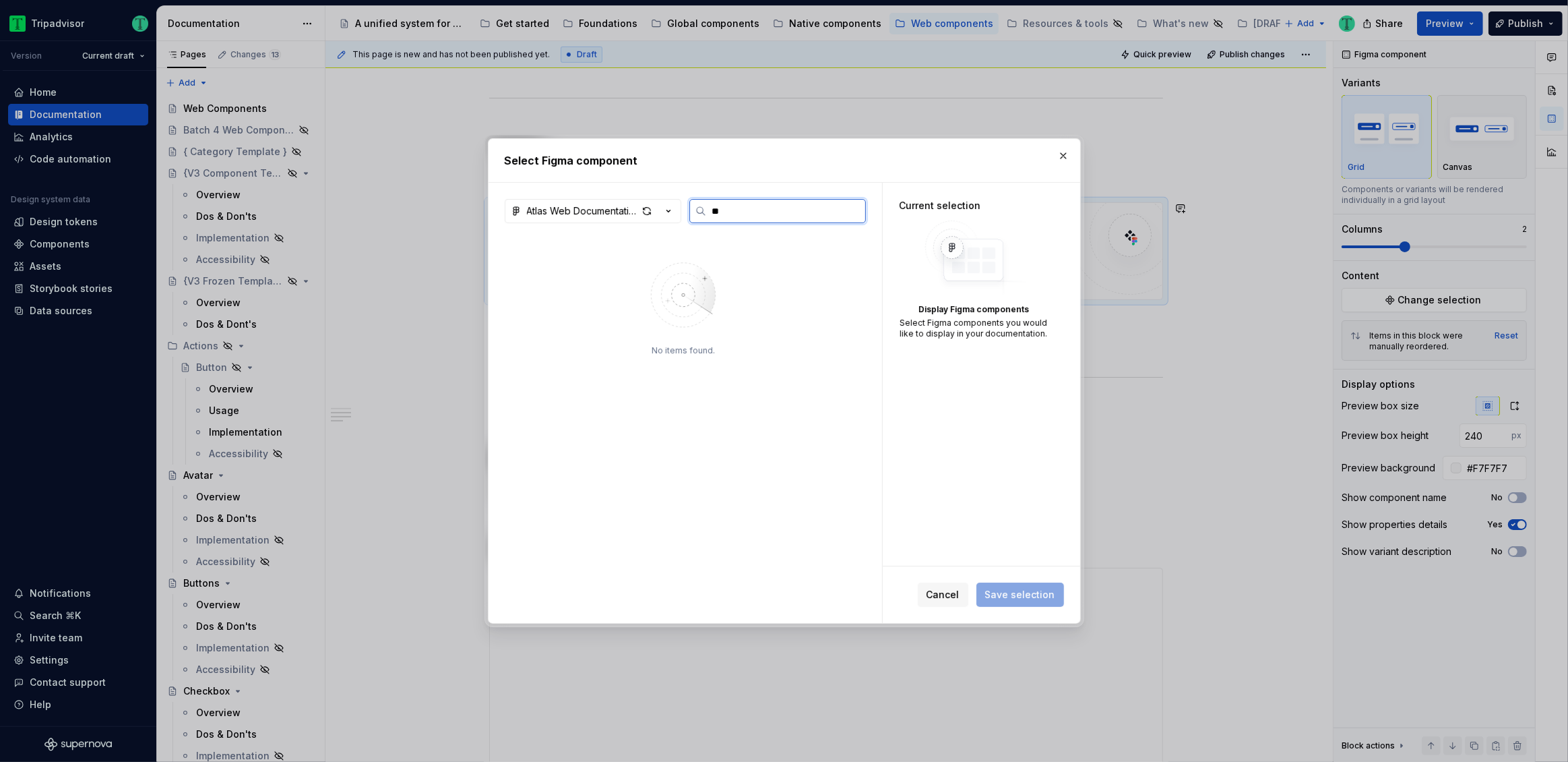
click at [735, 215] on input "**" at bounding box center [786, 210] width 159 height 14
click at [853, 210] on input "**" at bounding box center [786, 210] width 159 height 14
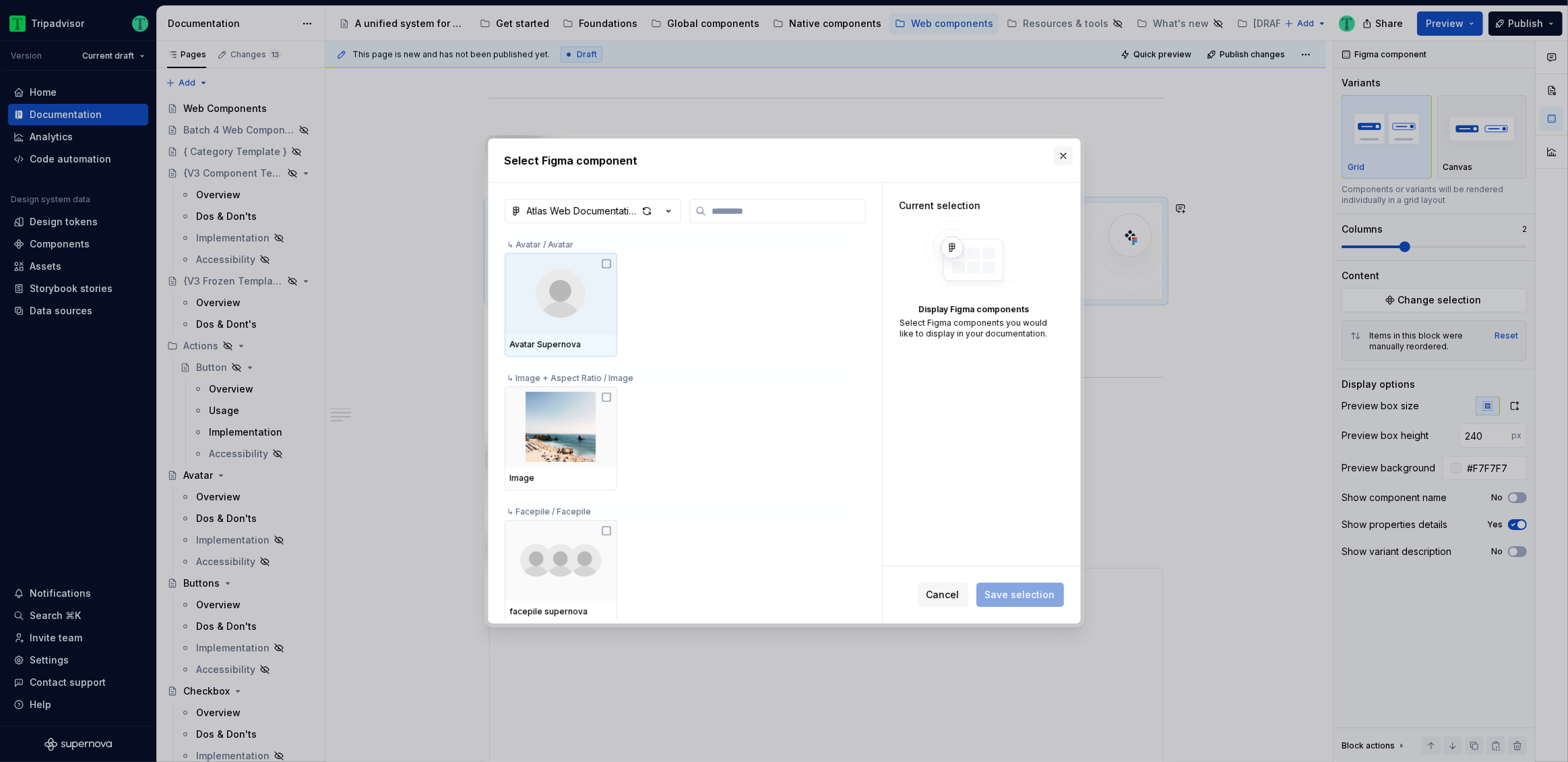
click at [1066, 153] on button "button" at bounding box center [1063, 156] width 19 height 19
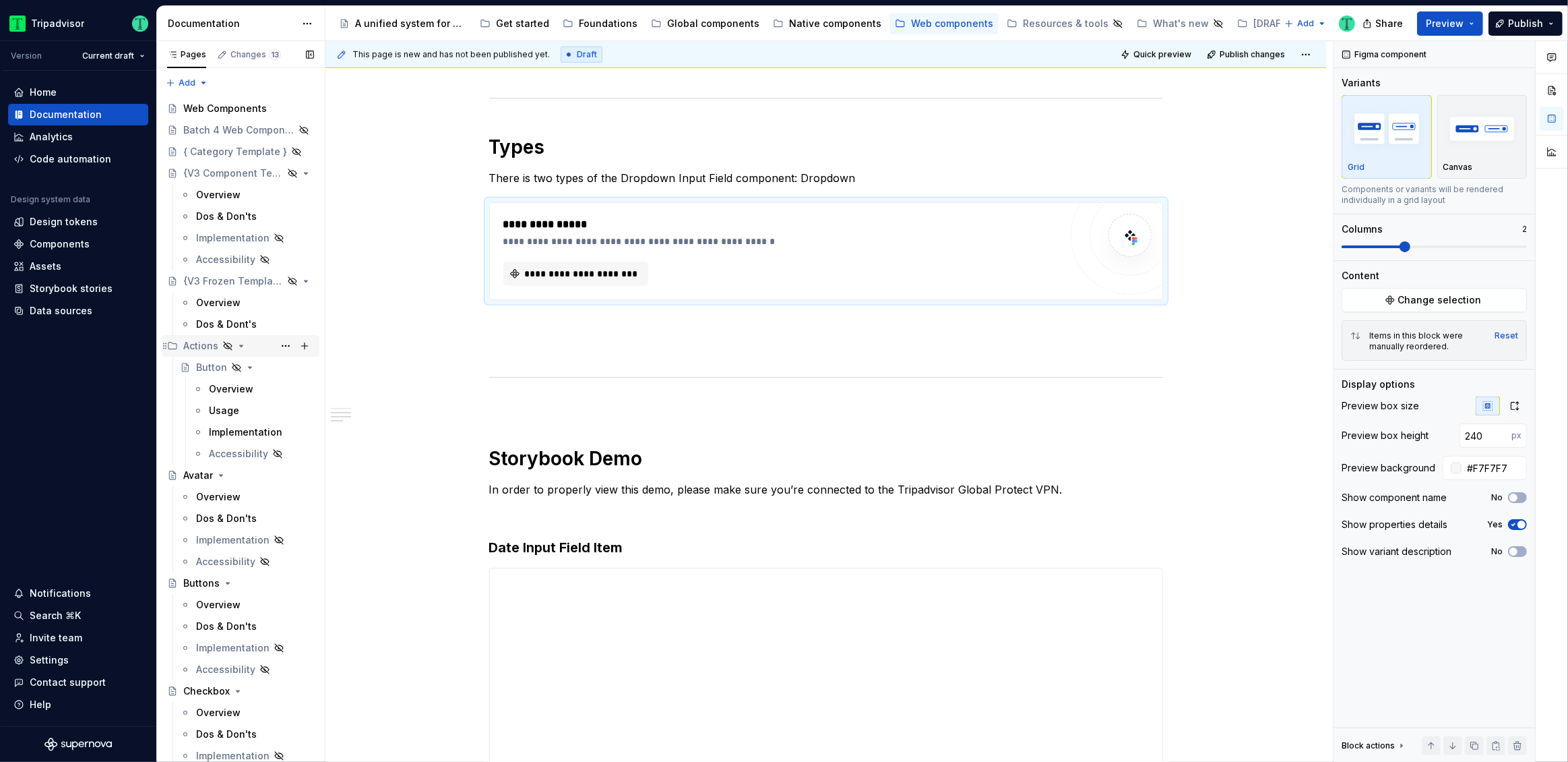
click at [197, 345] on div "Actions" at bounding box center [200, 345] width 35 height 14
click at [213, 493] on div "Overview" at bounding box center [218, 496] width 45 height 14
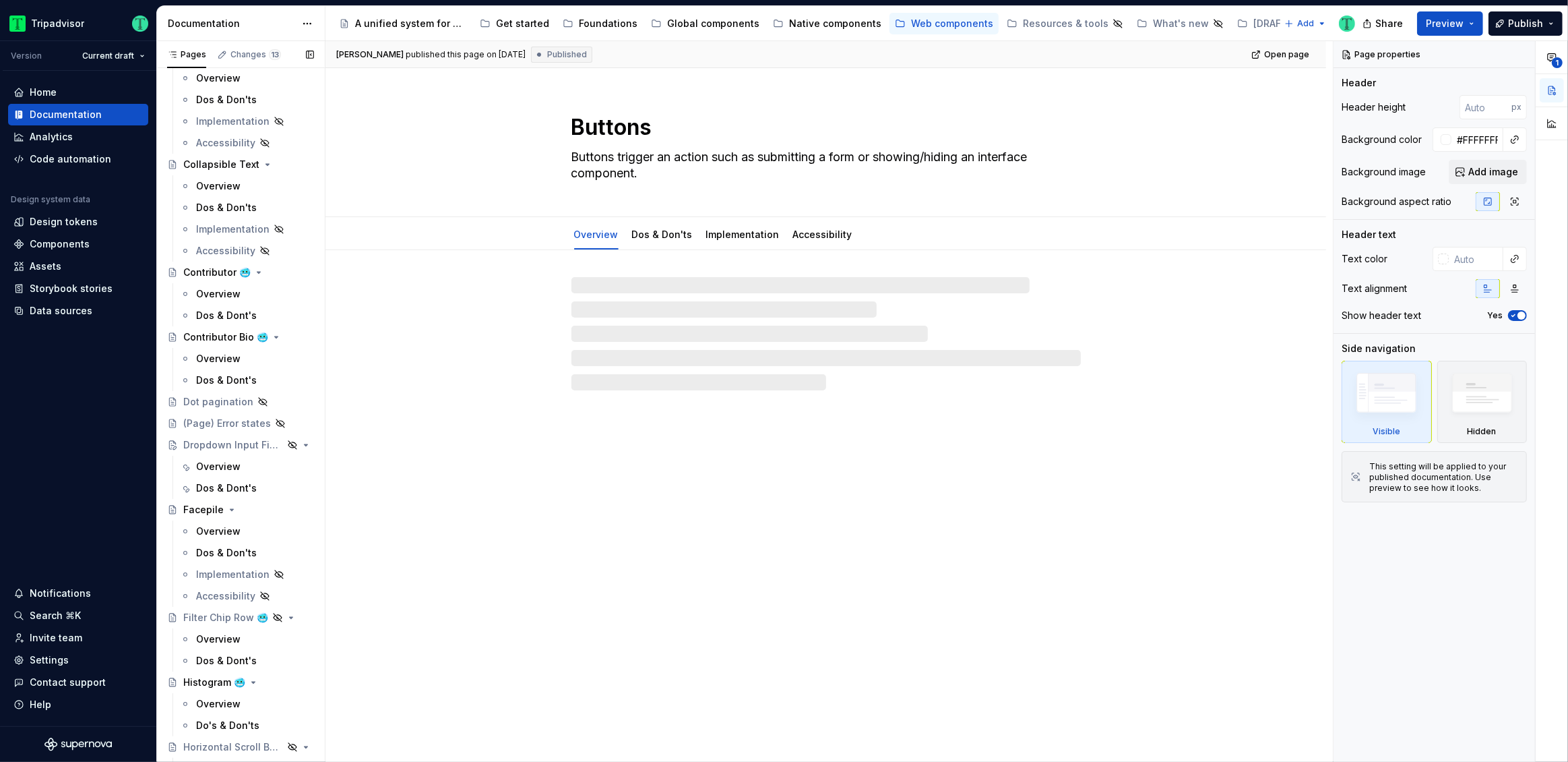
scroll to position [743, 0]
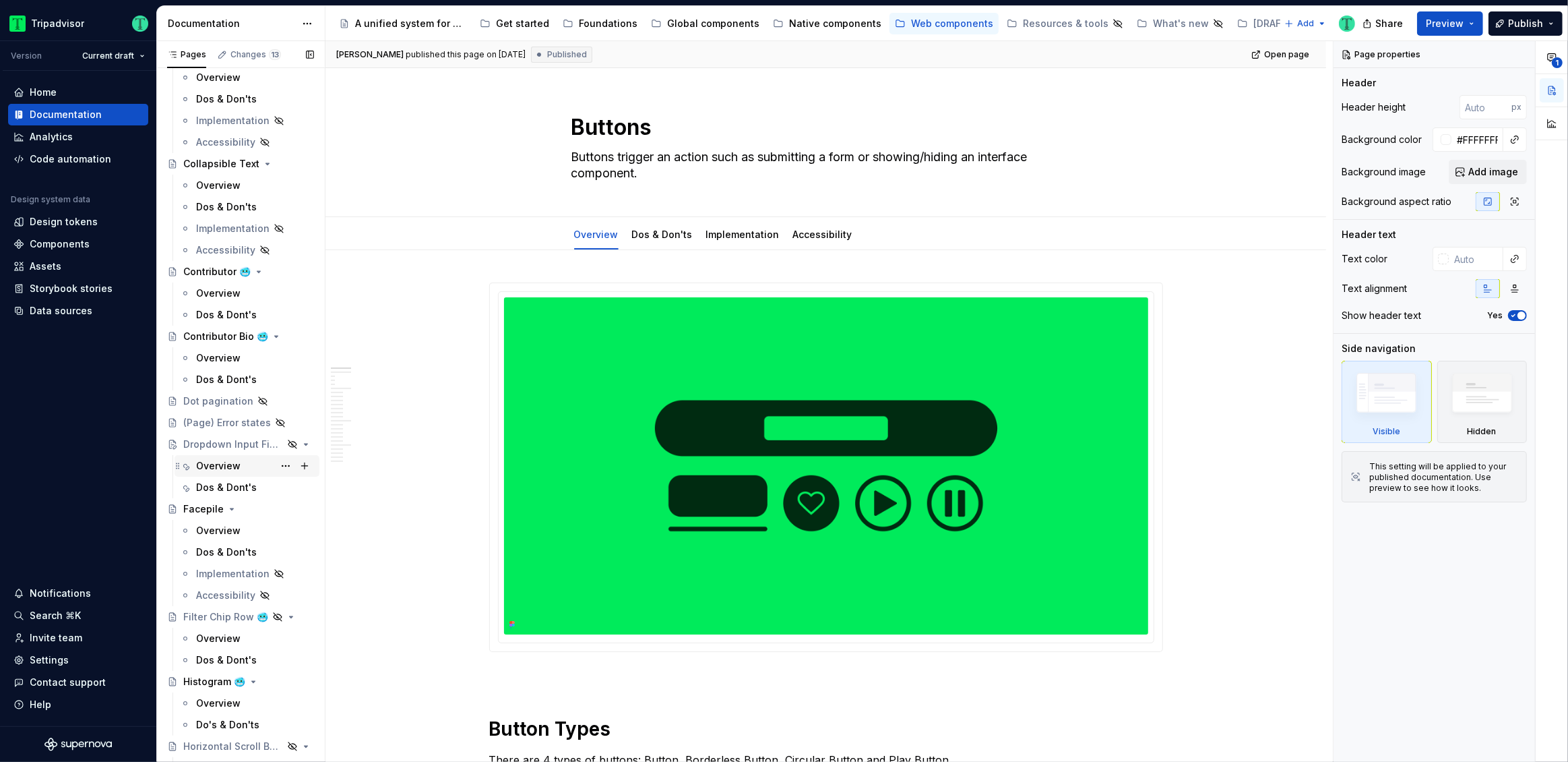
click at [216, 462] on div "Overview" at bounding box center [218, 466] width 45 height 14
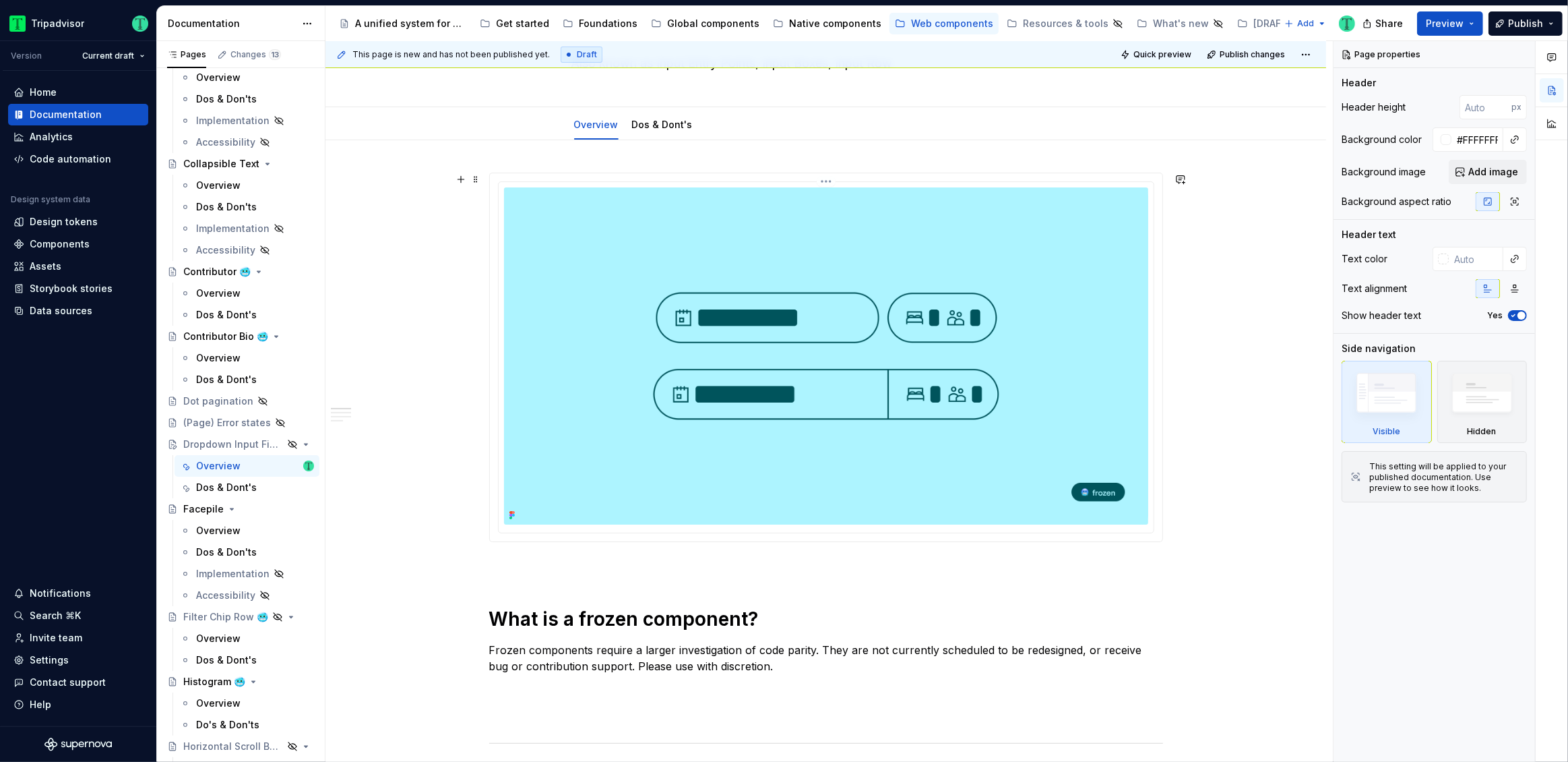
scroll to position [141, 0]
click at [946, 369] on img at bounding box center [826, 357] width 644 height 337
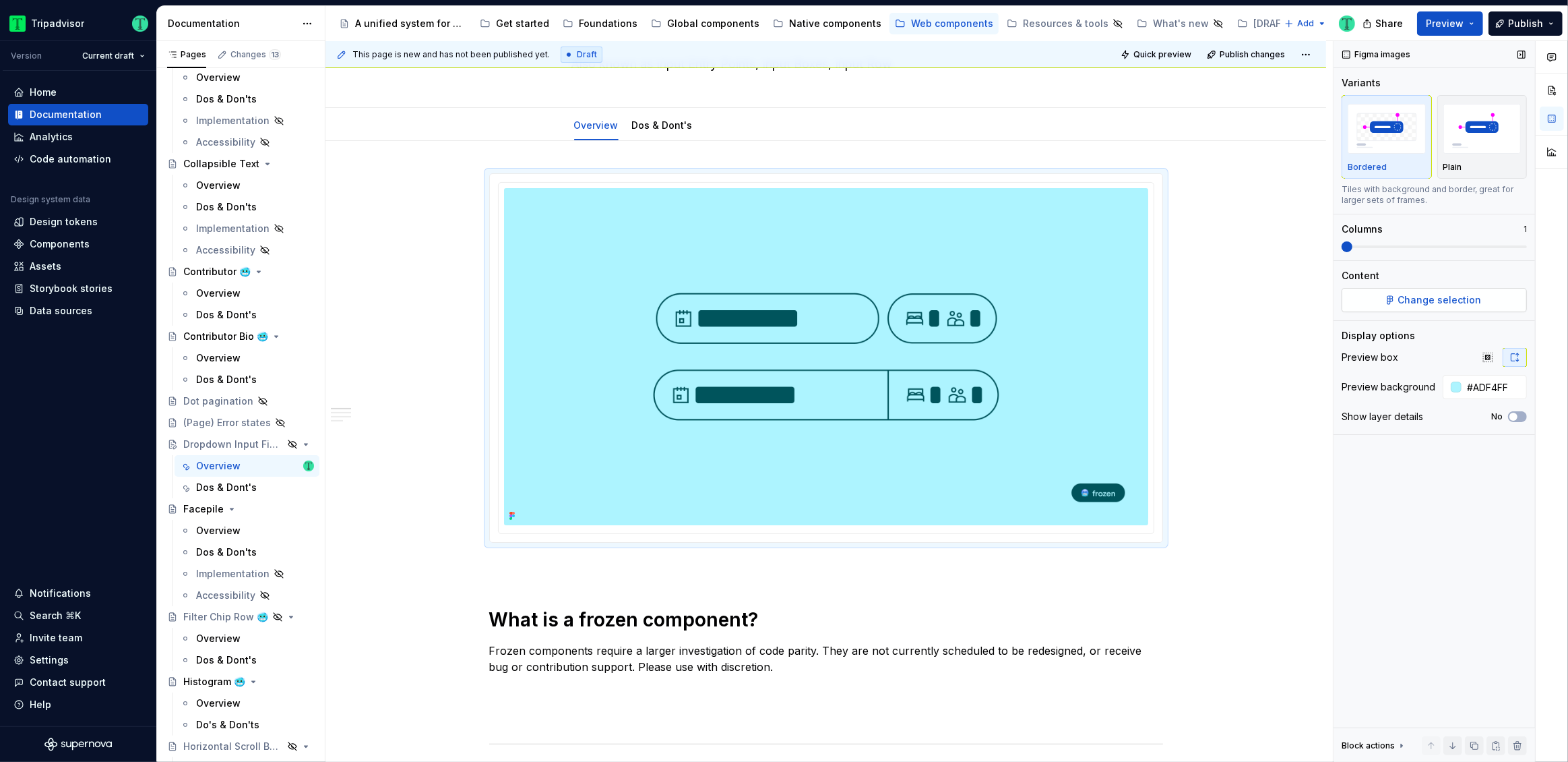
click at [1406, 294] on span "Change selection" at bounding box center [1440, 300] width 84 height 14
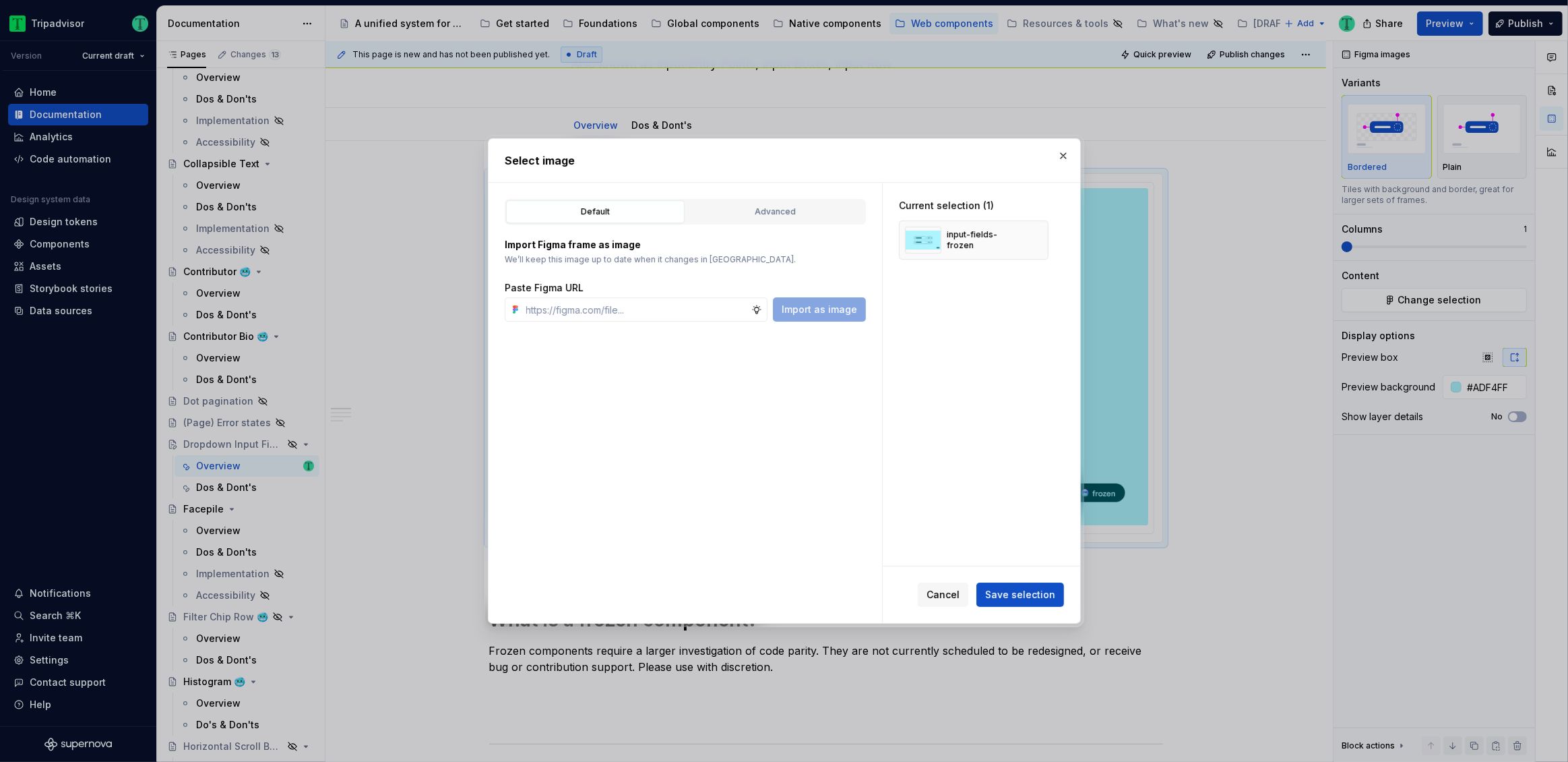
type textarea "*"
paste input "[URL][DOMAIN_NAME]"
type input "[URL][DOMAIN_NAME]"
click at [804, 308] on span "Import as image" at bounding box center [819, 309] width 75 height 14
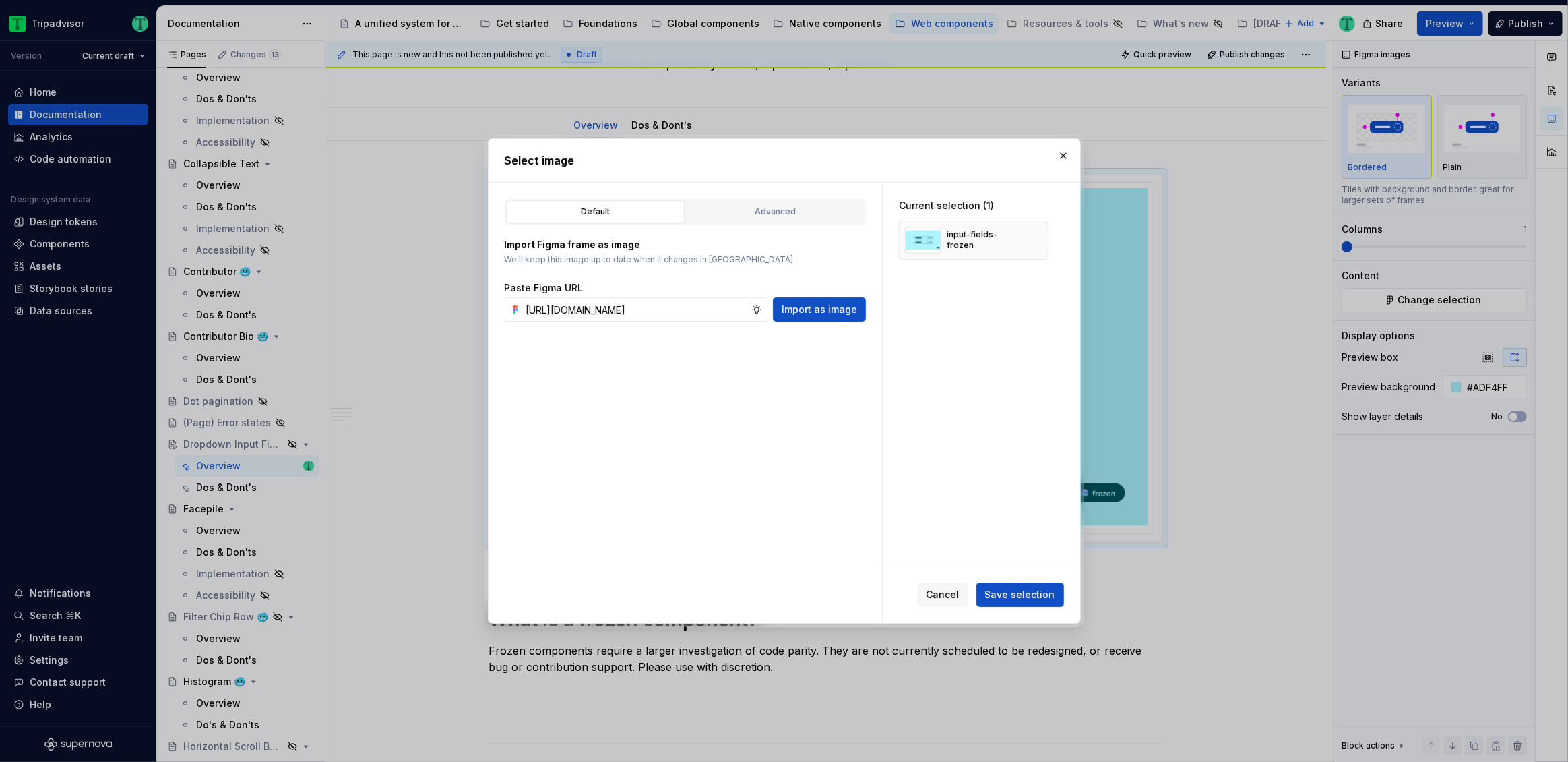
scroll to position [0, 0]
click at [1032, 240] on button "button" at bounding box center [1033, 240] width 19 height 19
type textarea "*"
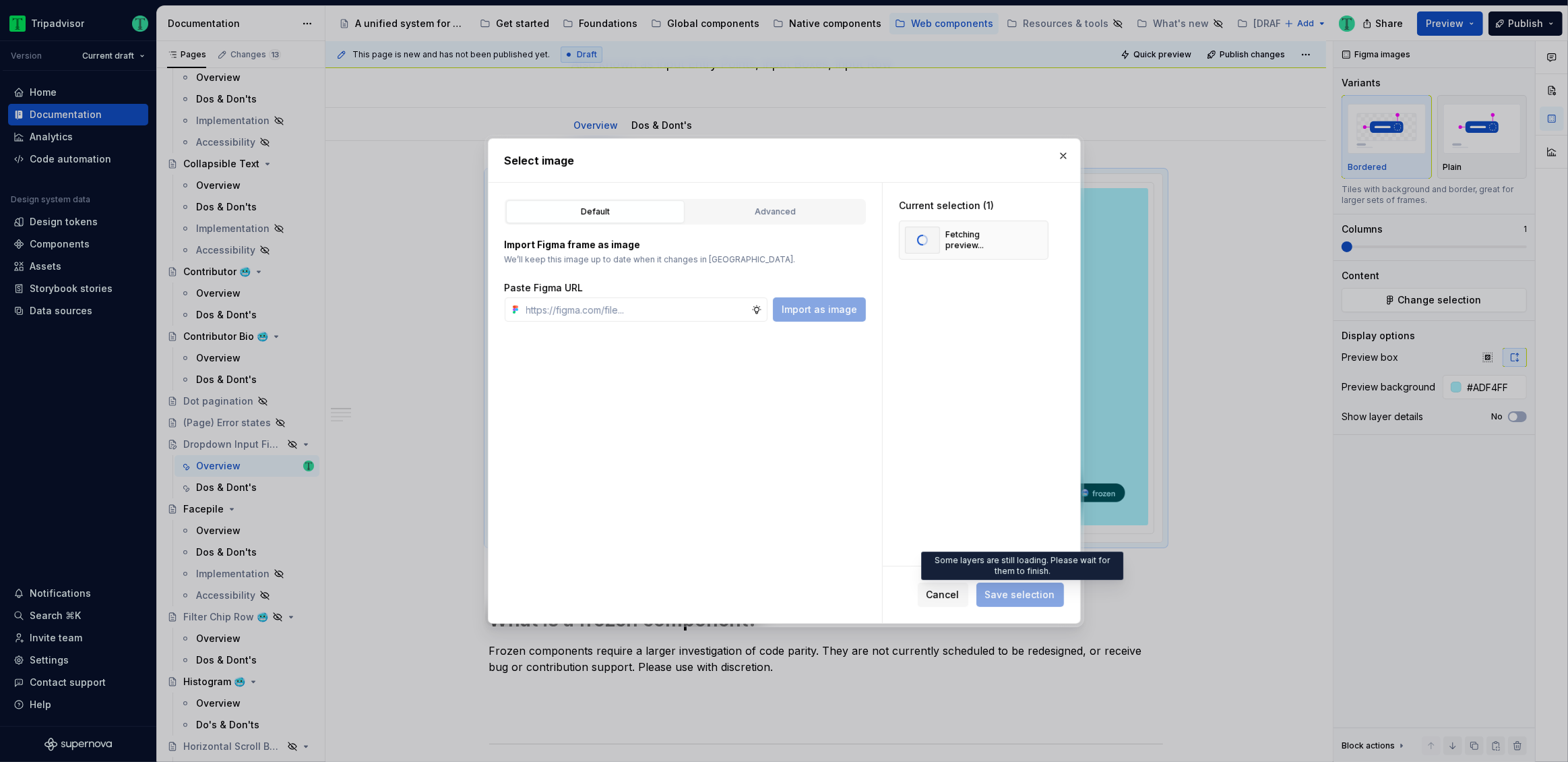
click at [1032, 600] on span "Save selection" at bounding box center [1020, 594] width 87 height 24
click at [1032, 596] on span "Save selection" at bounding box center [1020, 594] width 70 height 14
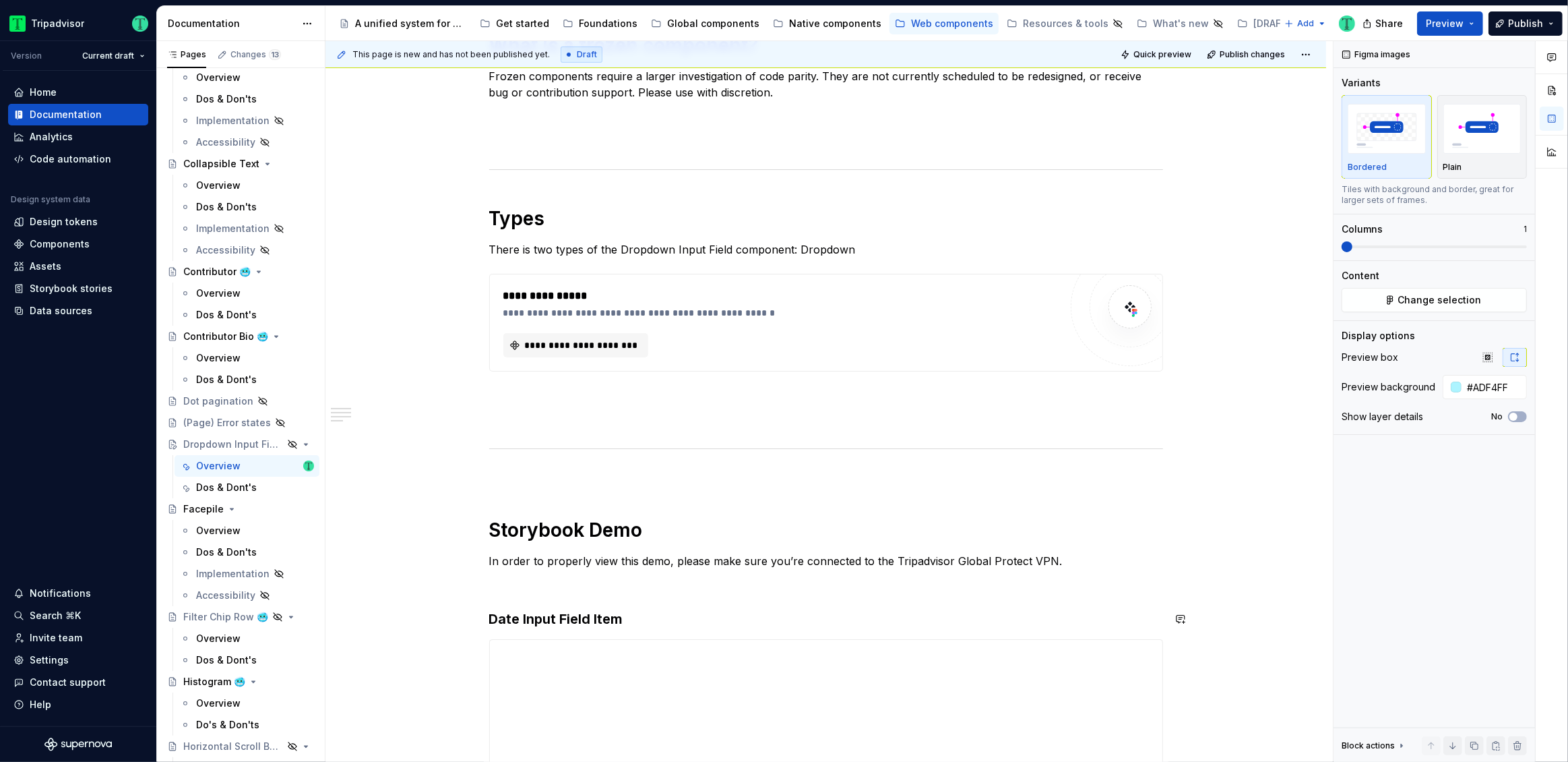
scroll to position [647, 0]
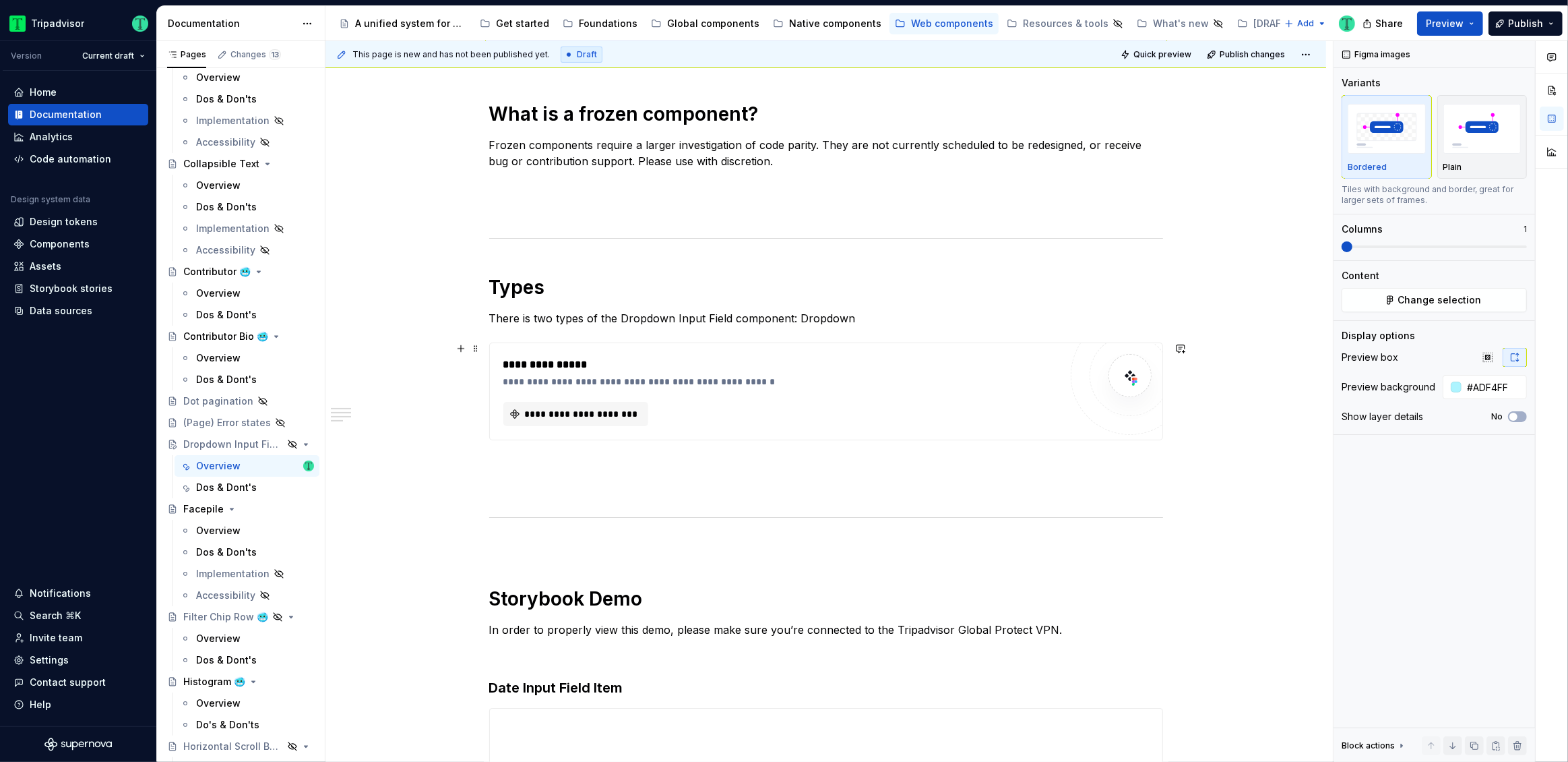
click at [598, 400] on div "**********" at bounding box center [781, 392] width 556 height 70
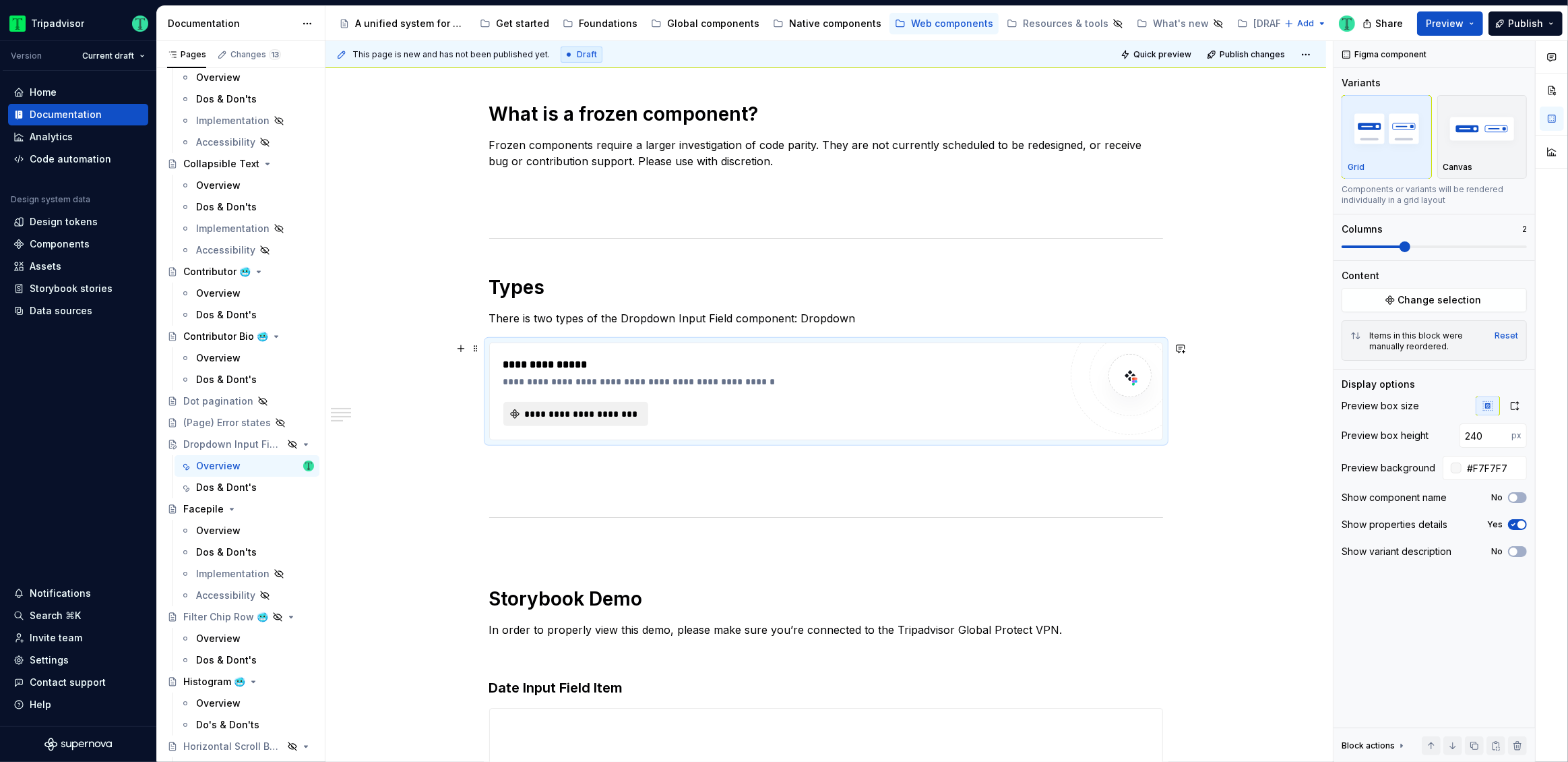
click at [598, 408] on span "**********" at bounding box center [581, 414] width 117 height 14
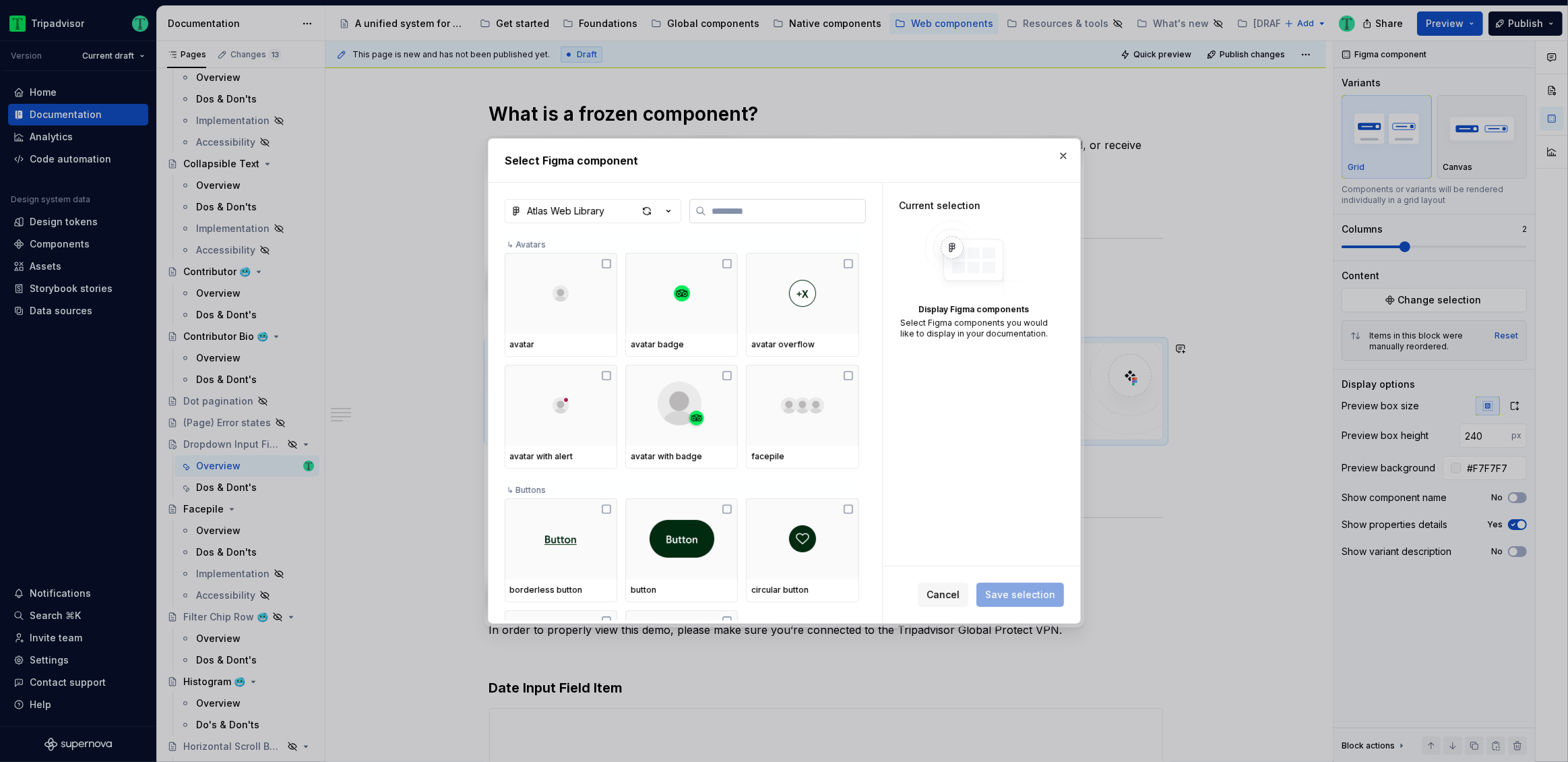
type textarea "*"
click at [596, 209] on div "Atlas Web Library" at bounding box center [566, 210] width 77 height 14
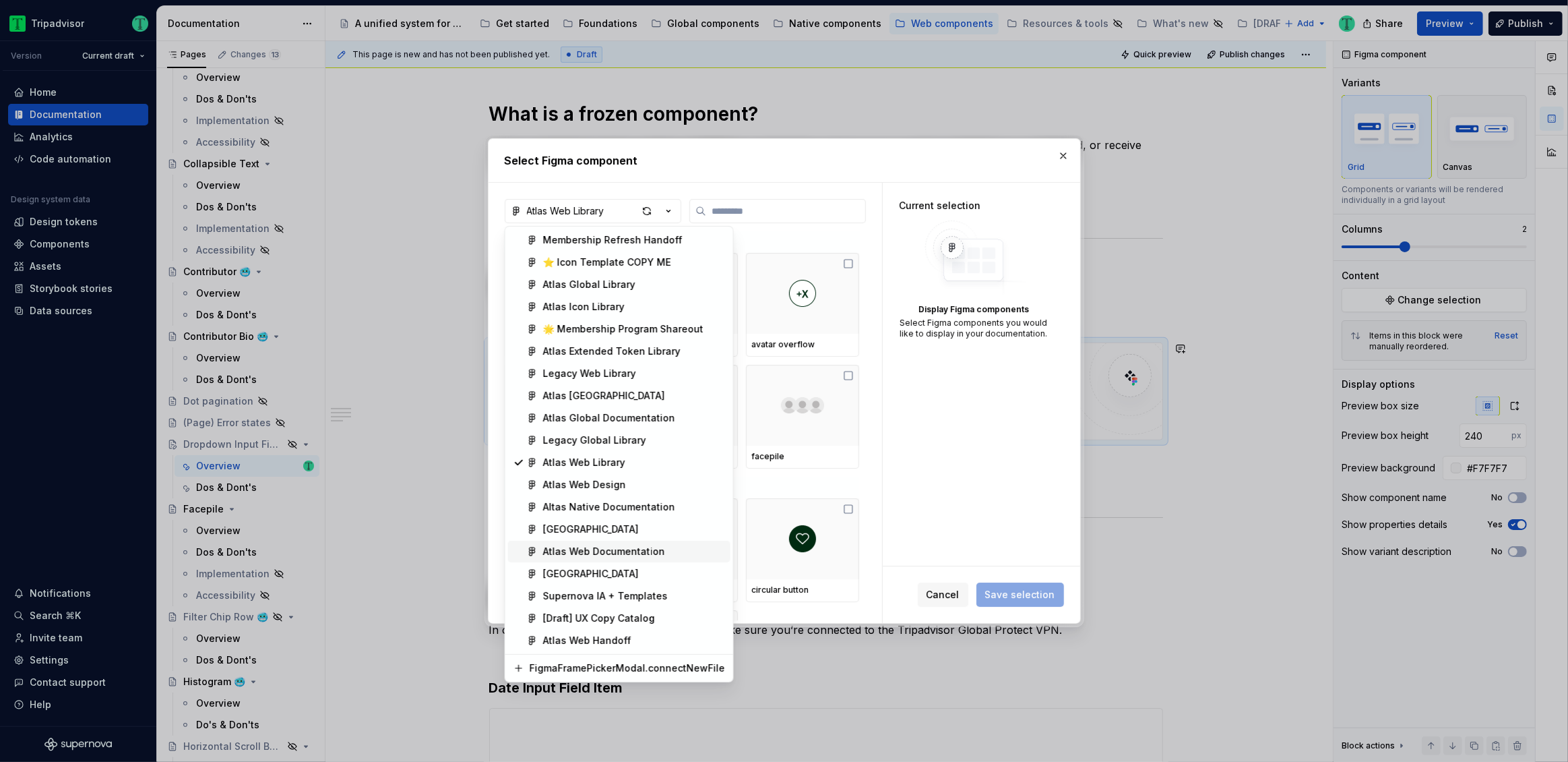
click at [633, 557] on div "Atlas Web Documentation" at bounding box center [604, 551] width 122 height 14
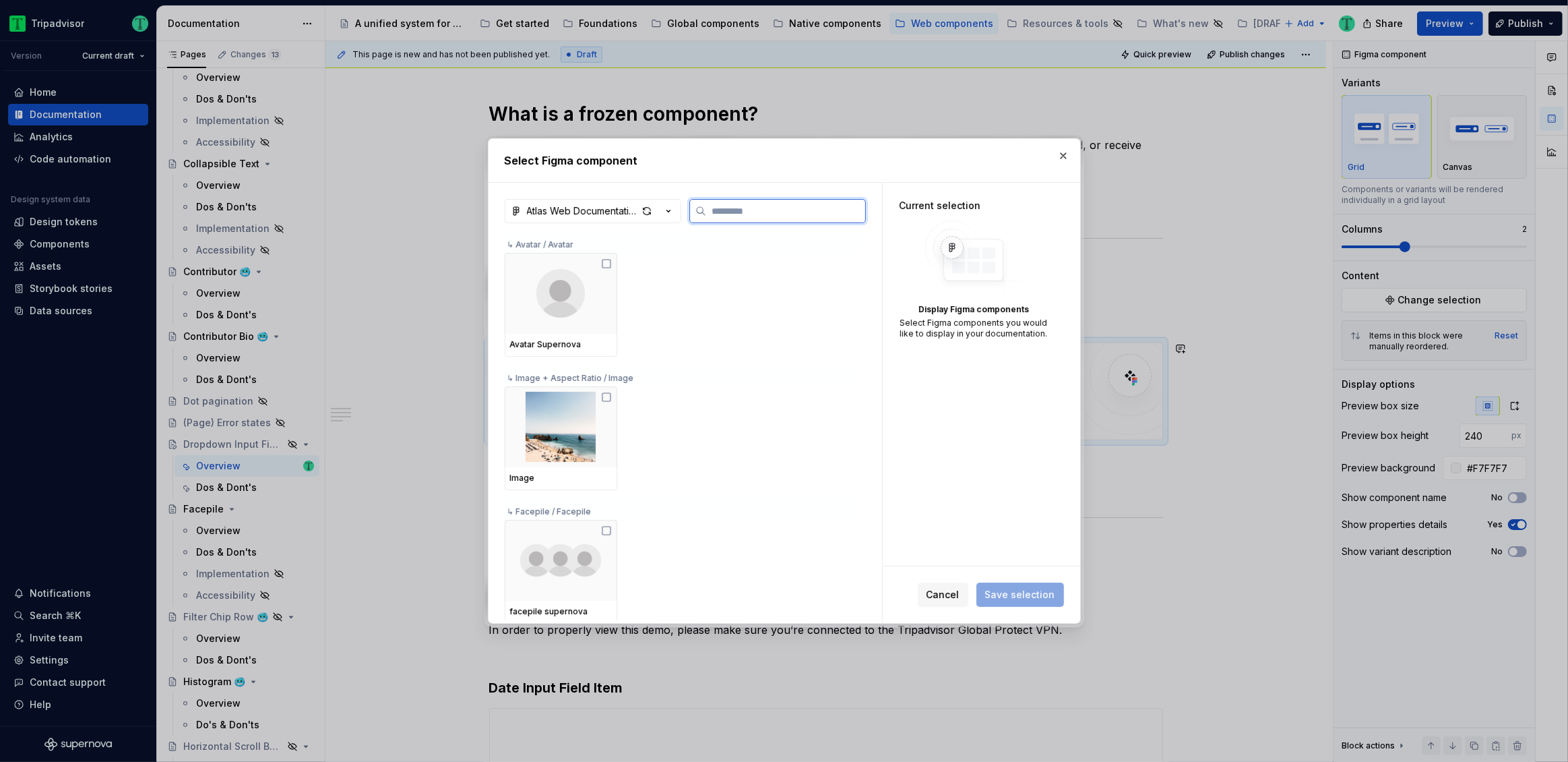
click at [719, 213] on input "search" at bounding box center [786, 210] width 159 height 14
type input "**"
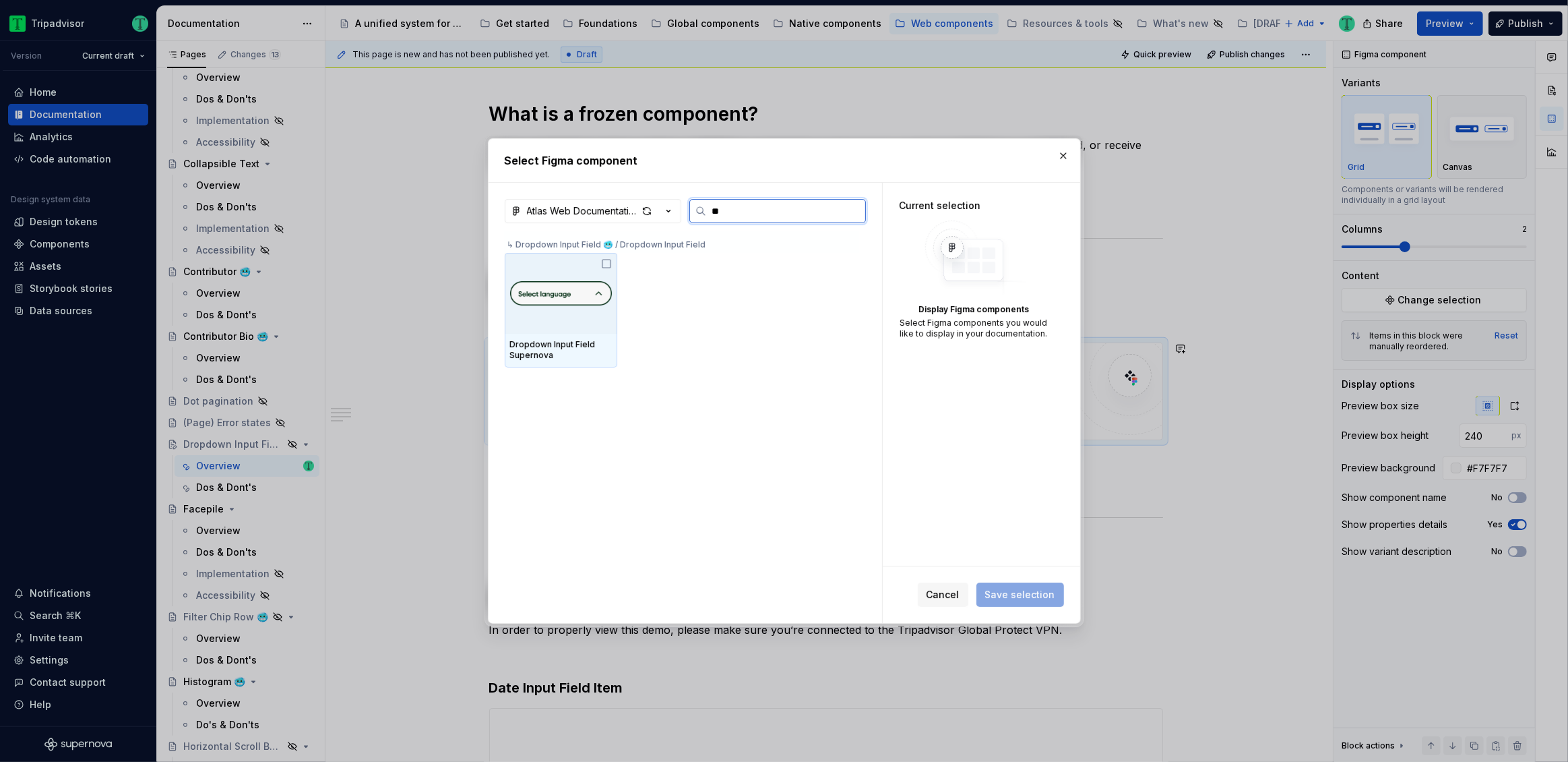
click at [571, 324] on div at bounding box center [561, 294] width 112 height 81
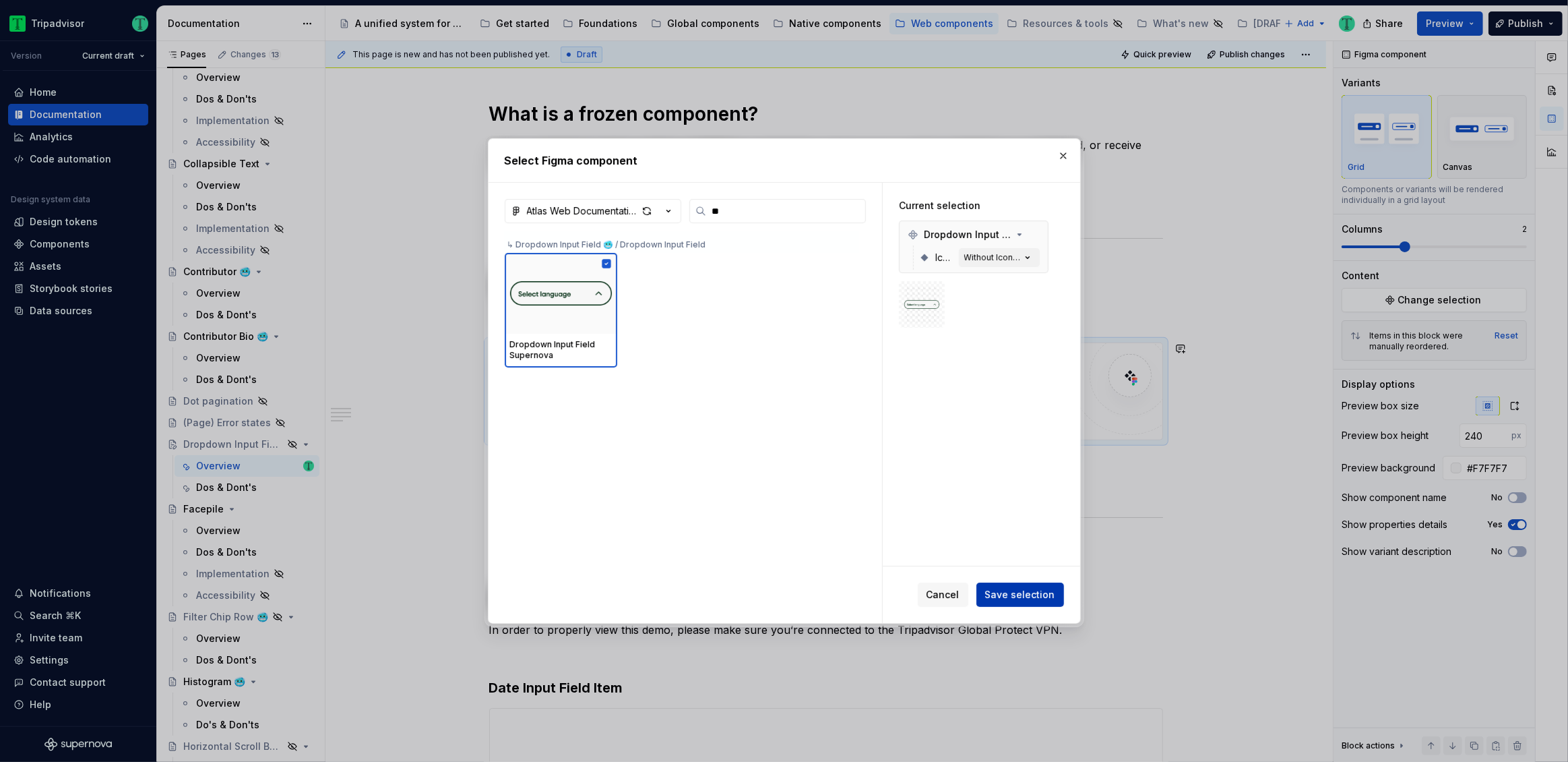
click at [1010, 586] on button "Save selection" at bounding box center [1020, 594] width 87 height 24
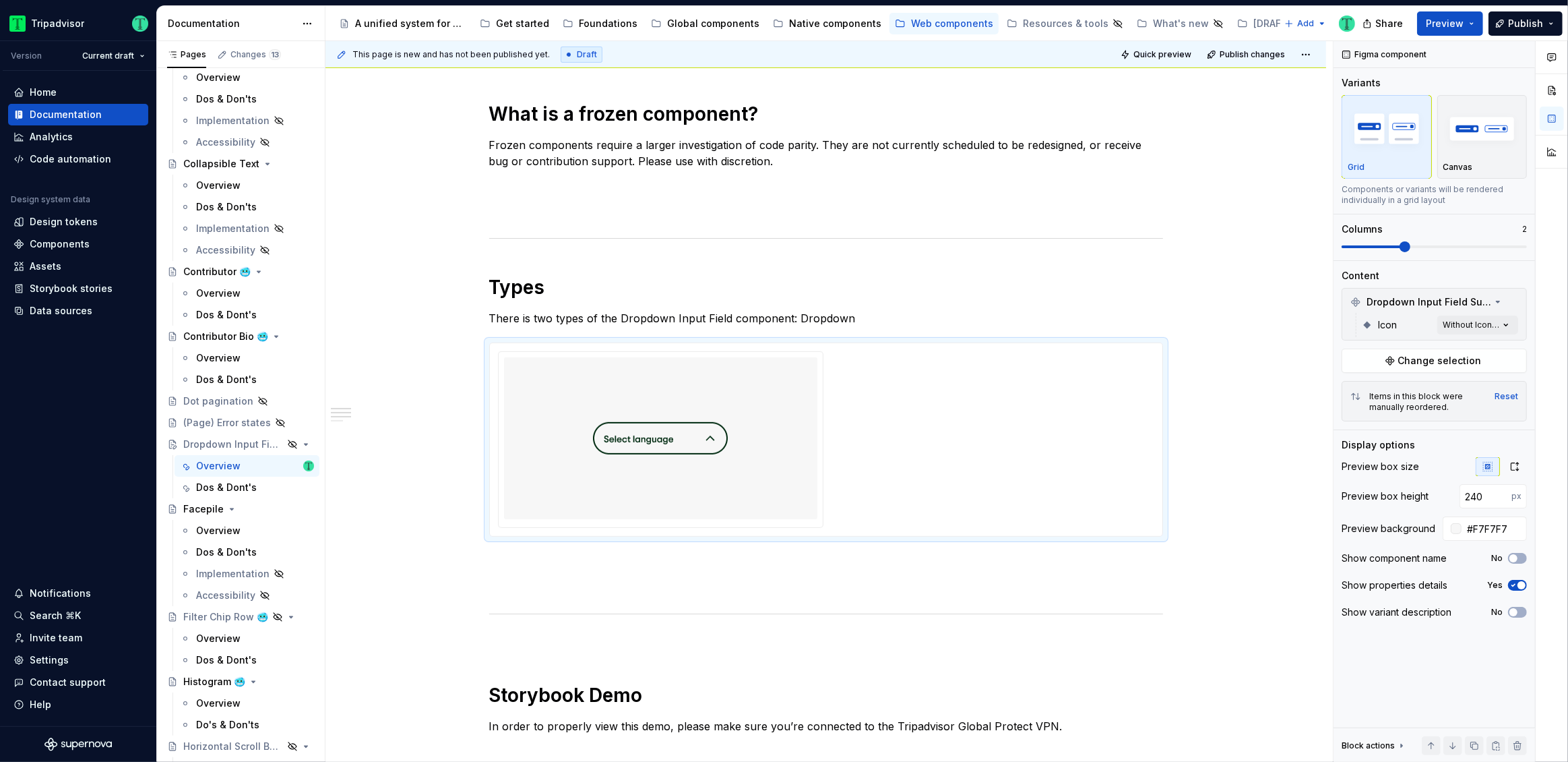
click at [1475, 328] on div "Comments Open comments No comments yet Select ‘Comment’ from the block context …" at bounding box center [1451, 402] width 234 height 721
click at [1476, 327] on div "Comments Open comments No comments yet Select ‘Comment’ from the block context …" at bounding box center [1451, 402] width 234 height 721
click at [1476, 320] on div "Comments Open comments No comments yet Select ‘Comment’ from the block context …" at bounding box center [1451, 402] width 234 height 721
click at [1503, 350] on button "button" at bounding box center [1501, 348] width 19 height 11
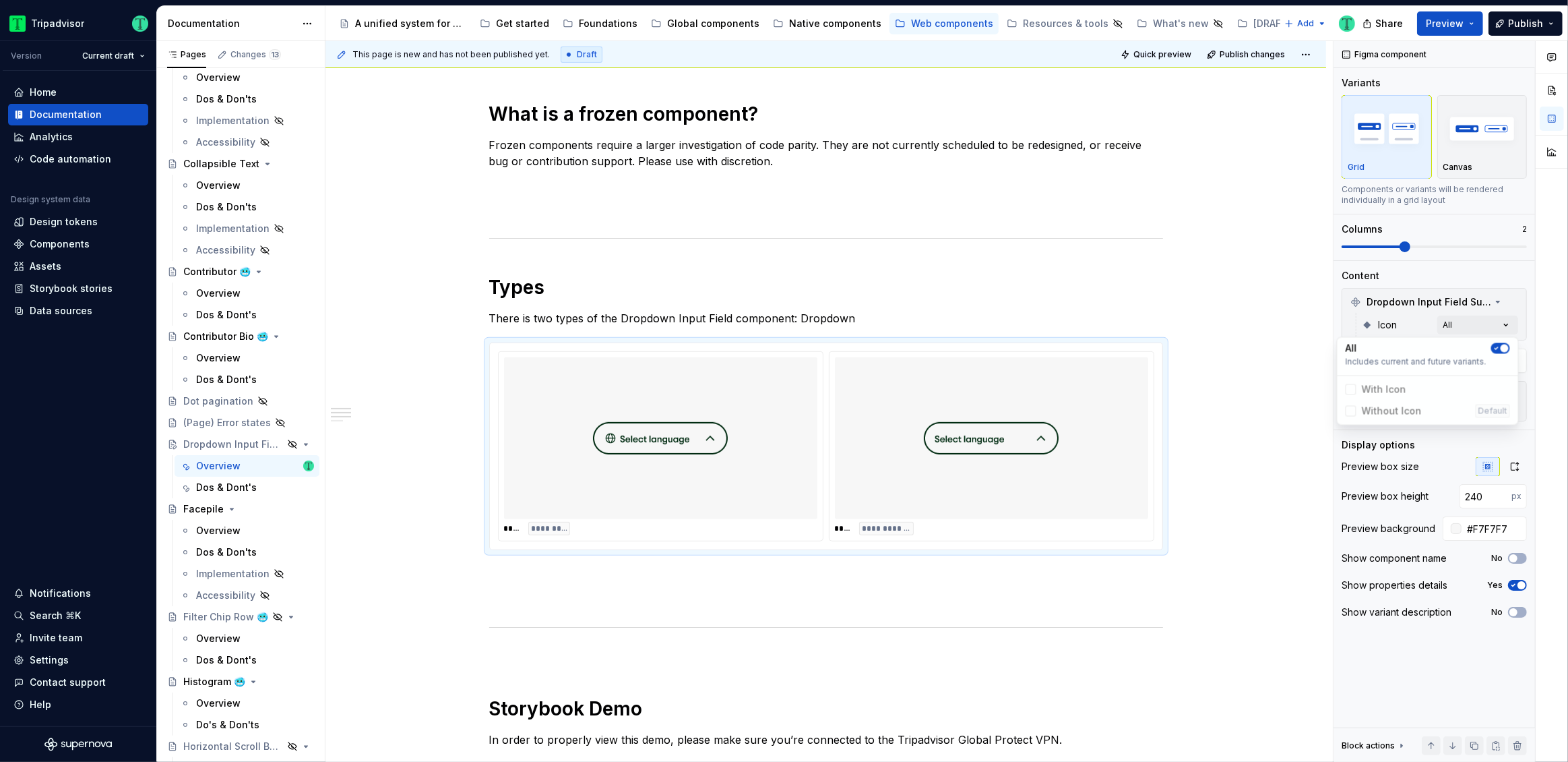
click at [1241, 471] on html "Tripadvisor Version Current draft Home Documentation Analytics Code automation …" at bounding box center [784, 381] width 1568 height 762
click at [817, 316] on p "There is two types of the Dropdown Input Field component: Dropdown" at bounding box center [826, 318] width 674 height 16
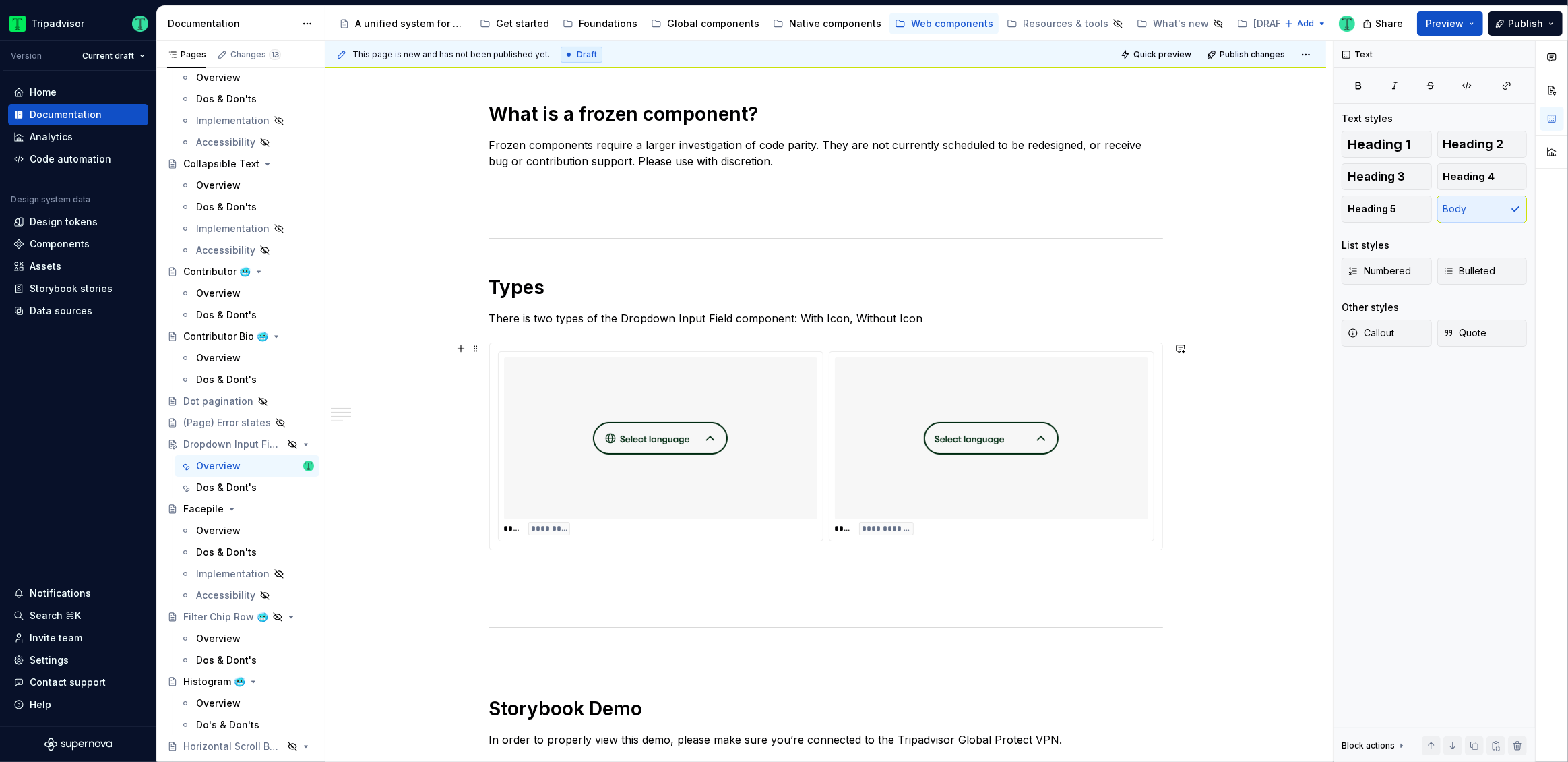
click at [1202, 444] on div "**********" at bounding box center [826, 587] width 1000 height 1904
click at [526, 318] on p "There is two types of the Dropdown Input Field component: With Icon, Without Ic…" at bounding box center [826, 318] width 674 height 16
click at [444, 442] on div "**********" at bounding box center [826, 587] width 1000 height 1904
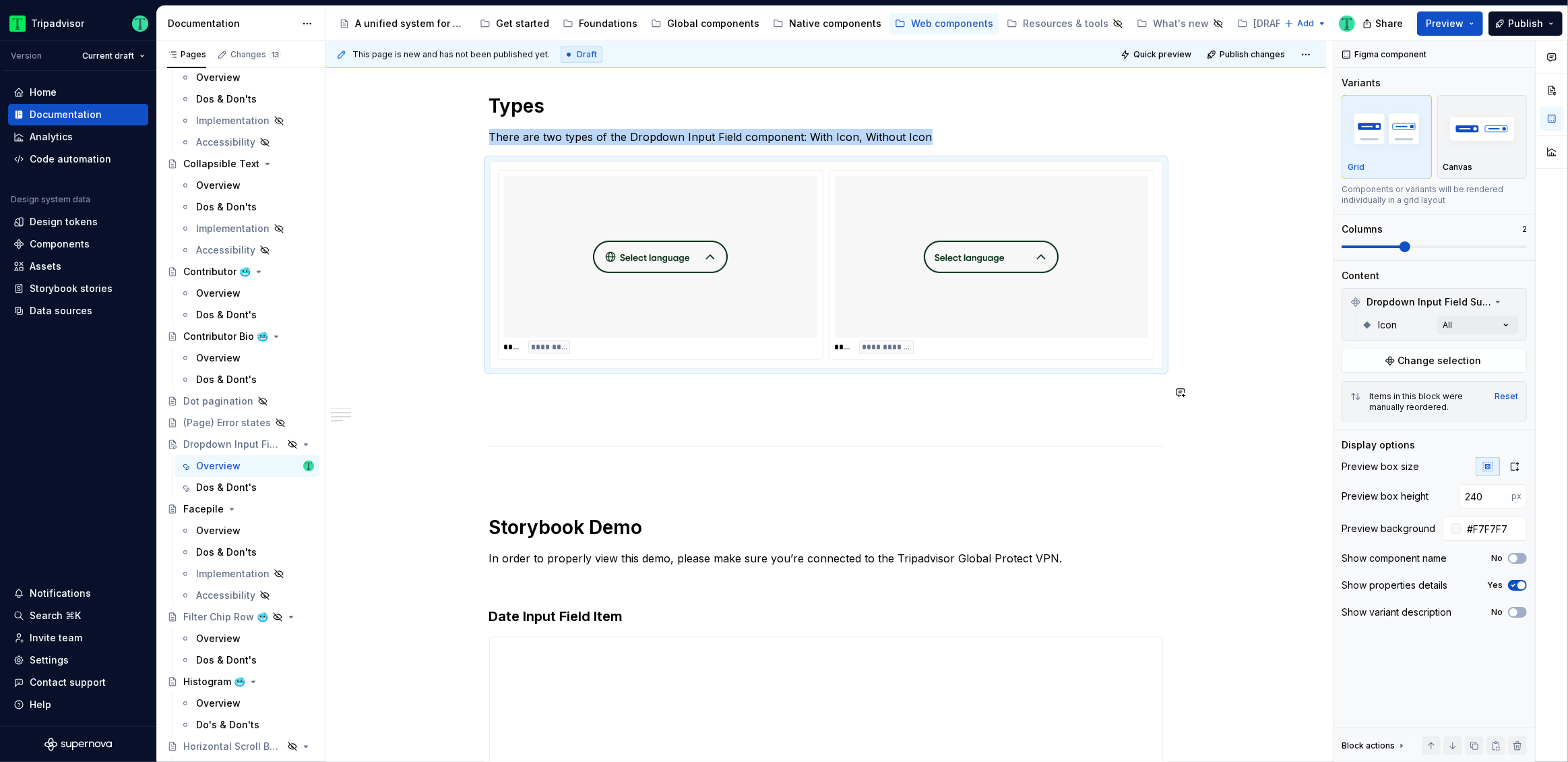
scroll to position [903, 0]
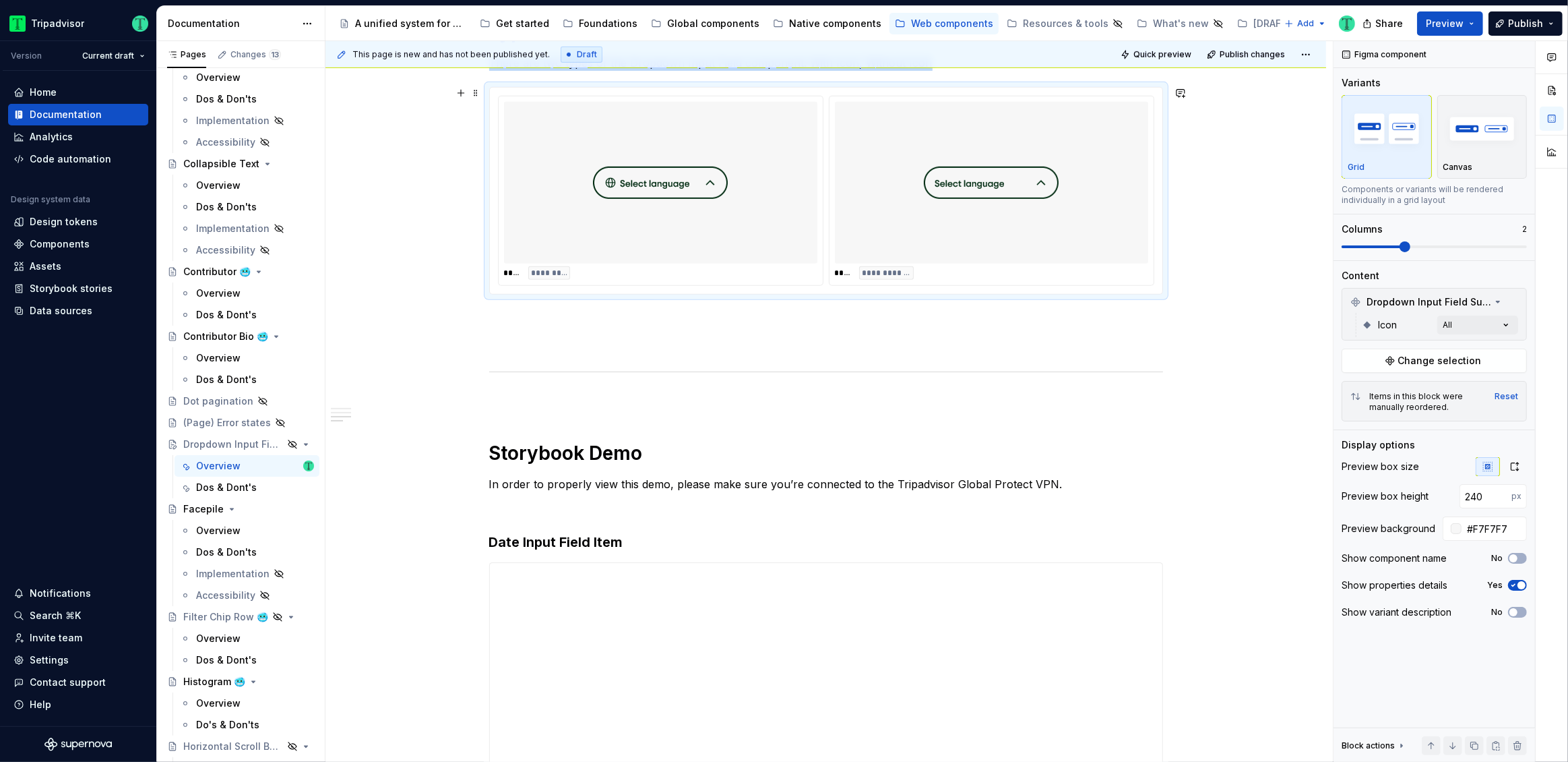
click at [1118, 267] on div "**********" at bounding box center [991, 273] width 313 height 14
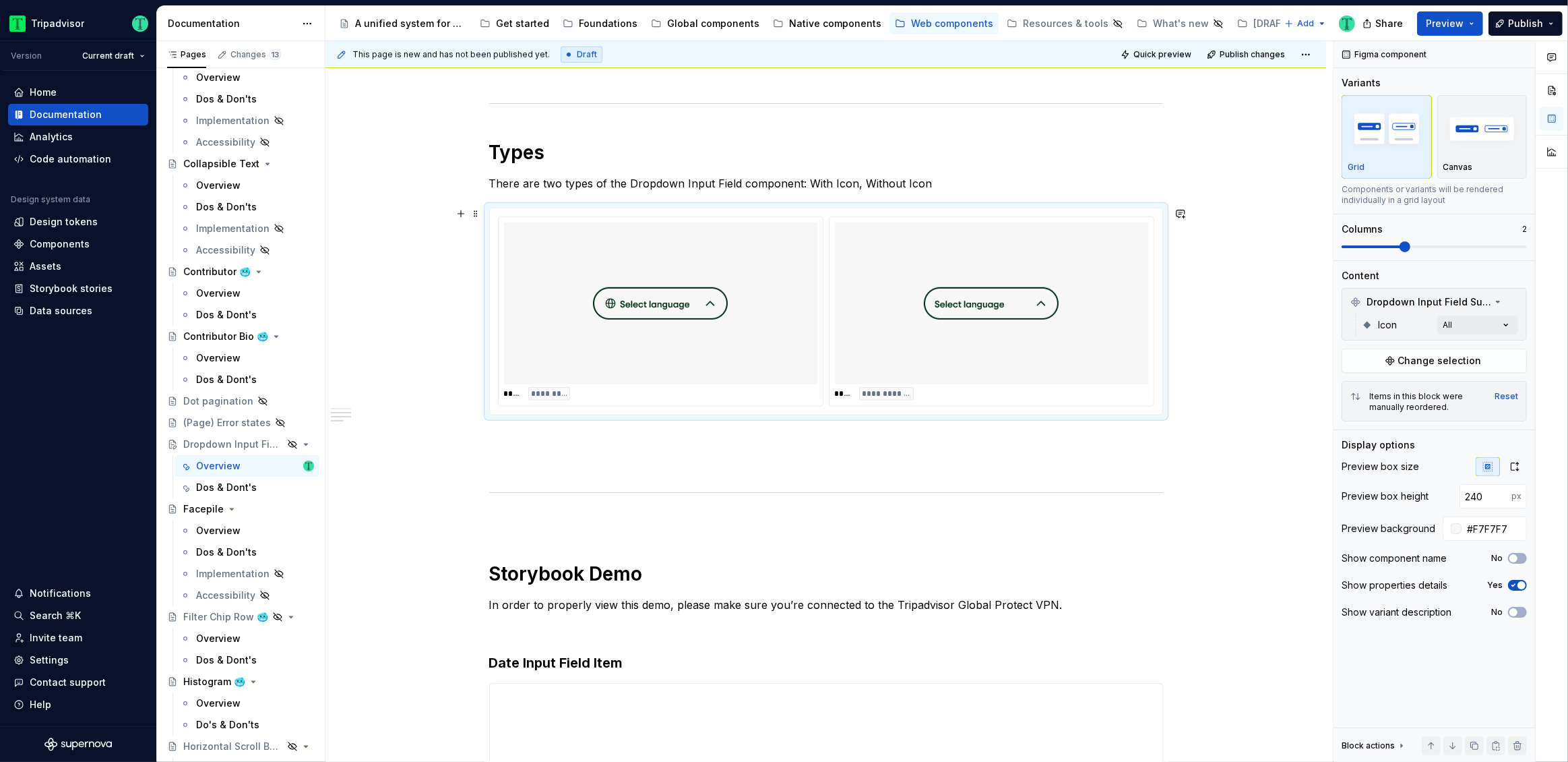
scroll to position [754, 0]
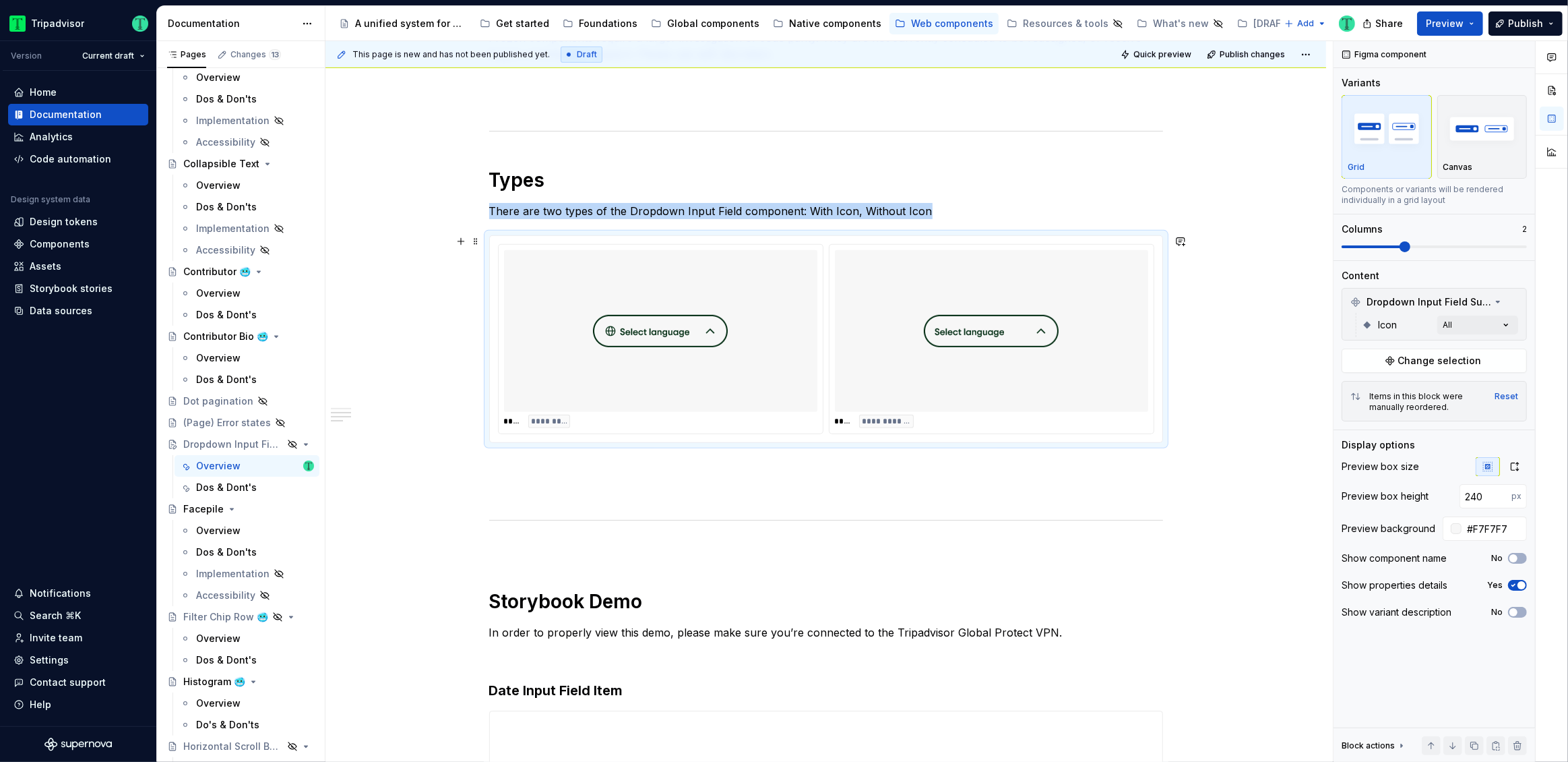
click at [1021, 358] on img at bounding box center [991, 331] width 135 height 151
click at [1427, 358] on span "Change selection" at bounding box center [1440, 360] width 84 height 14
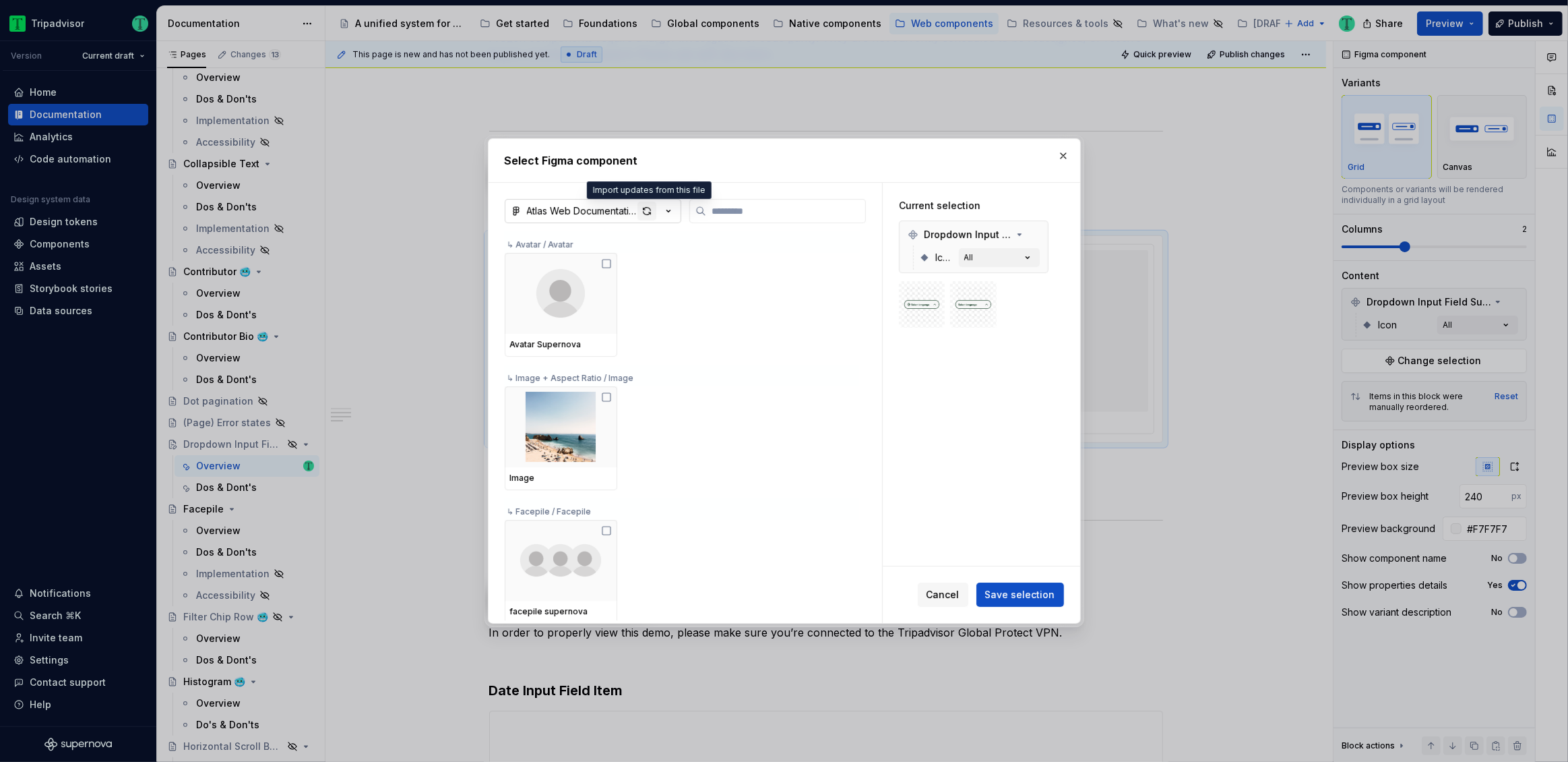
click at [649, 212] on div "button" at bounding box center [647, 211] width 19 height 19
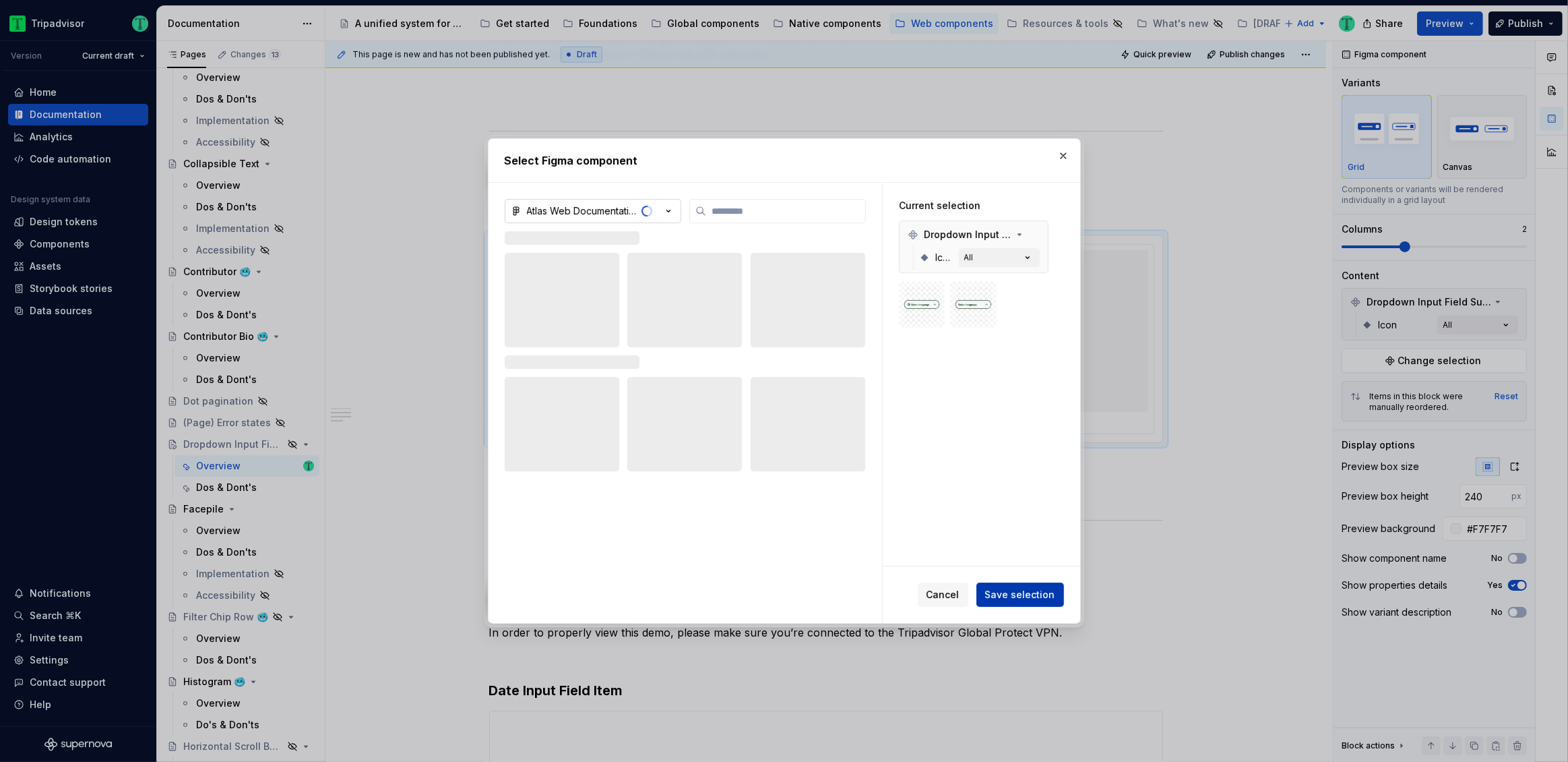
click at [1038, 591] on span "Save selection" at bounding box center [1020, 594] width 70 height 14
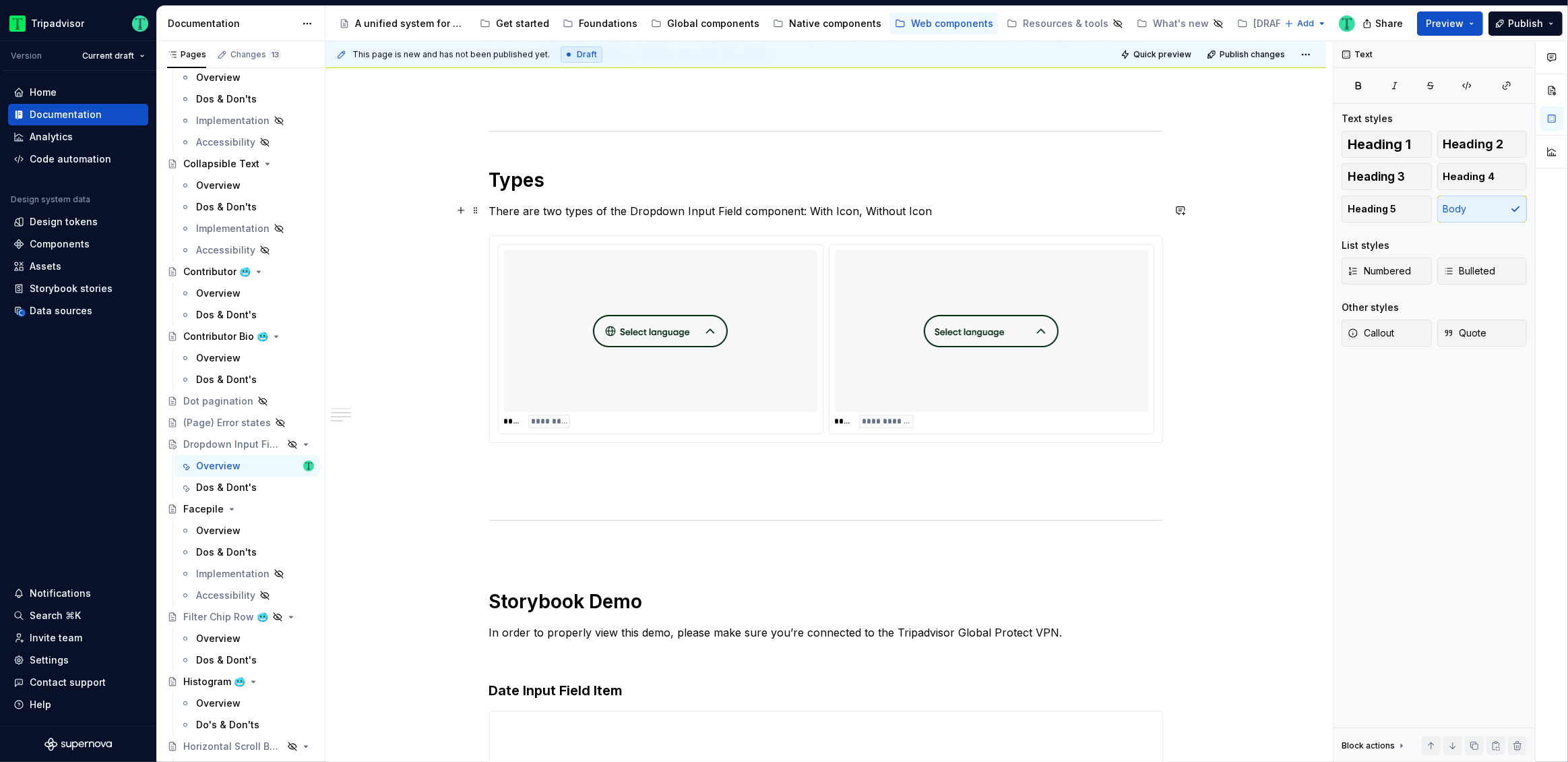
click at [831, 213] on p "There are two types of the Dropdown Input Field component: With Icon, Without I…" at bounding box center [826, 210] width 674 height 16
click at [1238, 381] on div "**********" at bounding box center [826, 480] width 1000 height 1904
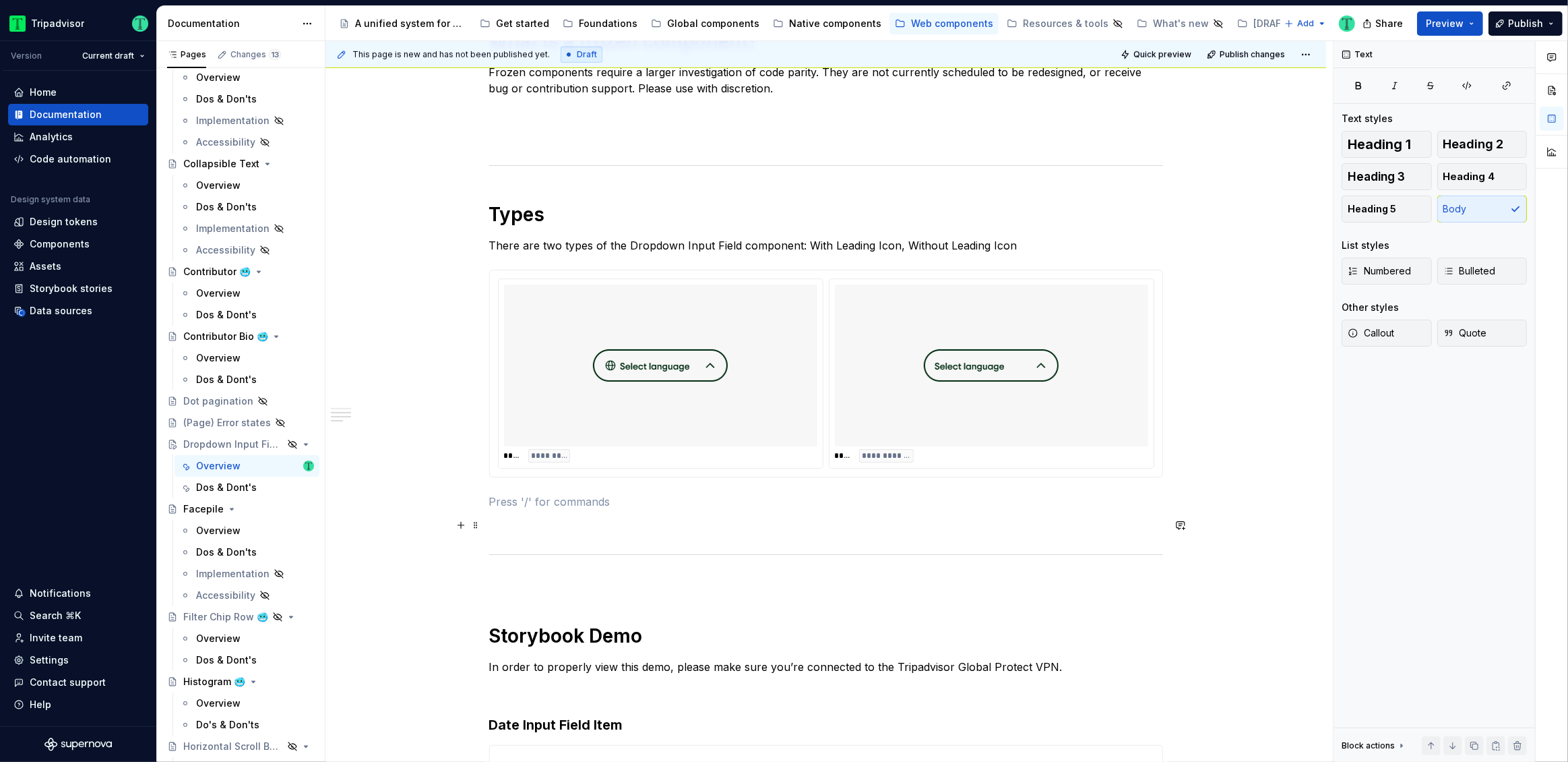
scroll to position [680, 0]
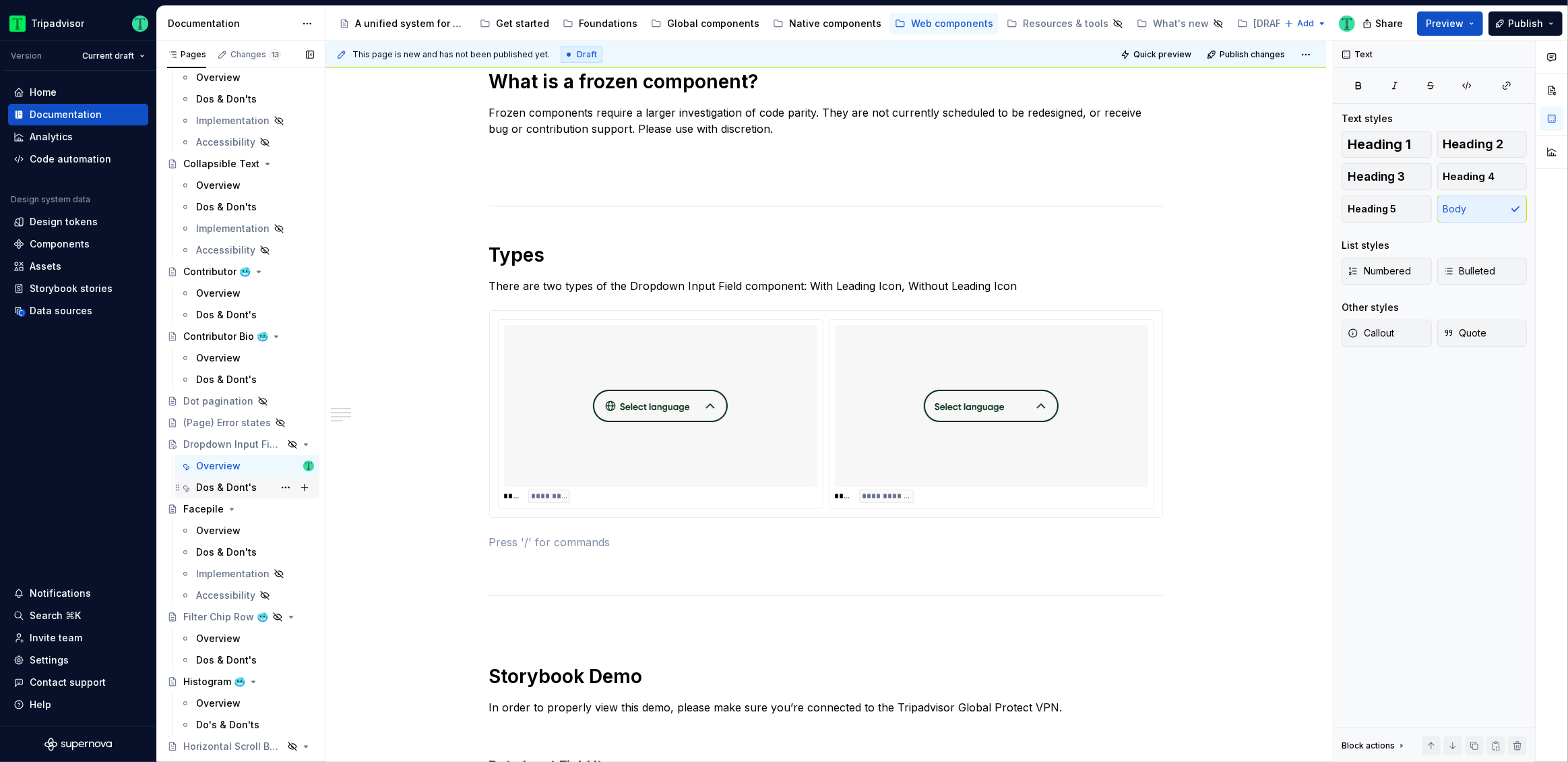
click at [237, 487] on div "Dos & Dont's" at bounding box center [226, 487] width 60 height 14
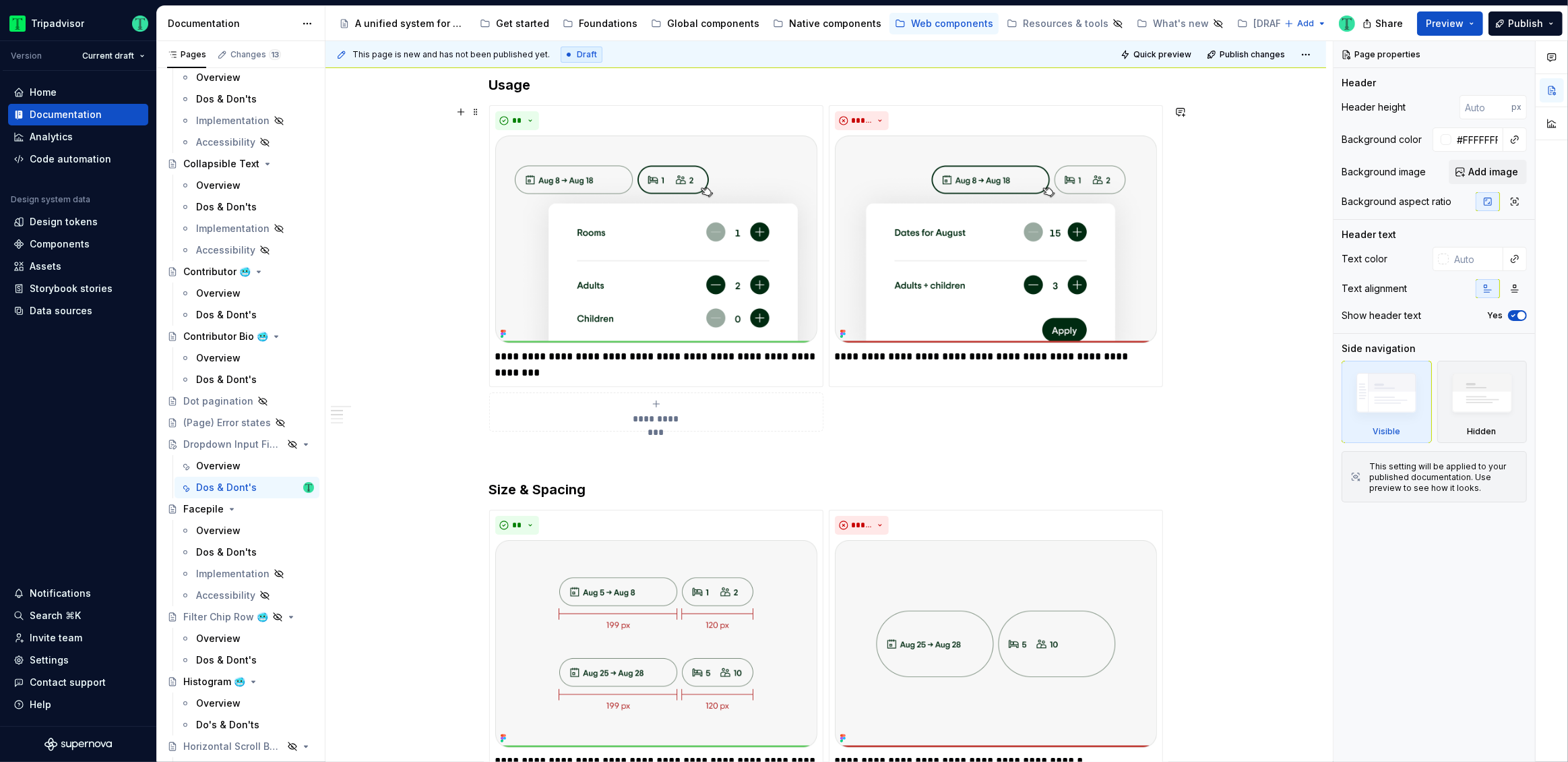
scroll to position [307, 0]
drag, startPoint x: 628, startPoint y: 254, endPoint x: 715, endPoint y: 243, distance: 87.7
click at [628, 254] on img at bounding box center [656, 239] width 322 height 208
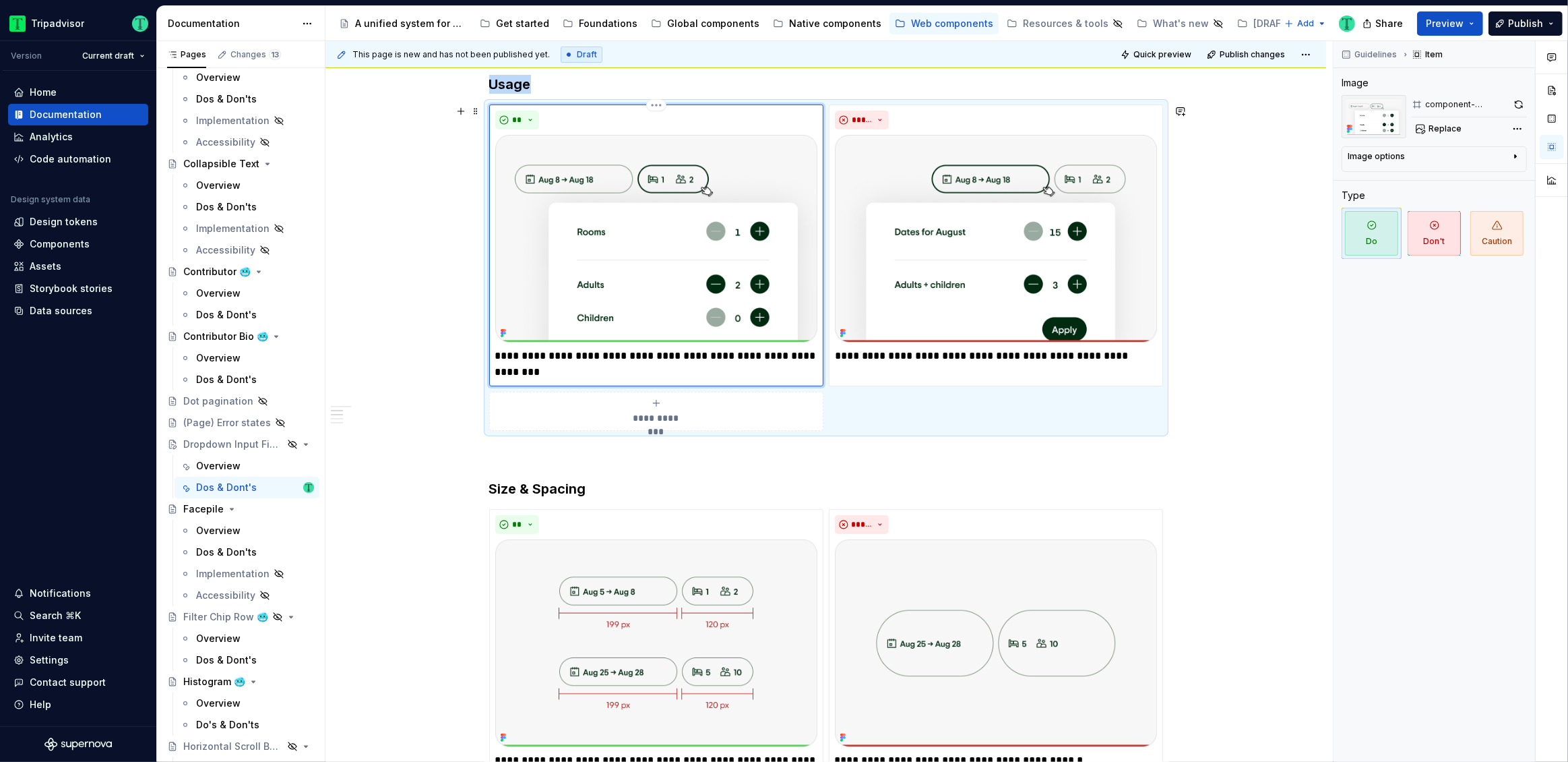
drag, startPoint x: 717, startPoint y: 243, endPoint x: 726, endPoint y: 244, distance: 9.1
click at [717, 242] on img at bounding box center [656, 239] width 322 height 208
click at [1445, 124] on span "Replace" at bounding box center [1445, 129] width 33 height 11
type textarea "*"
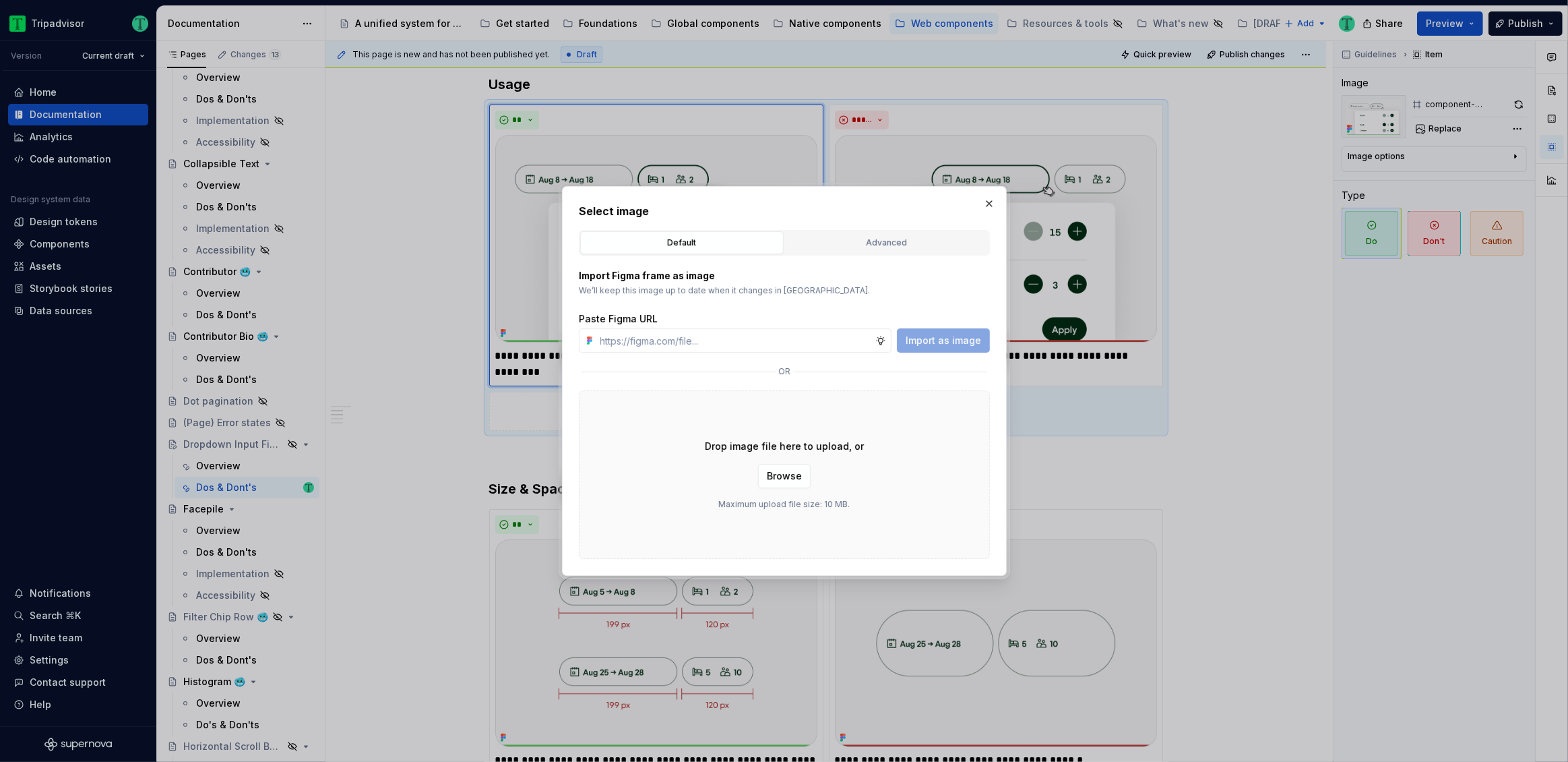
type input "[URL][DOMAIN_NAME]"
type textarea "*"
type input "[URL][DOMAIN_NAME]"
click at [948, 333] on button "Import as image" at bounding box center [943, 340] width 93 height 24
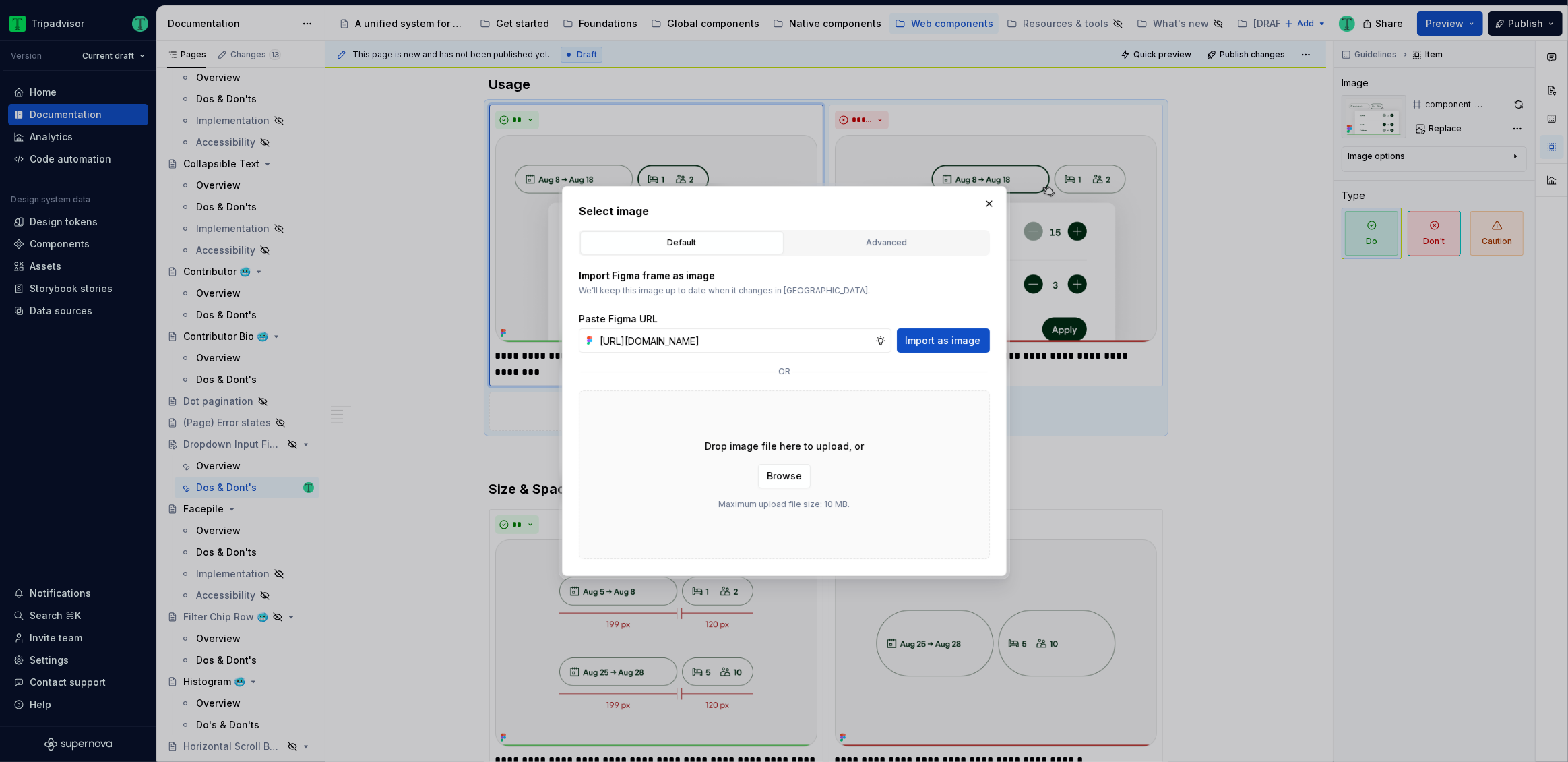
scroll to position [0, 0]
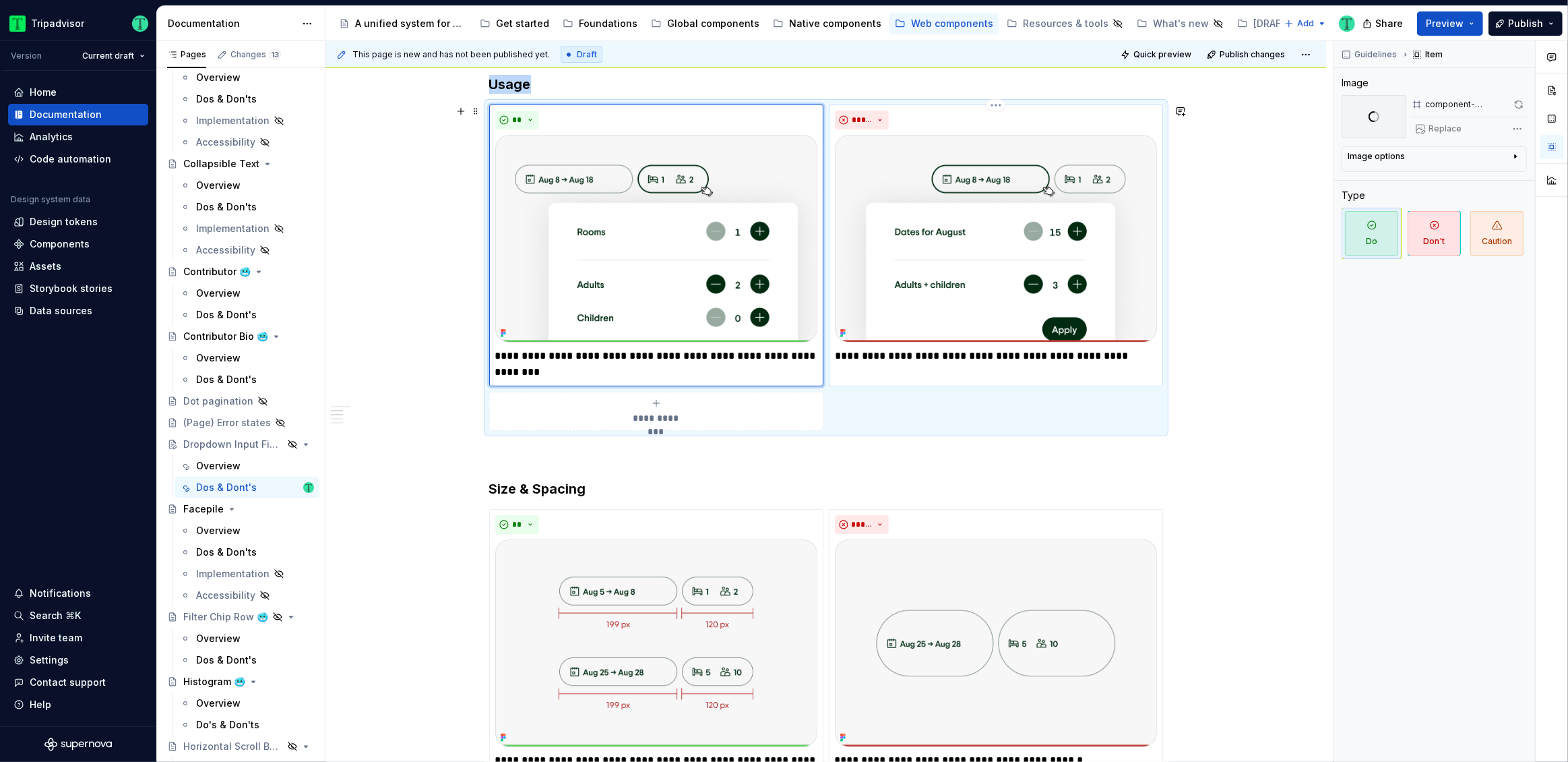
click at [1039, 264] on img at bounding box center [995, 239] width 322 height 208
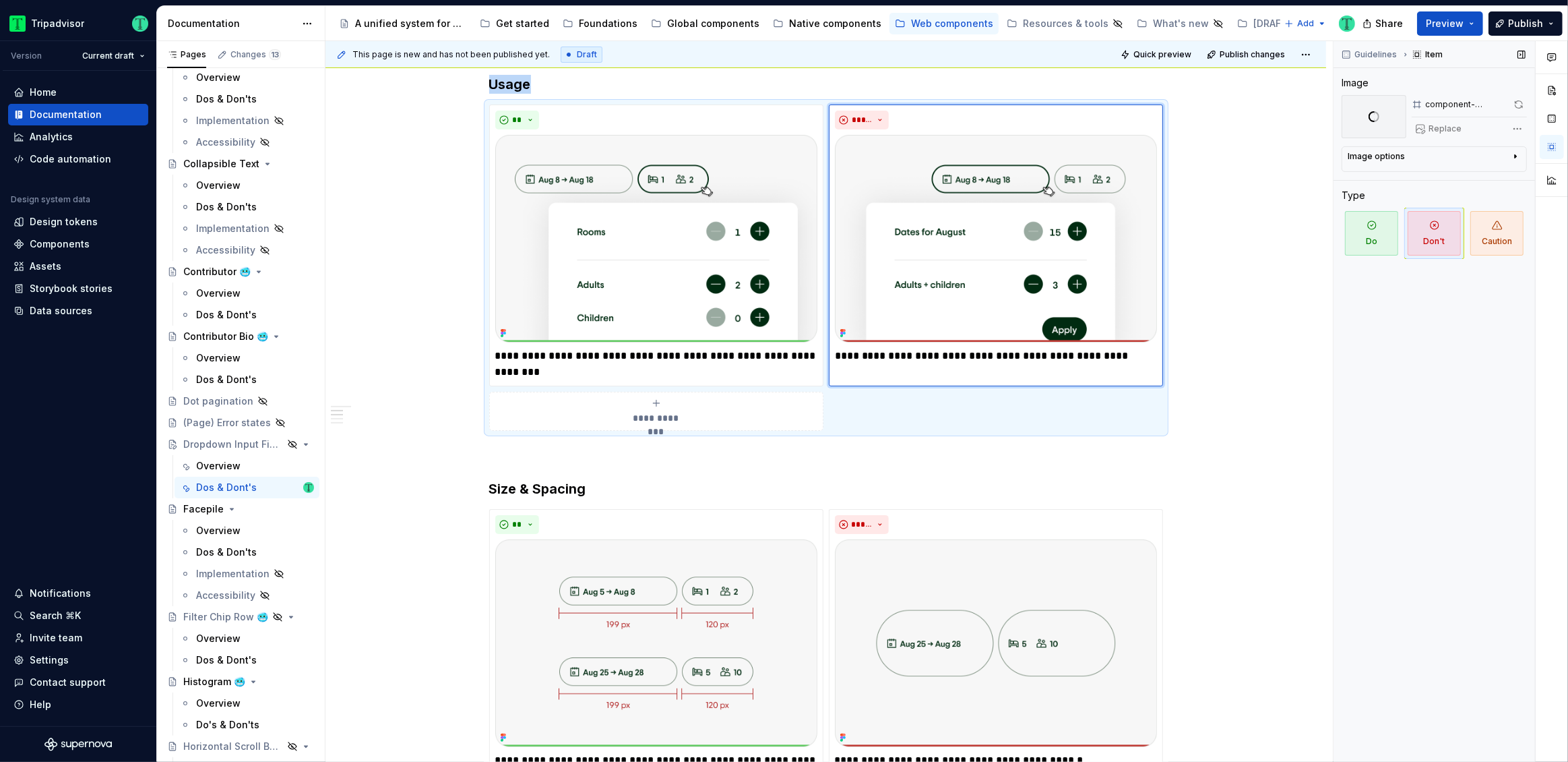
click at [1446, 130] on span "Replace" at bounding box center [1445, 129] width 33 height 11
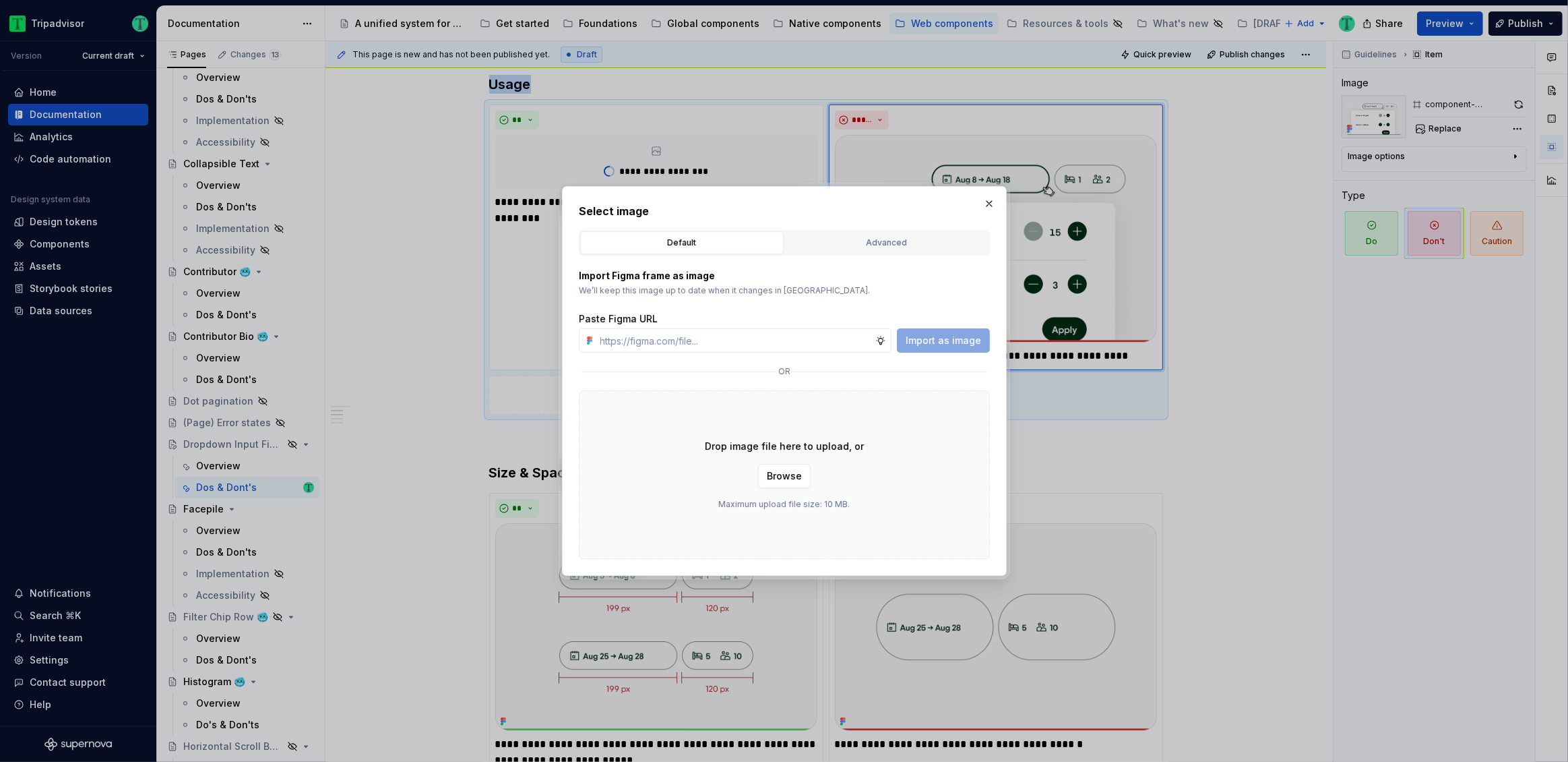
type textarea "*"
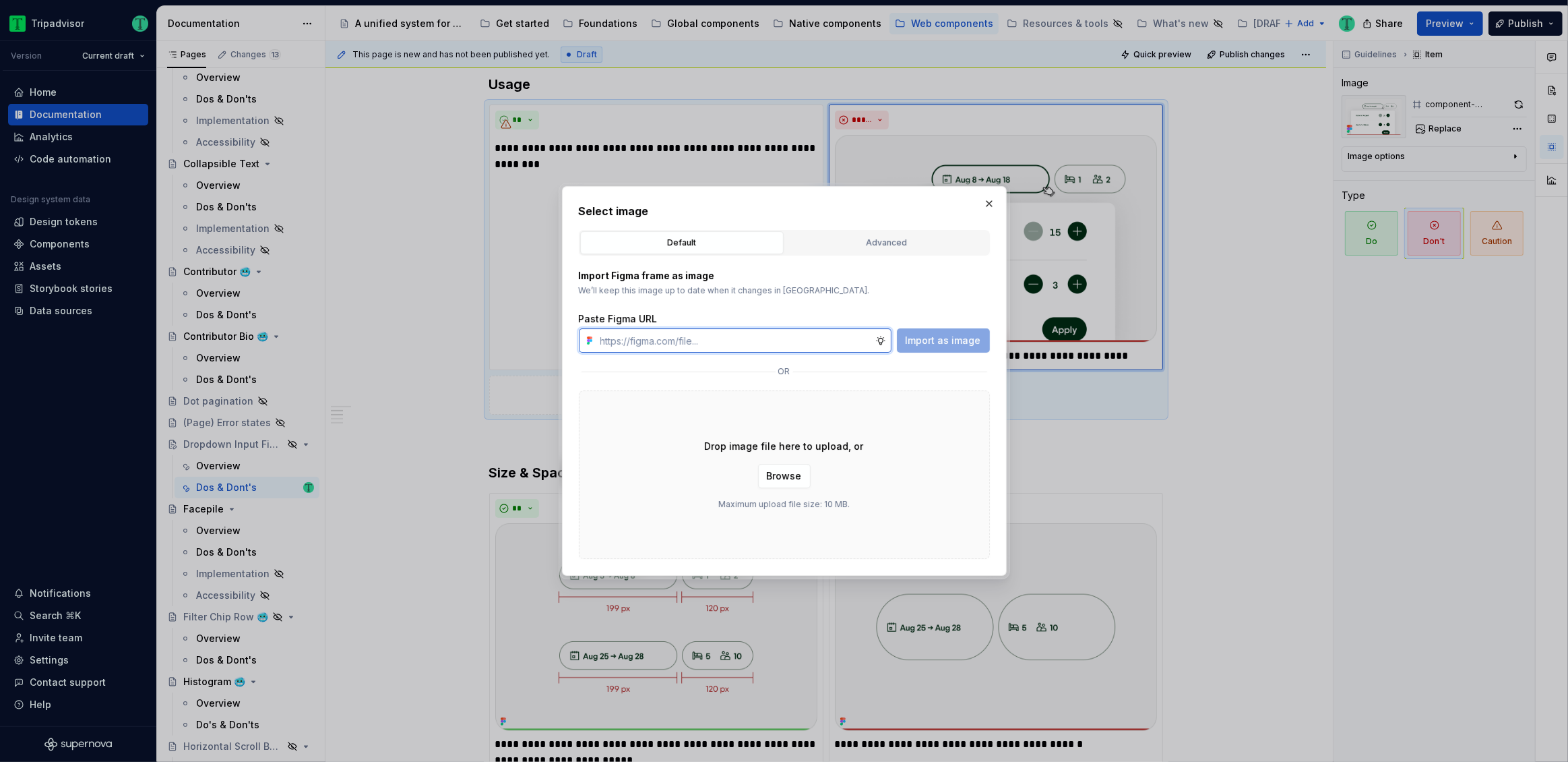
click at [828, 333] on input "text" at bounding box center [735, 340] width 281 height 24
paste input "[URL][DOMAIN_NAME]"
type input "[URL][DOMAIN_NAME]"
click at [977, 345] on span "Import as image" at bounding box center [943, 340] width 75 height 14
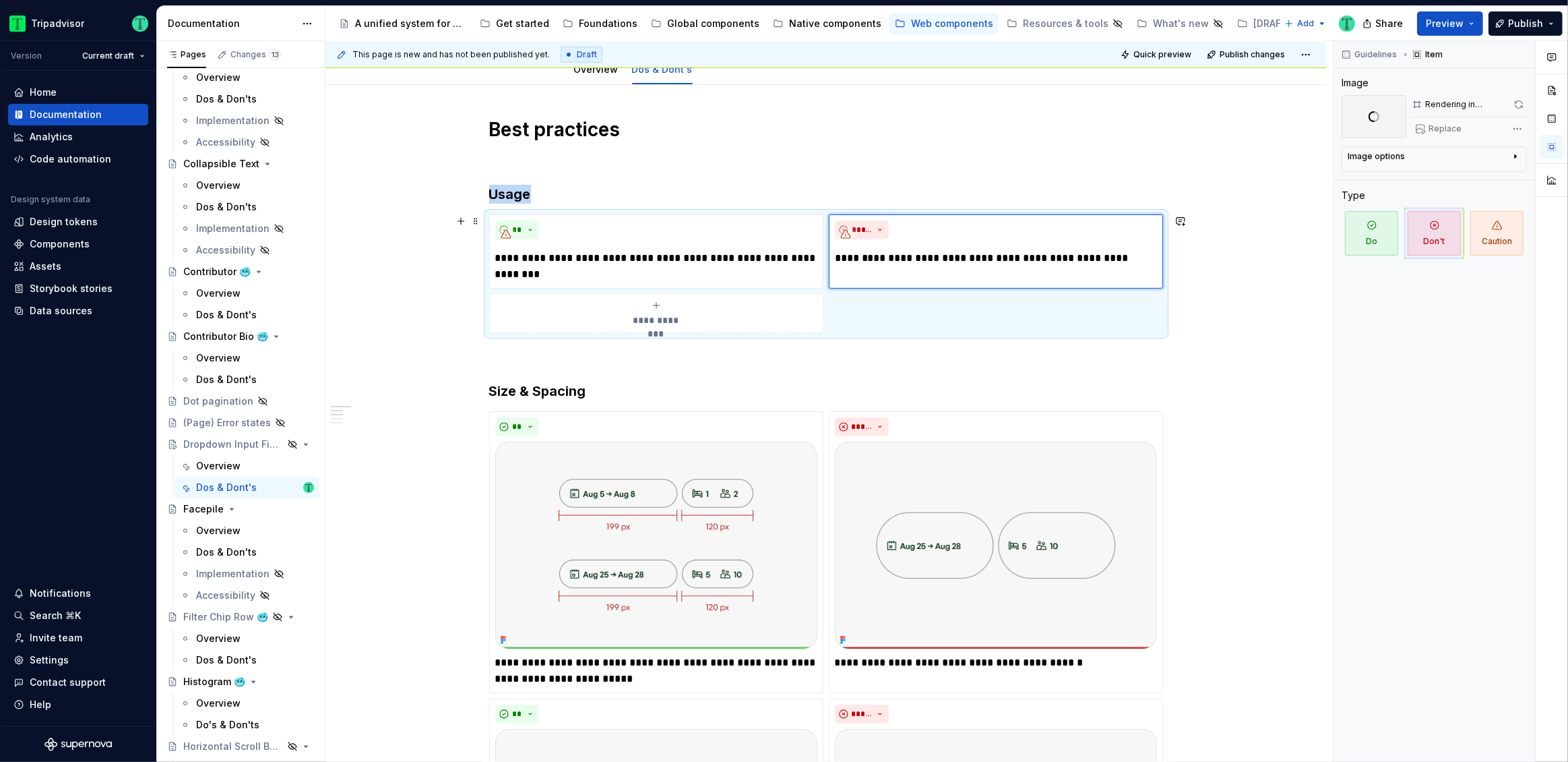
scroll to position [0, 0]
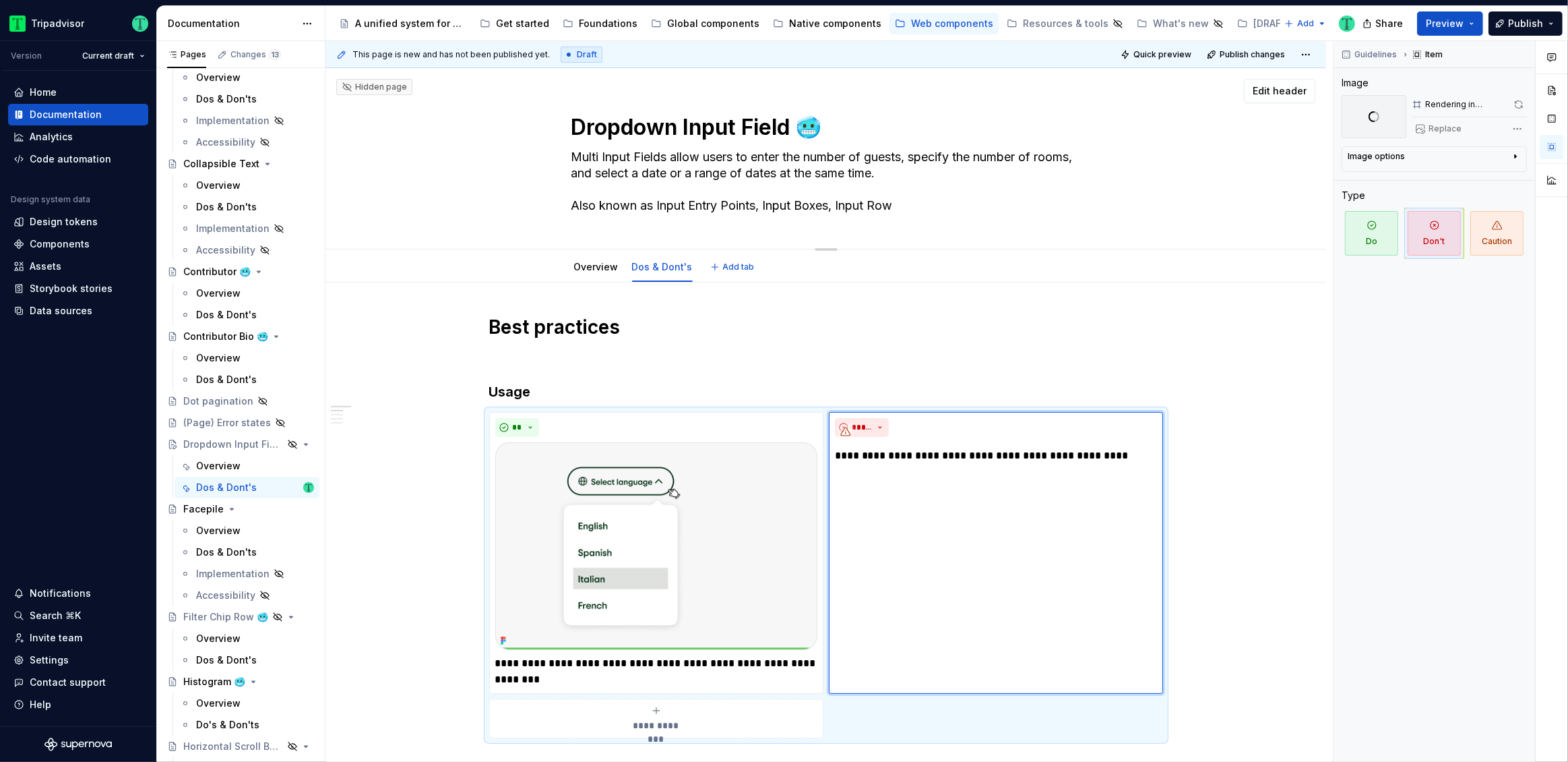
drag, startPoint x: 573, startPoint y: 127, endPoint x: 791, endPoint y: 114, distance: 218.4
click at [791, 114] on textarea "Dropdown Input Field 🥶" at bounding box center [823, 127] width 509 height 33
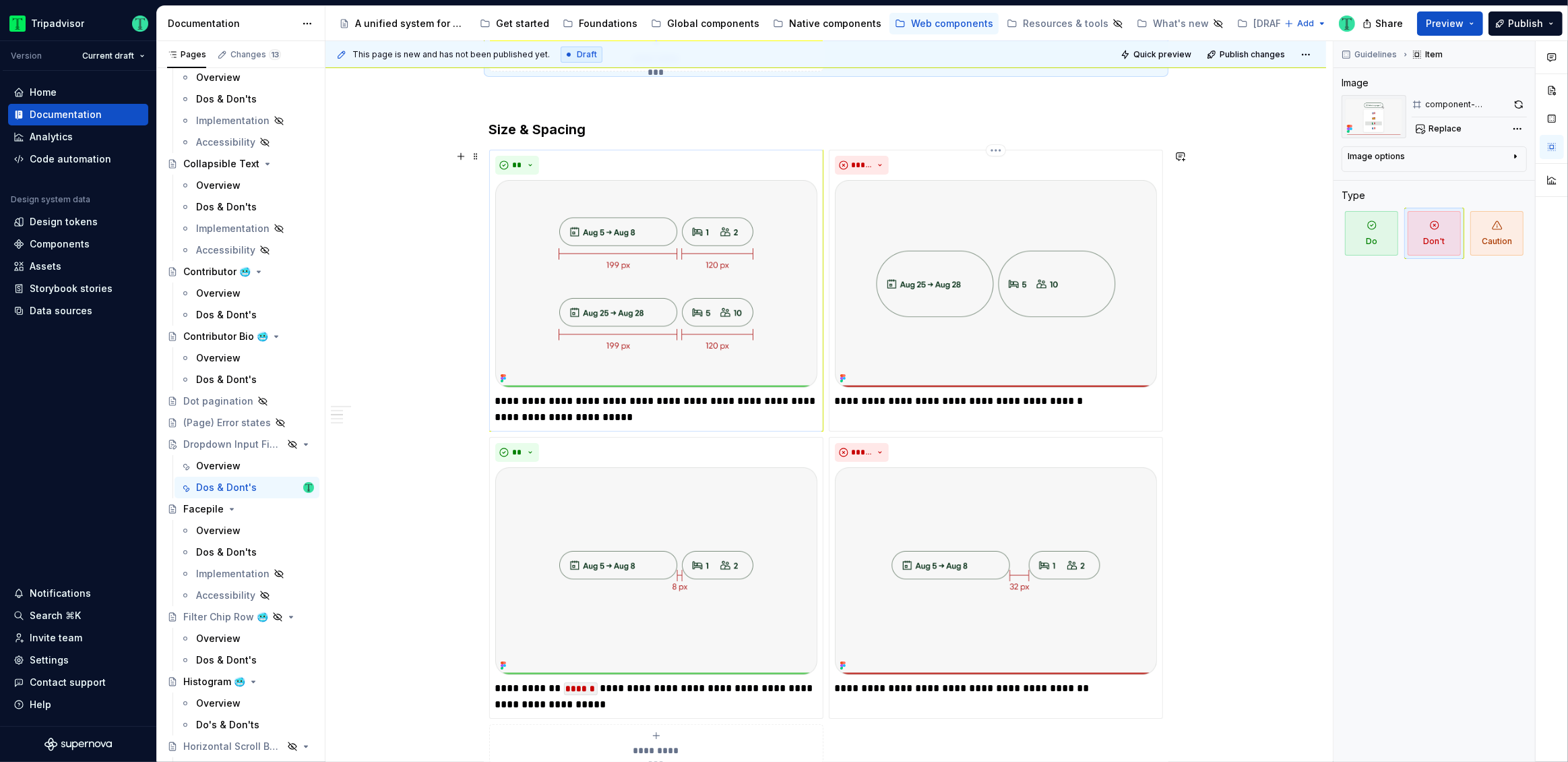
scroll to position [668, 0]
drag, startPoint x: 497, startPoint y: 399, endPoint x: 573, endPoint y: 399, distance: 76.0
click at [573, 399] on p "**********" at bounding box center [656, 408] width 322 height 33
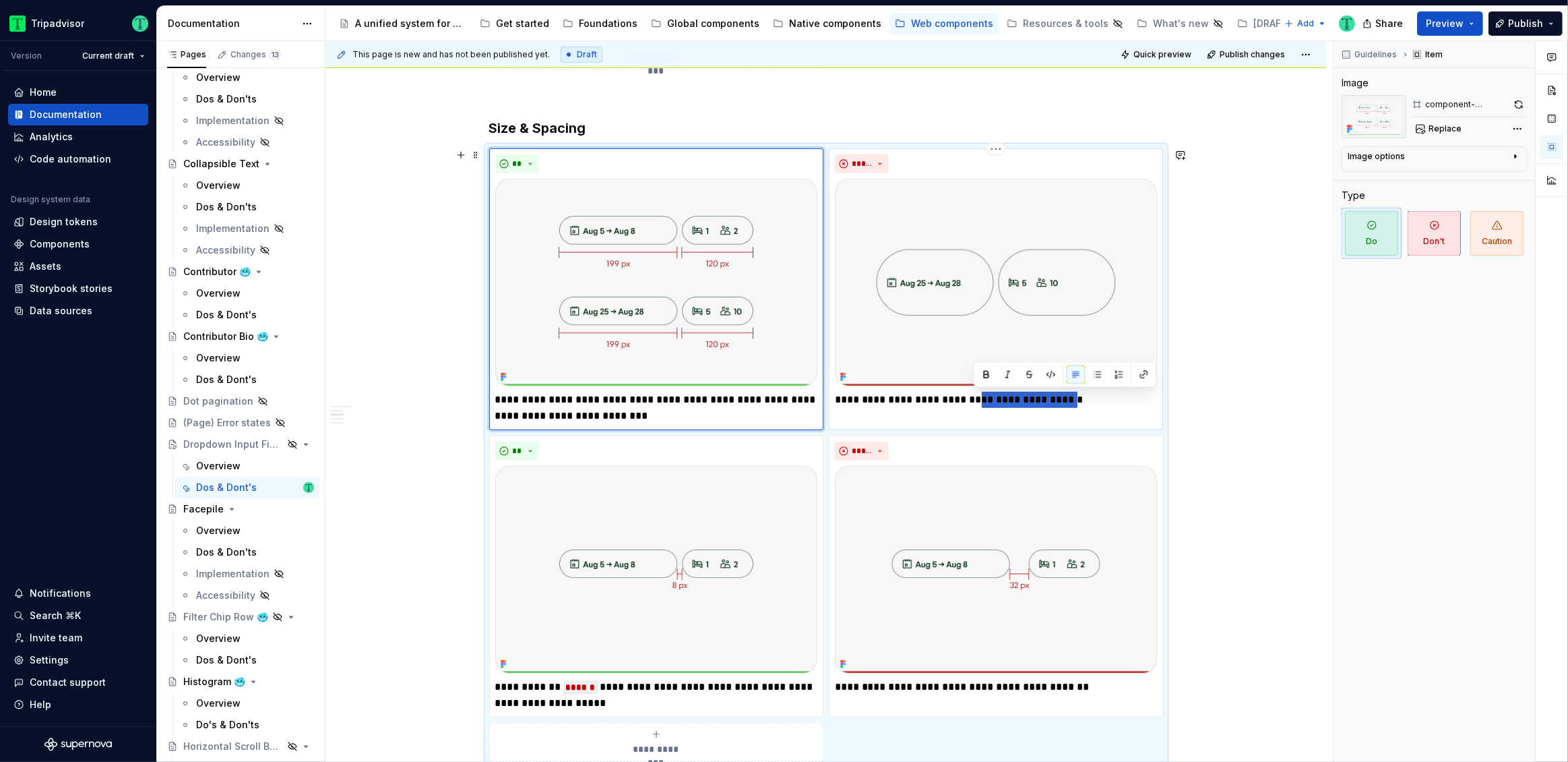
drag, startPoint x: 973, startPoint y: 399, endPoint x: 1059, endPoint y: 403, distance: 86.1
click at [1059, 403] on p "**********" at bounding box center [995, 399] width 322 height 16
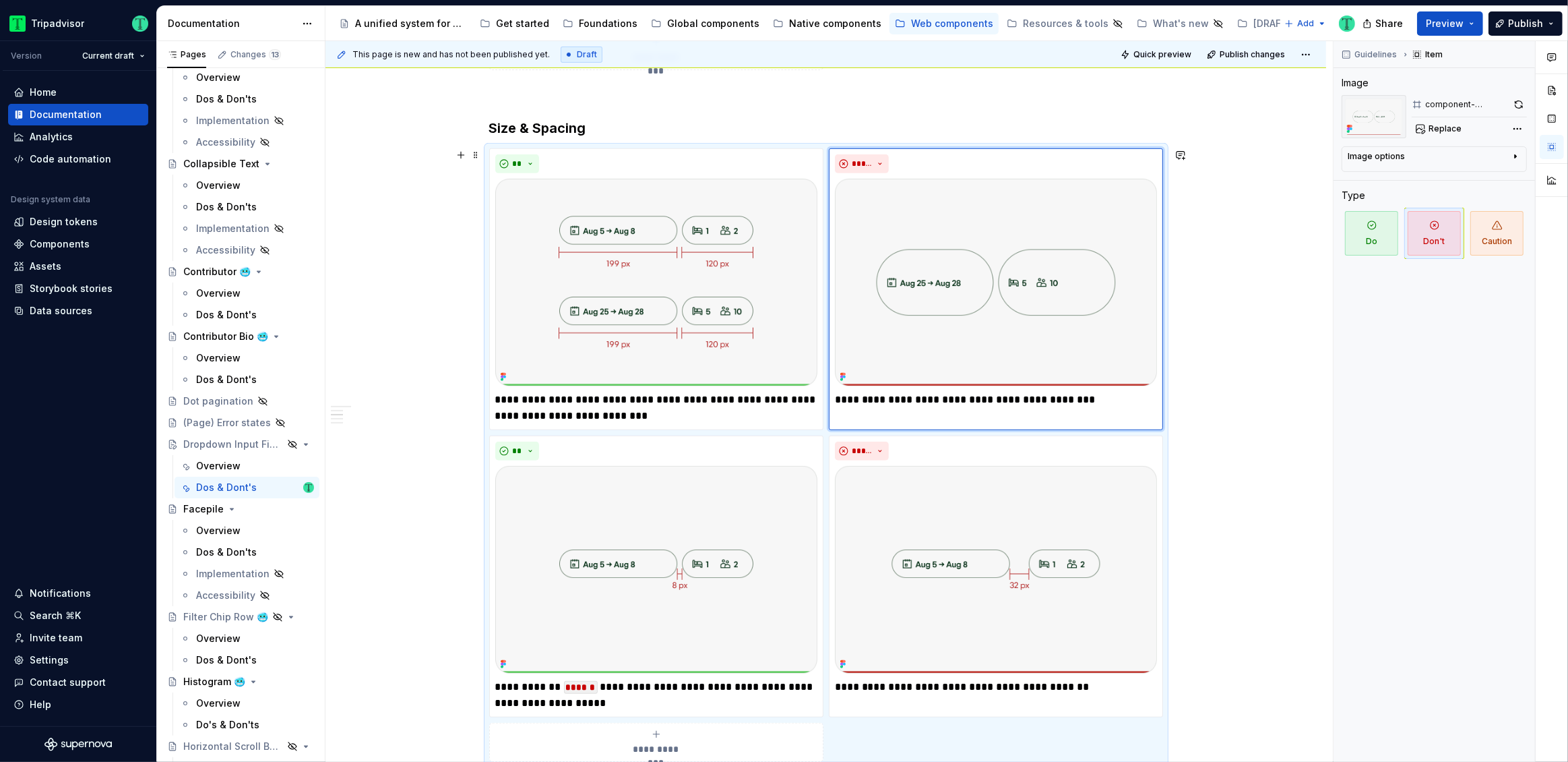
click at [1225, 457] on div "**********" at bounding box center [829, 402] width 1007 height 721
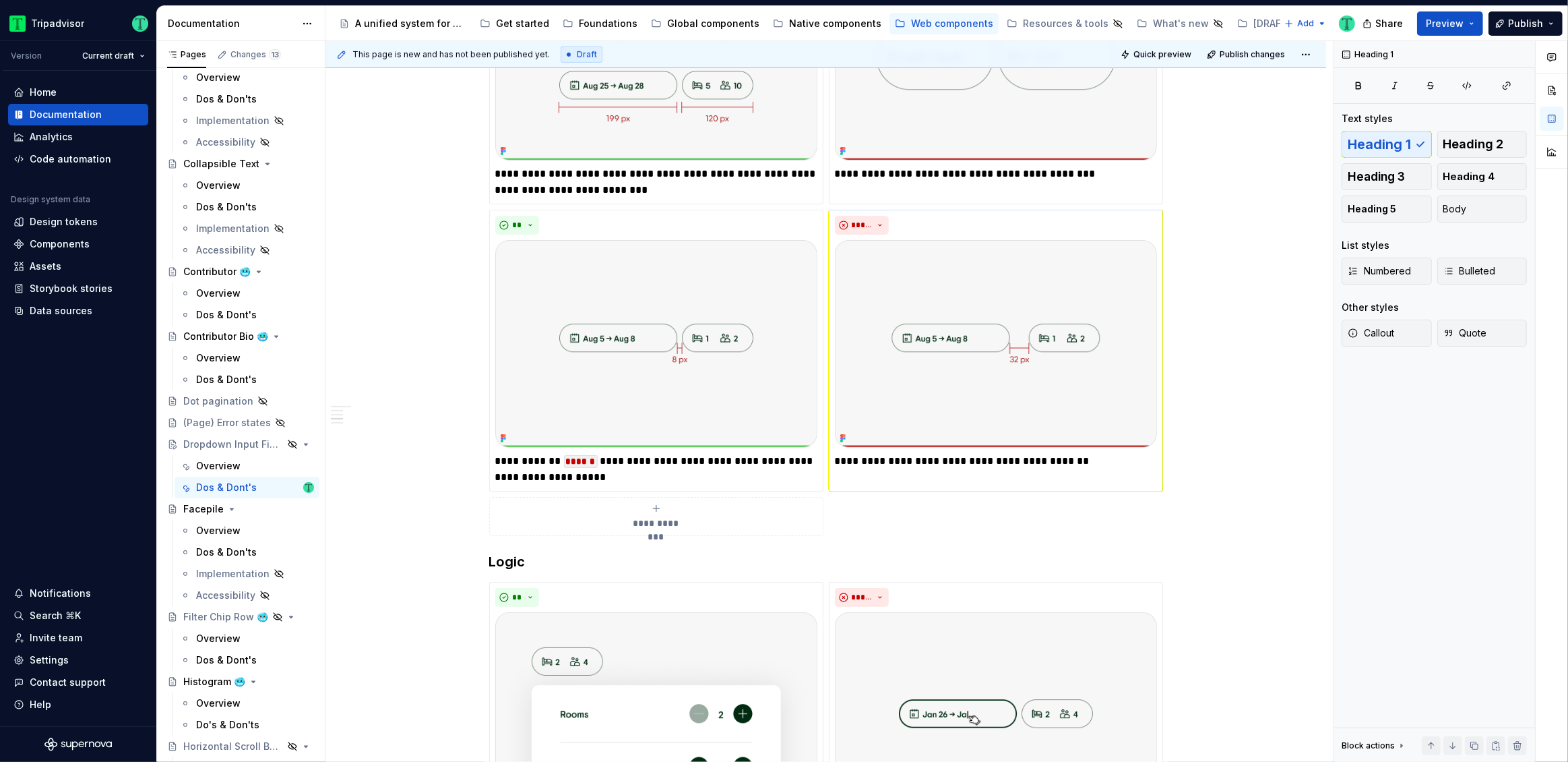
scroll to position [935, 0]
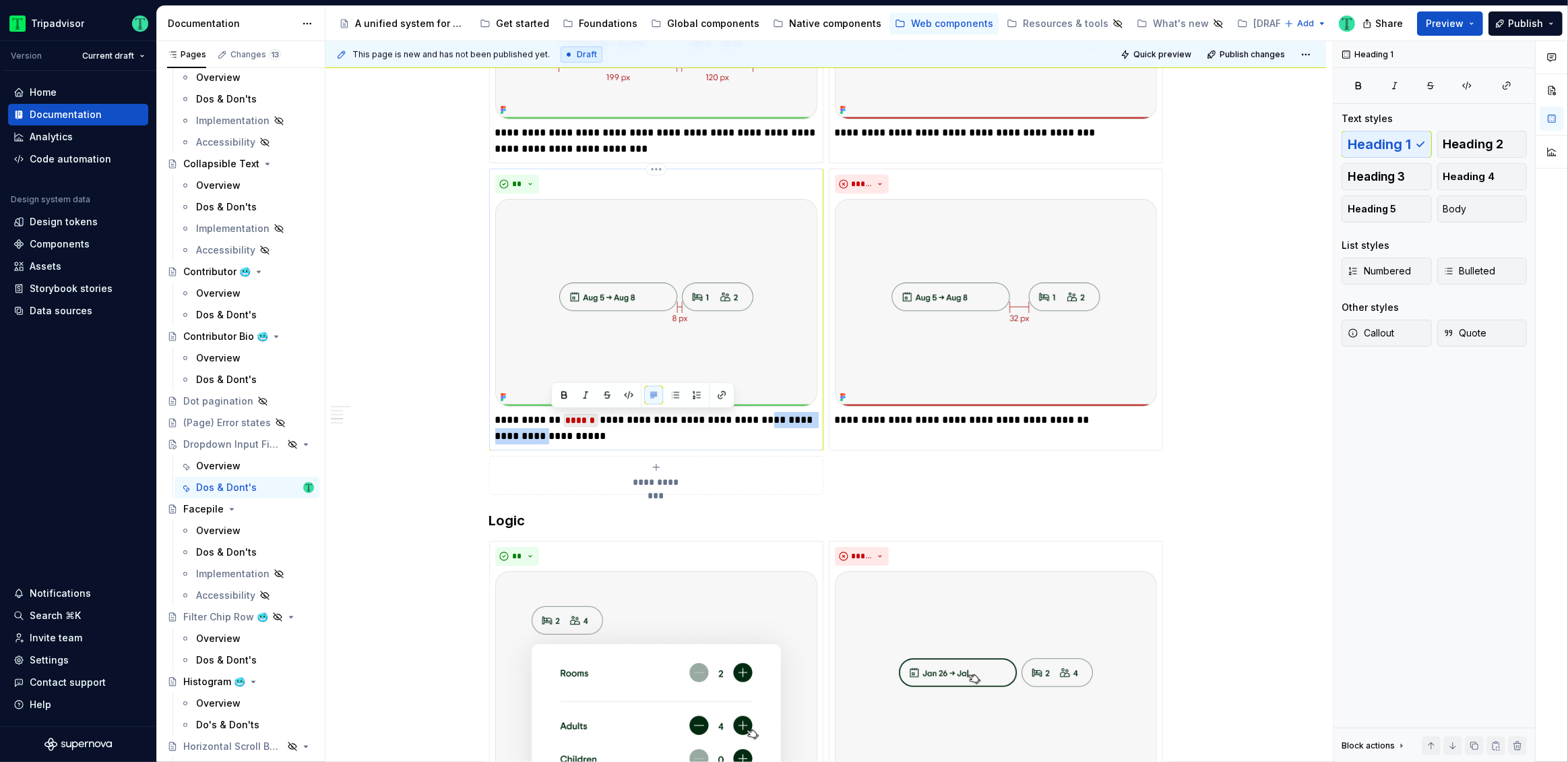
drag, startPoint x: 765, startPoint y: 419, endPoint x: 555, endPoint y: 438, distance: 210.9
click at [553, 438] on p "**********" at bounding box center [656, 428] width 322 height 33
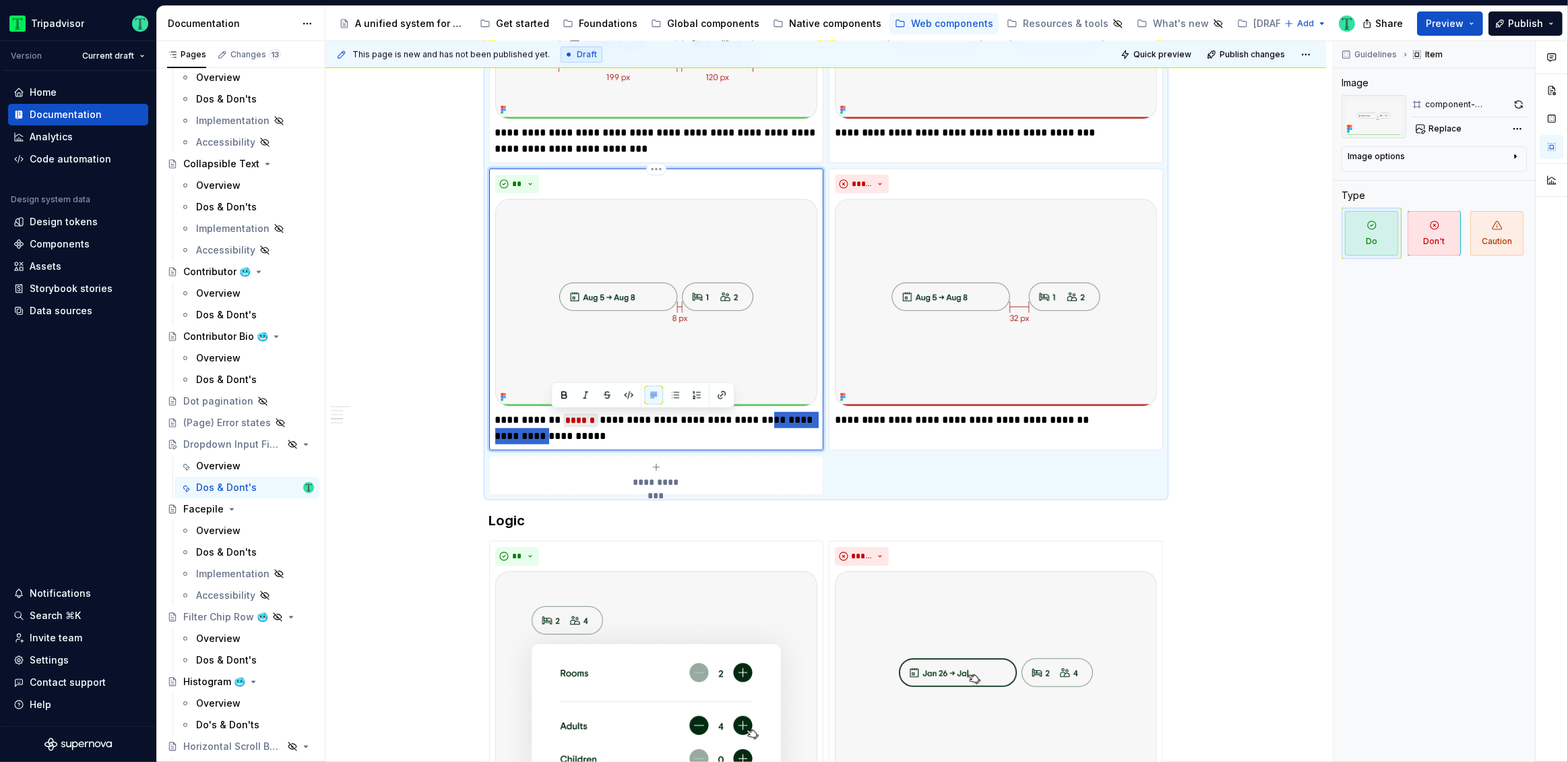
paste div
type textarea "*"
drag, startPoint x: 985, startPoint y: 417, endPoint x: 1066, endPoint y: 422, distance: 81.2
click at [1066, 422] on p "**********" at bounding box center [995, 419] width 322 height 16
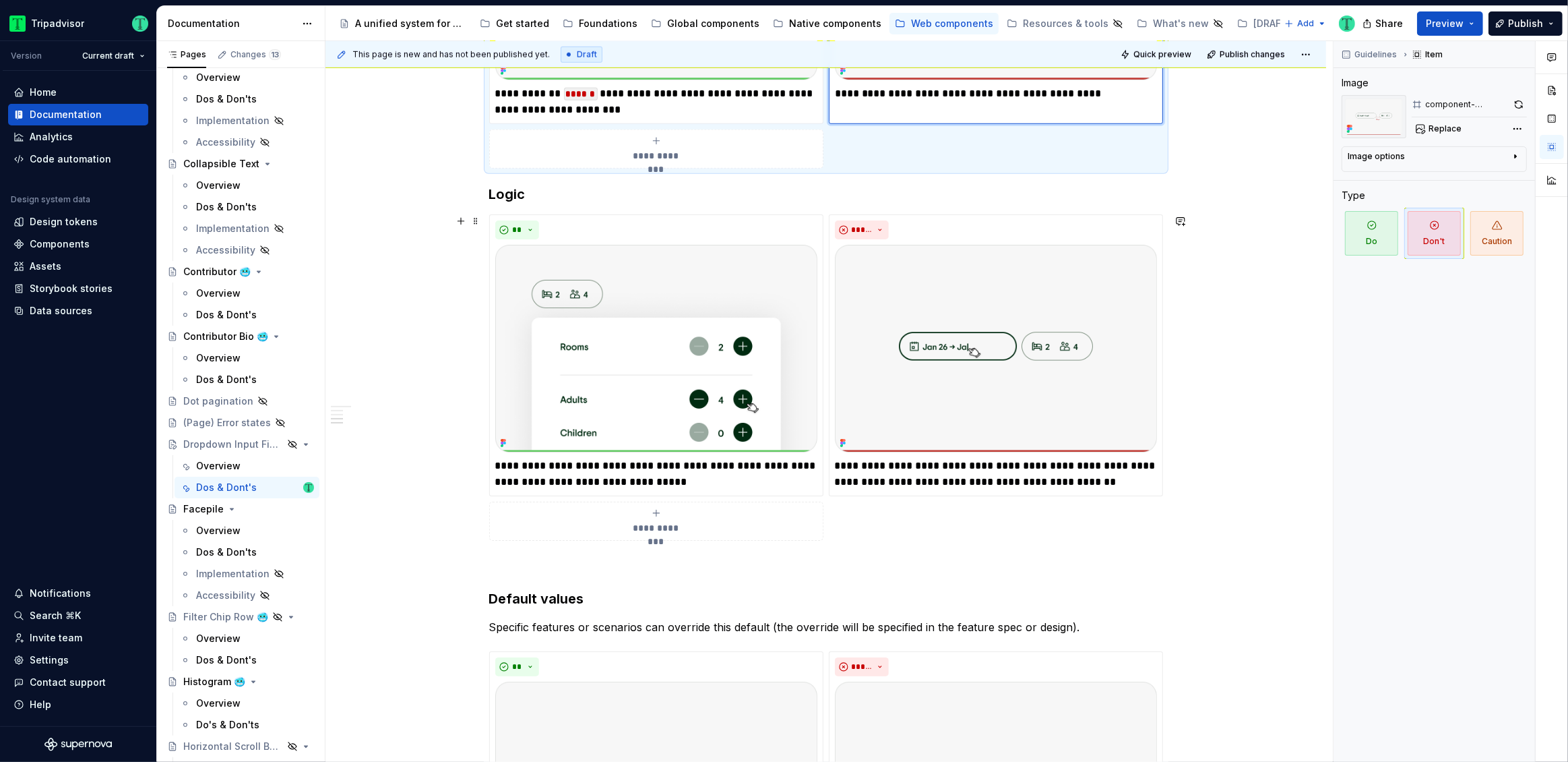
scroll to position [1306, 0]
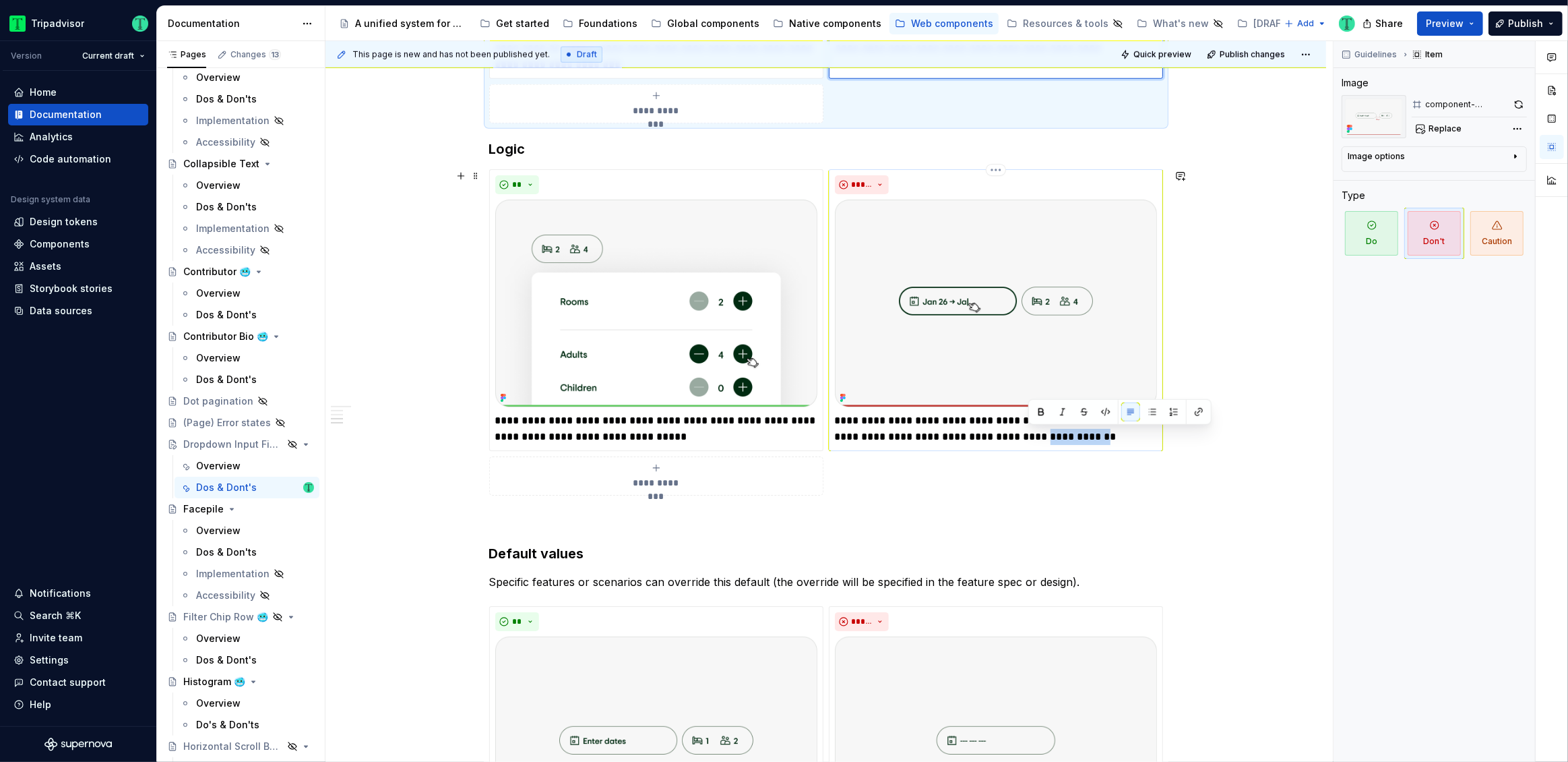
drag, startPoint x: 1028, startPoint y: 436, endPoint x: 1081, endPoint y: 435, distance: 53.0
click at [1081, 435] on p "**********" at bounding box center [995, 429] width 322 height 33
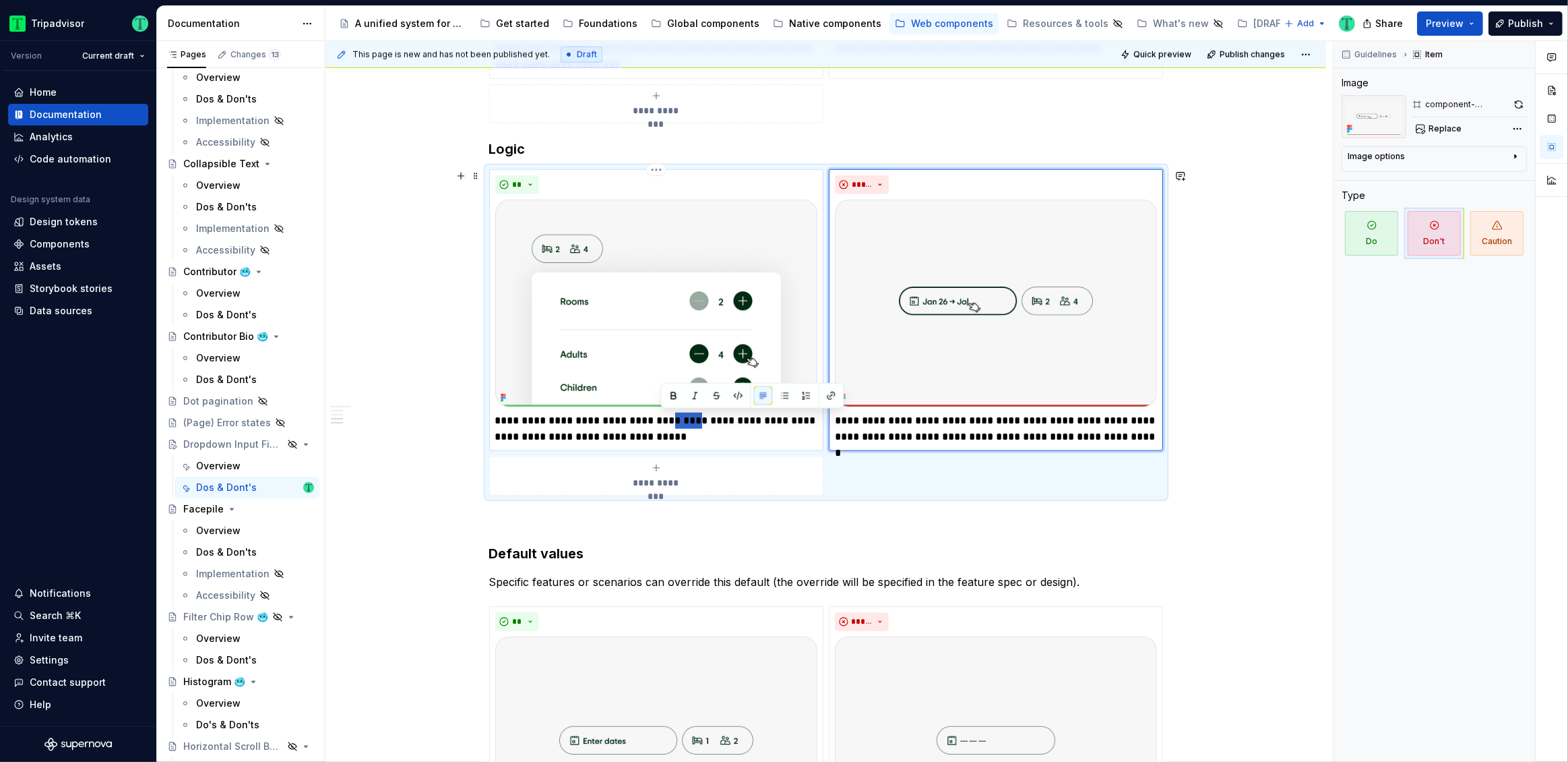
type textarea "*"
drag, startPoint x: 494, startPoint y: 421, endPoint x: 582, endPoint y: 424, distance: 88.1
click at [582, 423] on p "**********" at bounding box center [656, 429] width 322 height 33
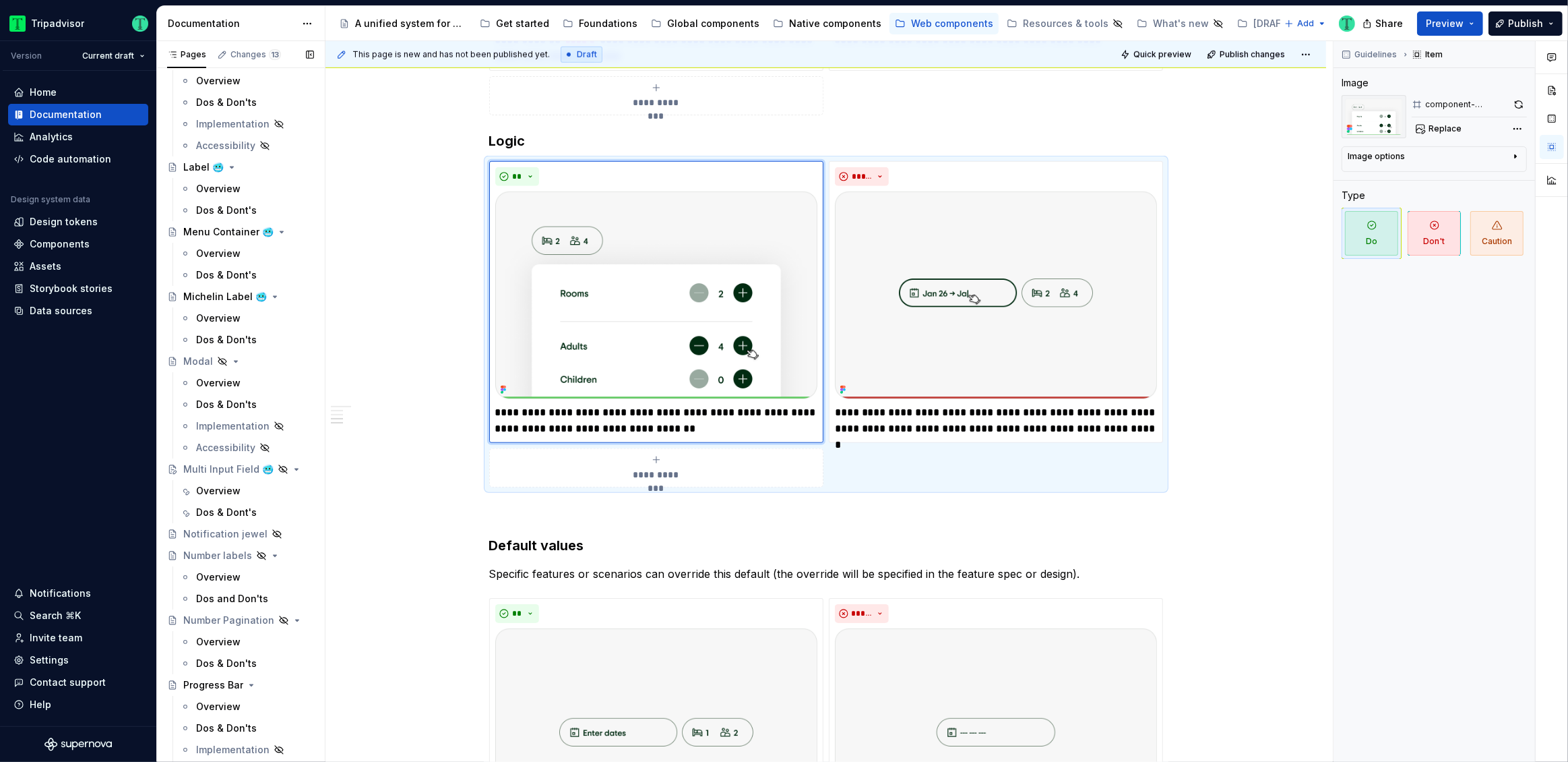
scroll to position [1679, 0]
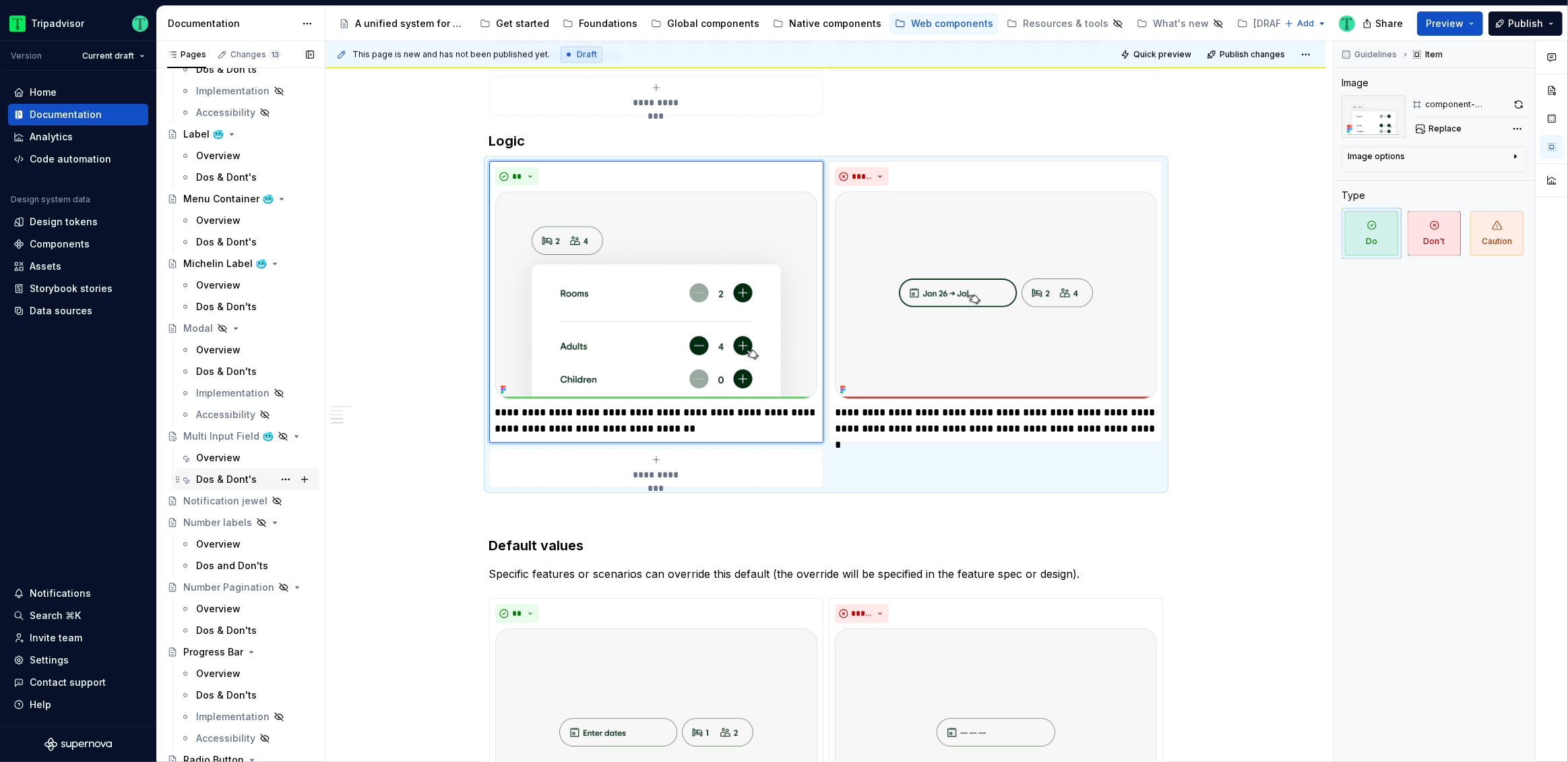
click at [234, 482] on div "Dos & Dont's" at bounding box center [226, 479] width 60 height 14
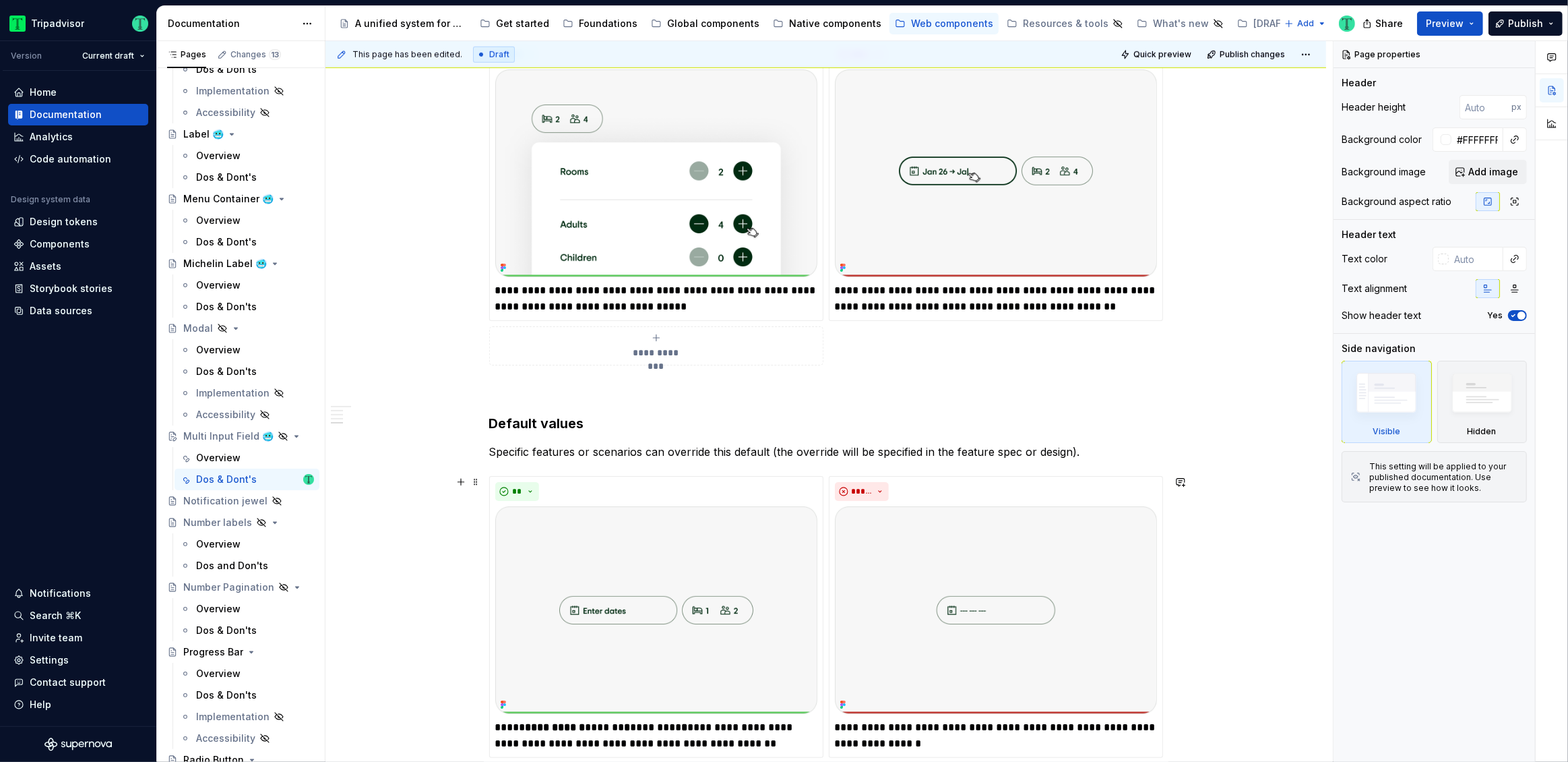
scroll to position [1436, 0]
click at [672, 291] on p "**********" at bounding box center [656, 299] width 322 height 33
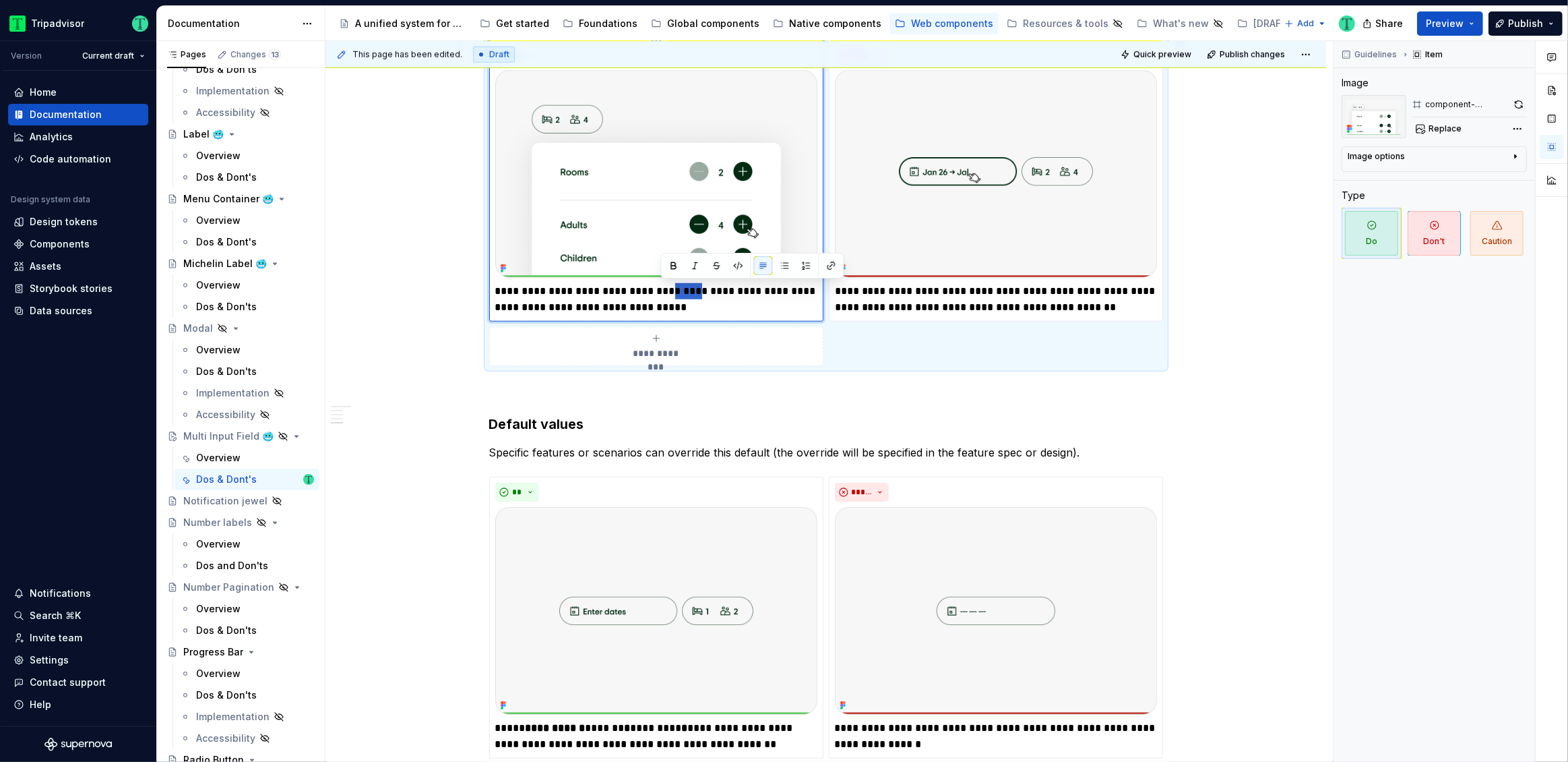
click at [672, 291] on p "**********" at bounding box center [656, 299] width 322 height 33
type textarea "*"
click at [1032, 298] on p "**********" at bounding box center [995, 299] width 322 height 33
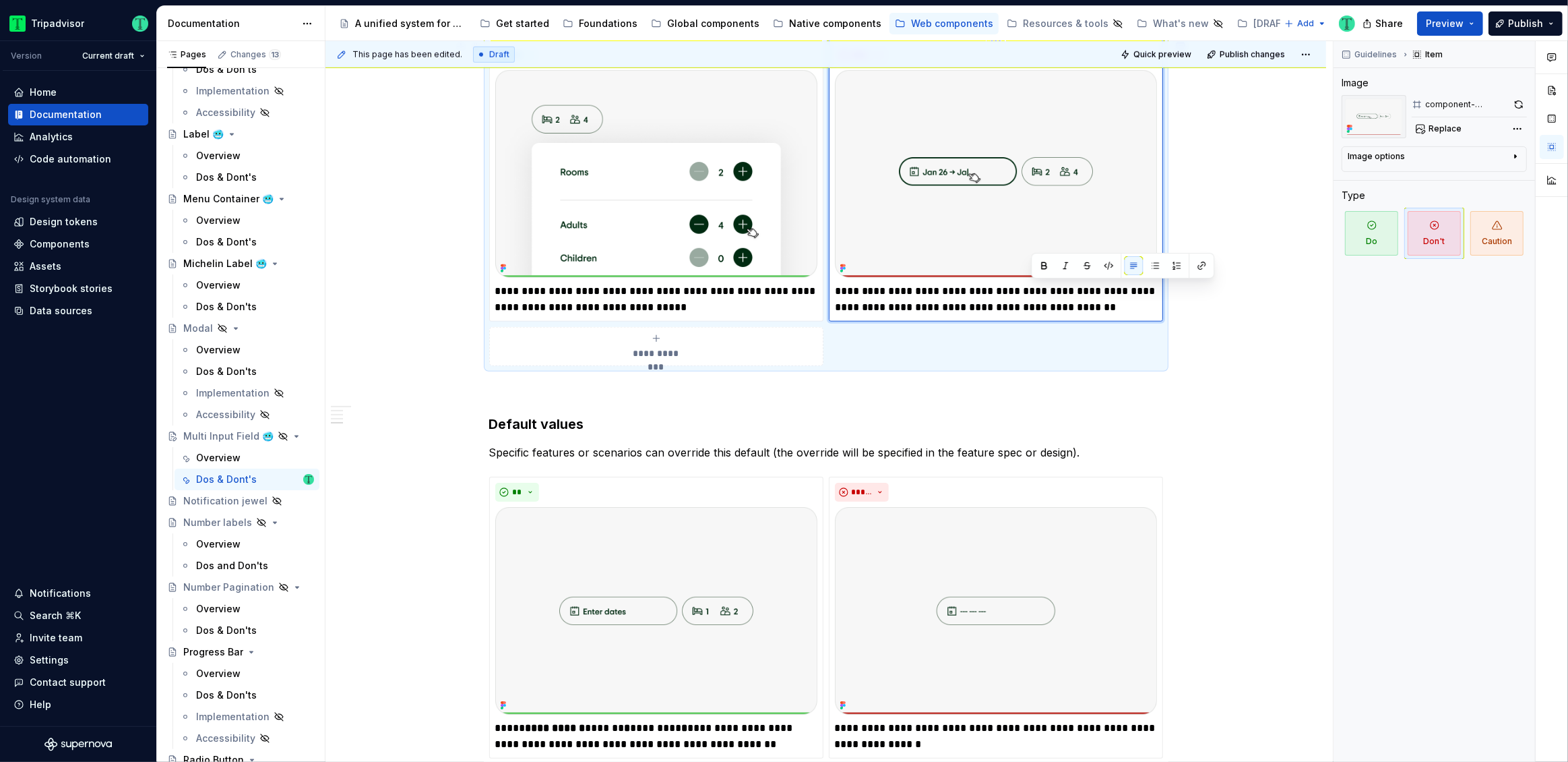
drag, startPoint x: 1047, startPoint y: 303, endPoint x: 1029, endPoint y: 315, distance: 21.6
click at [1048, 302] on p "**********" at bounding box center [995, 299] width 322 height 33
drag, startPoint x: 1029, startPoint y: 305, endPoint x: 1081, endPoint y: 309, distance: 52.2
click at [1081, 308] on p "**********" at bounding box center [995, 299] width 322 height 33
drag, startPoint x: 494, startPoint y: 289, endPoint x: 581, endPoint y: 291, distance: 87.0
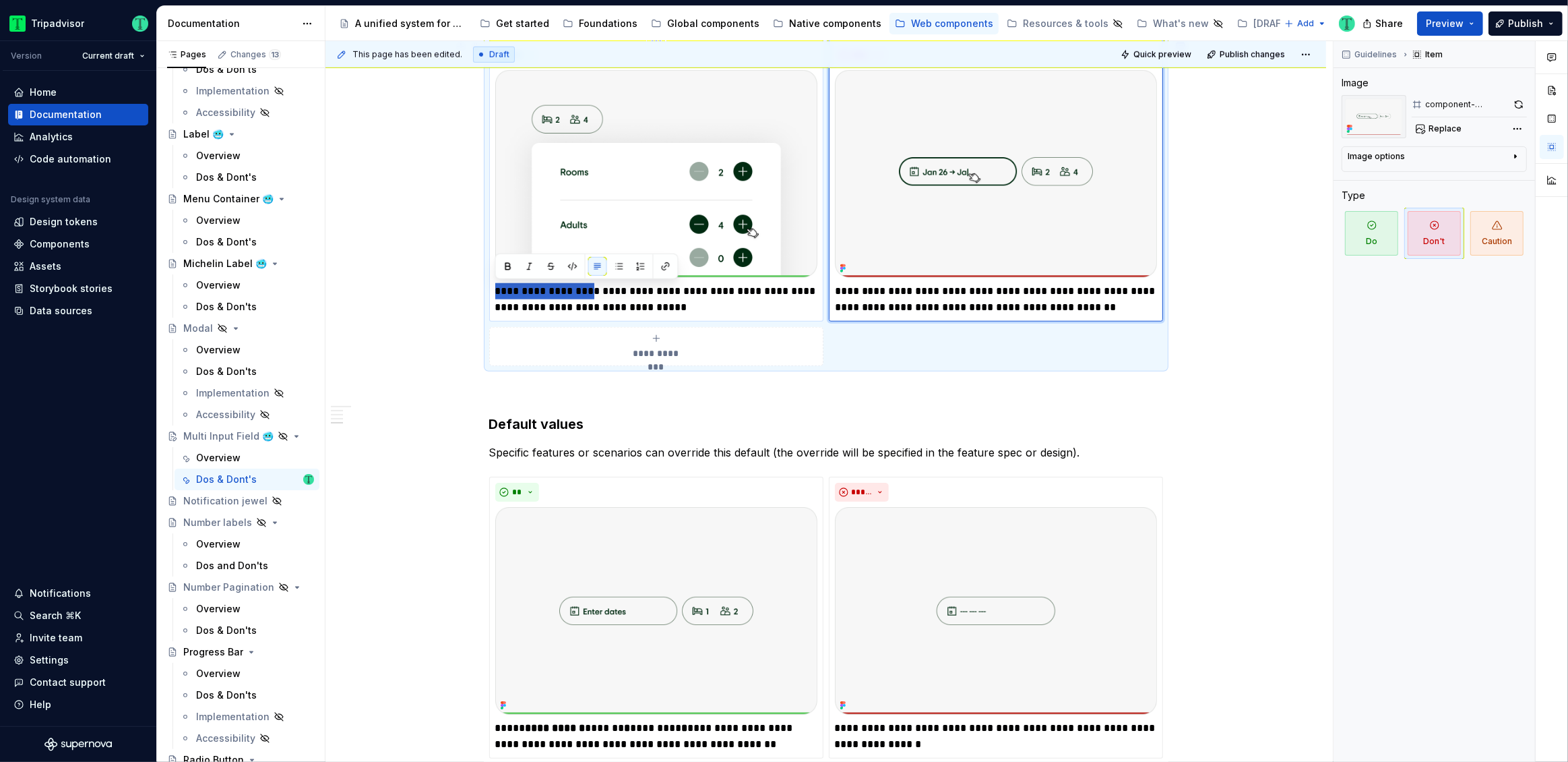
click at [581, 291] on p "**********" at bounding box center [656, 299] width 322 height 33
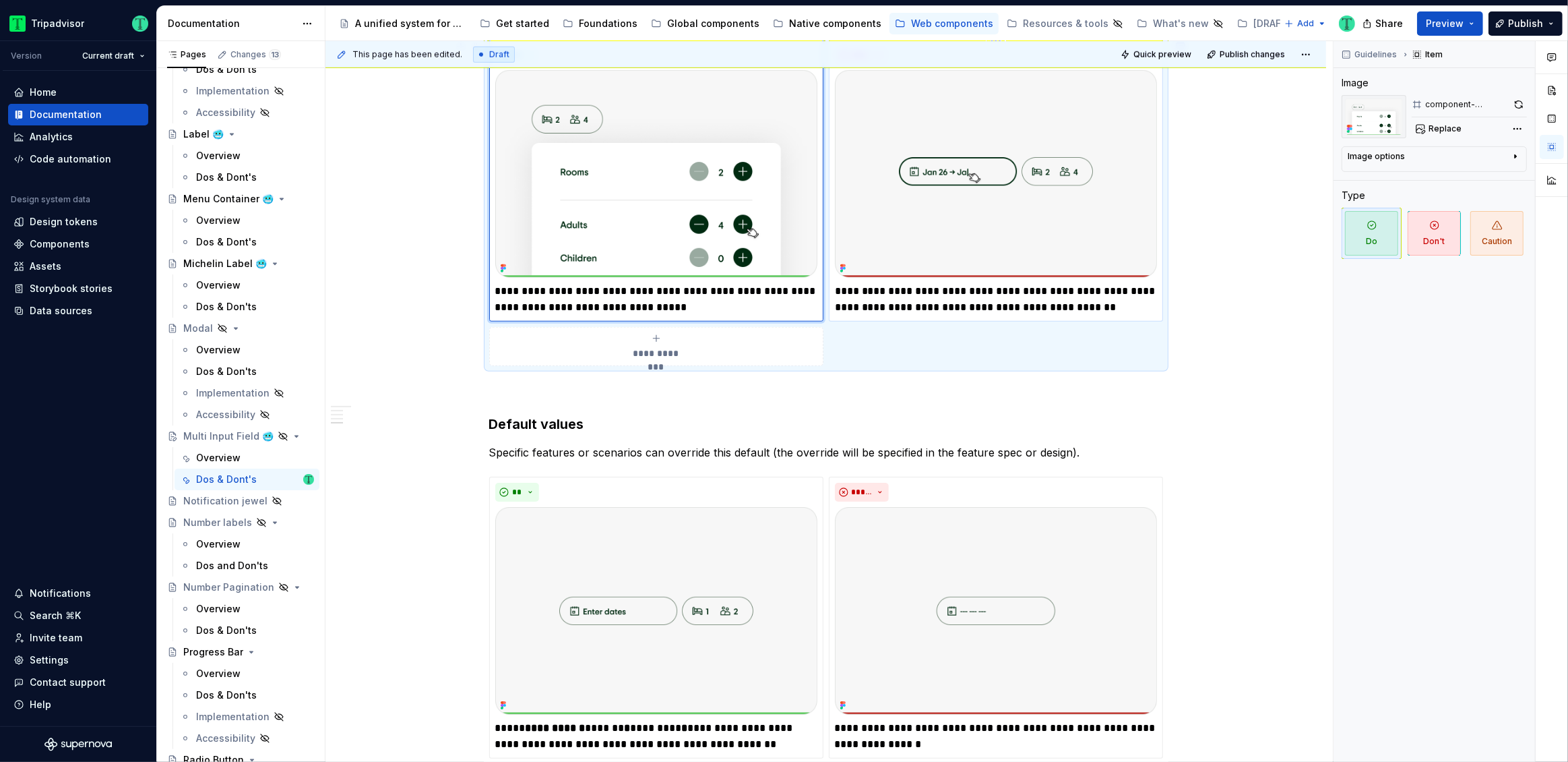
click at [1032, 307] on p "**********" at bounding box center [995, 299] width 322 height 33
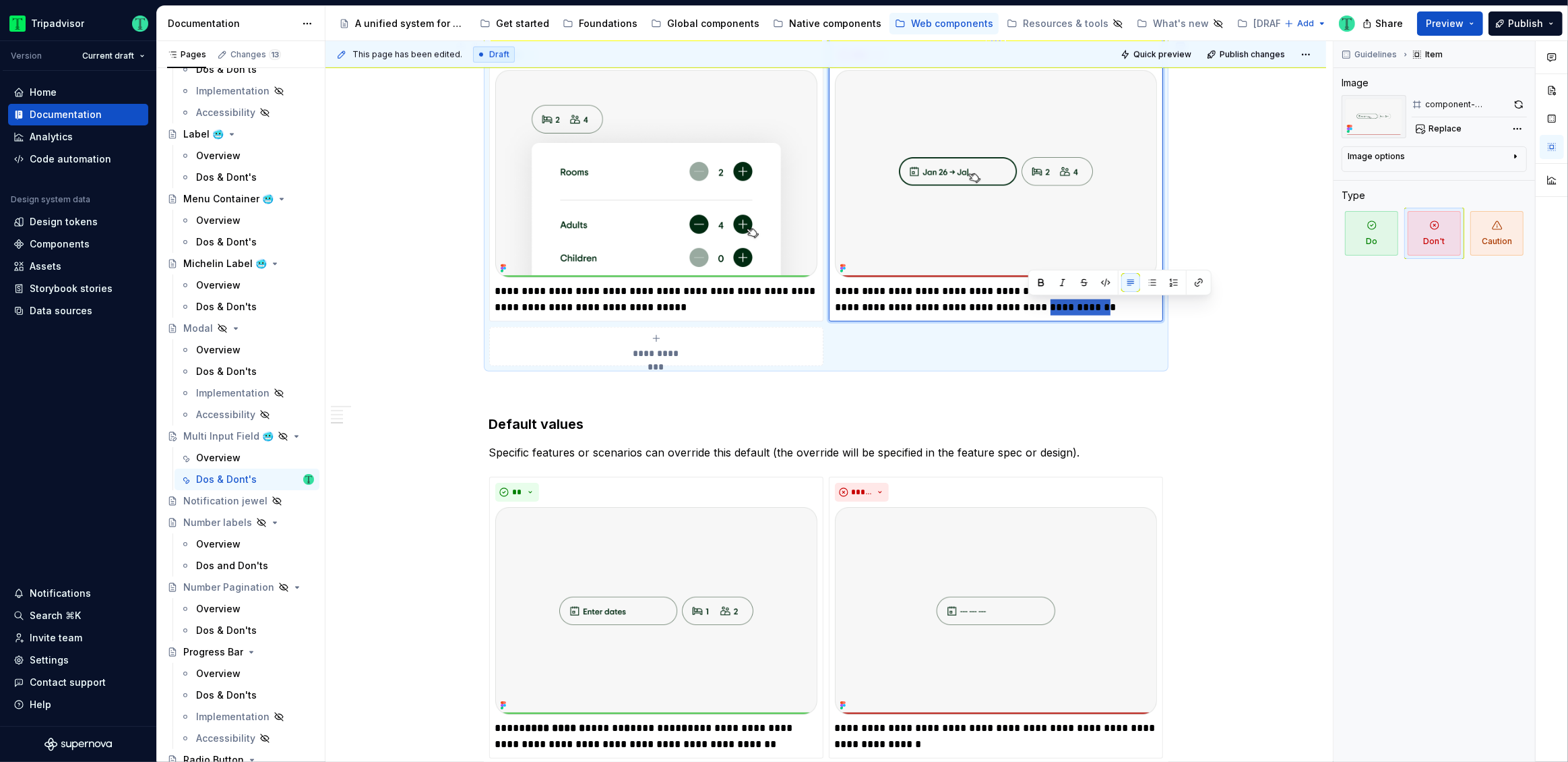
drag, startPoint x: 1028, startPoint y: 309, endPoint x: 1081, endPoint y: 309, distance: 53.0
click at [1081, 309] on p "**********" at bounding box center [995, 299] width 322 height 33
paste div
type textarea "*"
click at [1024, 299] on p "**********" at bounding box center [995, 299] width 322 height 33
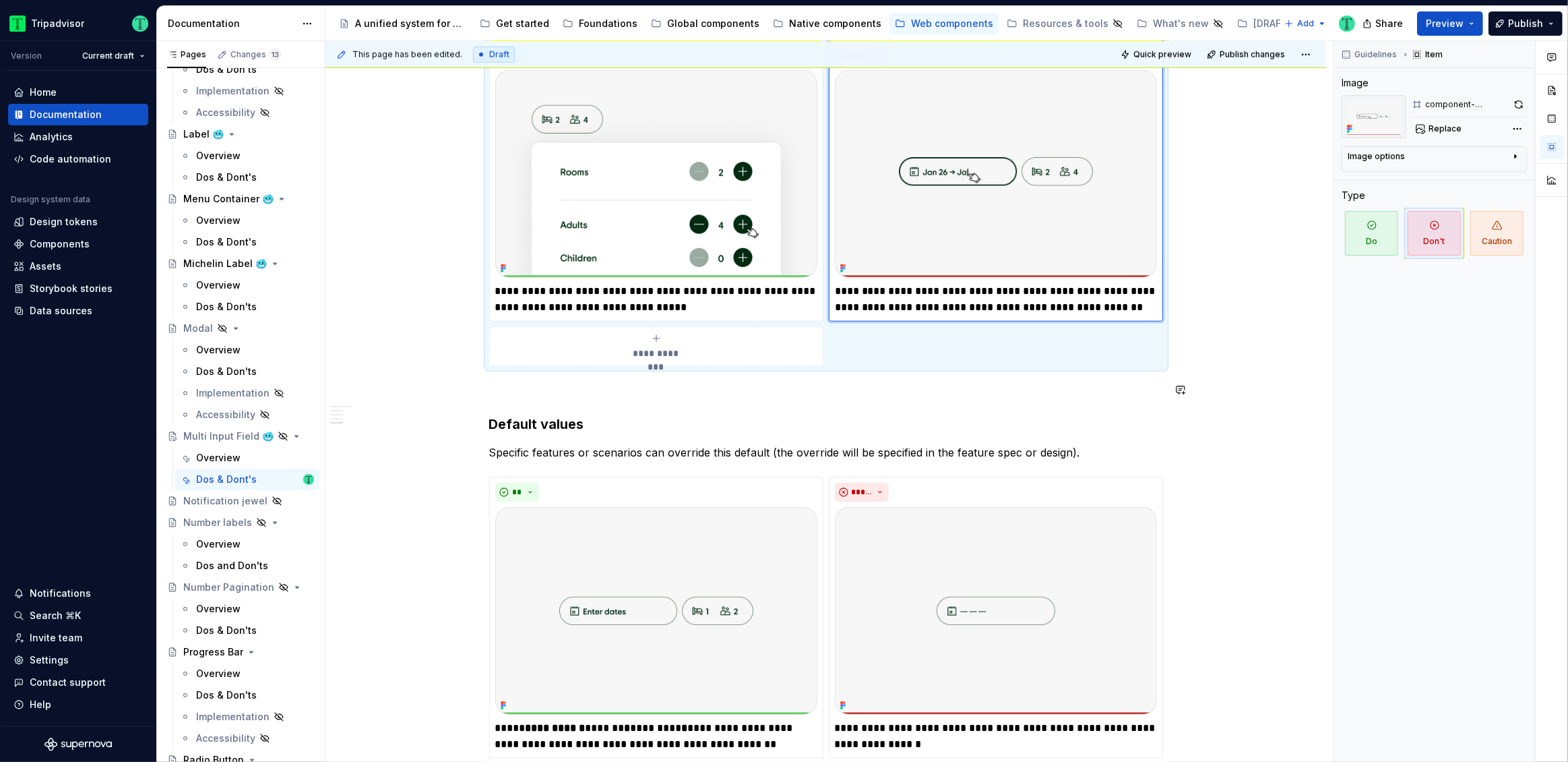
click at [1217, 399] on div "**********" at bounding box center [826, 385] width 1000 height 3079
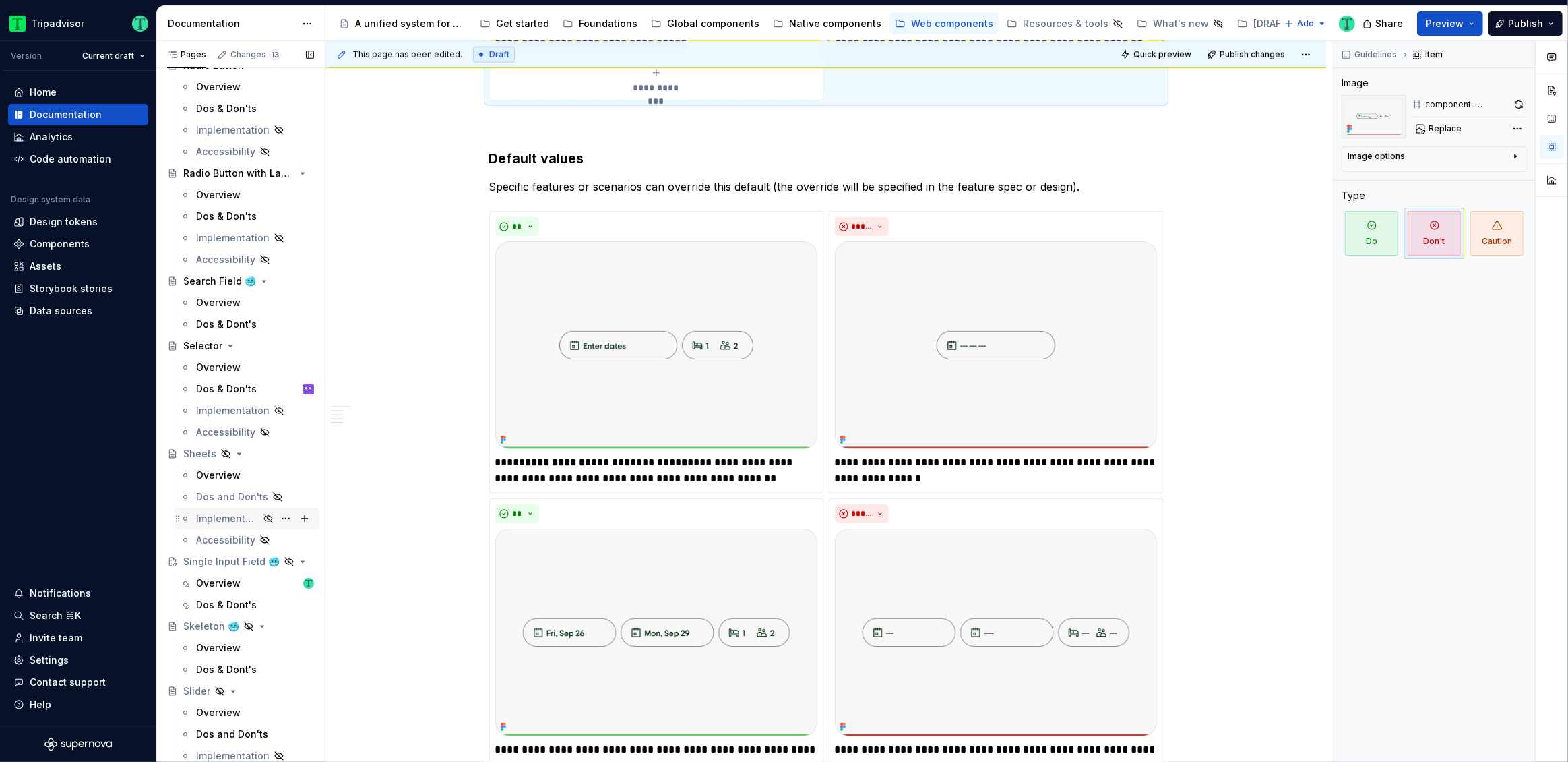
scroll to position [2381, 0]
click at [213, 579] on div "Overview" at bounding box center [218, 575] width 45 height 14
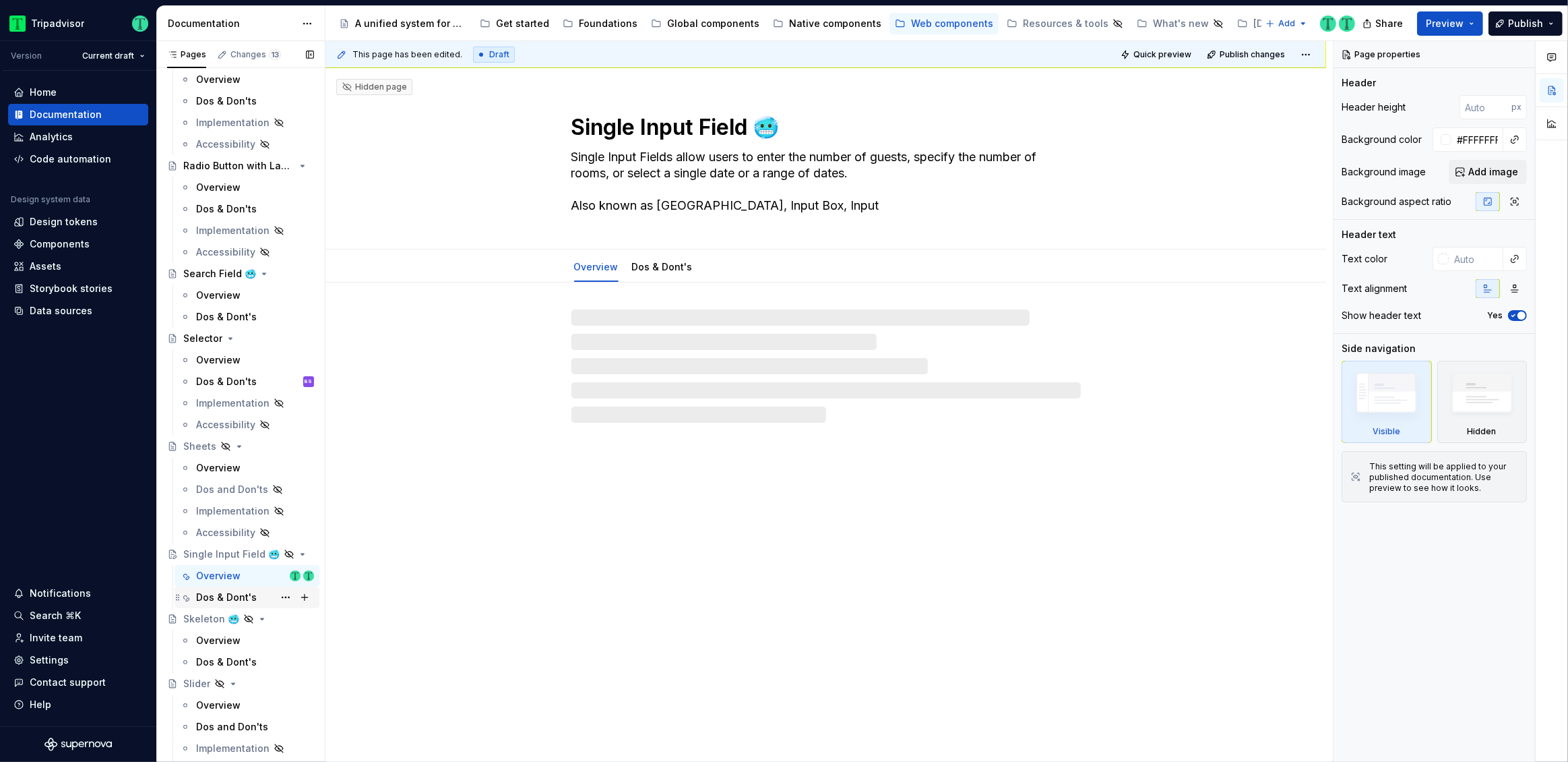
click at [222, 598] on div "Dos & Dont's" at bounding box center [226, 597] width 60 height 14
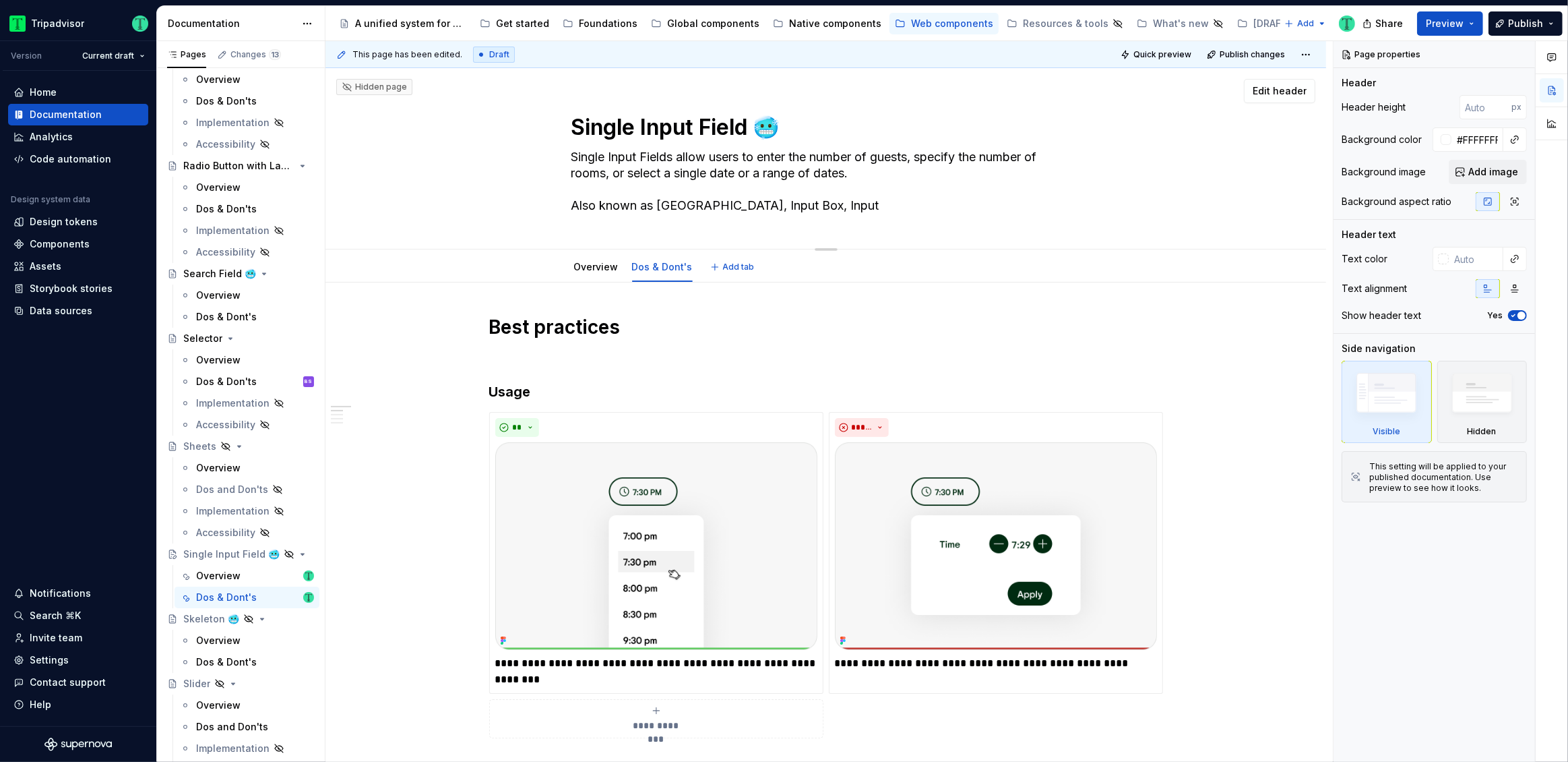
drag, startPoint x: 573, startPoint y: 122, endPoint x: 749, endPoint y: 124, distance: 176.0
click at [749, 124] on textarea "Single Input Field 🥶" at bounding box center [823, 127] width 509 height 33
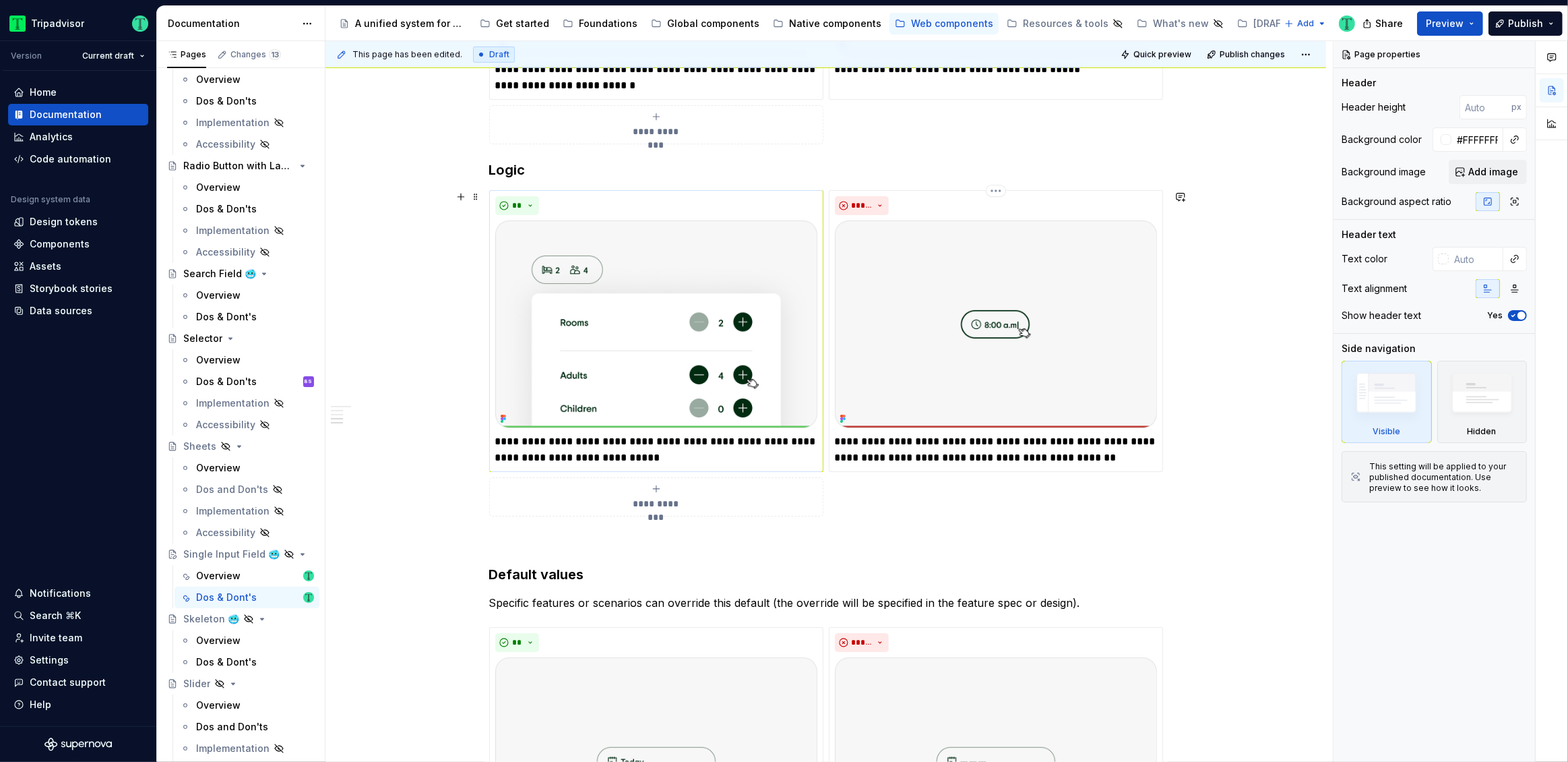
scroll to position [966, 0]
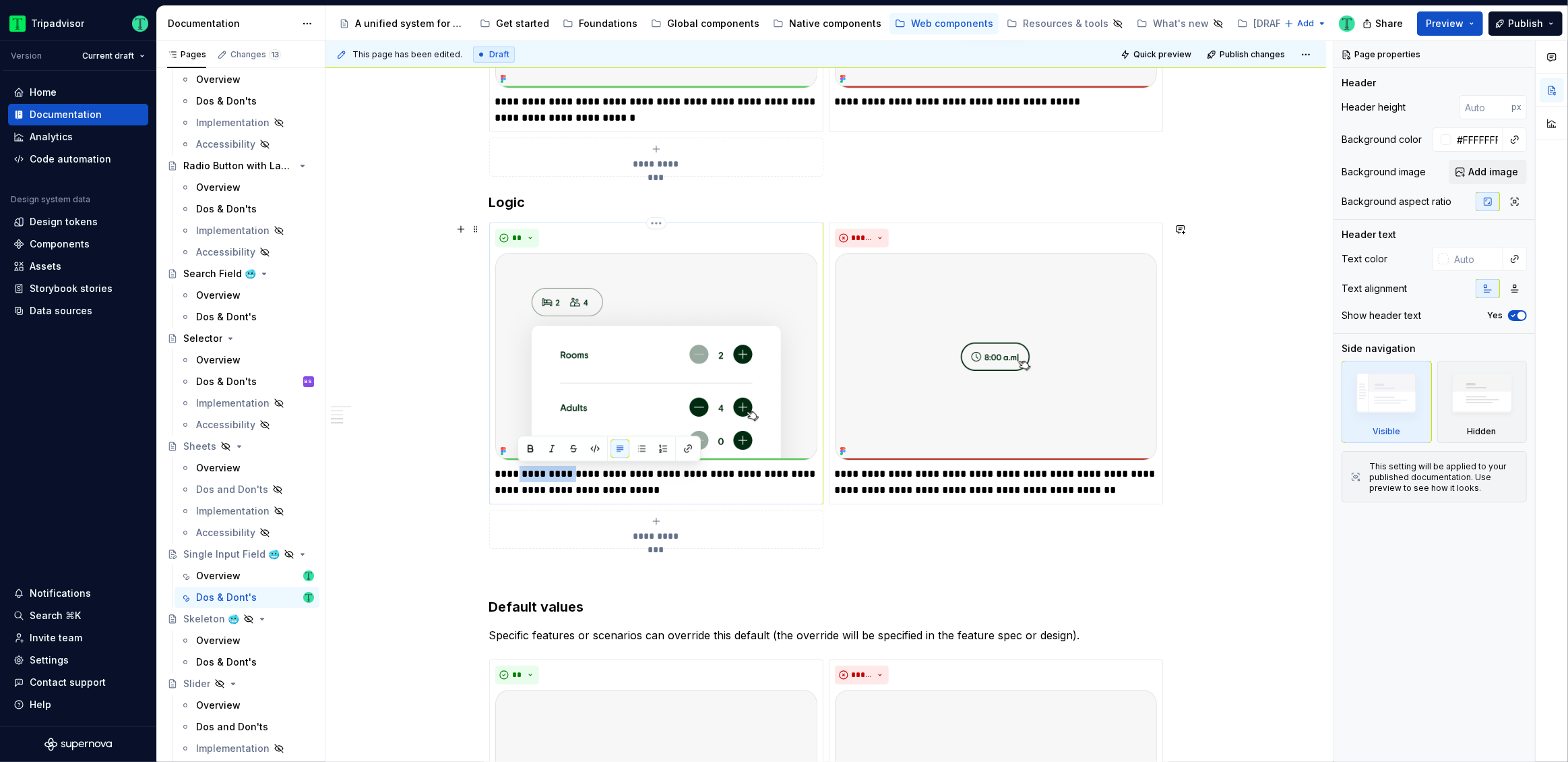
drag, startPoint x: 517, startPoint y: 472, endPoint x: 568, endPoint y: 472, distance: 51.0
click at [568, 472] on p "**********" at bounding box center [656, 482] width 322 height 33
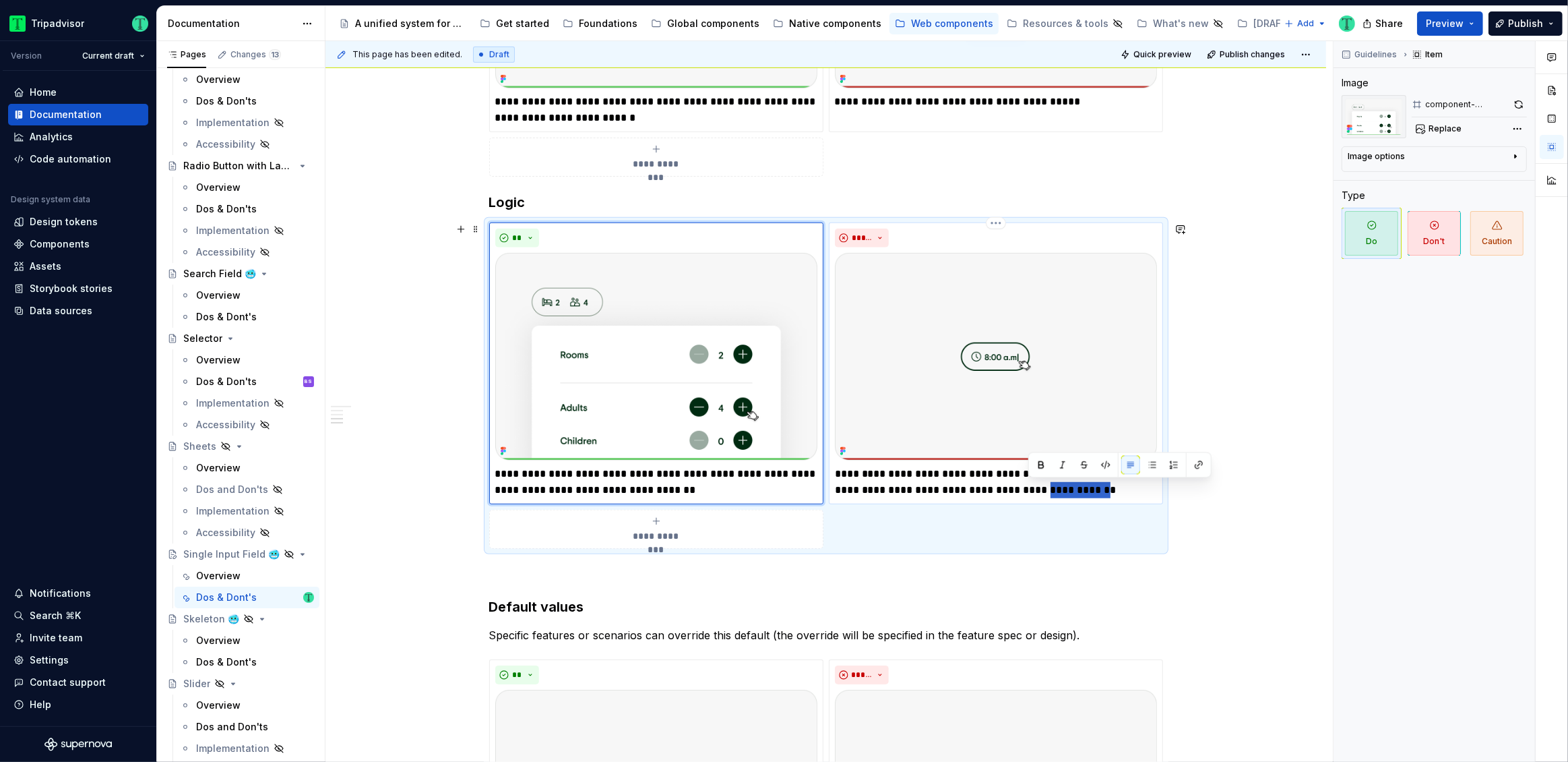
drag, startPoint x: 1028, startPoint y: 490, endPoint x: 1082, endPoint y: 495, distance: 54.2
click at [1082, 495] on p "**********" at bounding box center [995, 482] width 322 height 33
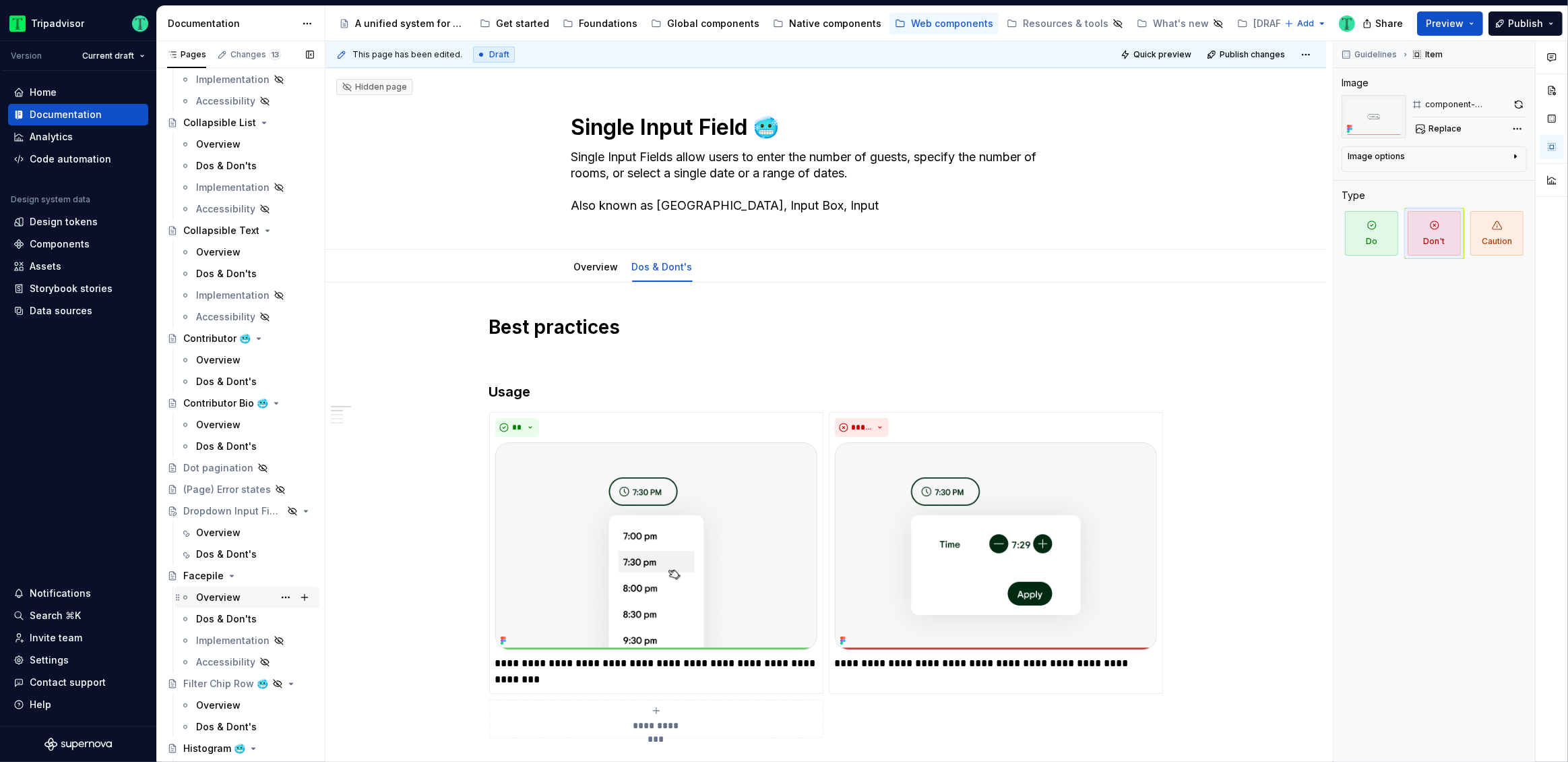
scroll to position [713, 0]
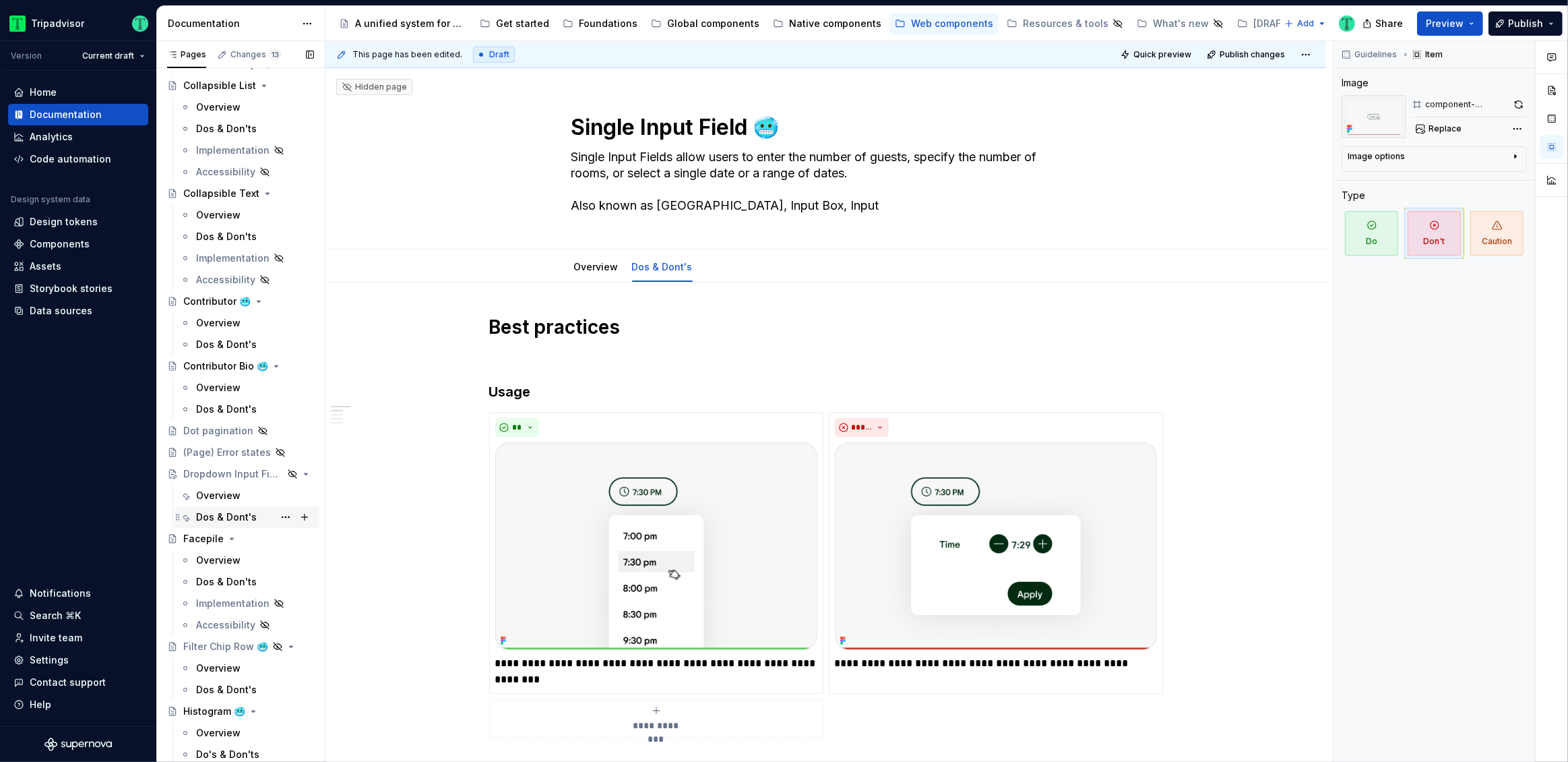
click at [216, 517] on div "Dos & Dont's" at bounding box center [226, 517] width 60 height 14
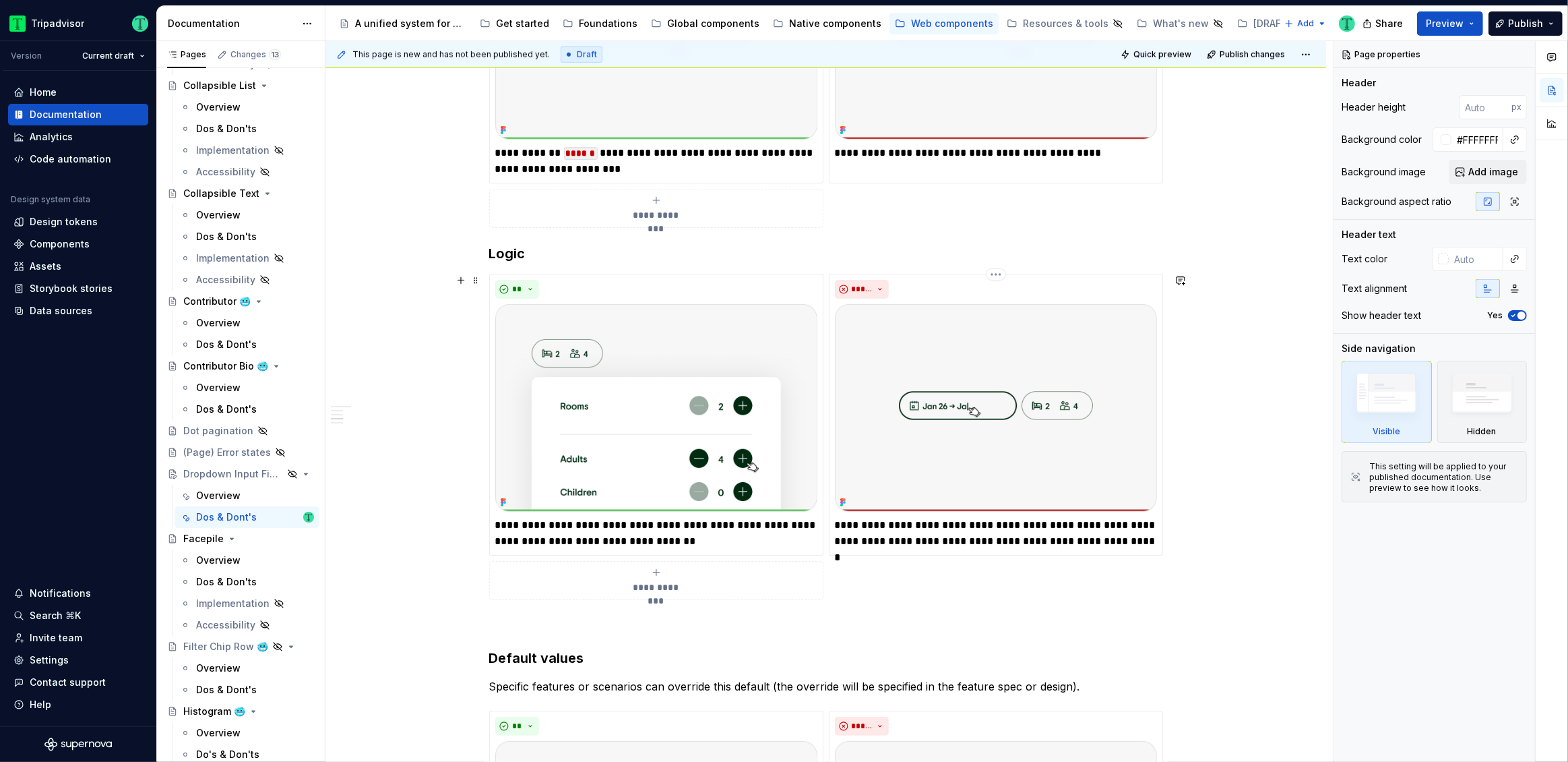
scroll to position [1251, 0]
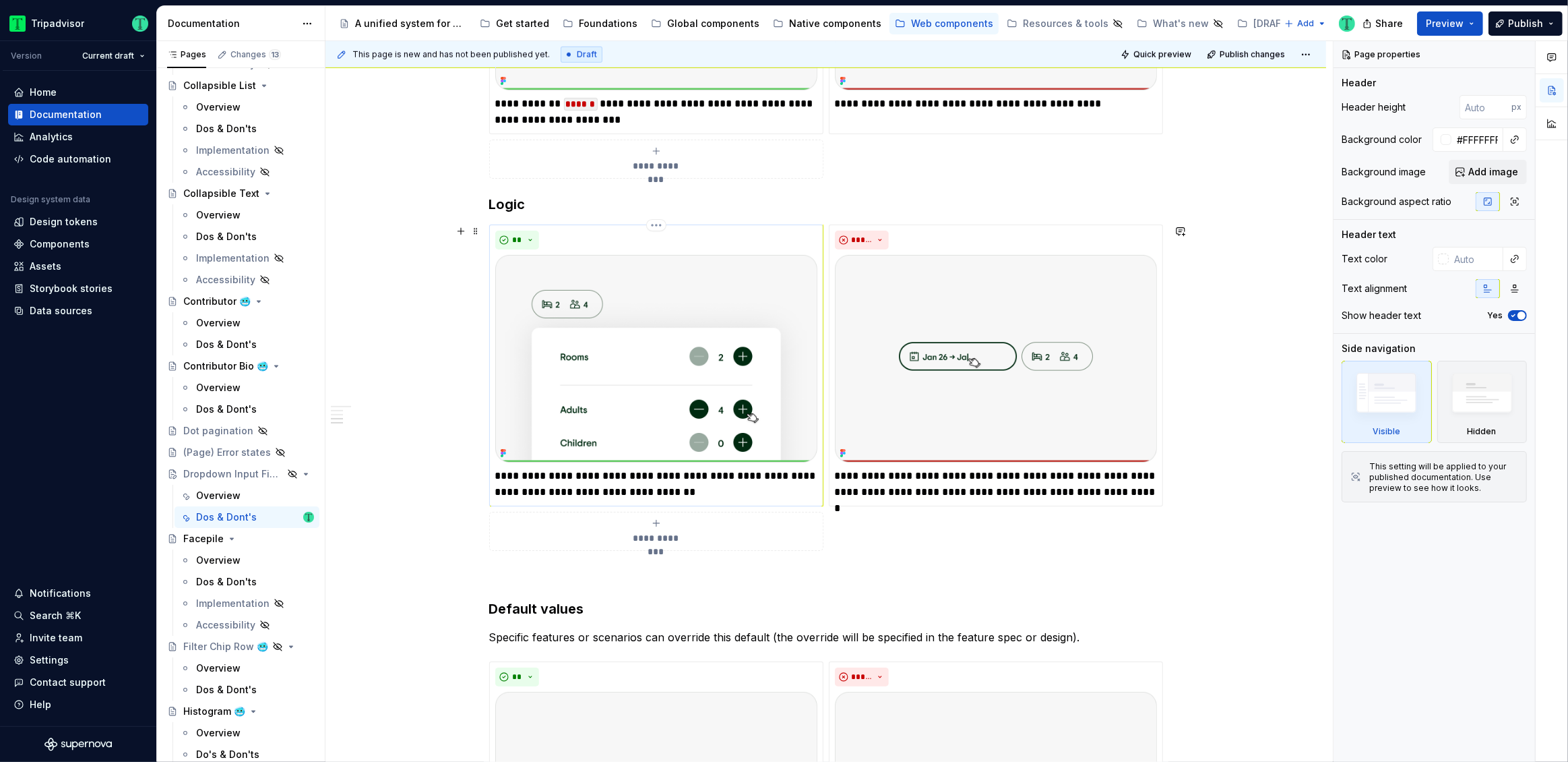
click at [698, 477] on p "**********" at bounding box center [656, 484] width 322 height 33
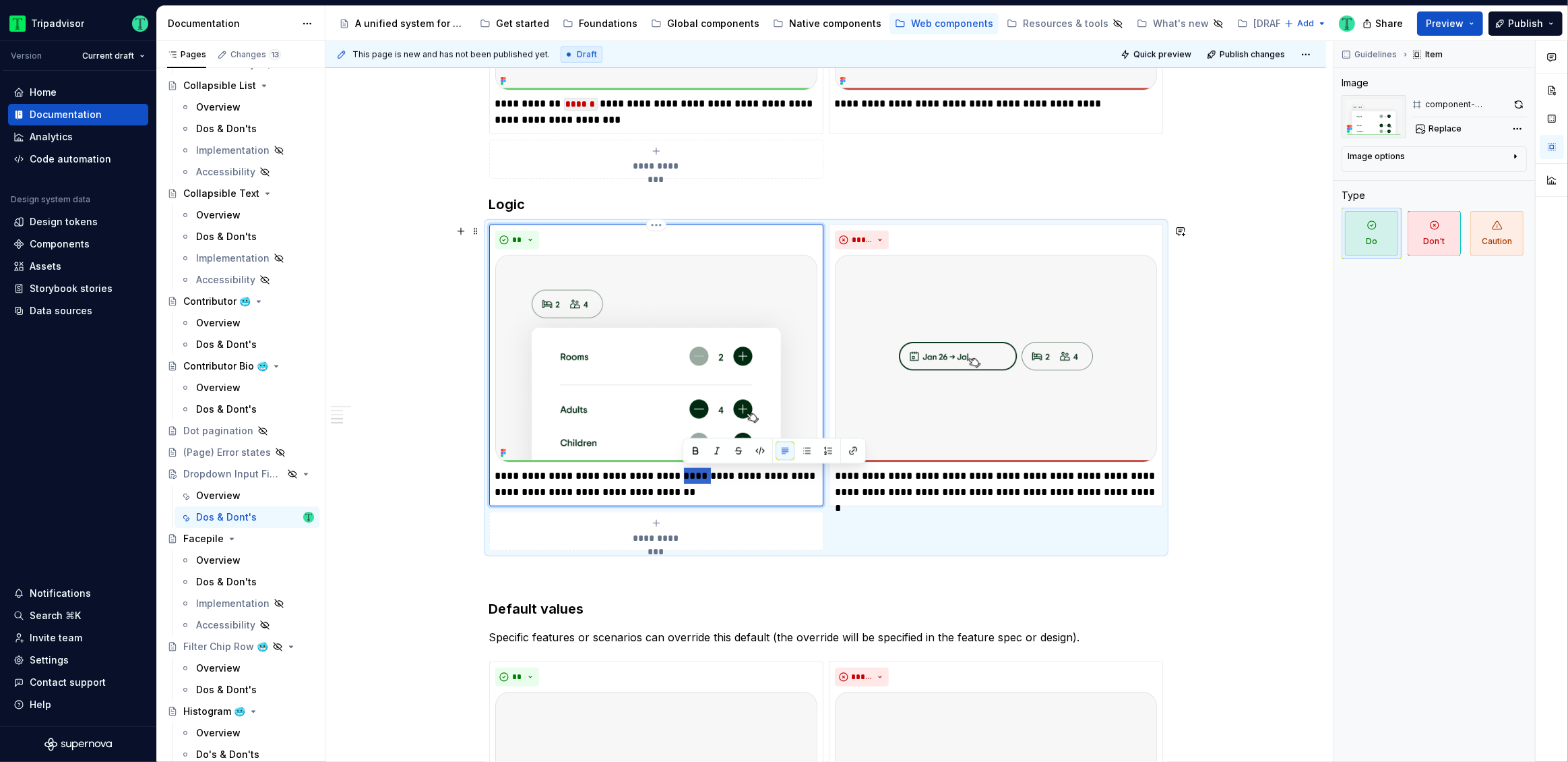
type textarea "*"
click at [496, 478] on p "**********" at bounding box center [656, 484] width 322 height 33
click at [1240, 409] on div "**********" at bounding box center [826, 570] width 1000 height 3079
click at [1231, 414] on div "**********" at bounding box center [826, 570] width 1000 height 3079
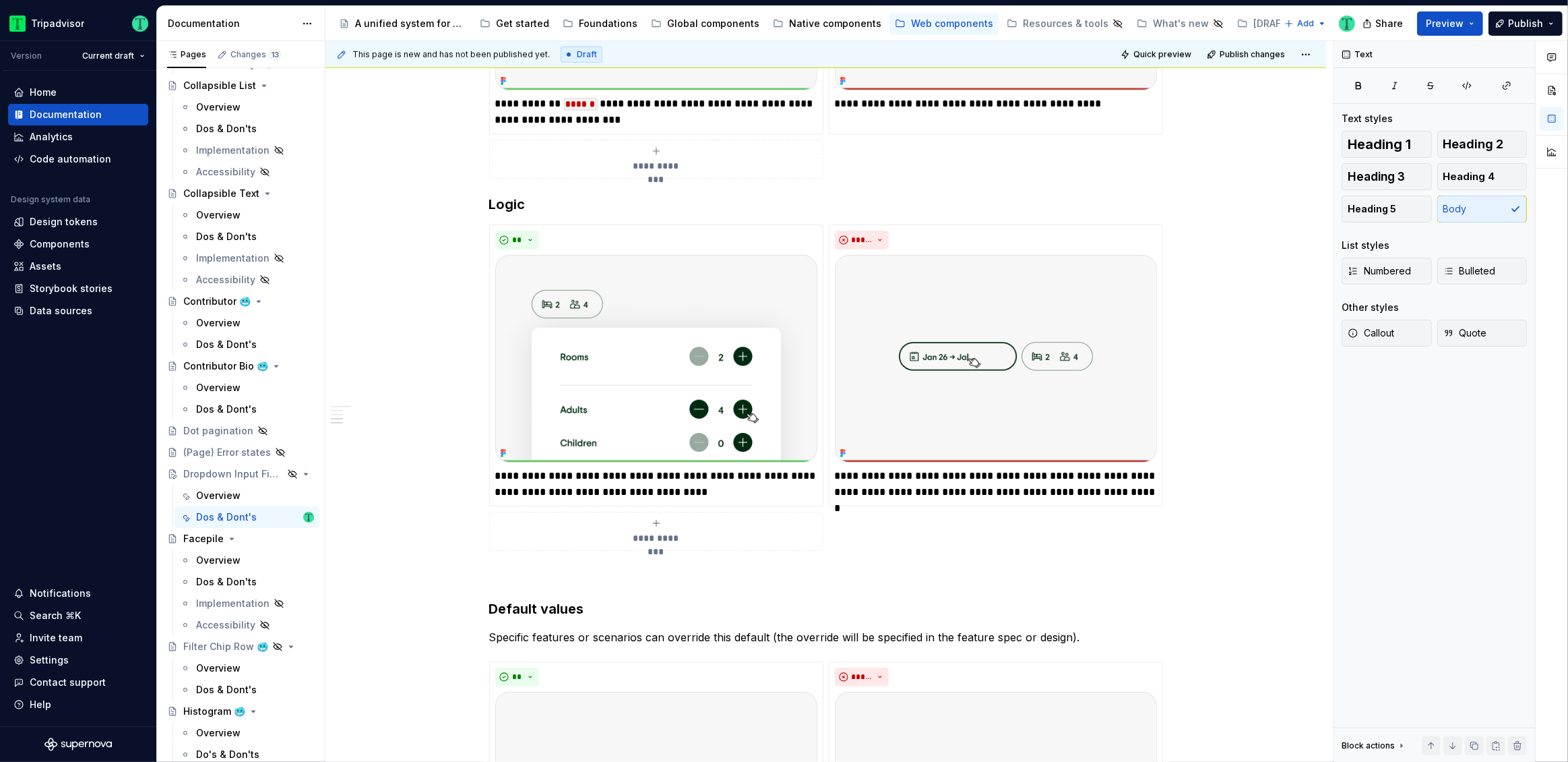
type textarea "*"
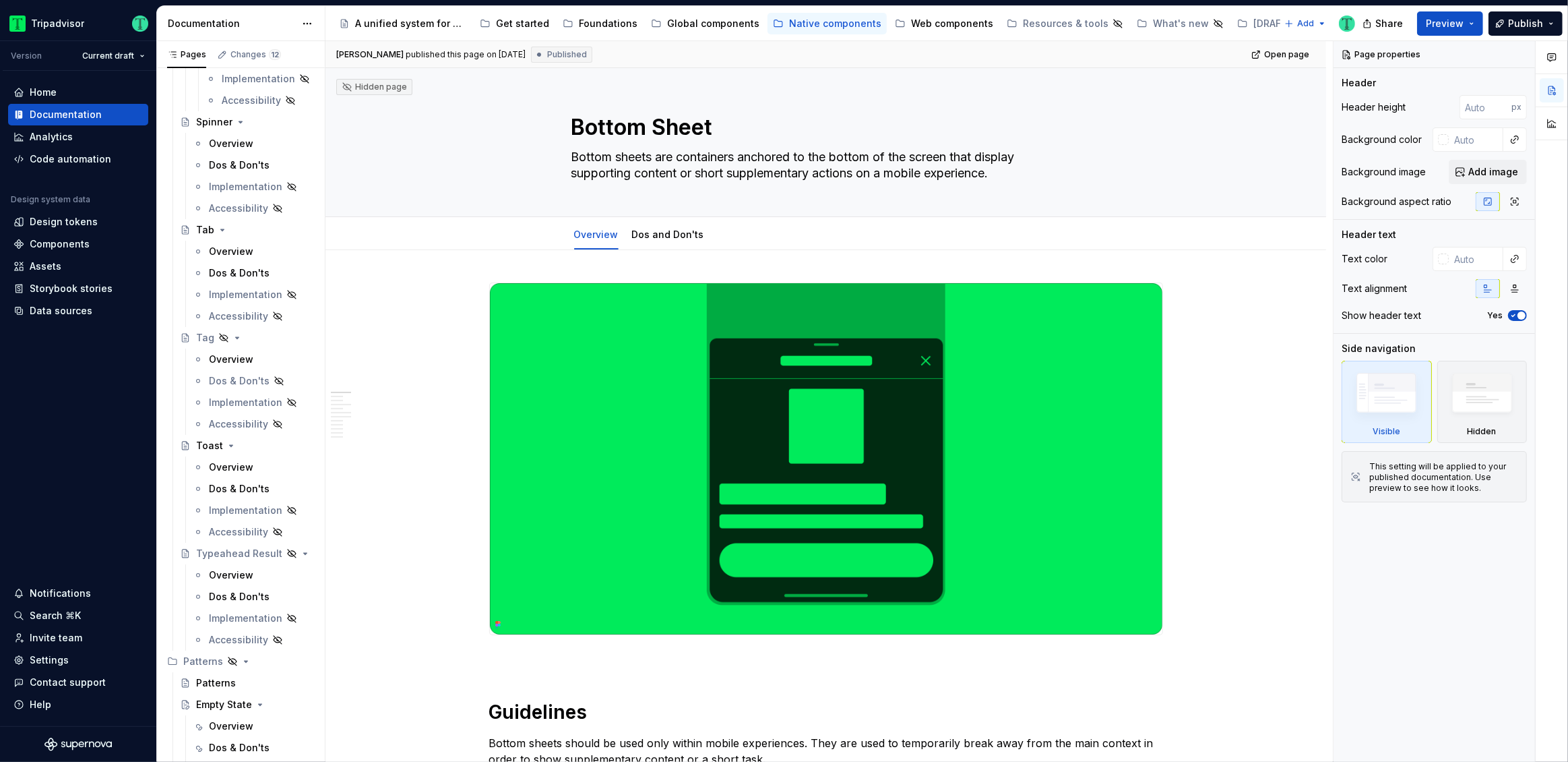
scroll to position [4939, 0]
click at [915, 23] on div "Web components" at bounding box center [952, 23] width 82 height 14
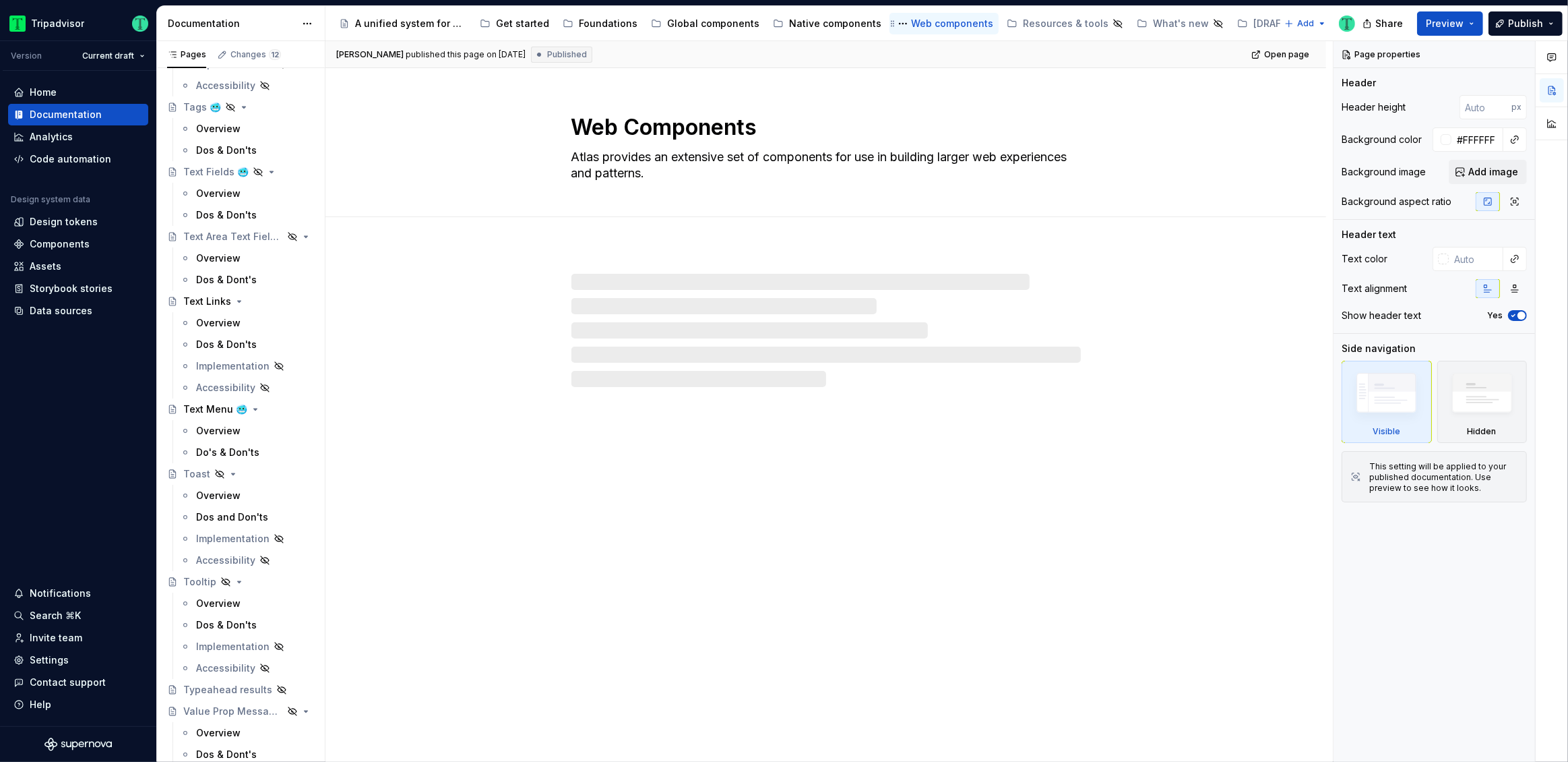
scroll to position [3927, 0]
click at [911, 21] on div "Web components" at bounding box center [952, 23] width 82 height 14
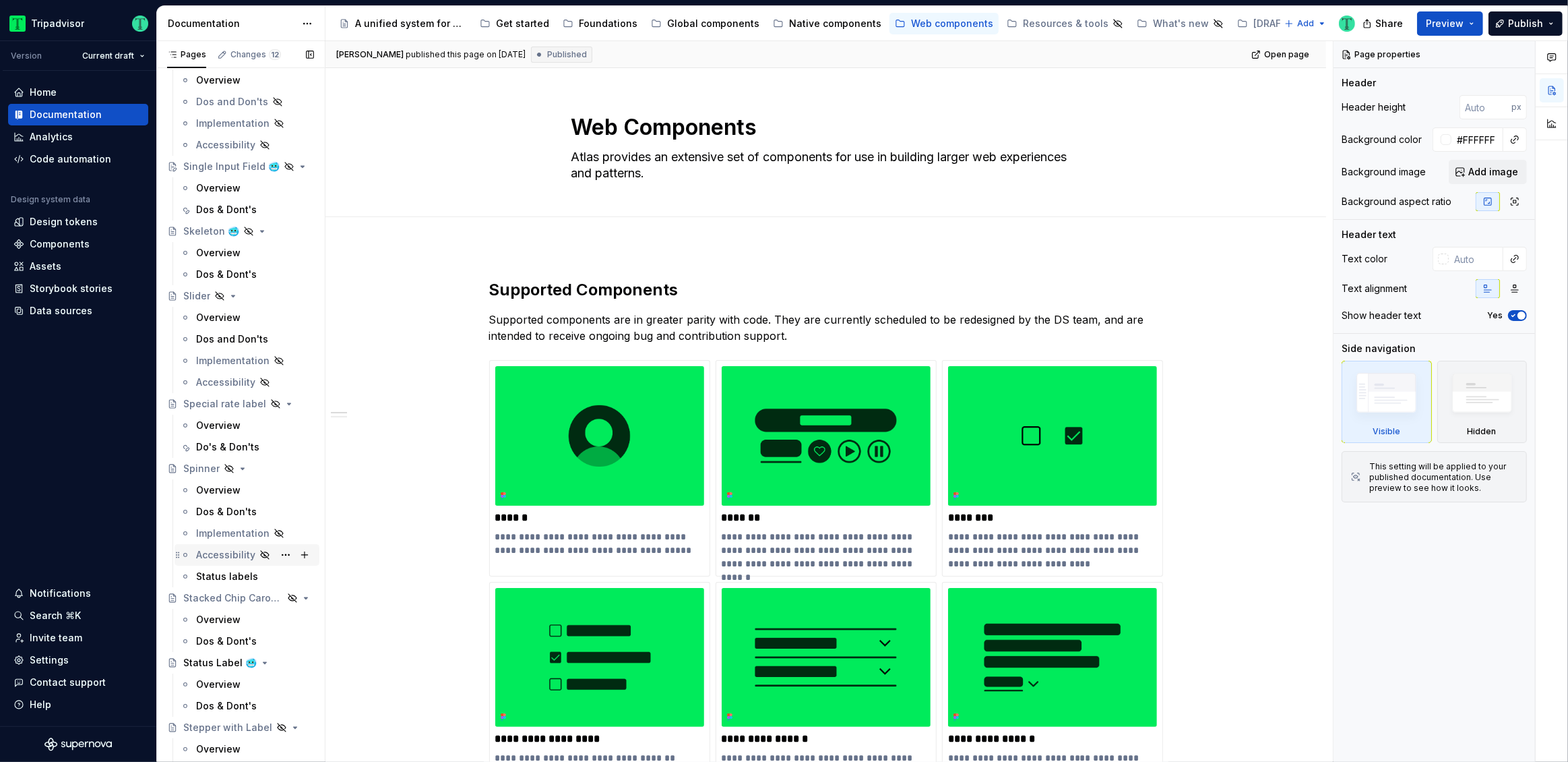
scroll to position [2877, 0]
click at [227, 161] on div "Single Input Field 🥶" at bounding box center [214, 166] width 62 height 14
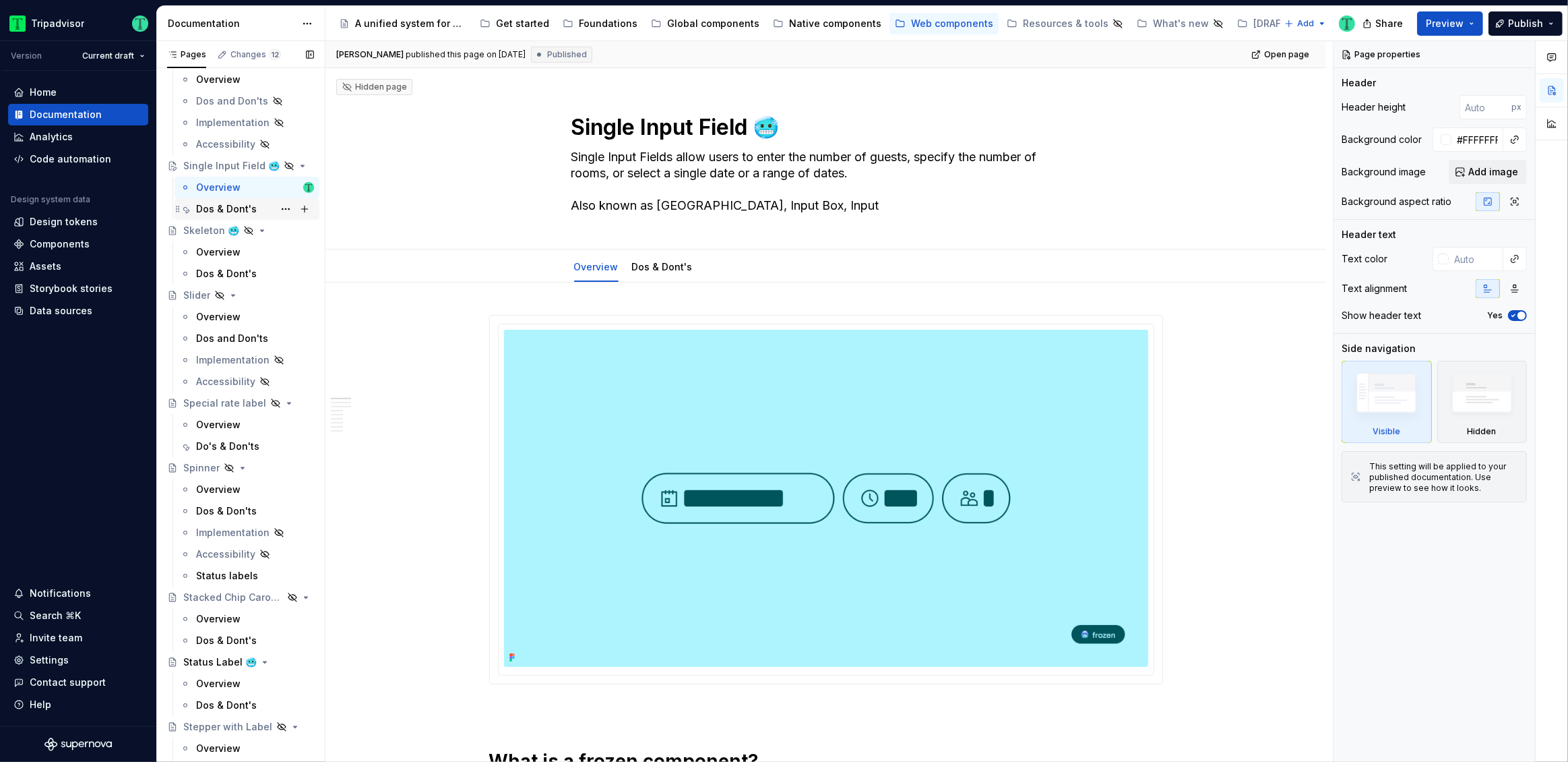
click at [222, 205] on div "Dos & Dont's" at bounding box center [226, 209] width 60 height 14
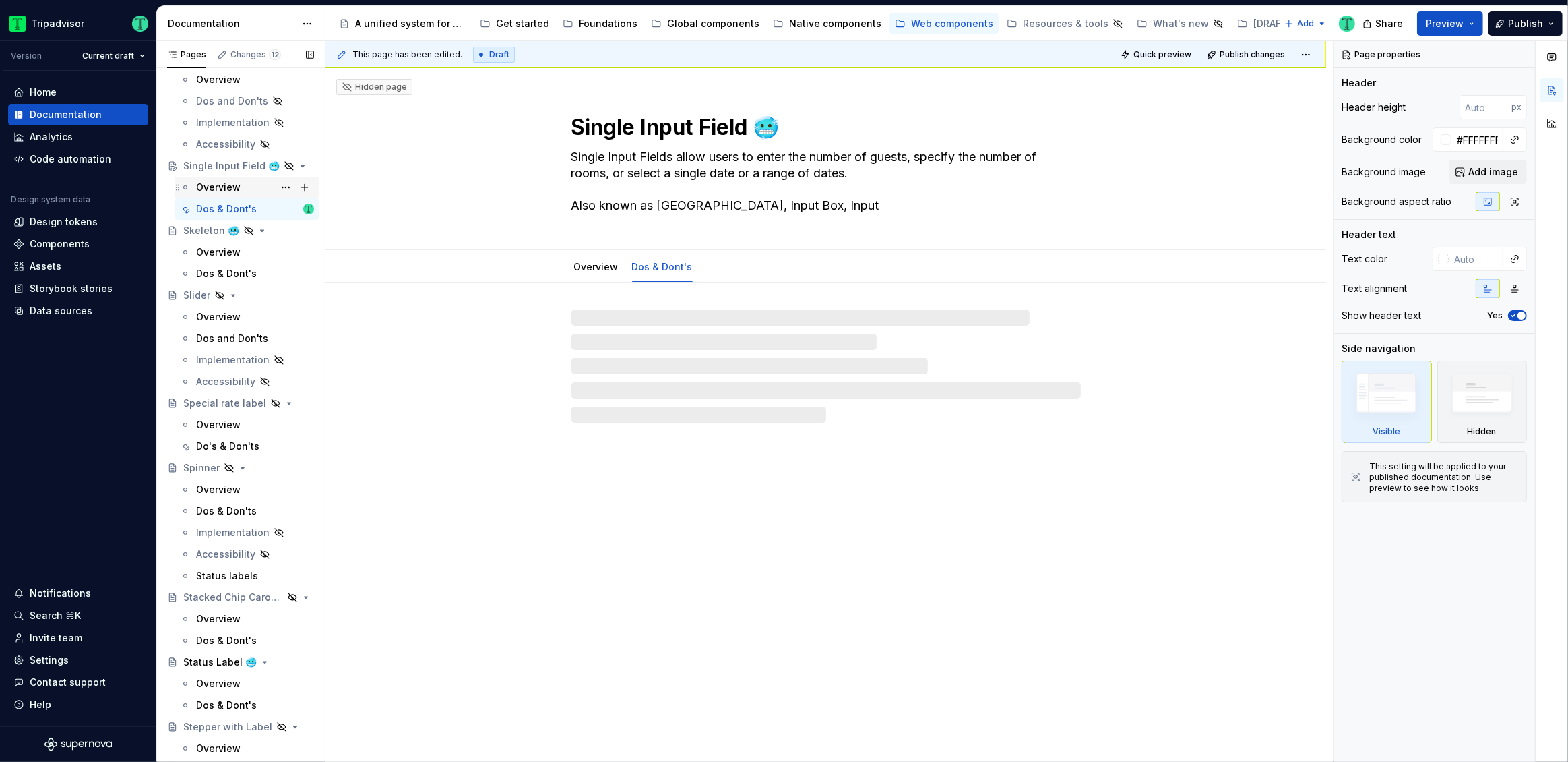
click at [204, 183] on div "Overview" at bounding box center [218, 187] width 45 height 14
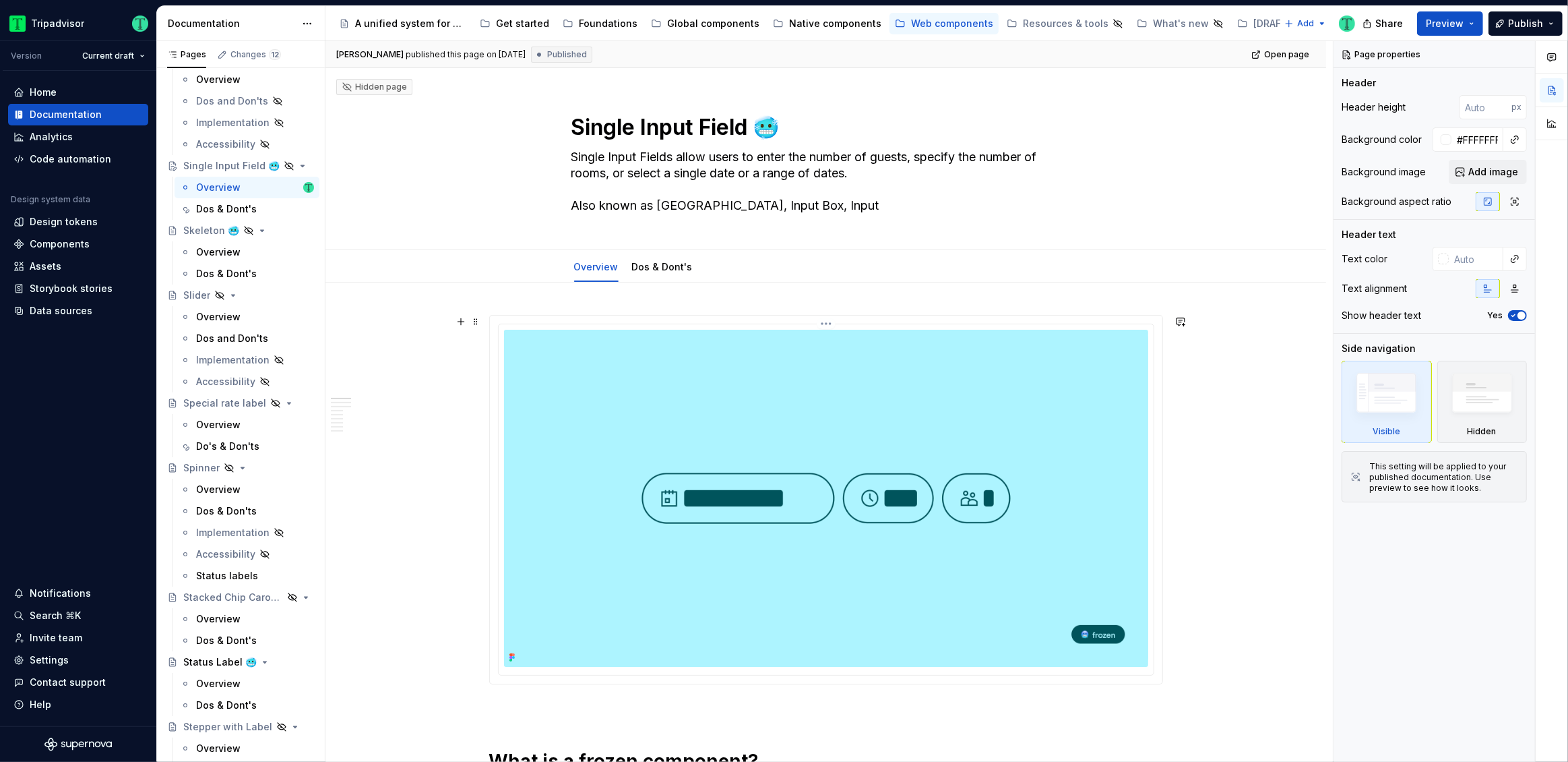
click at [1056, 444] on img at bounding box center [826, 498] width 644 height 337
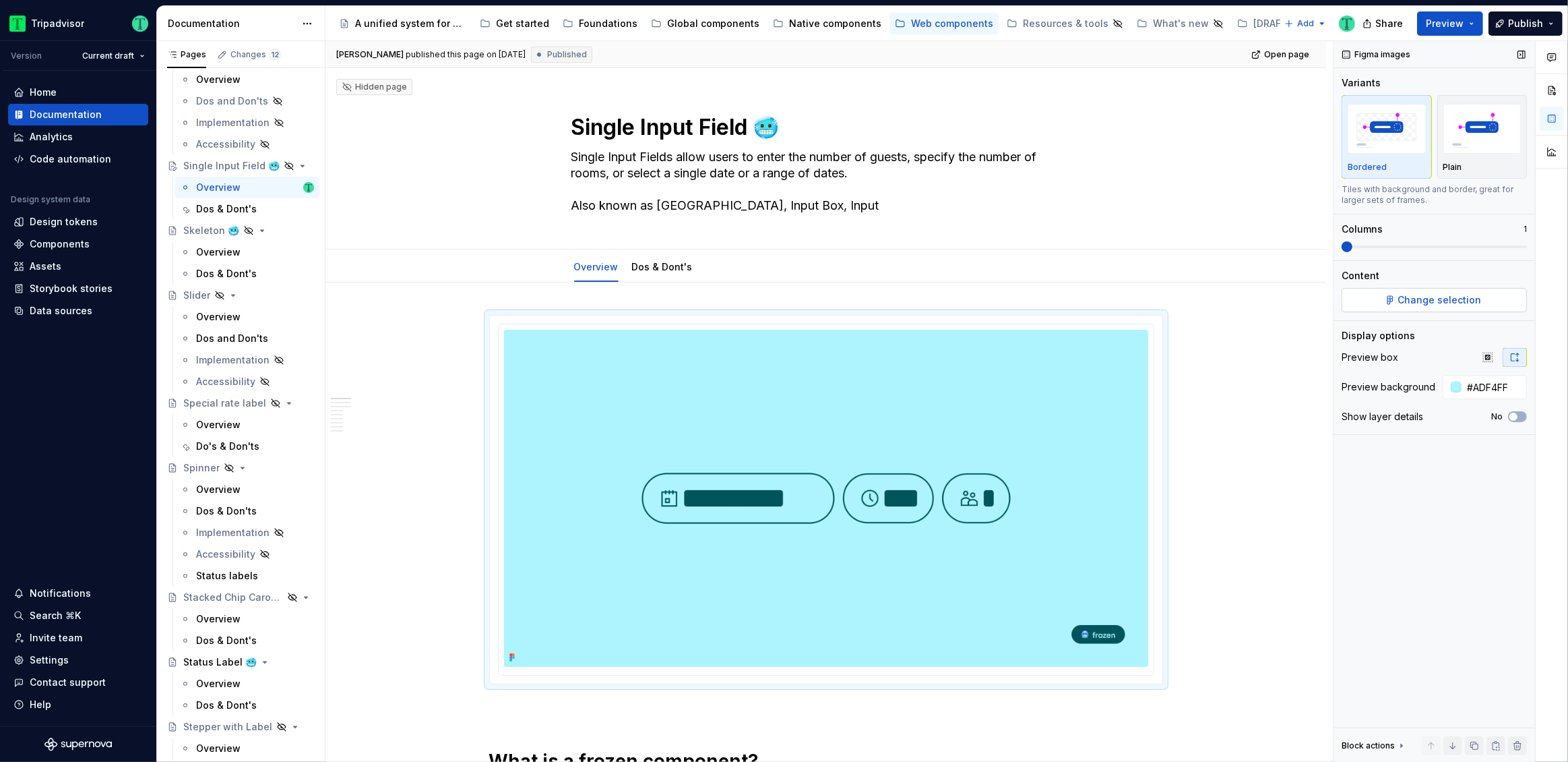
click at [1444, 299] on span "Change selection" at bounding box center [1440, 300] width 84 height 14
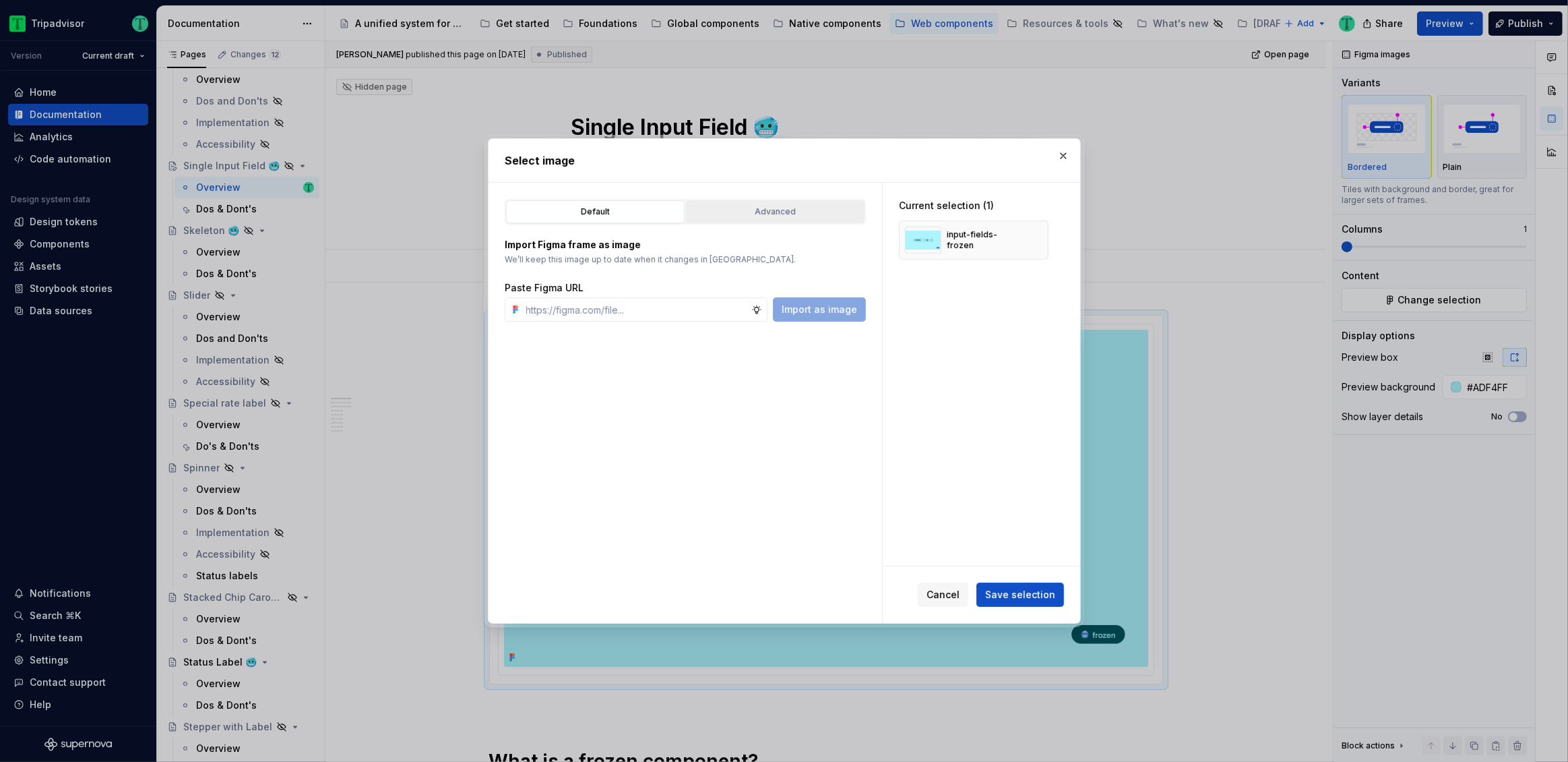
click at [777, 214] on div "Advanced" at bounding box center [775, 211] width 169 height 14
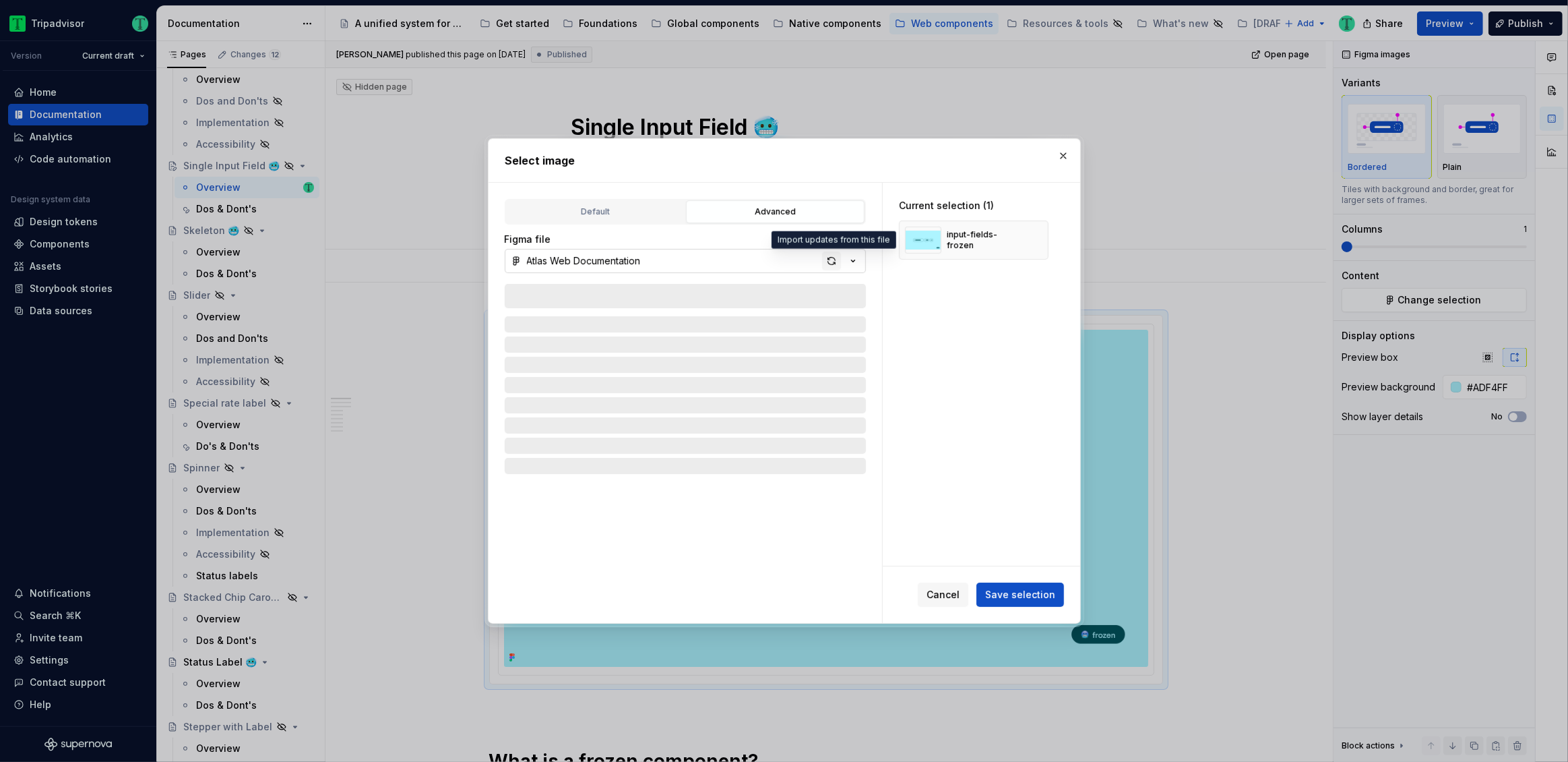
click at [833, 262] on div "button" at bounding box center [831, 261] width 19 height 19
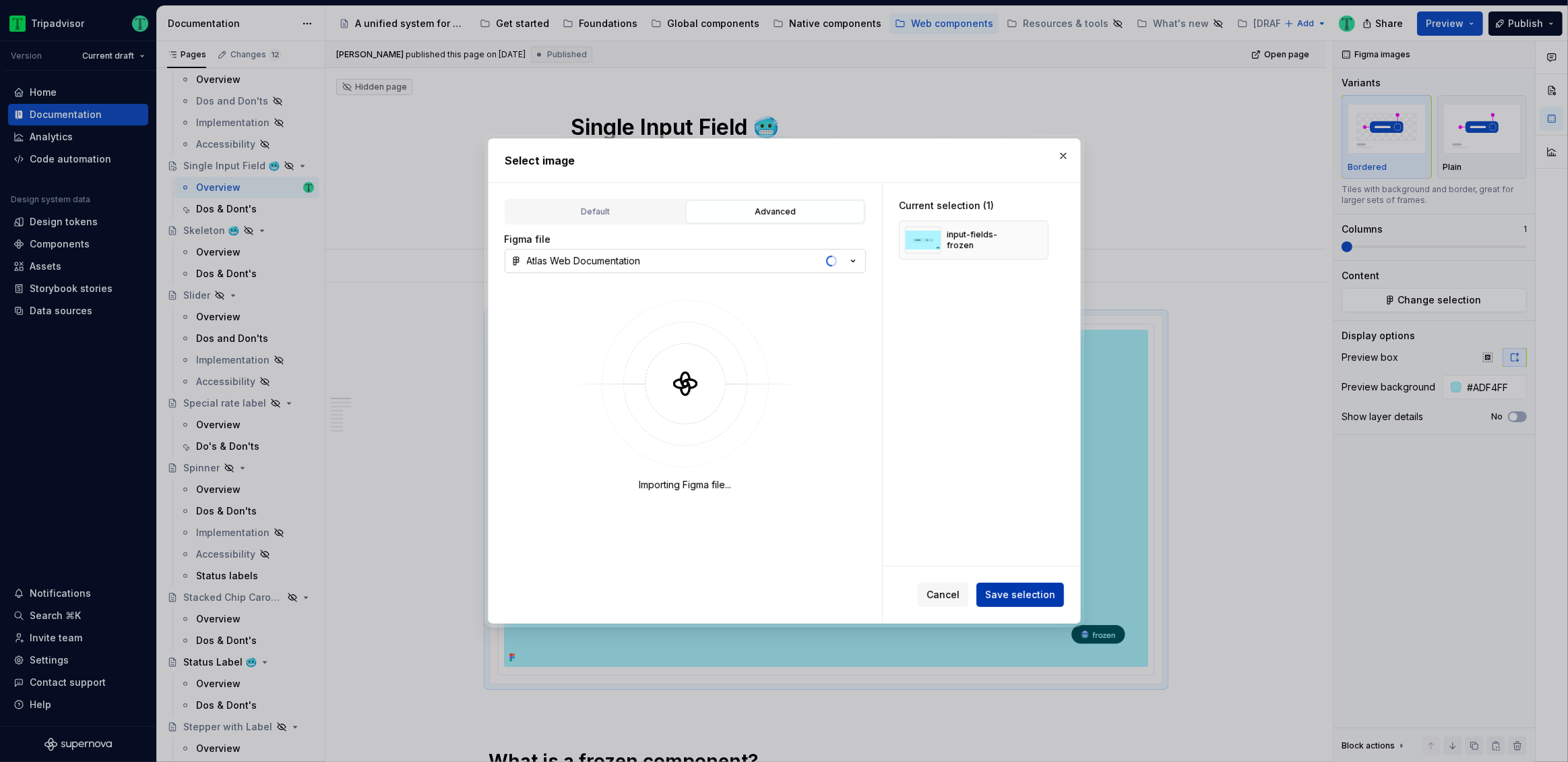
click at [1016, 601] on span "Save selection" at bounding box center [1020, 594] width 70 height 14
click at [1066, 160] on button "button" at bounding box center [1063, 156] width 19 height 19
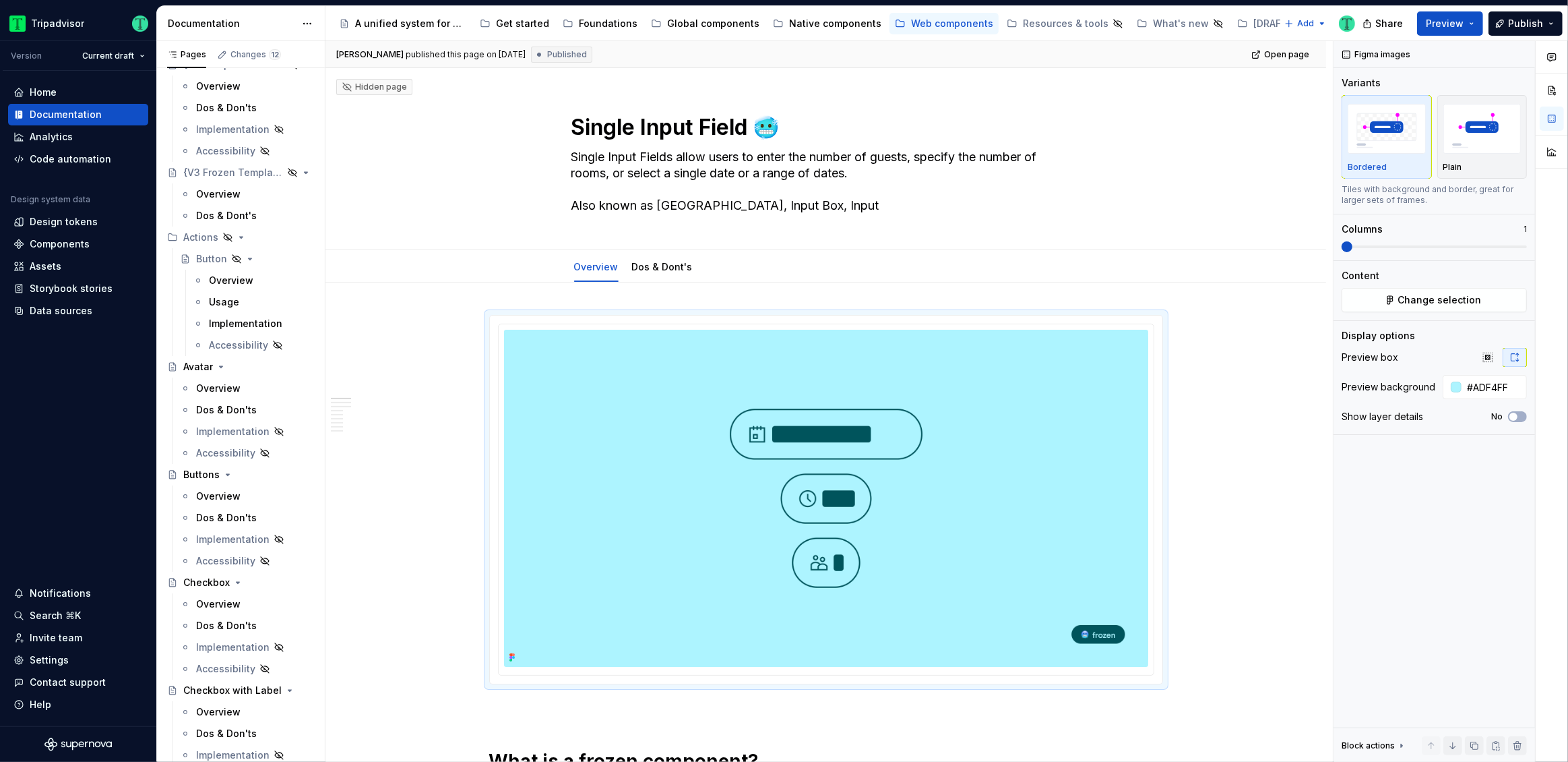
scroll to position [57, 0]
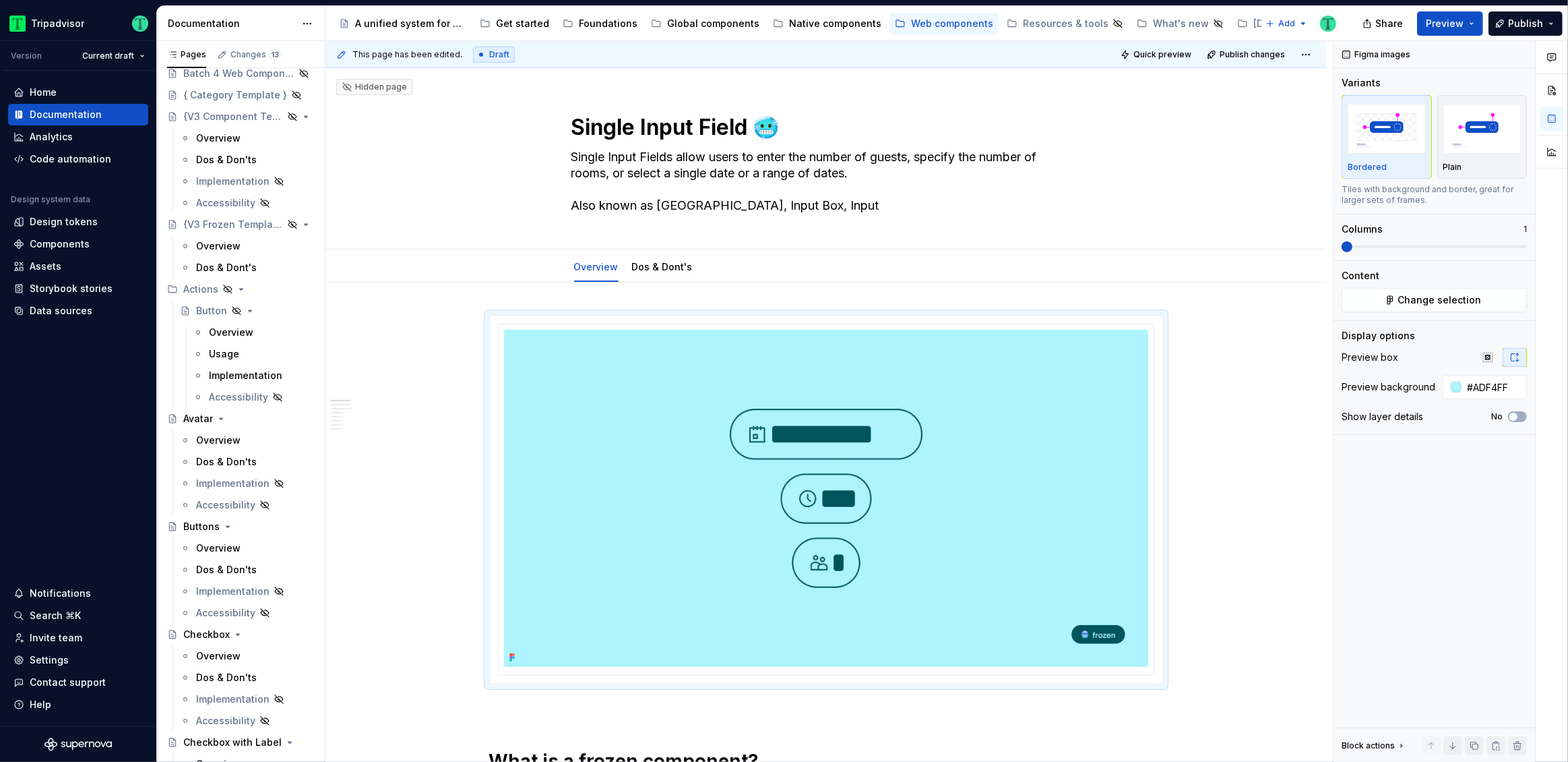
type textarea "*"
